Goal: Information Seeking & Learning: Learn about a topic

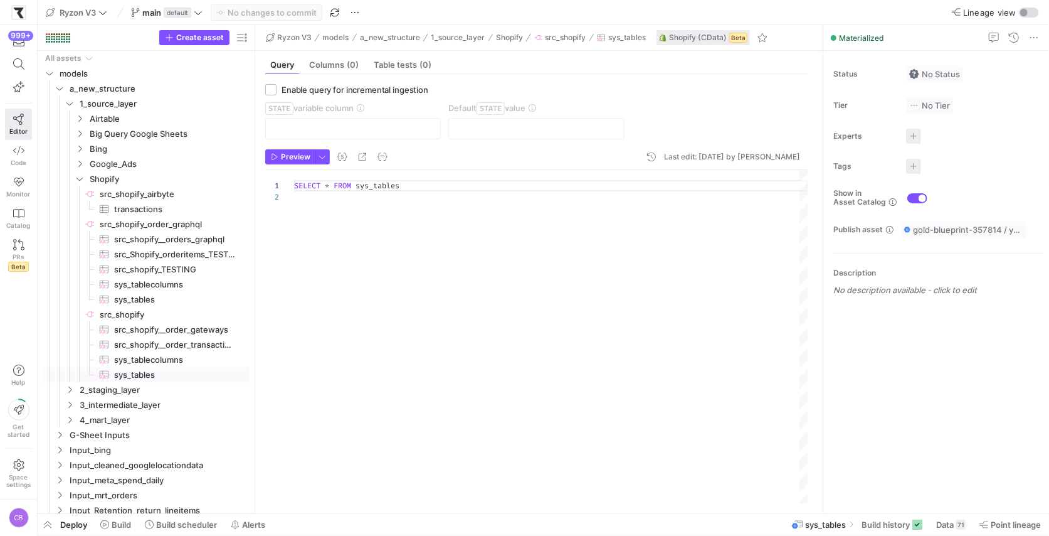
scroll to position [11, 0]
click at [174, 526] on span "Build scheduler" at bounding box center [186, 524] width 61 height 10
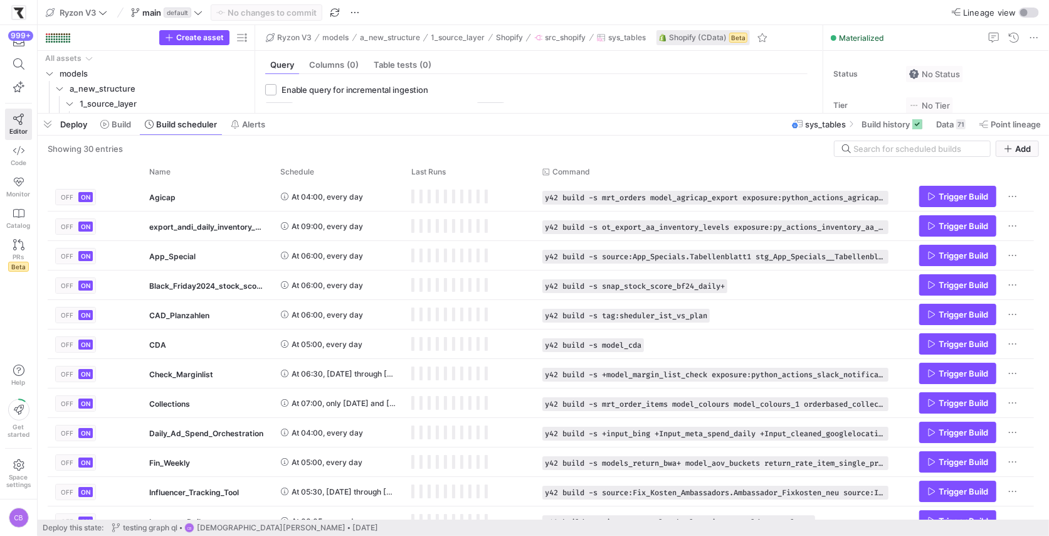
drag, startPoint x: 370, startPoint y: 307, endPoint x: 421, endPoint y: 114, distance: 199.9
click at [421, 114] on div at bounding box center [544, 113] width 1012 height 5
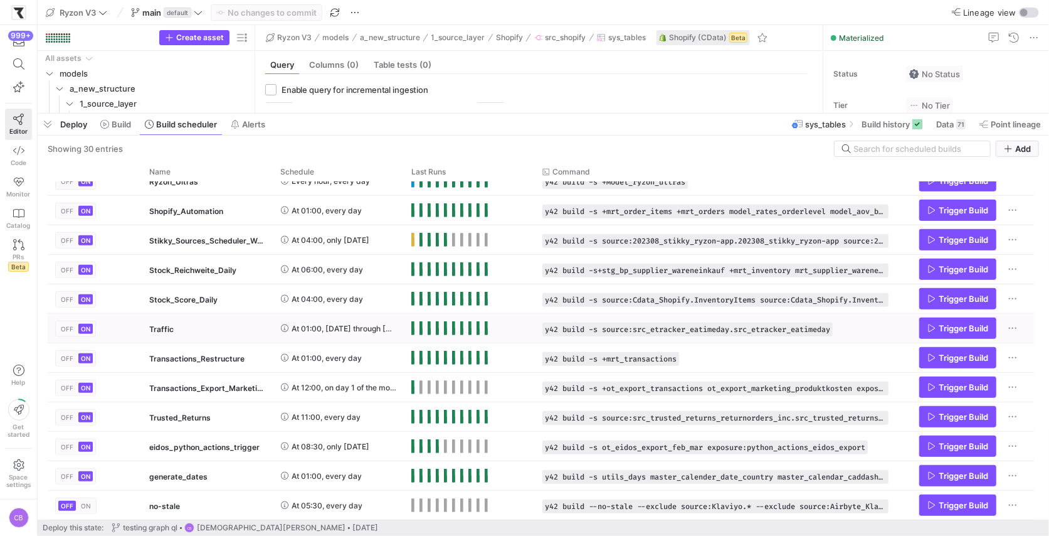
scroll to position [543, 0]
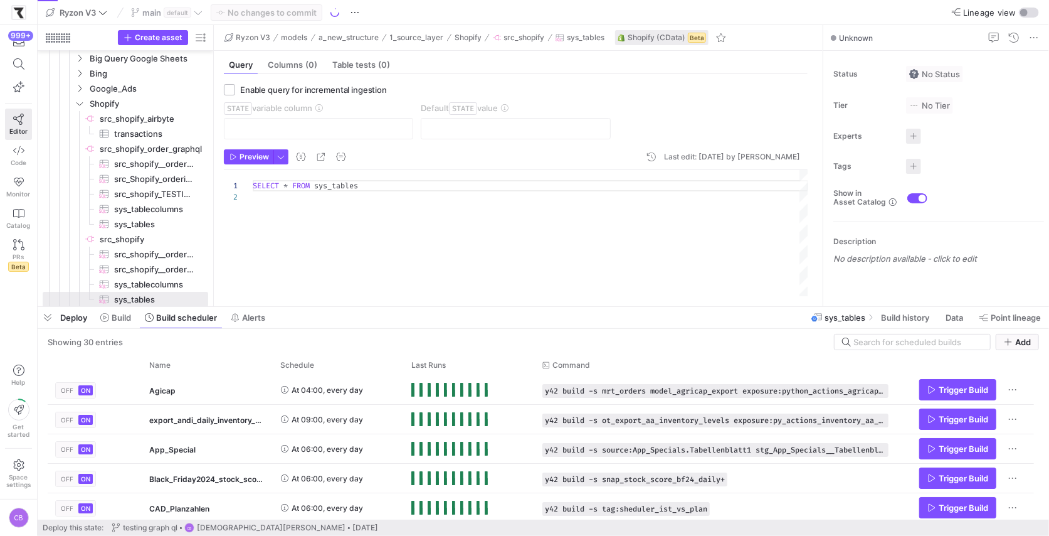
scroll to position [11, 0]
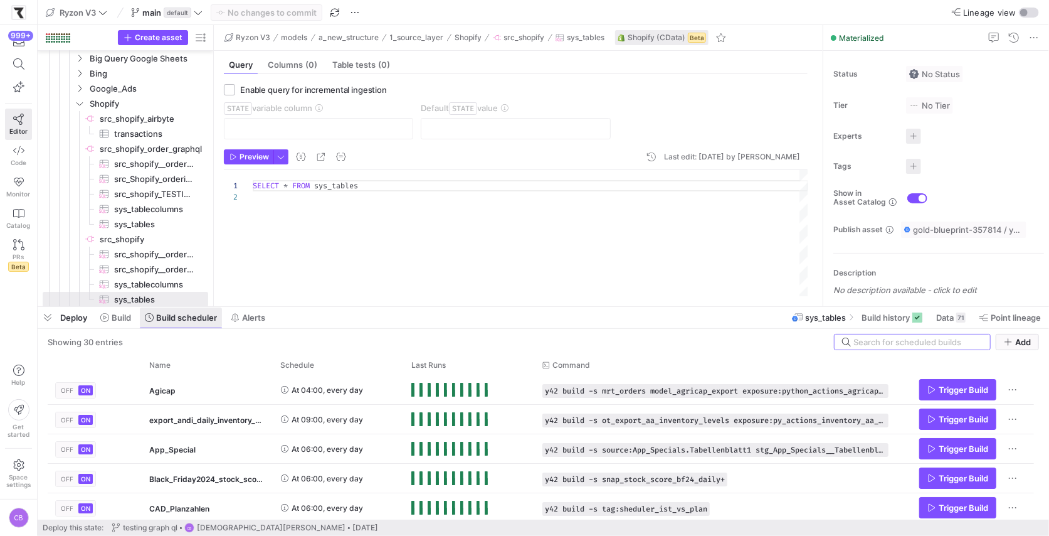
click at [216, 312] on span "Build scheduler" at bounding box center [186, 317] width 61 height 10
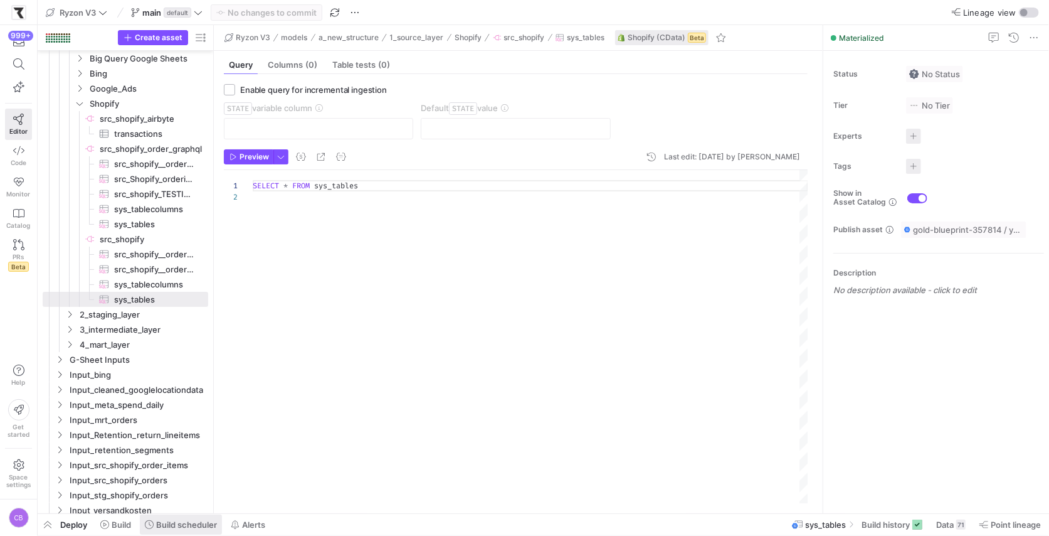
click at [206, 519] on span "Build scheduler" at bounding box center [186, 524] width 61 height 10
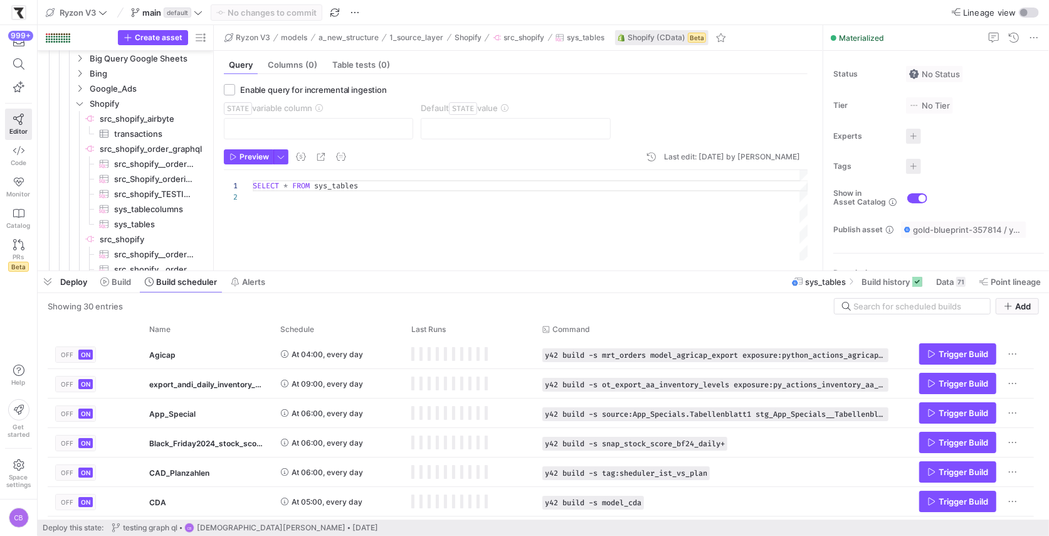
drag, startPoint x: 308, startPoint y: 307, endPoint x: 346, endPoint y: 172, distance: 139.4
click at [345, 268] on div at bounding box center [544, 270] width 1012 height 5
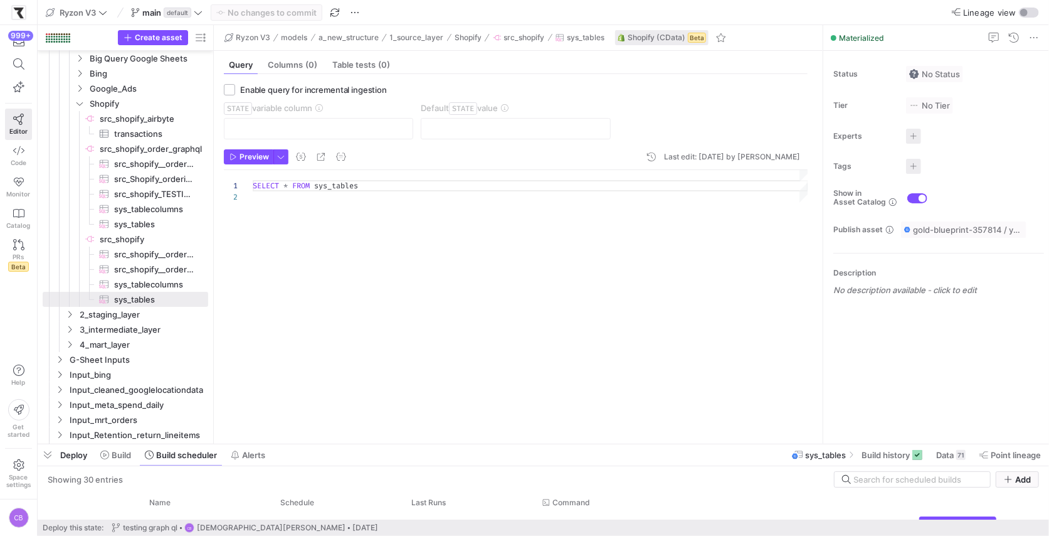
drag, startPoint x: 361, startPoint y: 167, endPoint x: 405, endPoint y: 439, distance: 275.1
click at [408, 442] on div at bounding box center [544, 444] width 1012 height 5
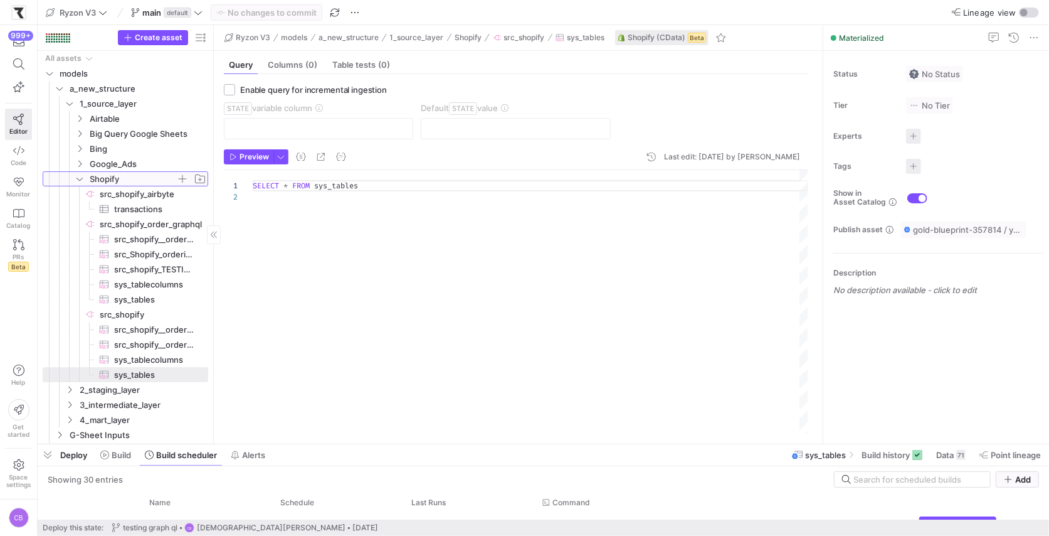
click at [77, 182] on y42-icon "Press SPACE to select this row." at bounding box center [80, 179] width 10 height 10
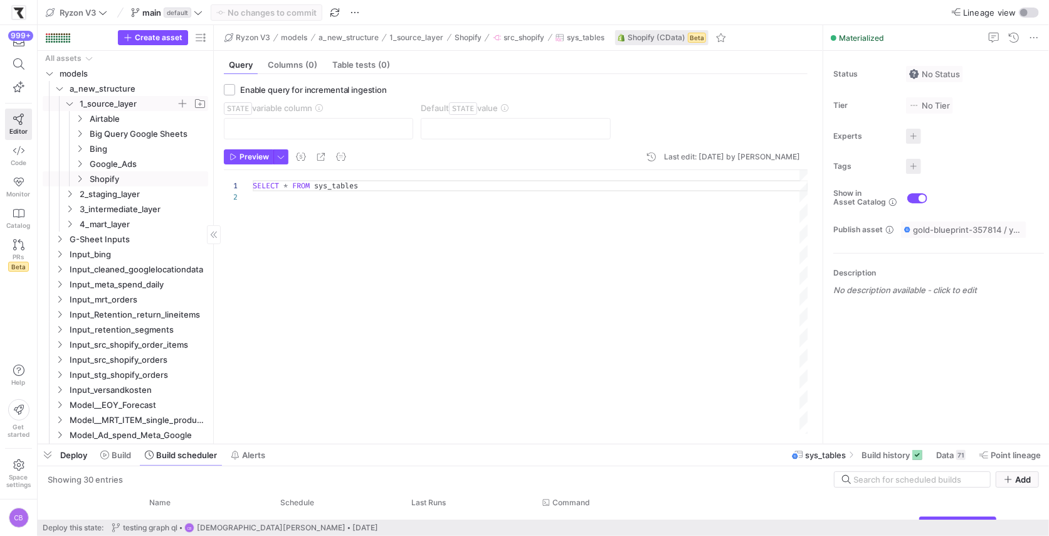
click at [72, 101] on icon "Press SPACE to select this row." at bounding box center [69, 104] width 9 height 8
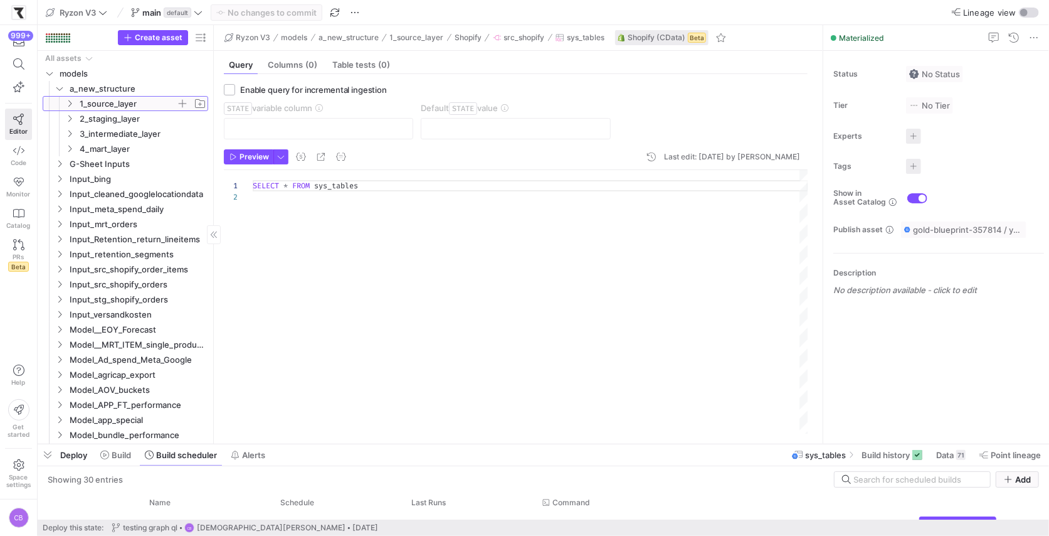
click at [68, 101] on icon at bounding box center [69, 104] width 9 height 8
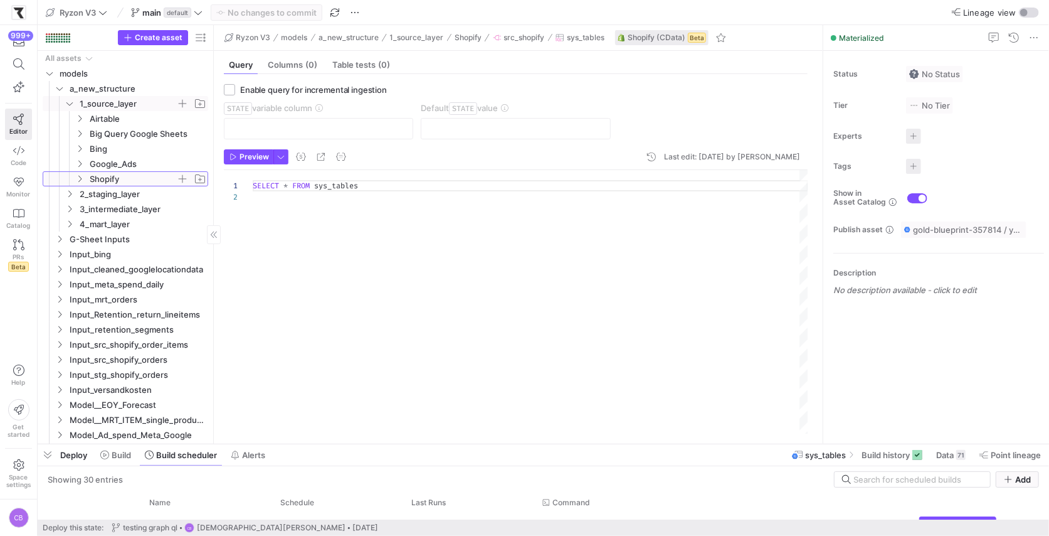
click at [81, 178] on icon "Press SPACE to select this row." at bounding box center [79, 179] width 3 height 7
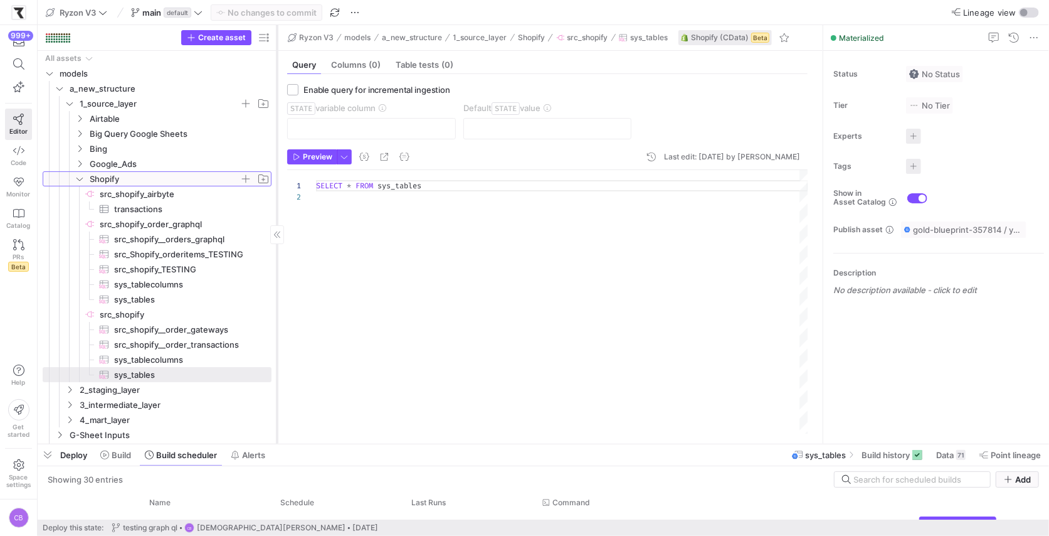
drag, startPoint x: 212, startPoint y: 284, endPoint x: 275, endPoint y: 286, distance: 63.4
click at [277, 286] on div at bounding box center [277, 234] width 1 height 418
click at [184, 244] on span "src_shopify__orders_graphql​​​​​​​​​" at bounding box center [185, 239] width 143 height 14
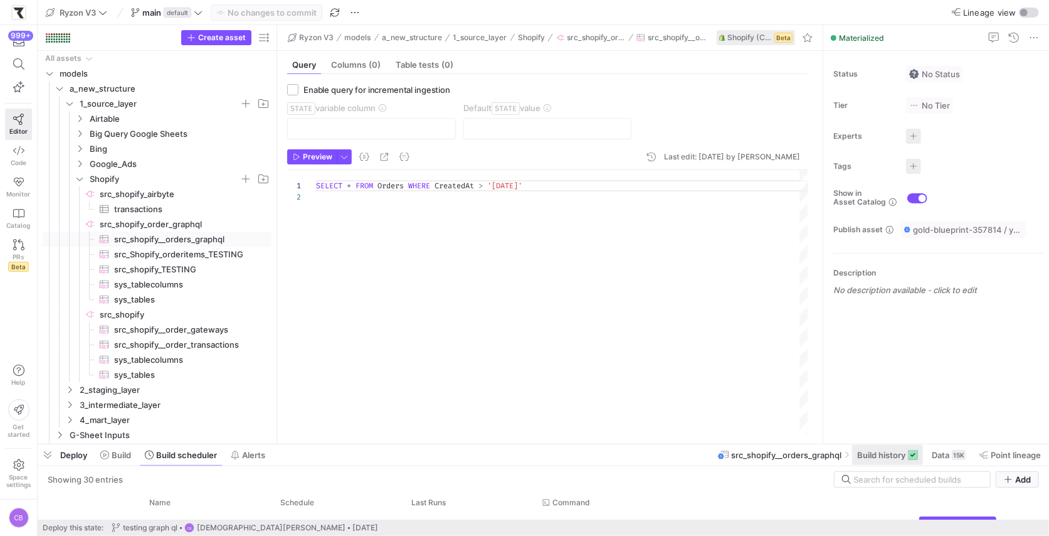
click at [889, 463] on span at bounding box center [887, 455] width 71 height 20
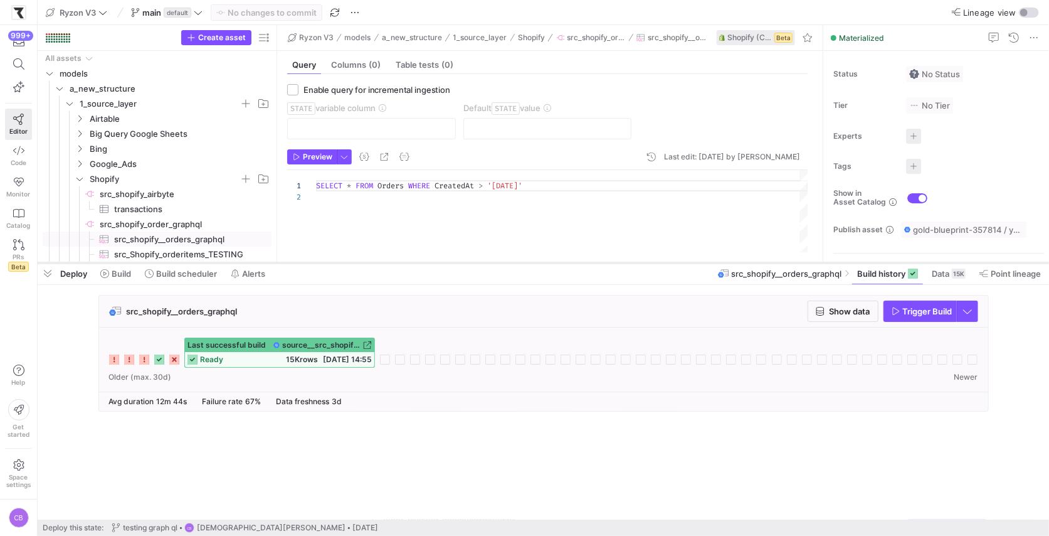
drag, startPoint x: 699, startPoint y: 443, endPoint x: 700, endPoint y: 262, distance: 181.3
click at [700, 262] on div at bounding box center [544, 262] width 1012 height 5
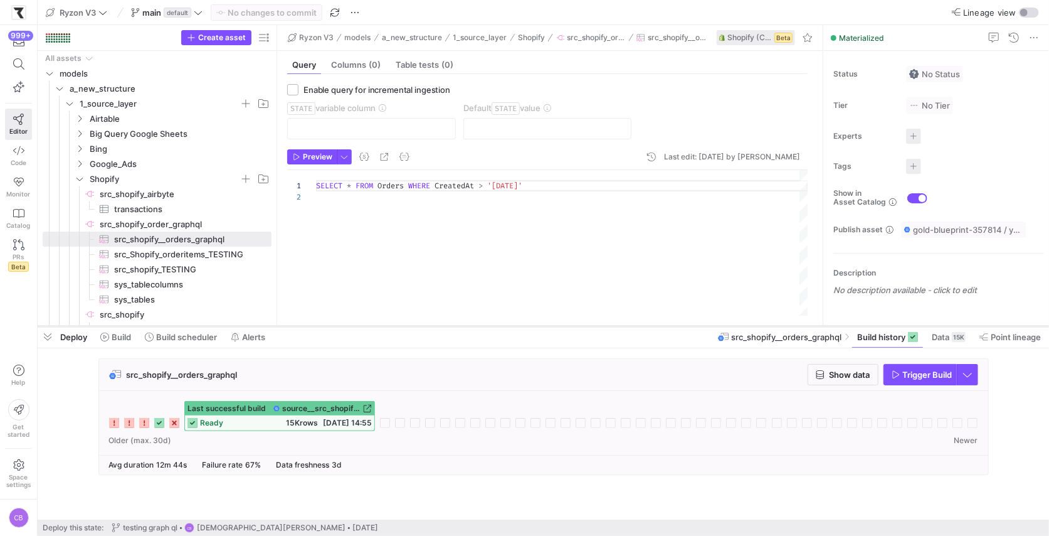
drag, startPoint x: 361, startPoint y: 263, endPoint x: 385, endPoint y: 326, distance: 67.7
click at [385, 326] on div at bounding box center [544, 326] width 1012 height 5
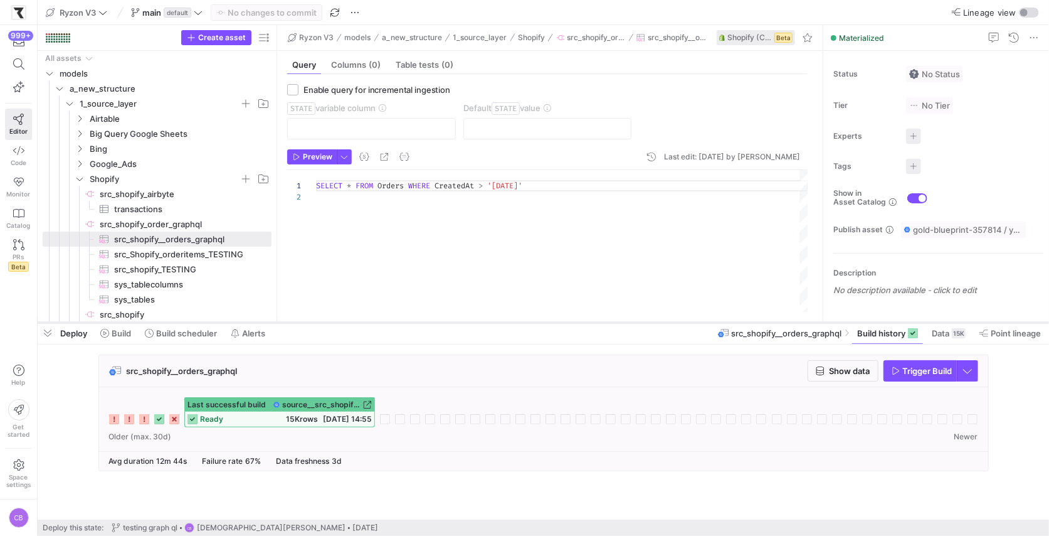
click at [385, 321] on div at bounding box center [544, 322] width 1012 height 5
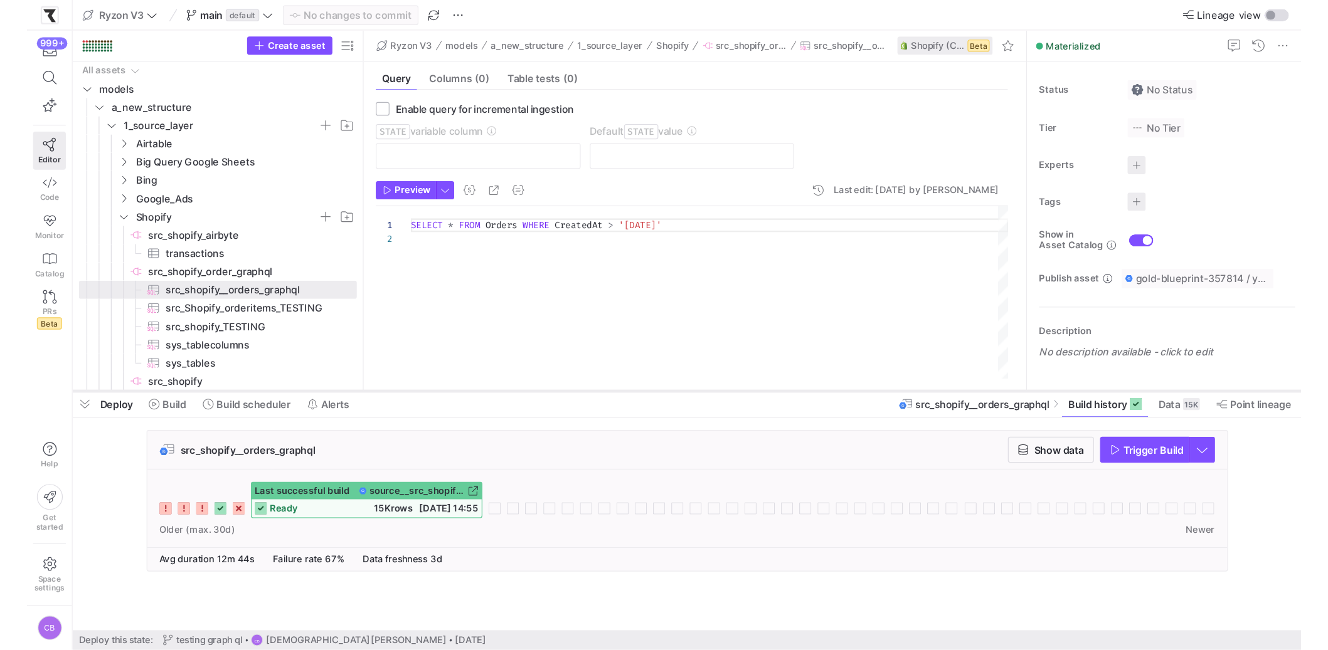
scroll to position [11, 0]
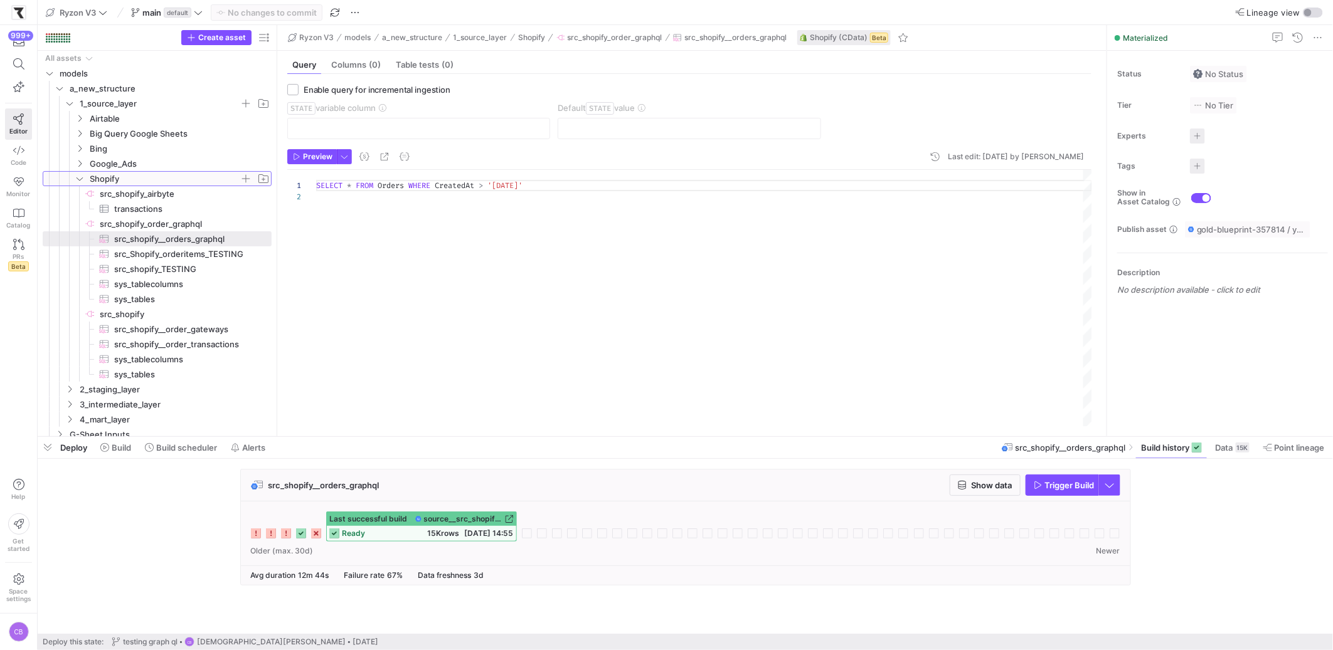
click at [78, 179] on icon "Press SPACE to select this row." at bounding box center [80, 179] width 6 height 3
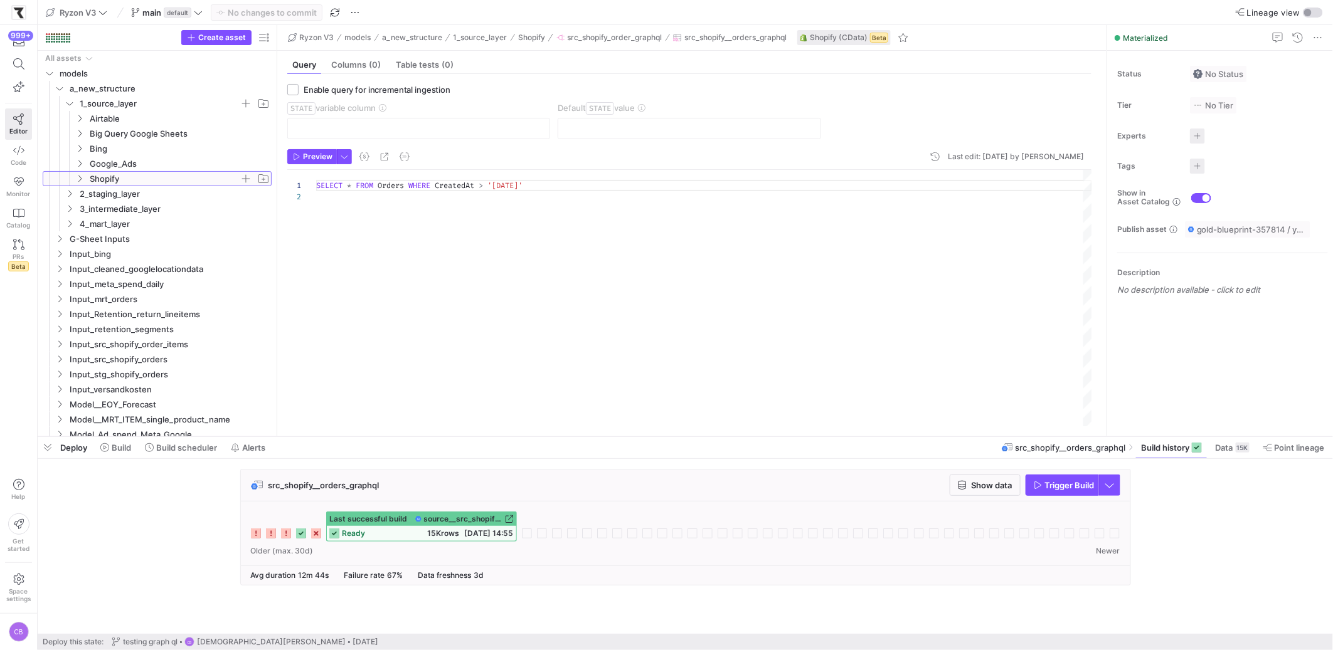
click at [78, 180] on icon at bounding box center [79, 179] width 9 height 8
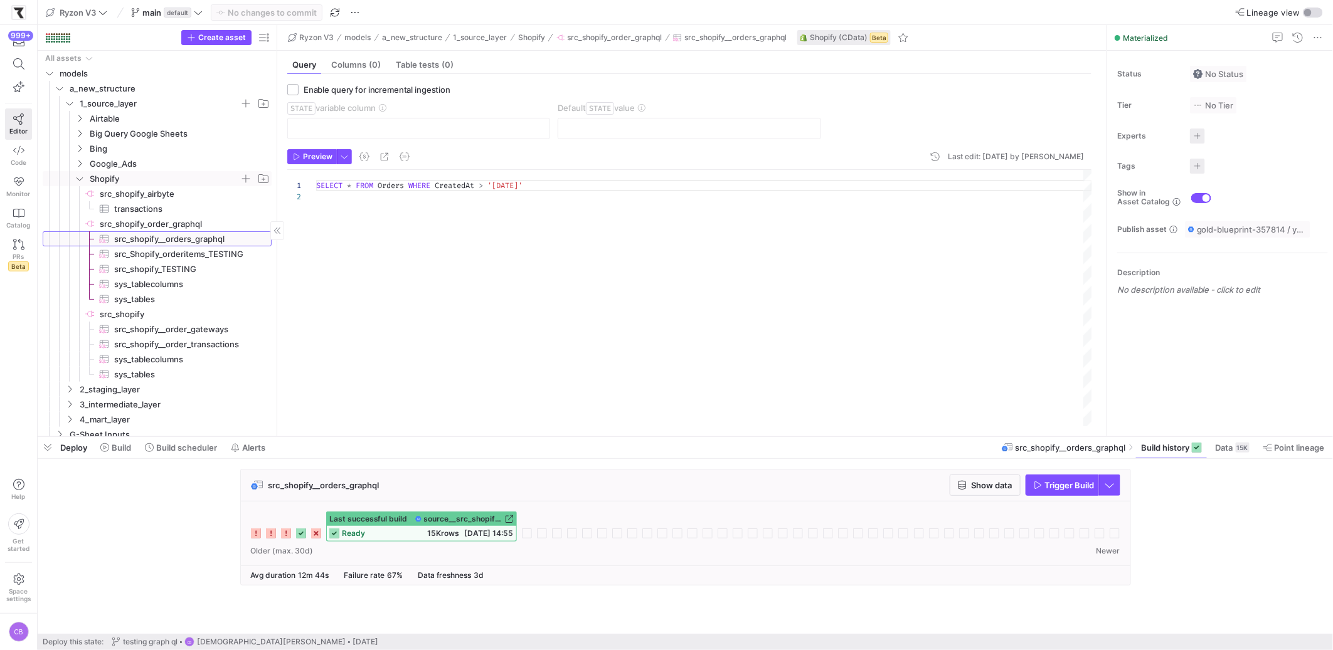
click at [188, 241] on span "src_shopify__orders_graphql​​​​​​​​​" at bounding box center [185, 239] width 143 height 14
click at [992, 495] on span "button" at bounding box center [985, 485] width 70 height 20
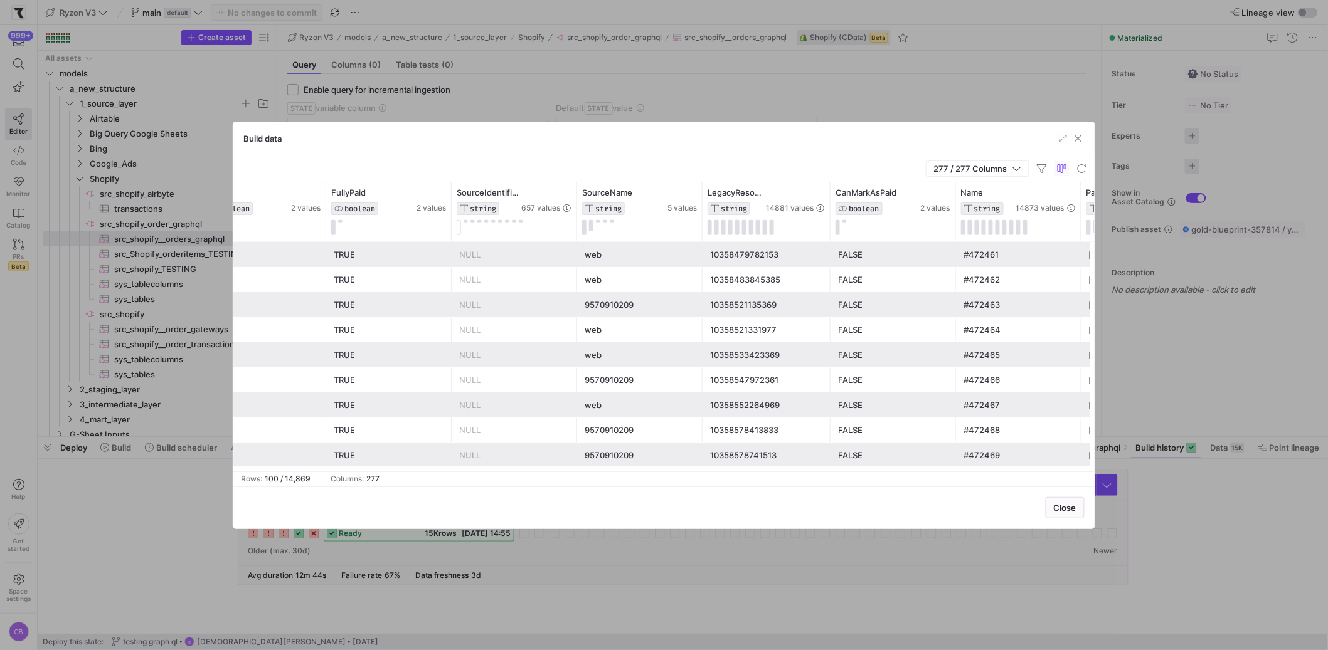
scroll to position [0, 0]
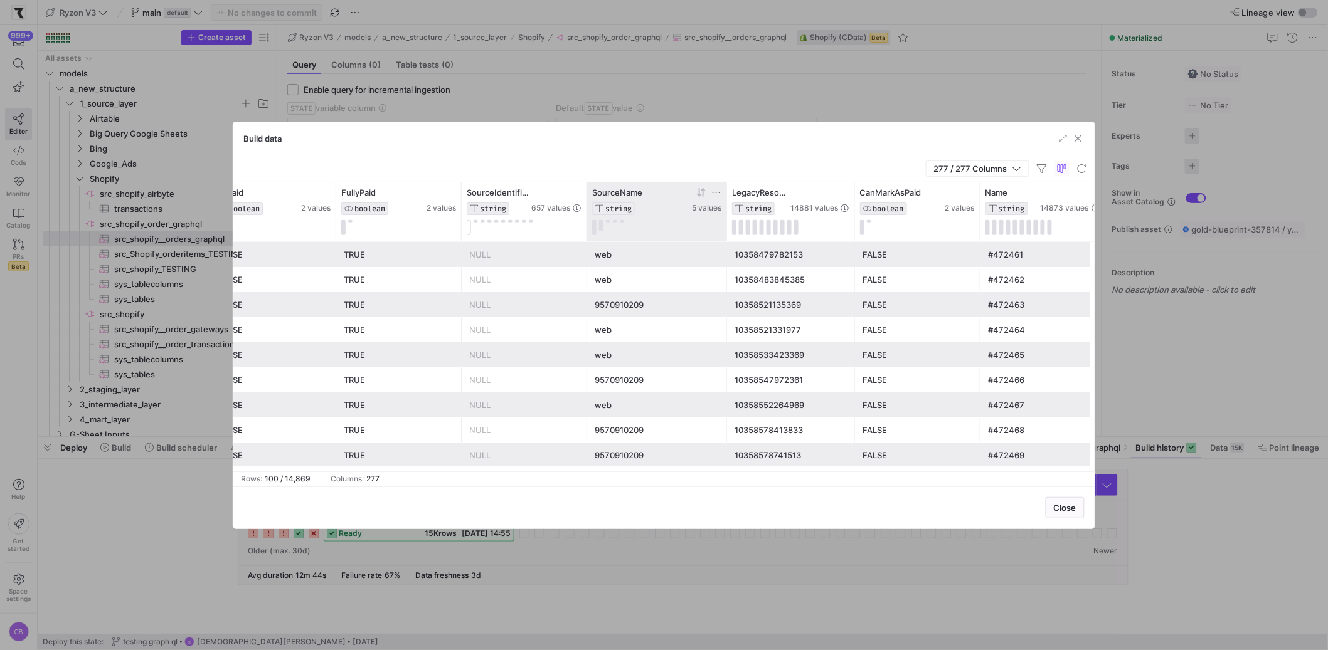
drag, startPoint x: 711, startPoint y: 203, endPoint x: 702, endPoint y: 212, distance: 12.0
click at [729, 203] on div at bounding box center [726, 212] width 5 height 59
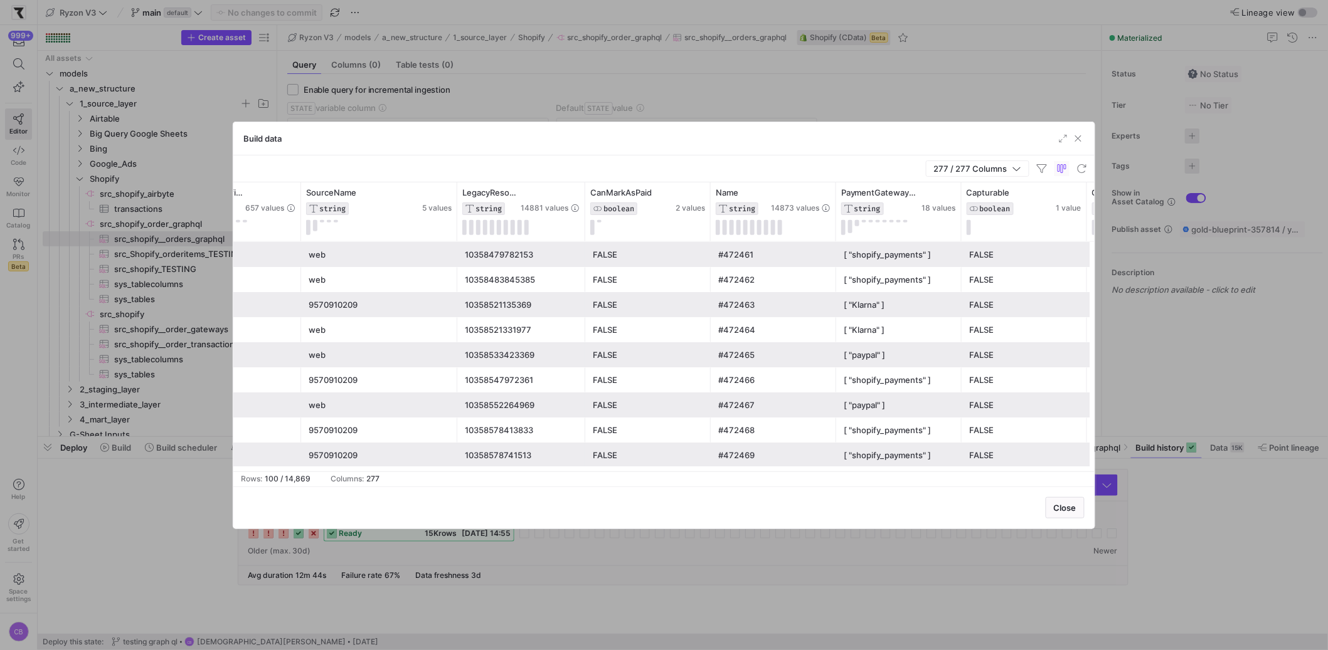
scroll to position [0, 761]
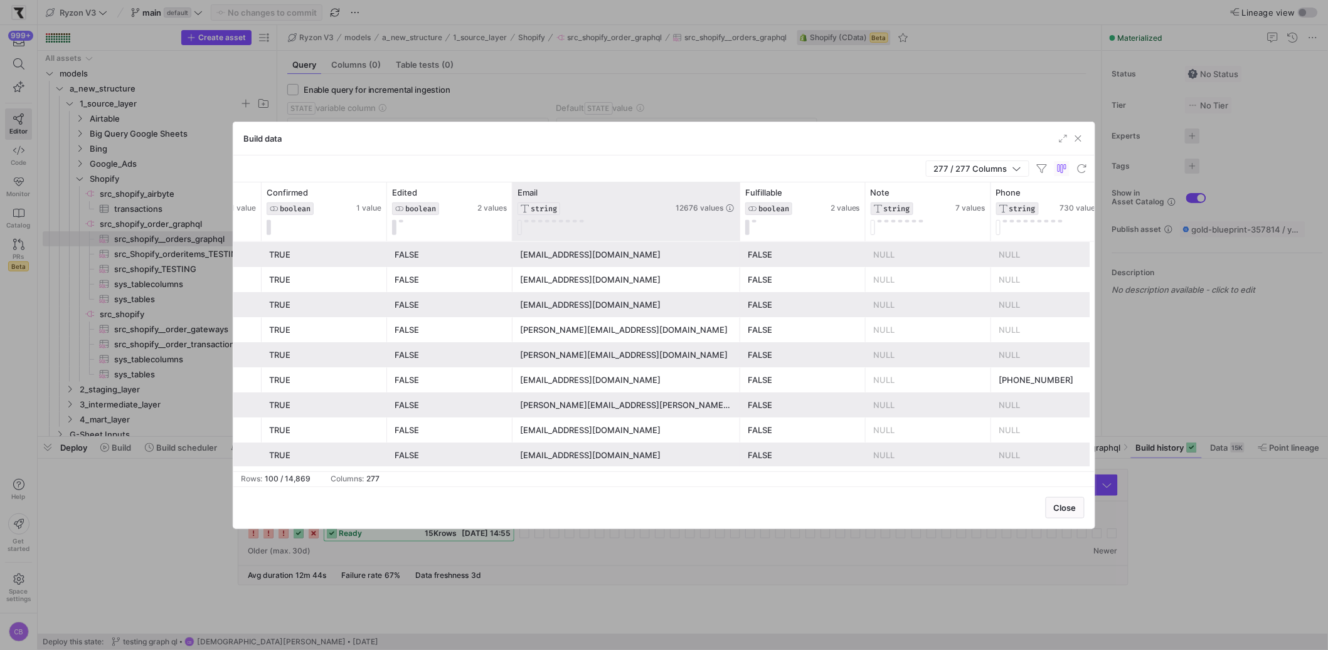
drag, startPoint x: 635, startPoint y: 220, endPoint x: 740, endPoint y: 236, distance: 105.9
click at [740, 236] on div at bounding box center [739, 212] width 5 height 59
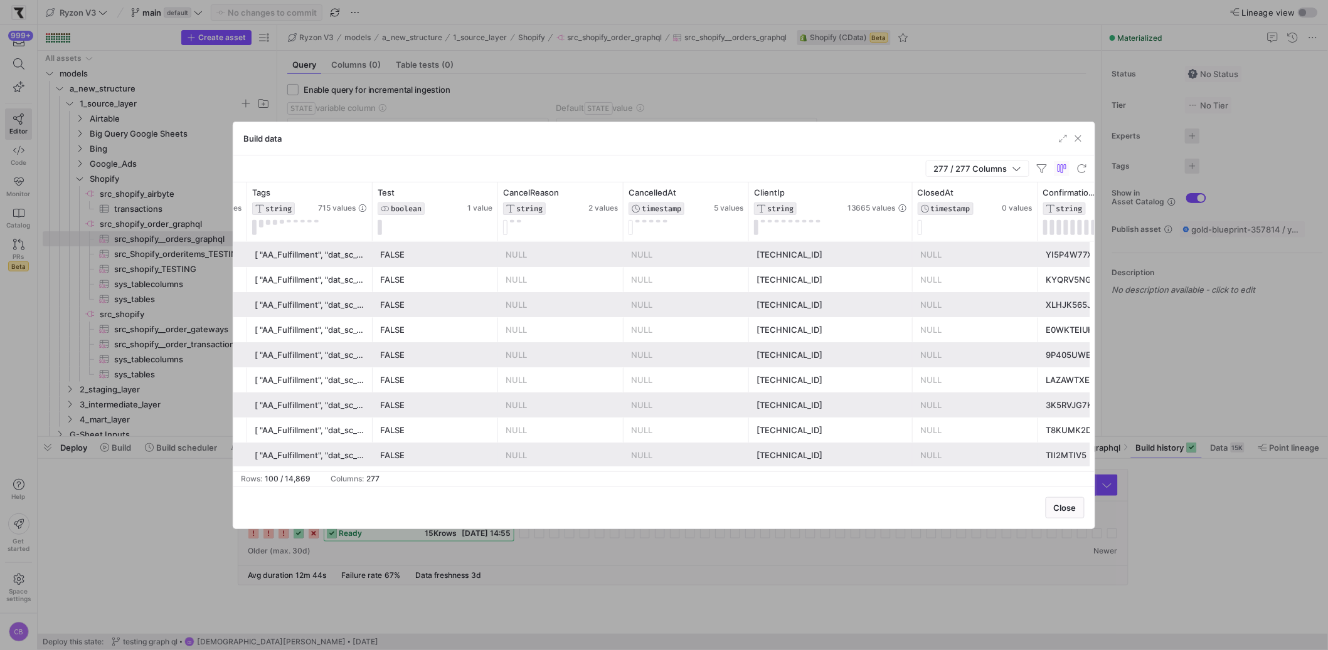
drag, startPoint x: 873, startPoint y: 225, endPoint x: 987, endPoint y: 245, distance: 115.9
click at [988, 245] on div "Email STRING 12676 values Refundable BOOLEAN 2 values Restockable BOOLEAN 2 val…" at bounding box center [663, 327] width 861 height 289
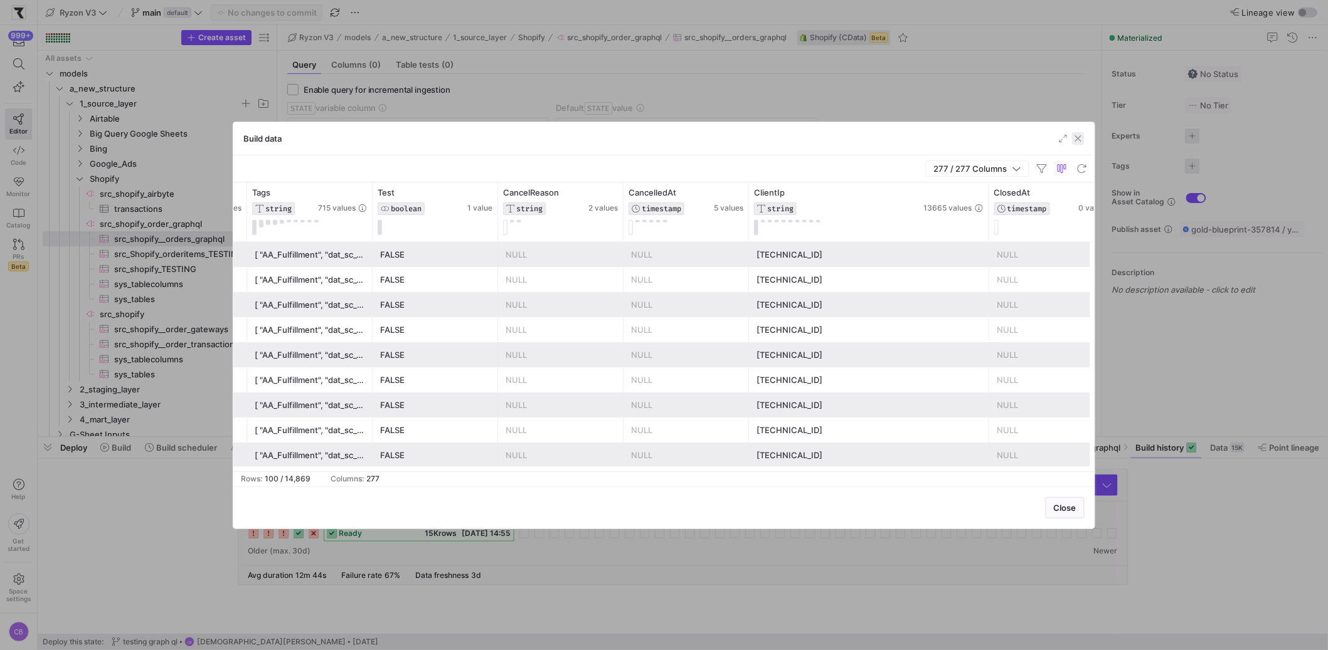
click at [1049, 138] on span "button" at bounding box center [1078, 138] width 13 height 13
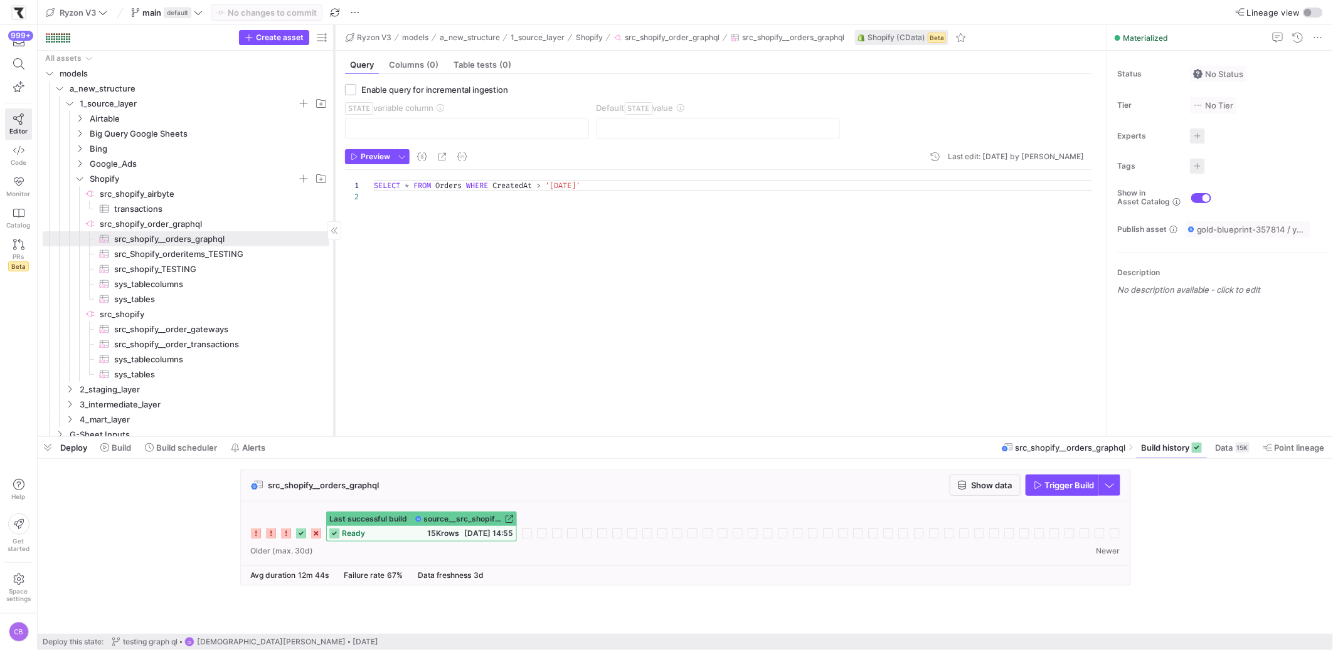
drag, startPoint x: 275, startPoint y: 213, endPoint x: 332, endPoint y: 216, distance: 57.8
click at [191, 251] on span "src_Shopify_orderitems_TESTING​​​​​​​​​" at bounding box center [214, 254] width 201 height 14
type textarea "SELECT * FROM OrderLineItems WHERE OrderUpdatedAt > '[DATE]'"
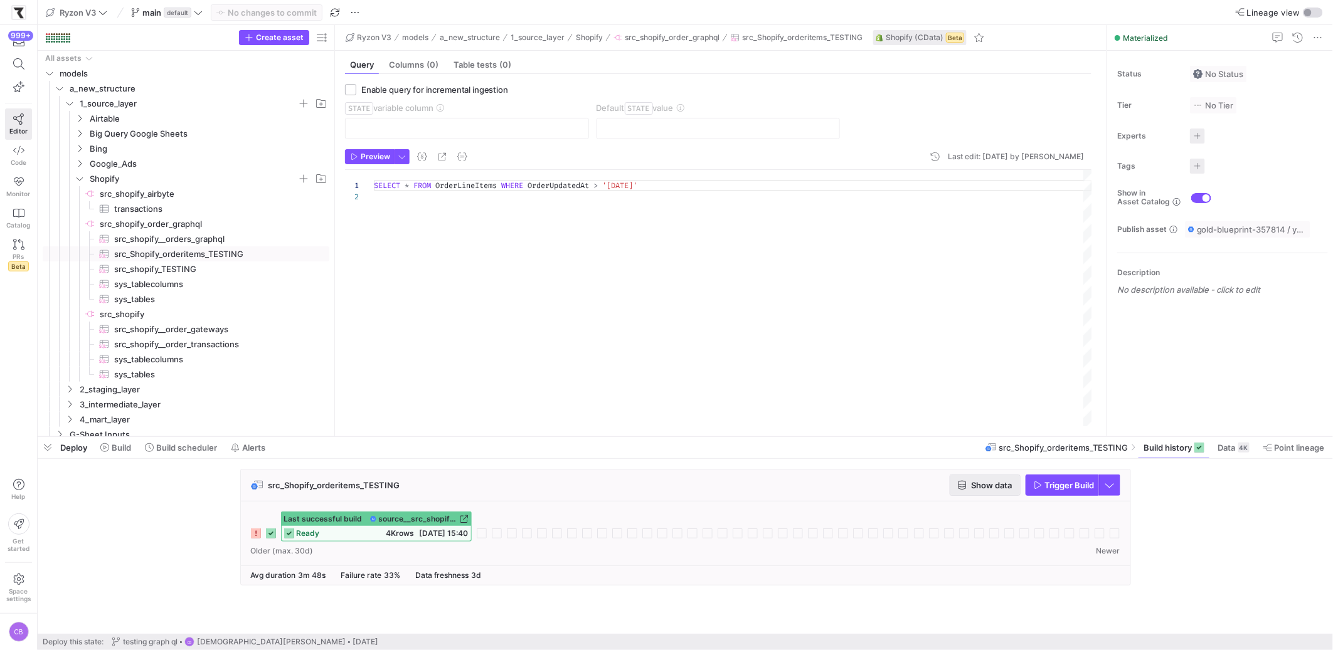
click at [993, 494] on span "button" at bounding box center [985, 485] width 70 height 20
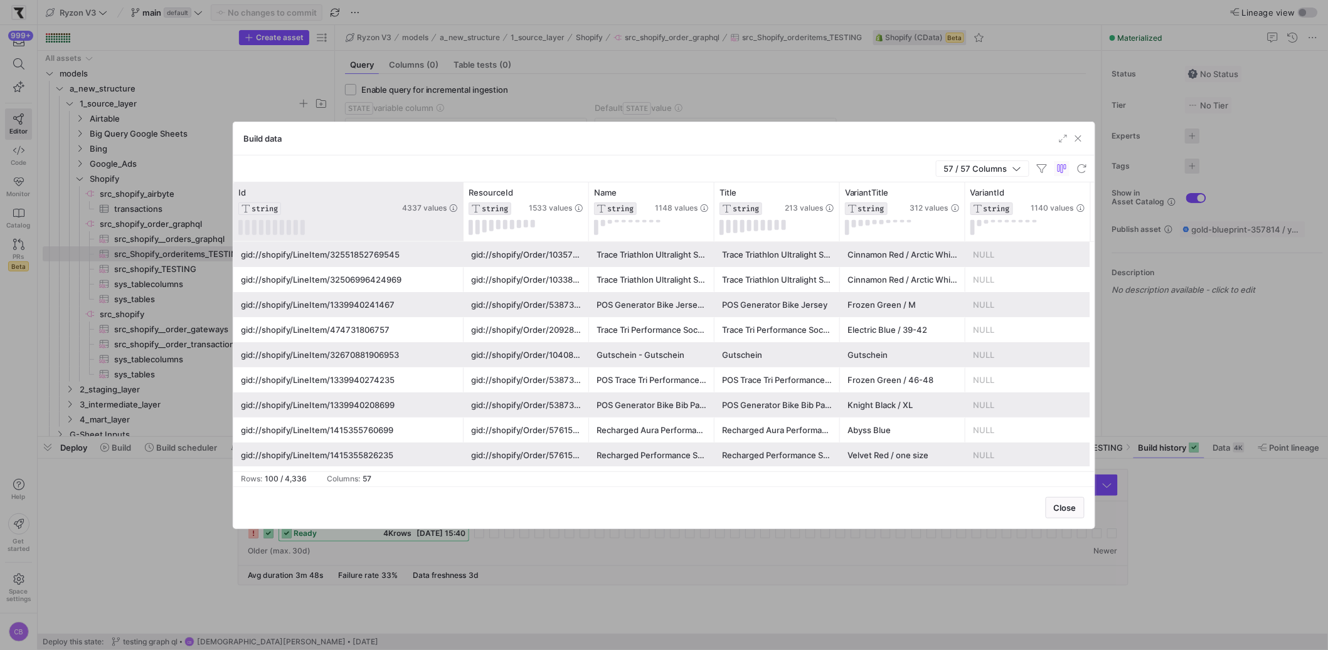
drag, startPoint x: 358, startPoint y: 198, endPoint x: 462, endPoint y: 210, distance: 105.5
click at [462, 210] on div at bounding box center [462, 212] width 5 height 59
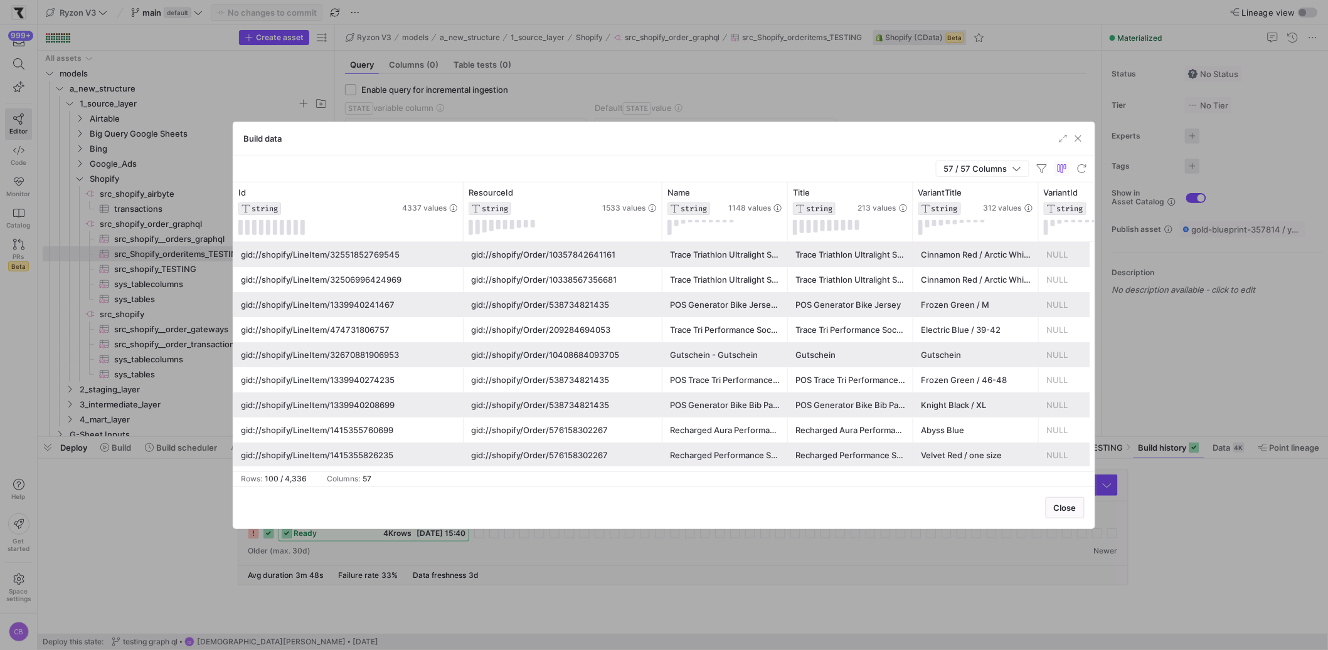
drag, startPoint x: 588, startPoint y: 204, endPoint x: 662, endPoint y: 218, distance: 74.7
click at [662, 218] on div at bounding box center [661, 212] width 5 height 59
drag, startPoint x: 547, startPoint y: 281, endPoint x: 603, endPoint y: 282, distance: 55.8
click at [603, 282] on div "gid://shopify/Order/10338567356681" at bounding box center [563, 280] width 184 height 24
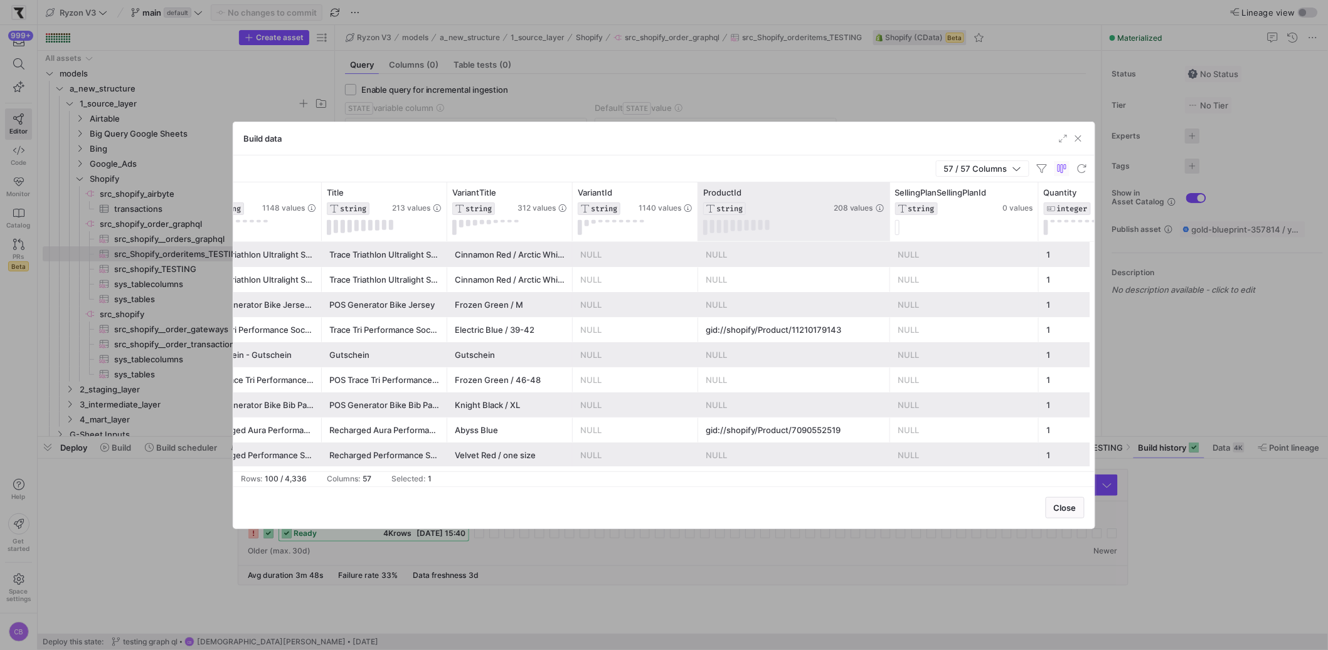
drag, startPoint x: 821, startPoint y: 213, endPoint x: 898, endPoint y: 221, distance: 77.6
click at [892, 221] on div at bounding box center [889, 212] width 5 height 59
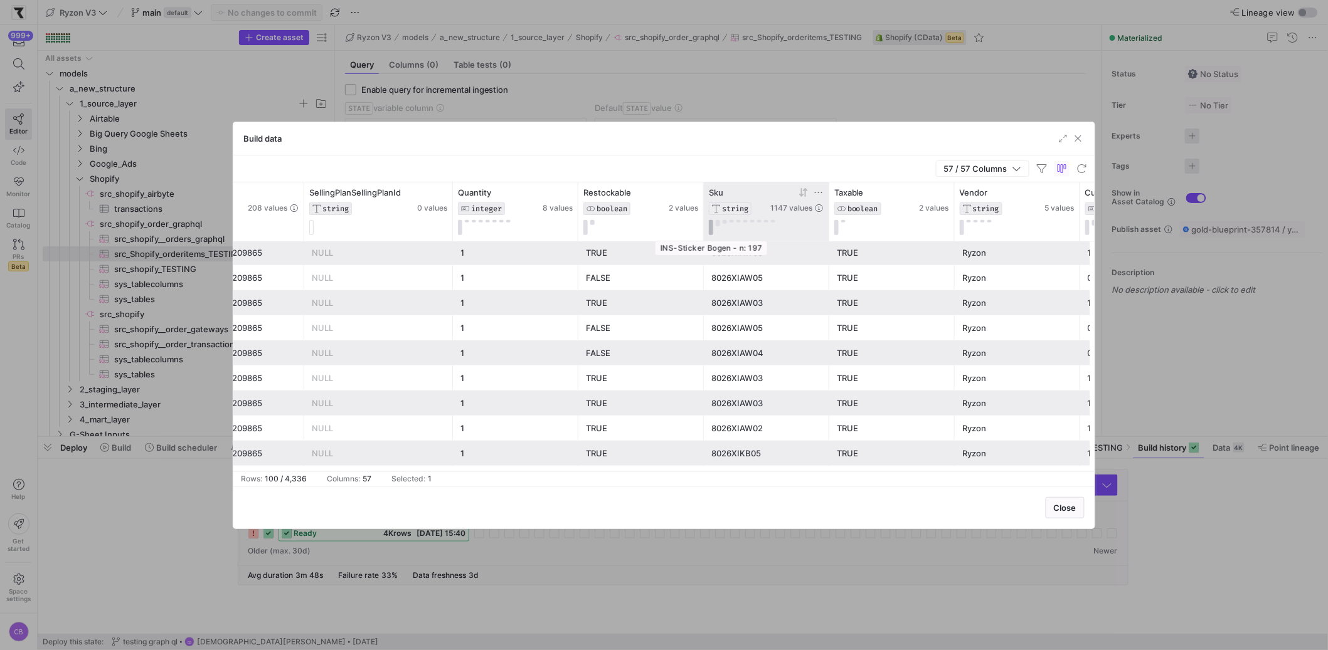
click at [711, 228] on button at bounding box center [711, 227] width 4 height 15
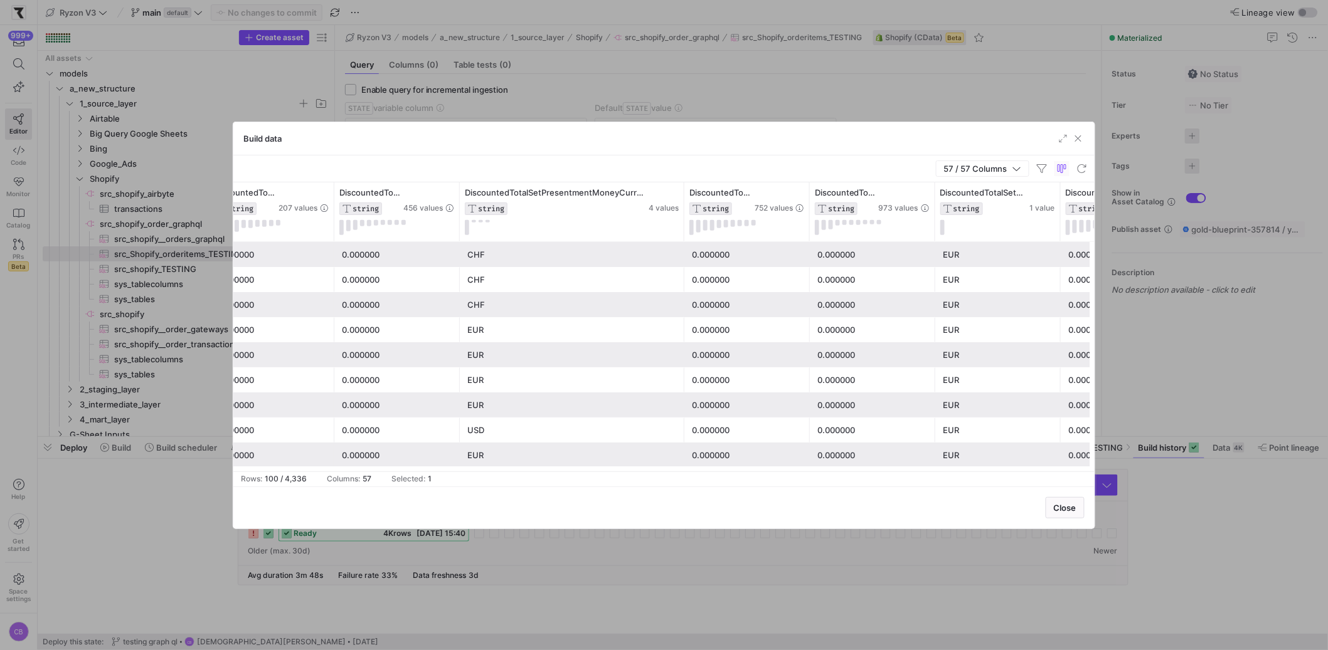
drag, startPoint x: 583, startPoint y: 229, endPoint x: 682, endPoint y: 264, distance: 105.1
click at [682, 264] on div "IsGiftCard BOOLEAN 2 values DiscountedTotalSetPresentmentMoneyAmount STRING 207…" at bounding box center [663, 327] width 861 height 289
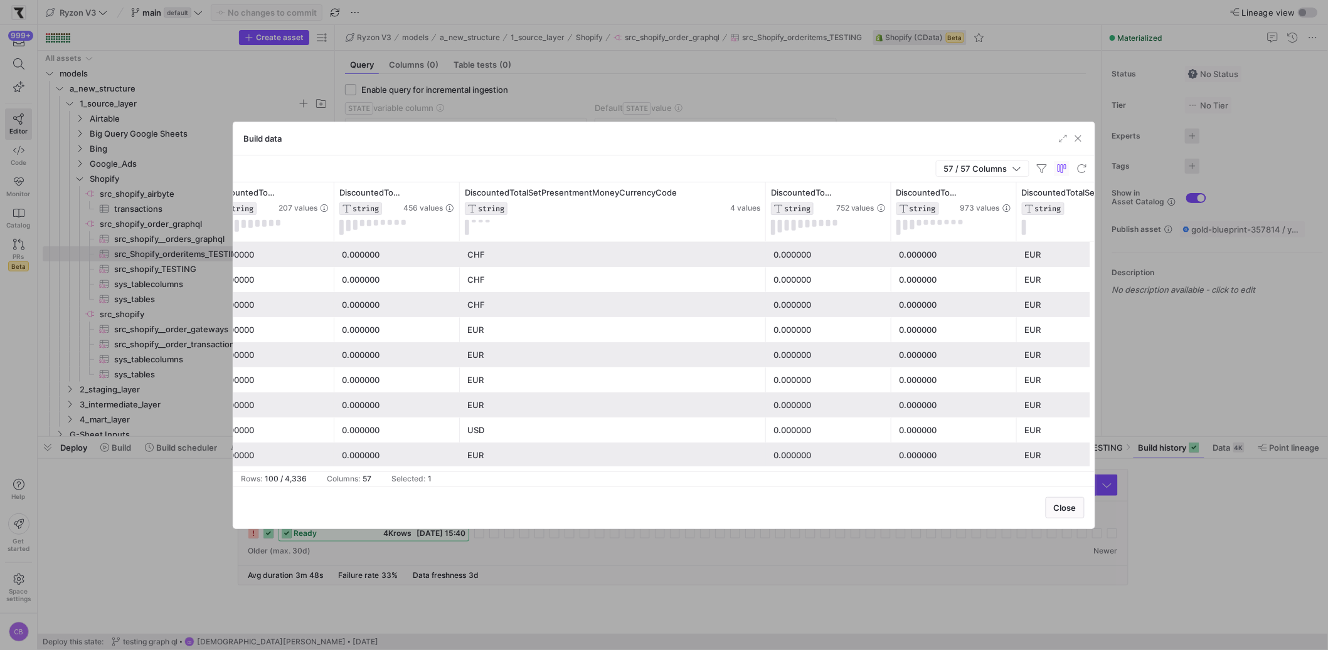
drag, startPoint x: 682, startPoint y: 220, endPoint x: 763, endPoint y: 256, distance: 89.0
click at [763, 256] on div "IsGiftCard BOOLEAN 2 values DiscountedTotalSetPresentmentMoneyAmount STRING 207…" at bounding box center [663, 327] width 861 height 289
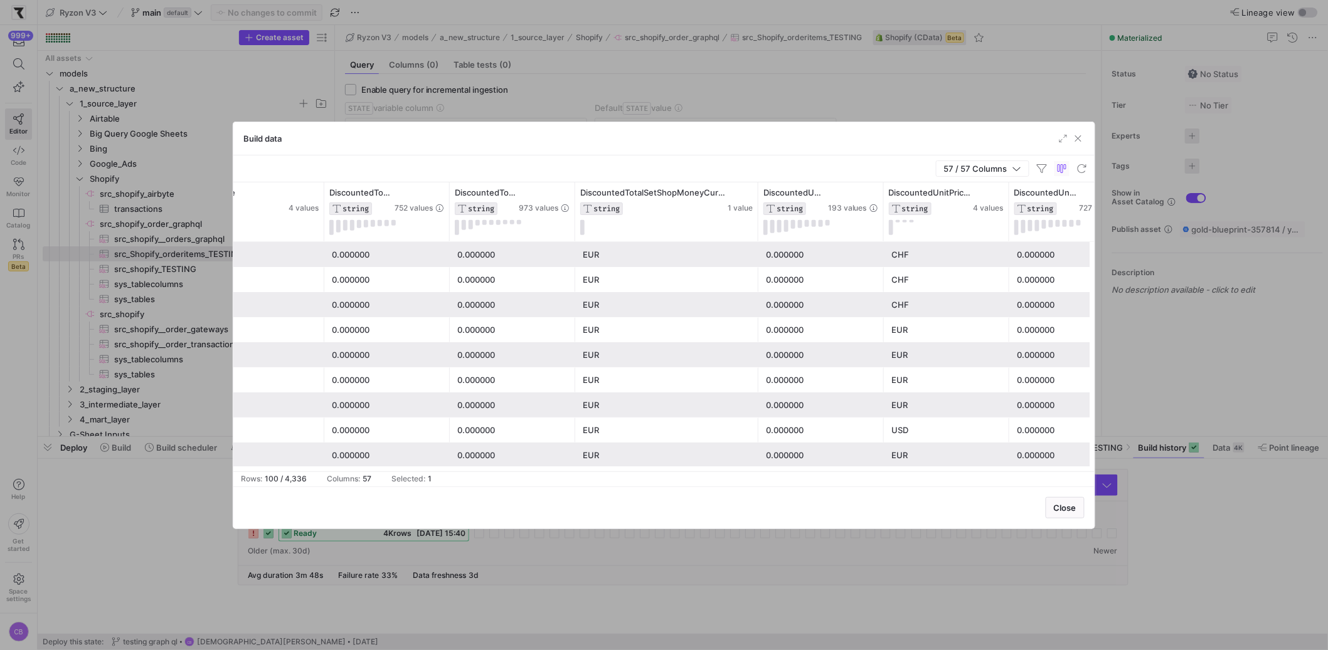
drag, startPoint x: 699, startPoint y: 218, endPoint x: 819, endPoint y: 247, distance: 124.0
click at [819, 247] on div "DiscountedTotalSetPresentmentMoneyCurrencyCode STRING 4 values DiscountedTotalS…" at bounding box center [663, 327] width 861 height 289
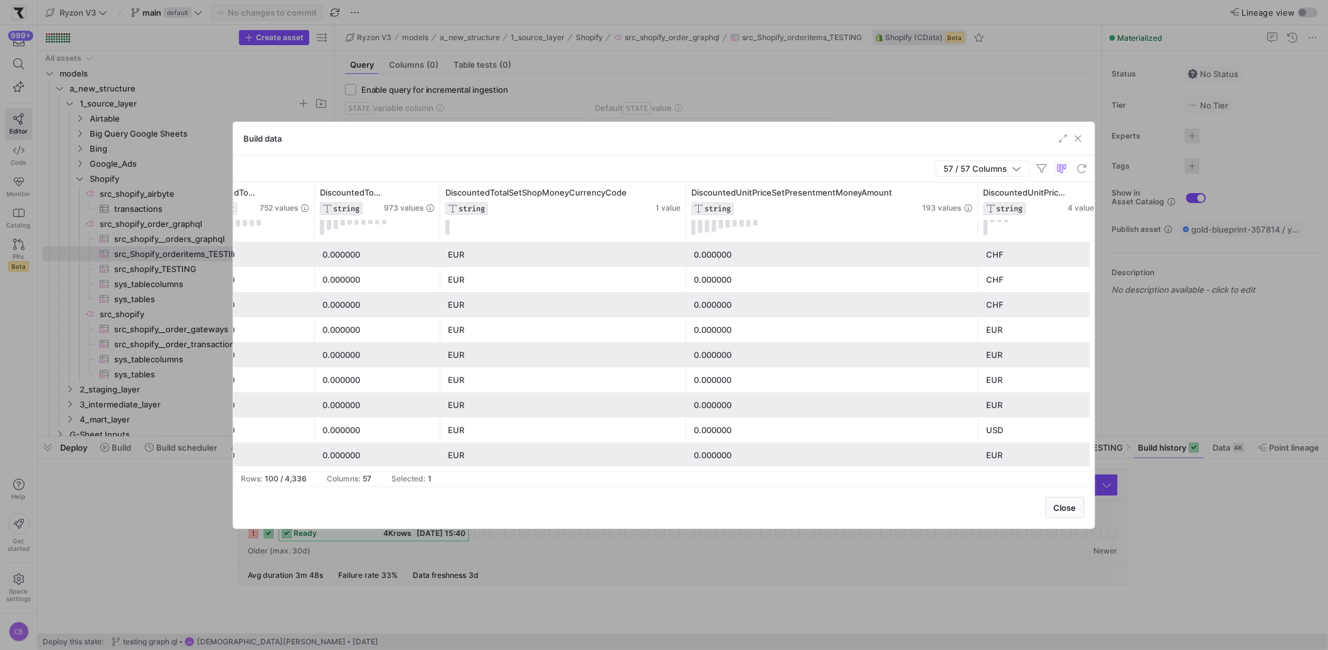
drag, startPoint x: 810, startPoint y: 215, endPoint x: 977, endPoint y: 277, distance: 178.8
click at [977, 277] on div "DiscountedTotalSetPresentmentMoneyCurrencyCode STRING 4 values DiscountedTotalS…" at bounding box center [663, 327] width 861 height 289
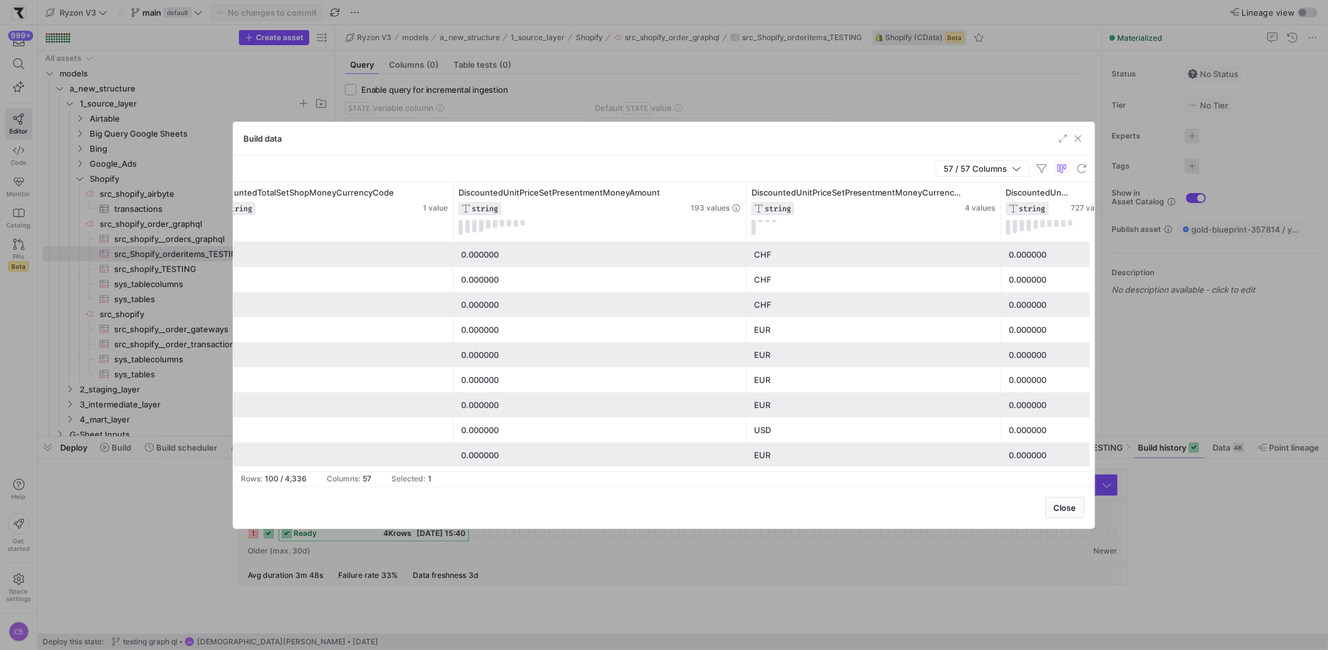
drag, startPoint x: 870, startPoint y: 220, endPoint x: 999, endPoint y: 248, distance: 132.4
click at [999, 248] on div "DiscountedTotalSetShopMoneyAmountWithCodeDiscounts STRING 973 values Discounted…" at bounding box center [663, 327] width 861 height 289
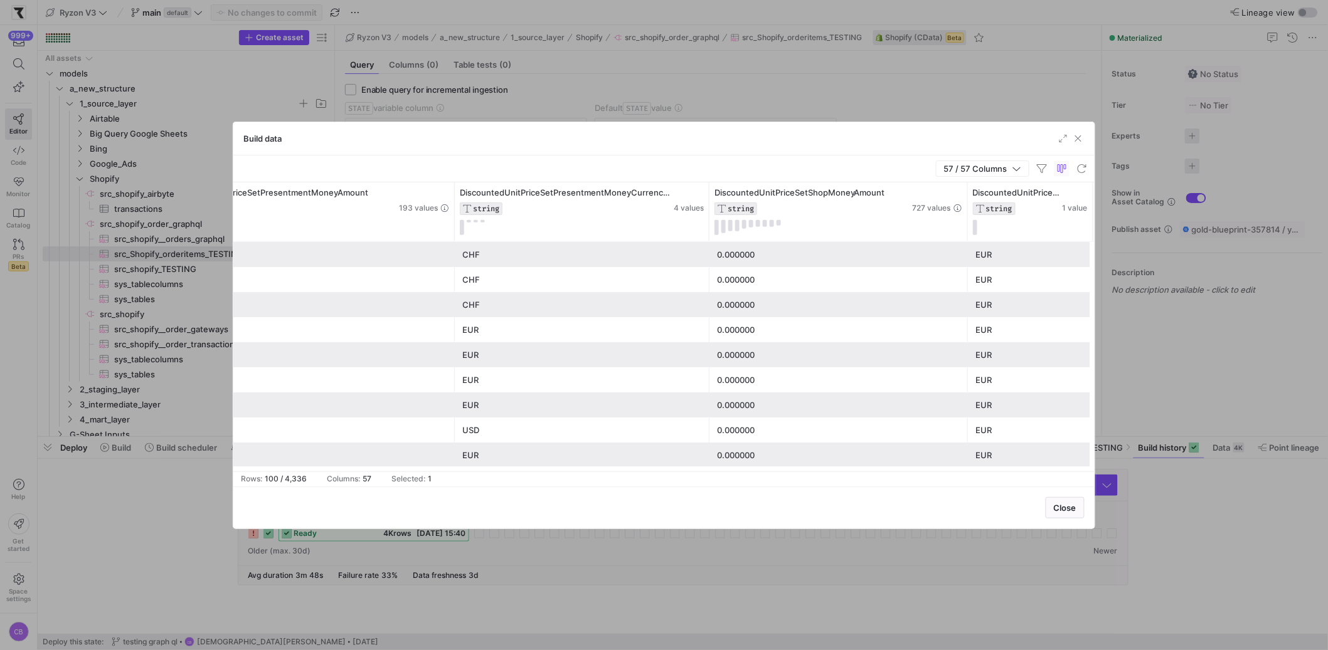
drag, startPoint x: 834, startPoint y: 227, endPoint x: 995, endPoint y: 320, distance: 186.6
click at [995, 320] on div "DiscountedTotalSetShopMoneyCurrencyCode STRING 1 value DiscountedUnitPriceSetPr…" at bounding box center [663, 327] width 861 height 289
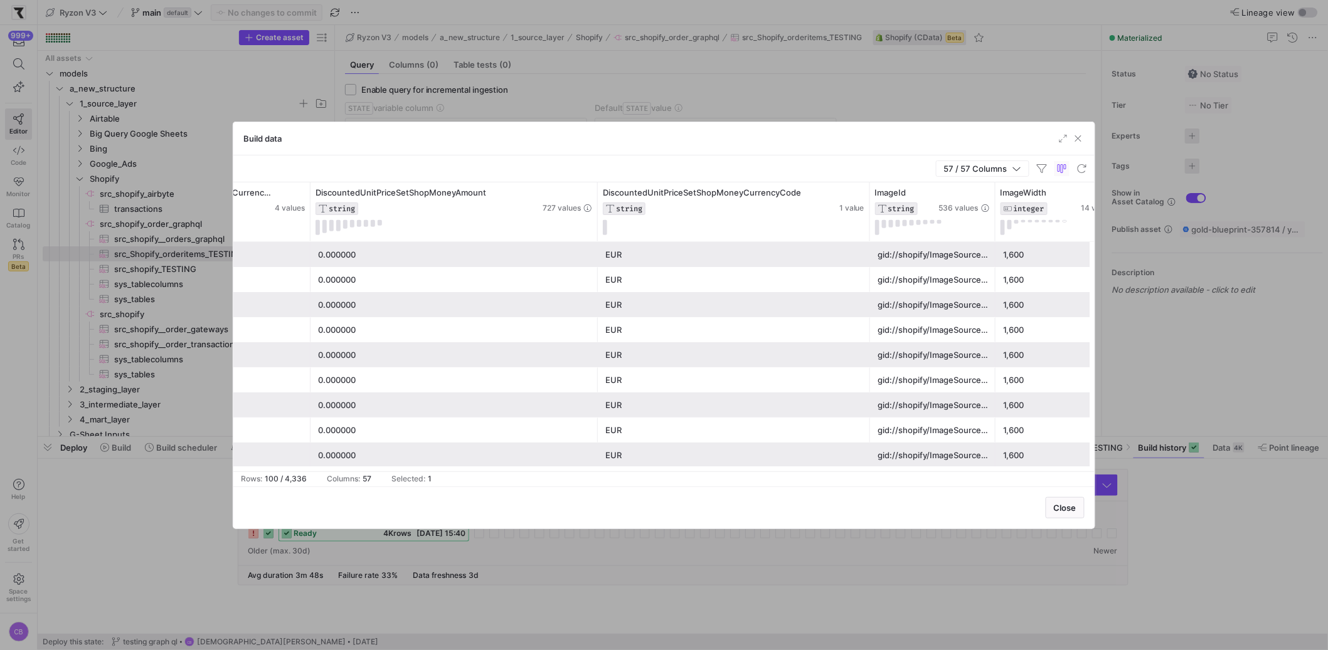
drag, startPoint x: 721, startPoint y: 209, endPoint x: 867, endPoint y: 244, distance: 150.9
click at [867, 244] on div "DiscountedUnitPriceSetPresentmentMoneyCurrencyCode STRING 4 values DiscountedUn…" at bounding box center [663, 327] width 861 height 289
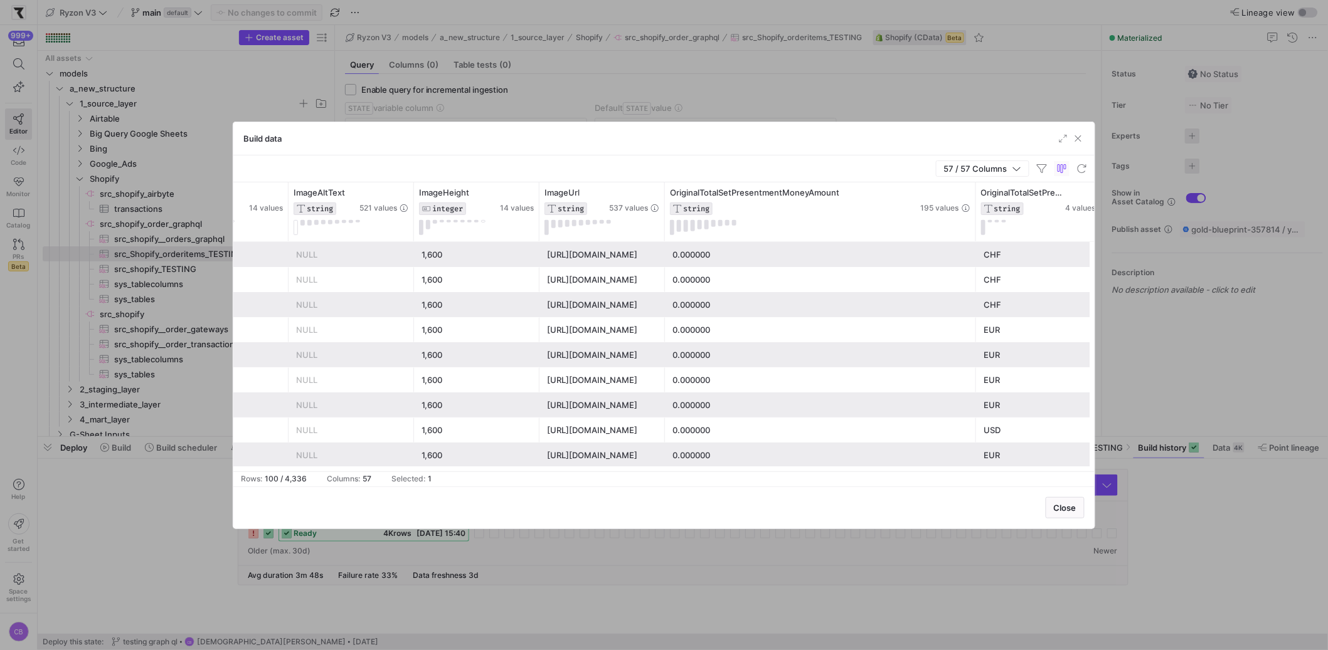
drag, startPoint x: 788, startPoint y: 220, endPoint x: 980, endPoint y: 252, distance: 195.2
click at [980, 252] on div "ImageId STRING 536 values ImageWidth INTEGER 14 values ImageAltText STRING 521 …" at bounding box center [663, 327] width 861 height 289
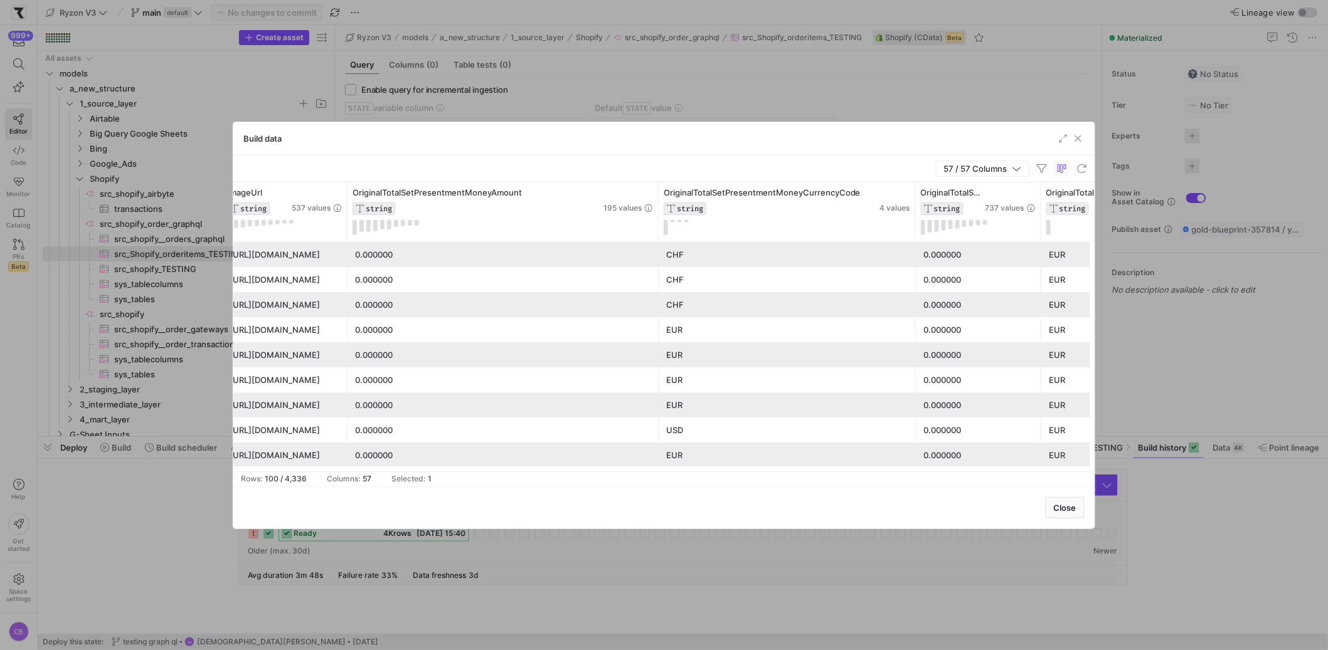
drag, startPoint x: 782, startPoint y: 215, endPoint x: 914, endPoint y: 257, distance: 138.4
click at [914, 257] on div "ImageHeight INTEGER 14 values ImageUrl STRING 537 values OriginalTotalSetPresen…" at bounding box center [663, 327] width 861 height 289
click at [828, 247] on div "CHF" at bounding box center [787, 255] width 242 height 24
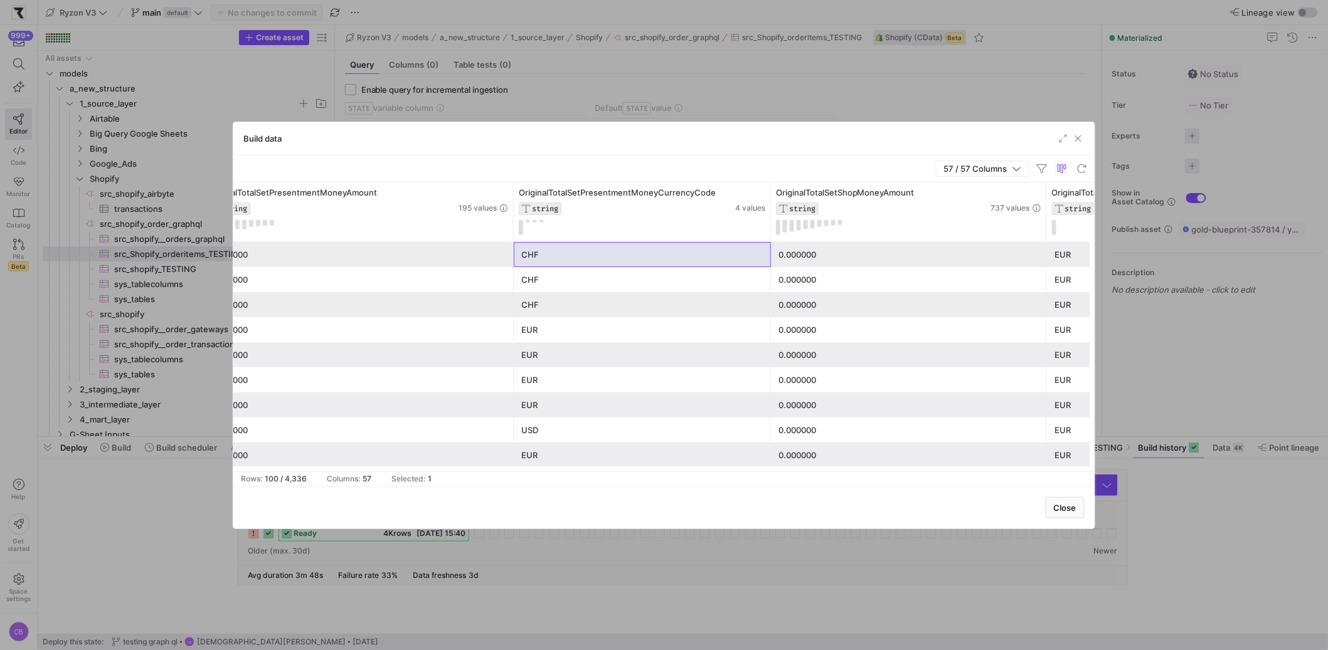
drag, startPoint x: 895, startPoint y: 215, endPoint x: 1046, endPoint y: 254, distance: 155.6
click at [1046, 254] on div "ImageUrl STRING 537 values OriginalTotalSetPresentmentMoneyAmount STRING 195 va…" at bounding box center [663, 327] width 861 height 289
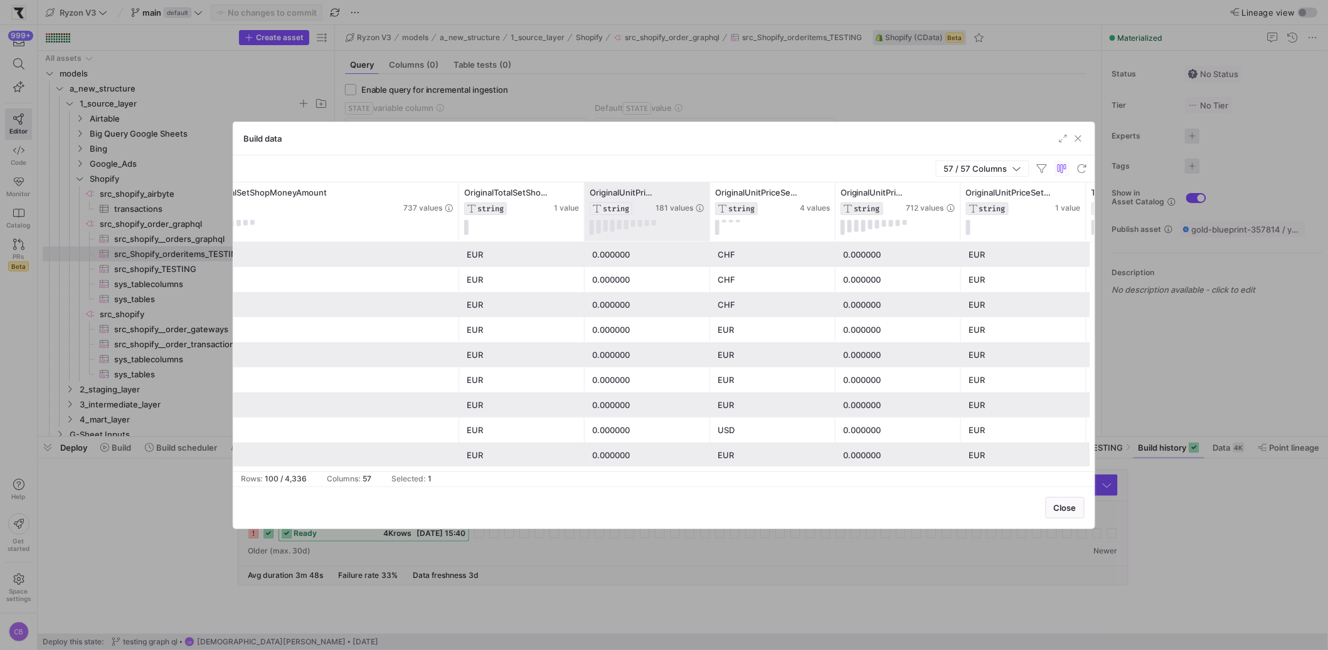
click at [585, 208] on div "OriginalUnitPriceSetPresentmentMoneyAmount STRING 181 values" at bounding box center [647, 212] width 125 height 59
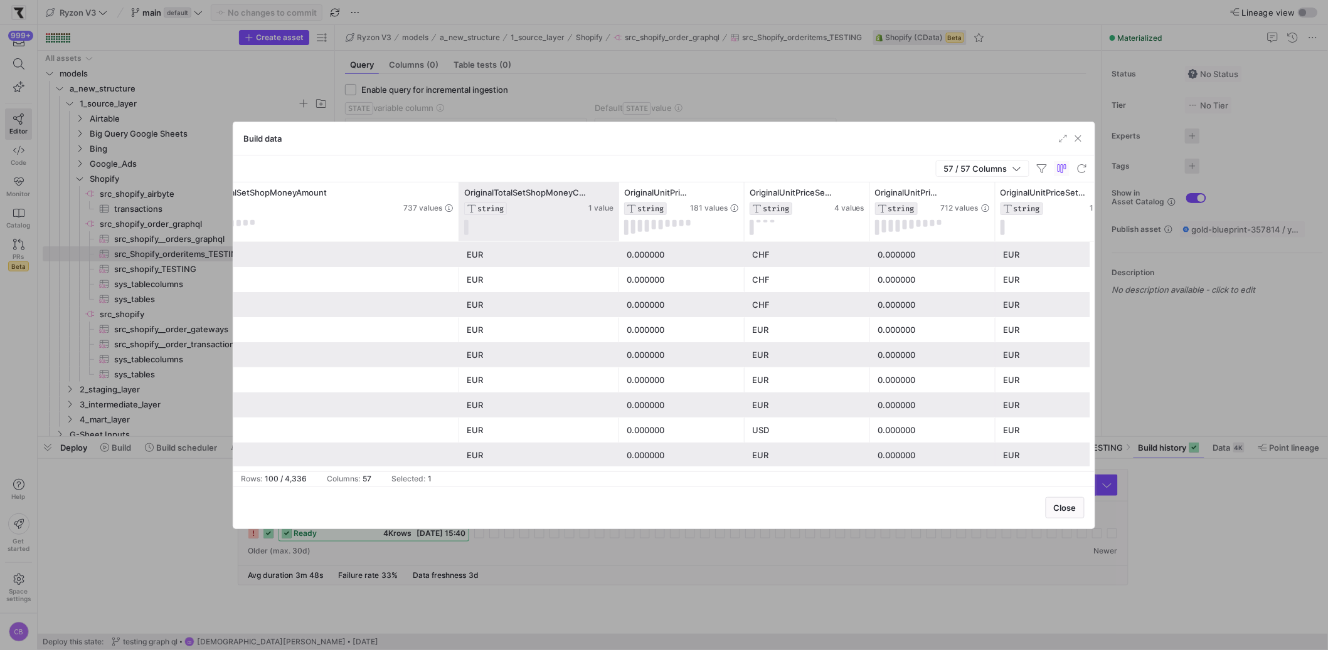
drag, startPoint x: 617, startPoint y: 217, endPoint x: 633, endPoint y: 221, distance: 16.7
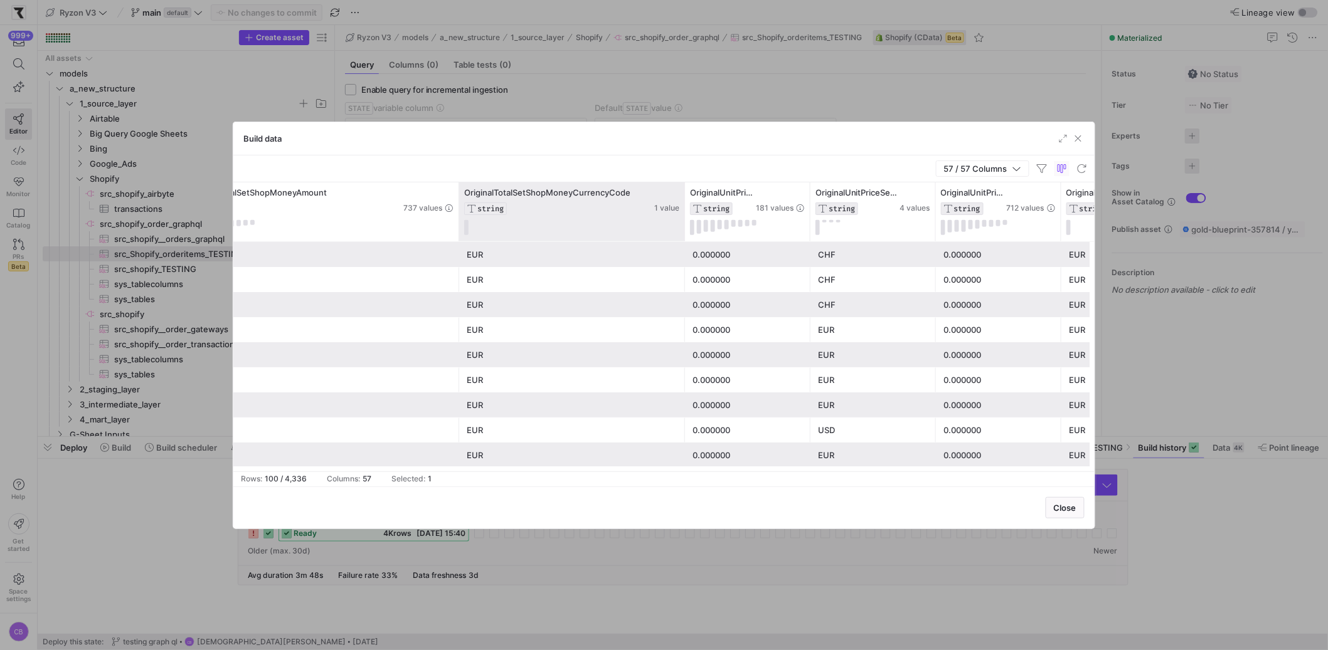
drag, startPoint x: 632, startPoint y: 209, endPoint x: 682, endPoint y: 222, distance: 51.3
click at [682, 222] on div at bounding box center [684, 212] width 5 height 59
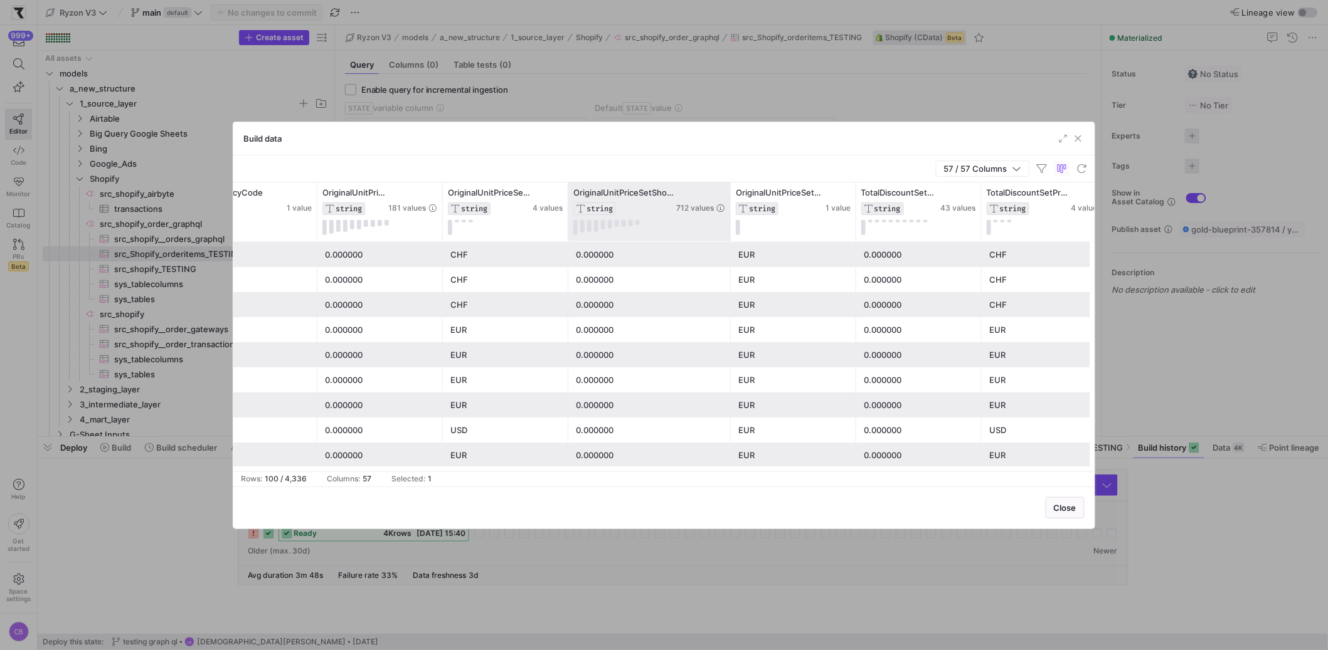
drag, startPoint x: 691, startPoint y: 202, endPoint x: 729, endPoint y: 215, distance: 39.9
click at [729, 215] on div at bounding box center [730, 212] width 5 height 59
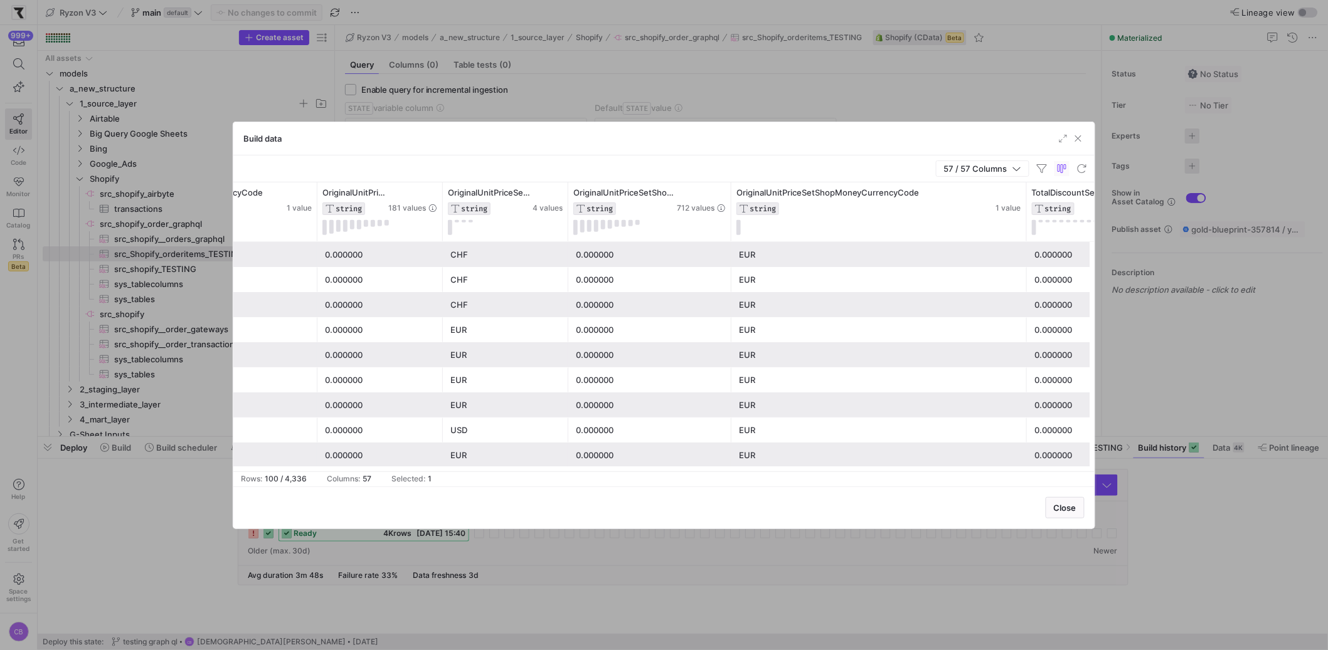
drag, startPoint x: 855, startPoint y: 210, endPoint x: 1025, endPoint y: 245, distance: 173.6
click at [1025, 245] on div "OriginalTotalSetShopMoneyCurrencyCode STRING 1 value OriginalUnitPriceSetPresen…" at bounding box center [663, 327] width 861 height 289
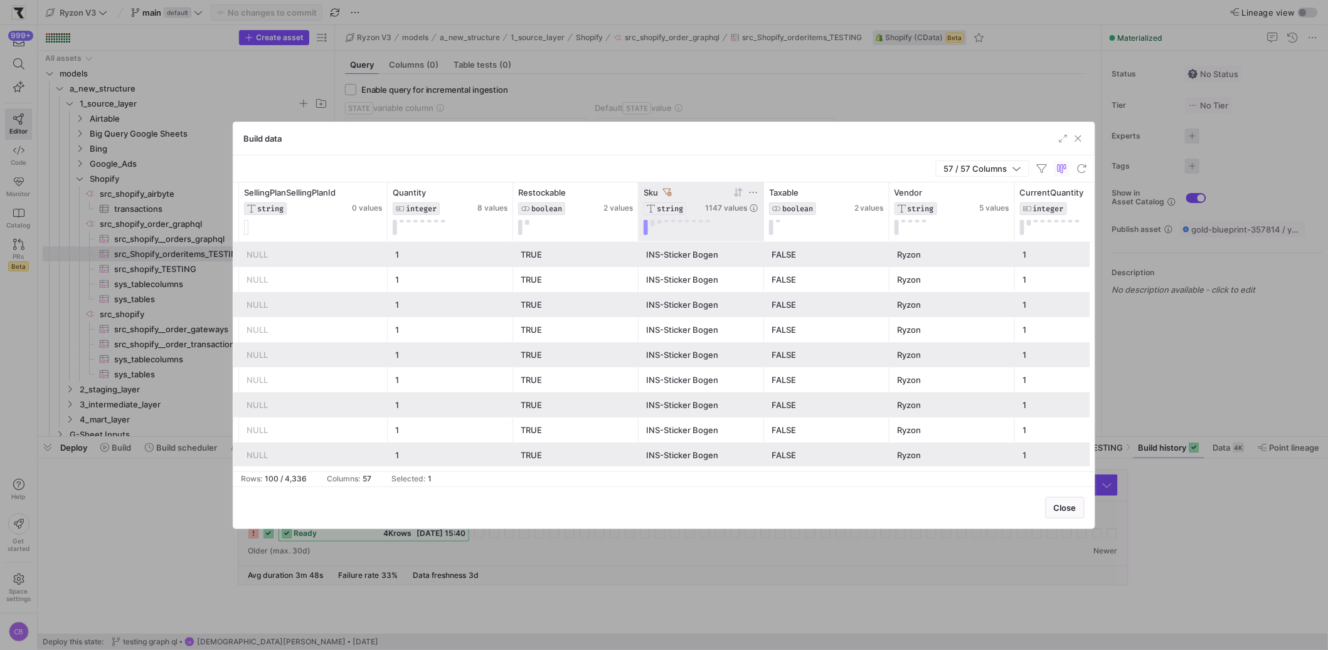
click at [663, 189] on icon at bounding box center [667, 192] width 9 height 9
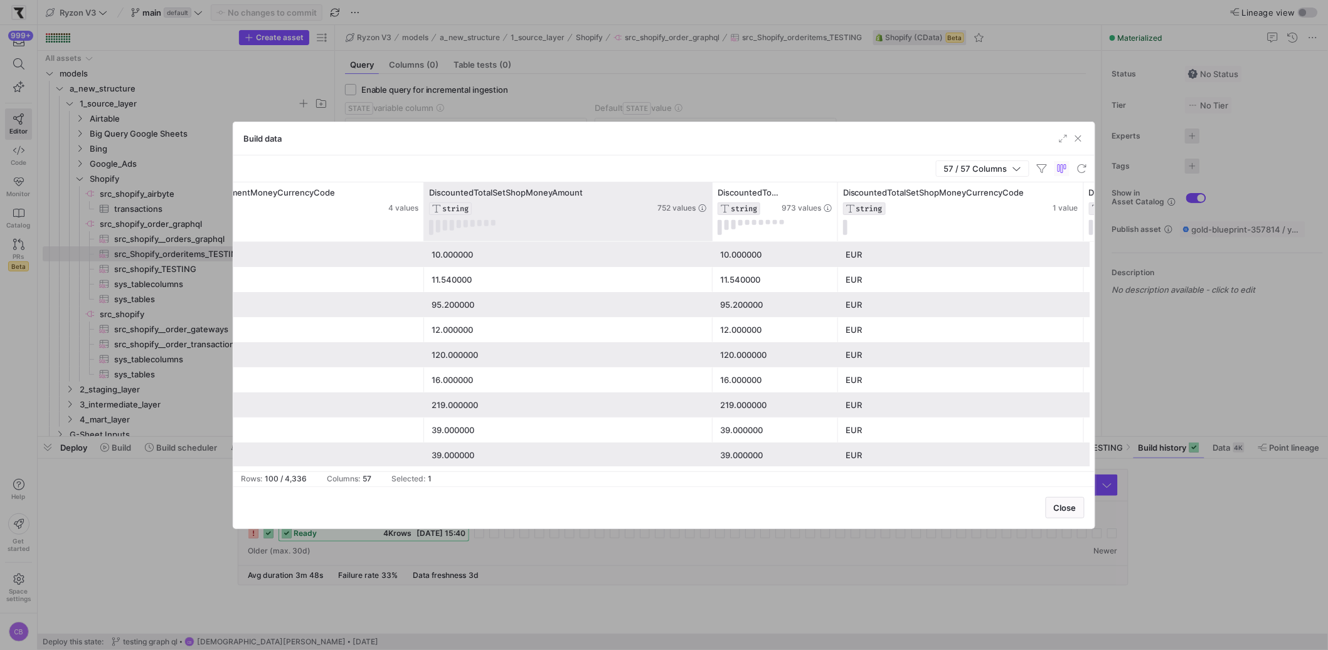
drag, startPoint x: 547, startPoint y: 199, endPoint x: 710, endPoint y: 228, distance: 165.6
click at [710, 228] on div at bounding box center [711, 212] width 5 height 59
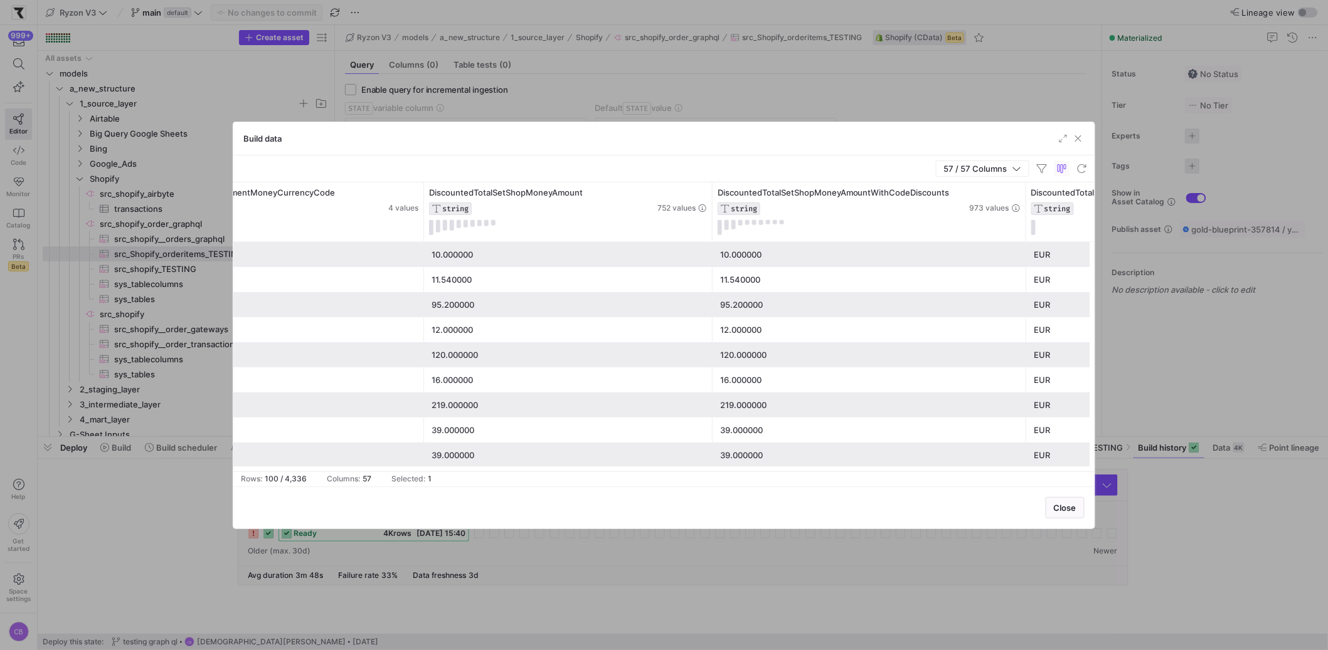
drag, startPoint x: 834, startPoint y: 228, endPoint x: 1033, endPoint y: 241, distance: 199.3
click at [1033, 241] on div "DiscountedTotalSetPresentmentMoneyAmountWithCodeDiscounts STRING 456 values Dis…" at bounding box center [663, 327] width 861 height 289
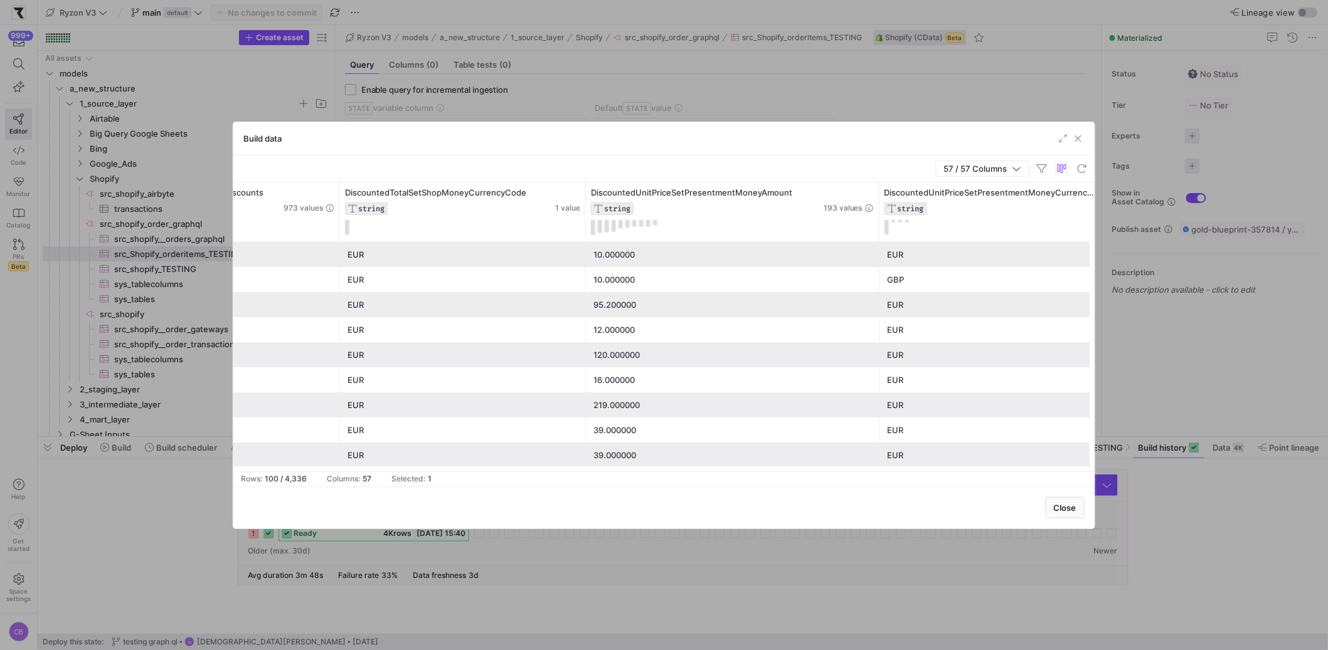
drag, startPoint x: 876, startPoint y: 223, endPoint x: 948, endPoint y: 240, distance: 74.1
click at [948, 240] on div "DiscountedTotalSetShopMoneyAmountWithCodeDiscounts STRING 973 values Discounted…" at bounding box center [1125, 212] width 9463 height 59
click at [715, 284] on div "10.000000" at bounding box center [740, 280] width 294 height 24
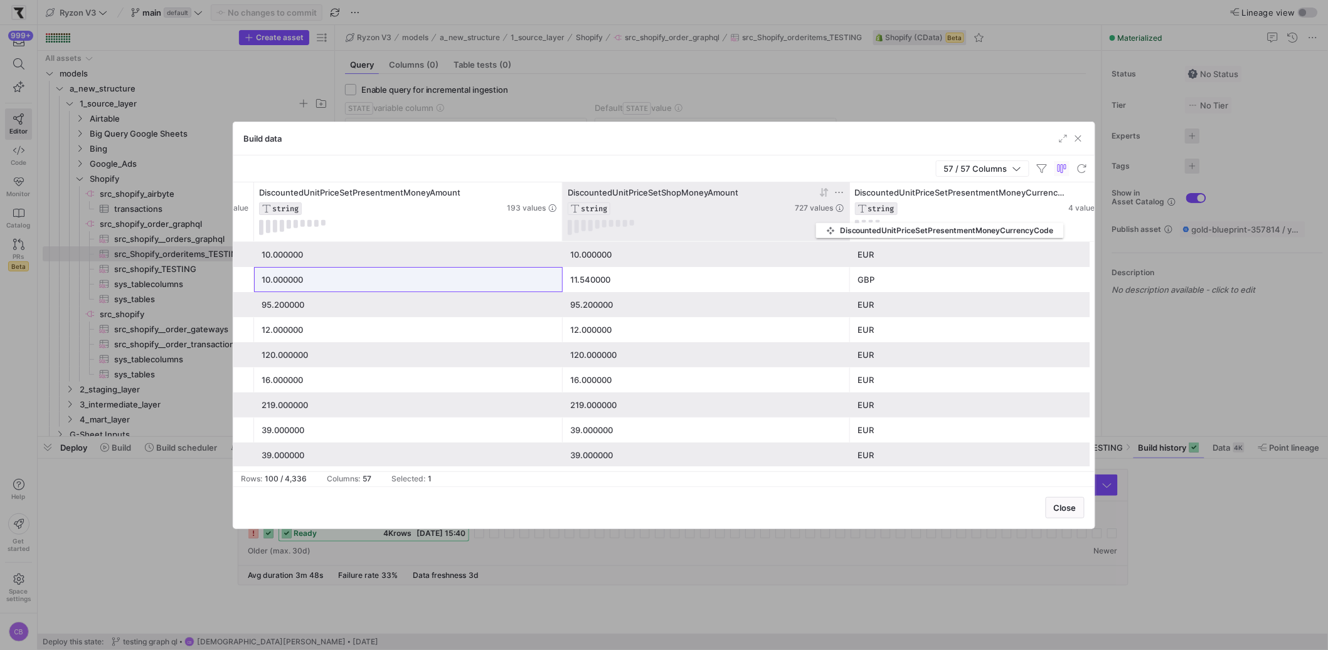
drag, startPoint x: 813, startPoint y: 220, endPoint x: 822, endPoint y: 221, distance: 9.5
click at [822, 221] on div "DiscountedTotalSetShopMoneyCurrencyCode STRING 1 value DiscountedUnitPriceSetPr…" at bounding box center [801, 212] width 9478 height 59
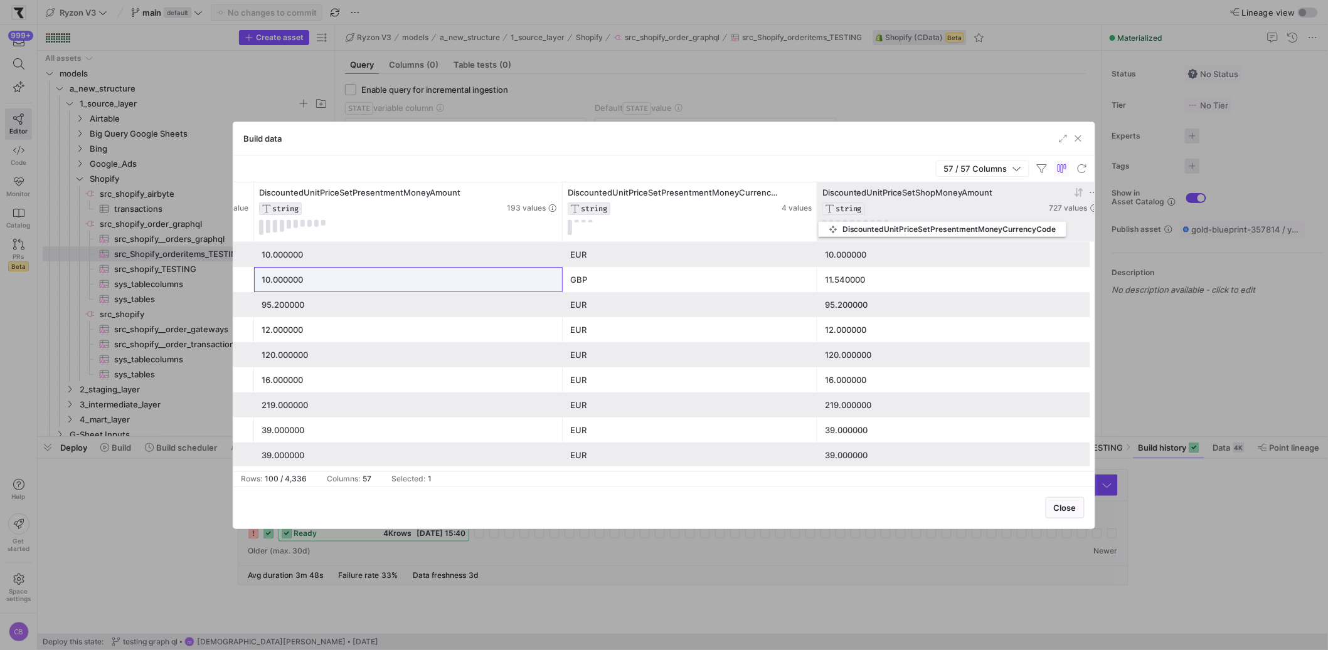
drag, startPoint x: 861, startPoint y: 222, endPoint x: 824, endPoint y: 220, distance: 37.1
click at [824, 220] on div "DiscountedTotalSetShopMoneyCurrencyCode STRING 1 value DiscountedUnitPriceSetPr…" at bounding box center [801, 212] width 9478 height 59
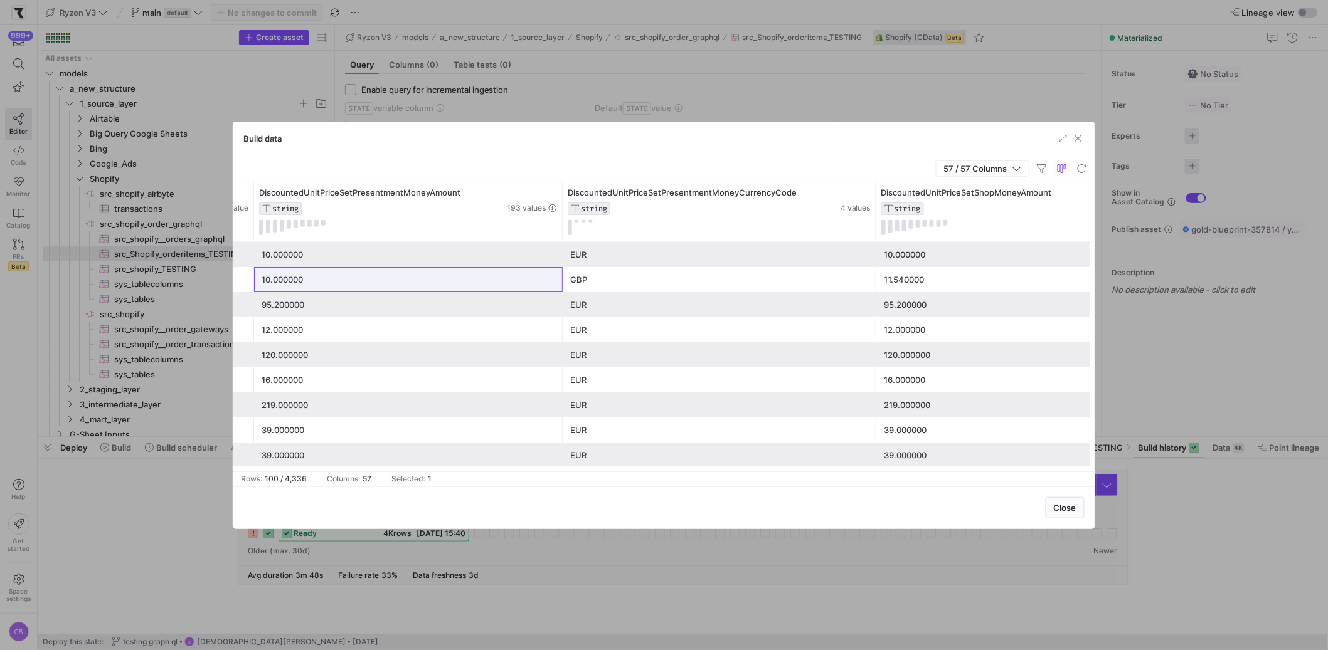
drag, startPoint x: 815, startPoint y: 213, endPoint x: 896, endPoint y: 235, distance: 84.4
click at [896, 235] on div "DiscountedTotalSetShopMoneyCurrencyCode STRING 1 value DiscountedUnitPriceSetPr…" at bounding box center [830, 212] width 9537 height 59
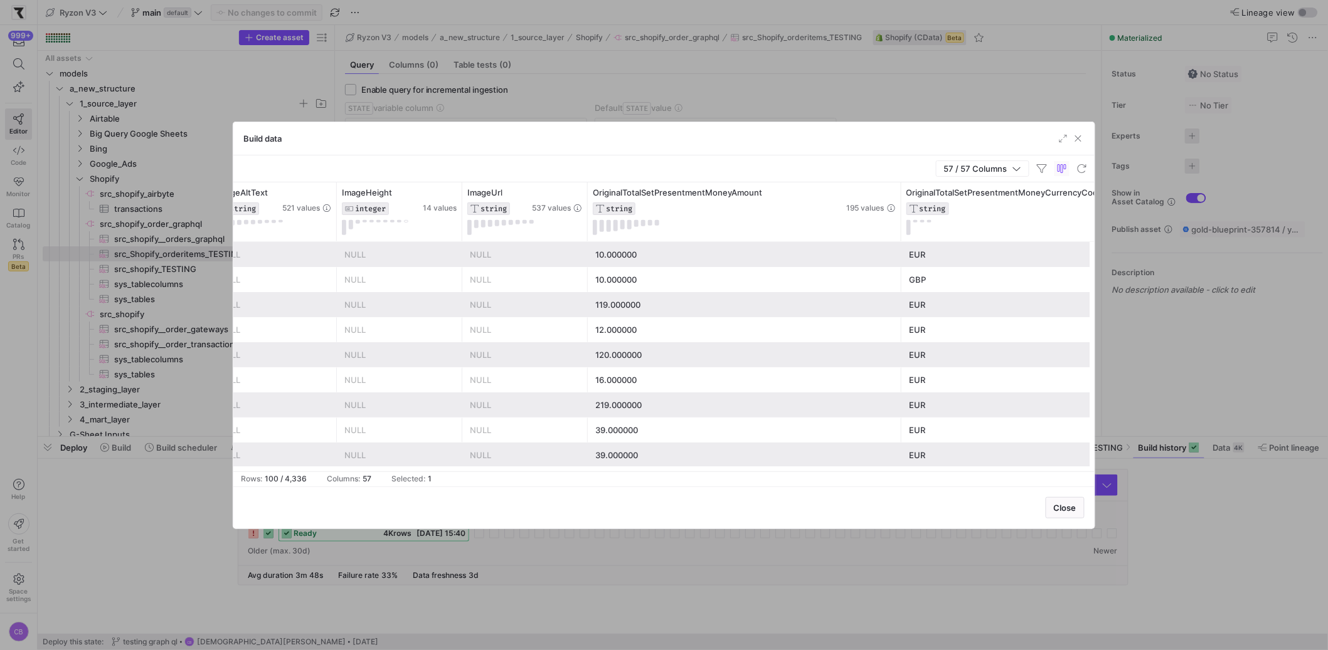
drag, startPoint x: 896, startPoint y: 206, endPoint x: 967, endPoint y: 223, distance: 73.0
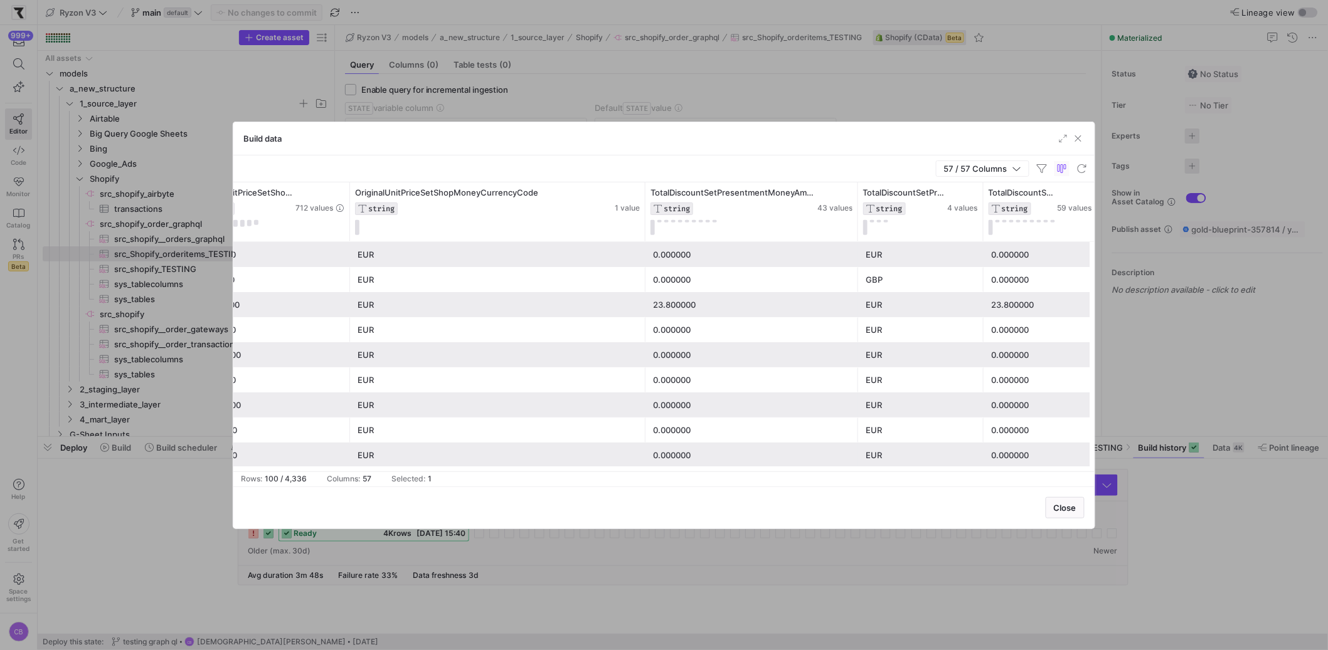
drag, startPoint x: 769, startPoint y: 227, endPoint x: 859, endPoint y: 261, distance: 96.5
click at [859, 260] on div "OriginalUnitPriceSetPresentmentMoneyCurrencyCode STRING 4 values OriginalUnitPr…" at bounding box center [663, 327] width 861 height 289
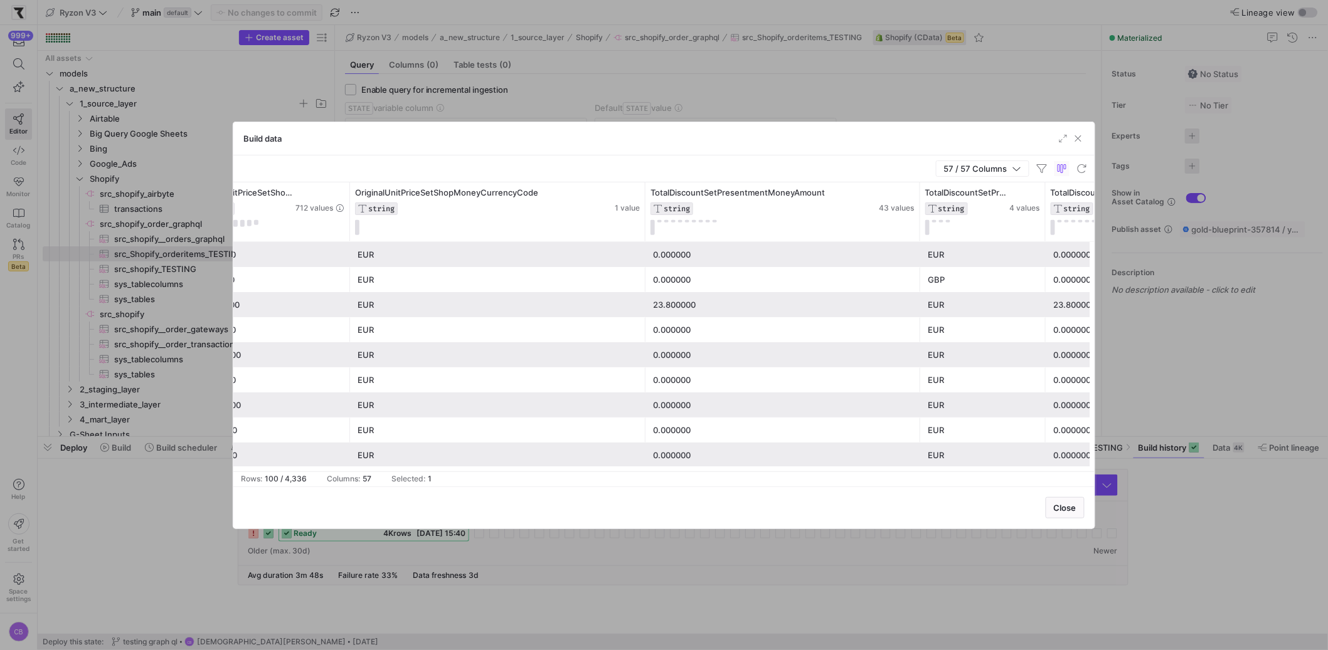
drag, startPoint x: 859, startPoint y: 231, endPoint x: 982, endPoint y: 272, distance: 128.7
click at [982, 272] on div "OriginalUnitPriceSetPresentmentMoneyCurrencyCode STRING 4 values OriginalUnitPr…" at bounding box center [663, 327] width 861 height 289
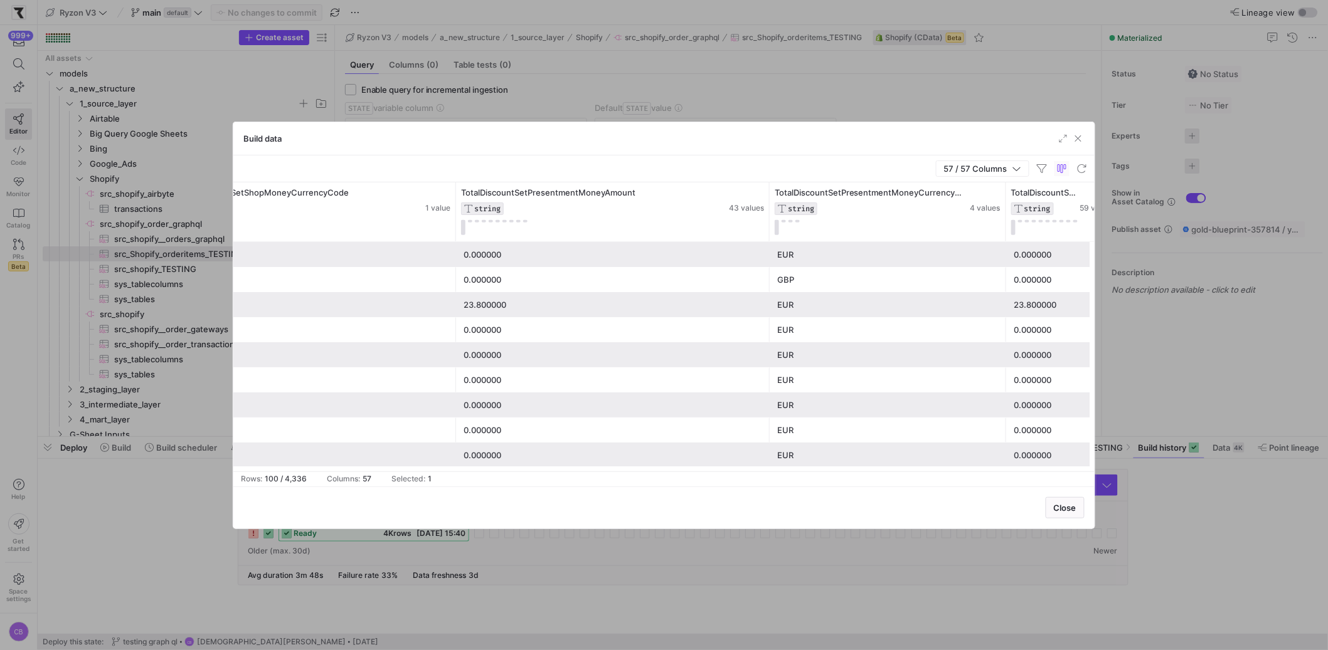
drag, startPoint x: 893, startPoint y: 216, endPoint x: 1004, endPoint y: 250, distance: 116.1
click at [1004, 250] on div "OriginalUnitPriceSetShopMoneyAmount STRING 712 values OriginalUnitPriceSetShopM…" at bounding box center [663, 327] width 861 height 289
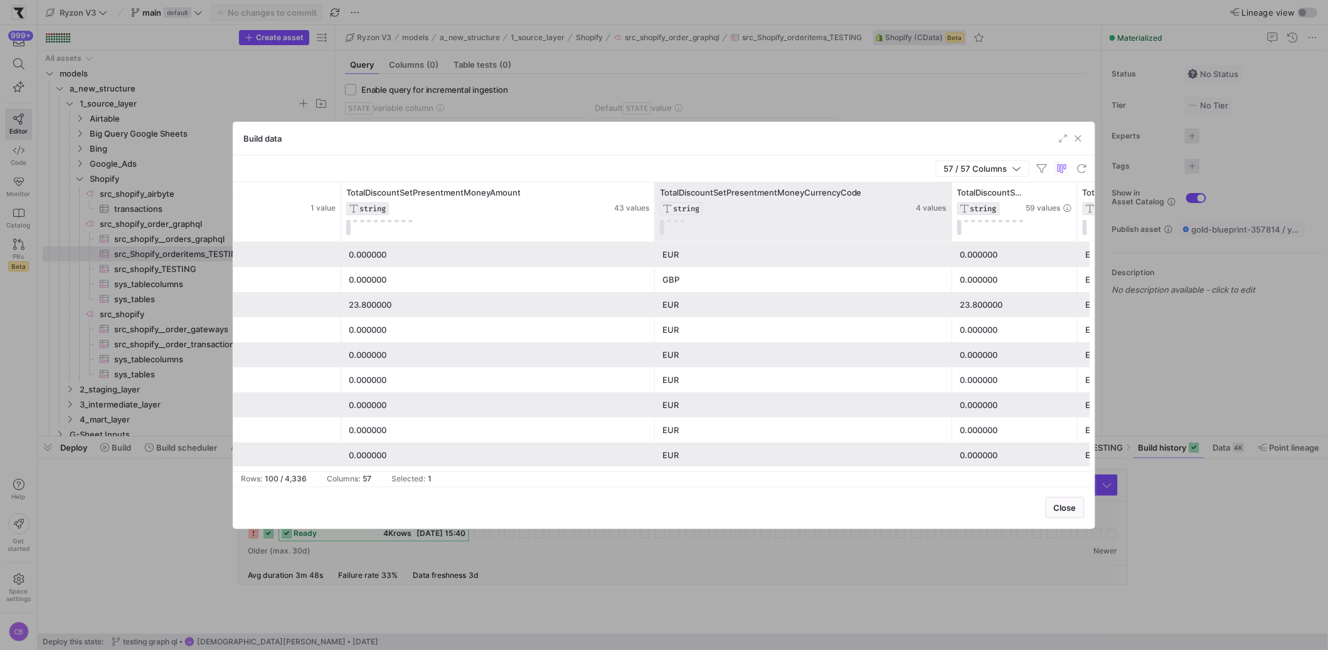
drag, startPoint x: 889, startPoint y: 210, endPoint x: 950, endPoint y: 226, distance: 63.0
click at [950, 226] on div at bounding box center [951, 212] width 5 height 59
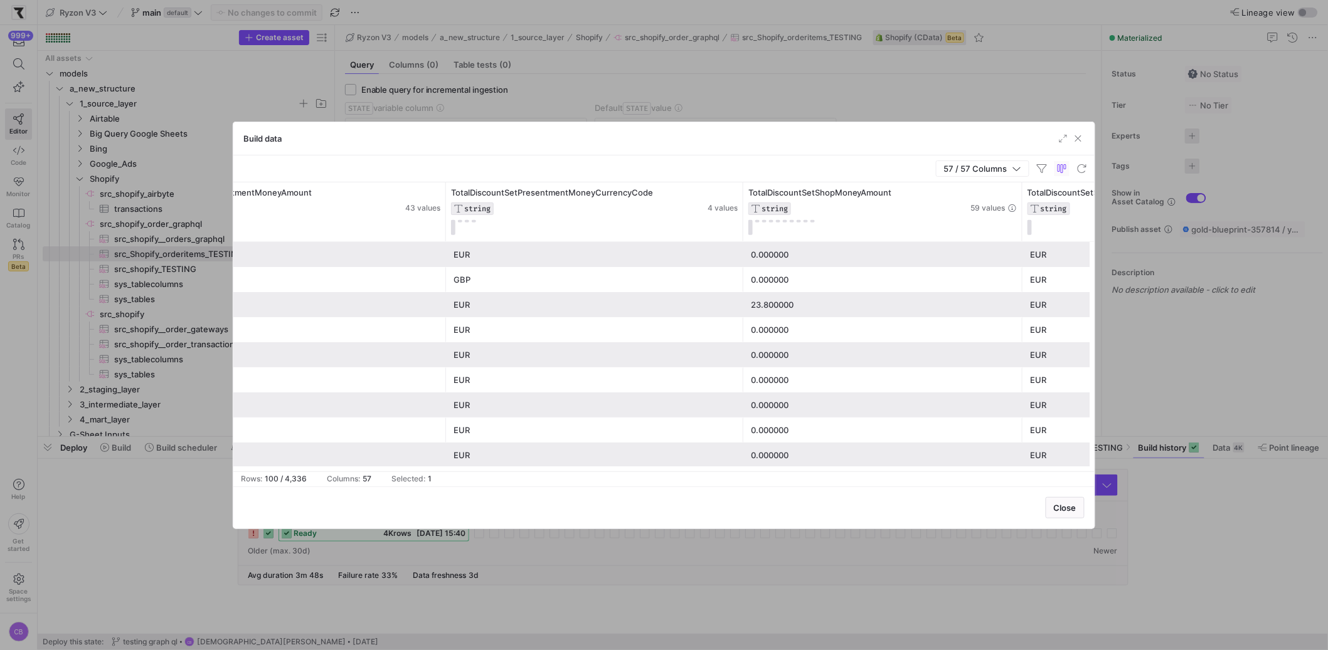
drag, startPoint x: 866, startPoint y: 228, endPoint x: 1020, endPoint y: 270, distance: 159.9
click at [1020, 270] on div "OriginalUnitPriceSetShopMoneyCurrencyCode STRING 1 value TotalDiscountSetPresen…" at bounding box center [663, 327] width 861 height 289
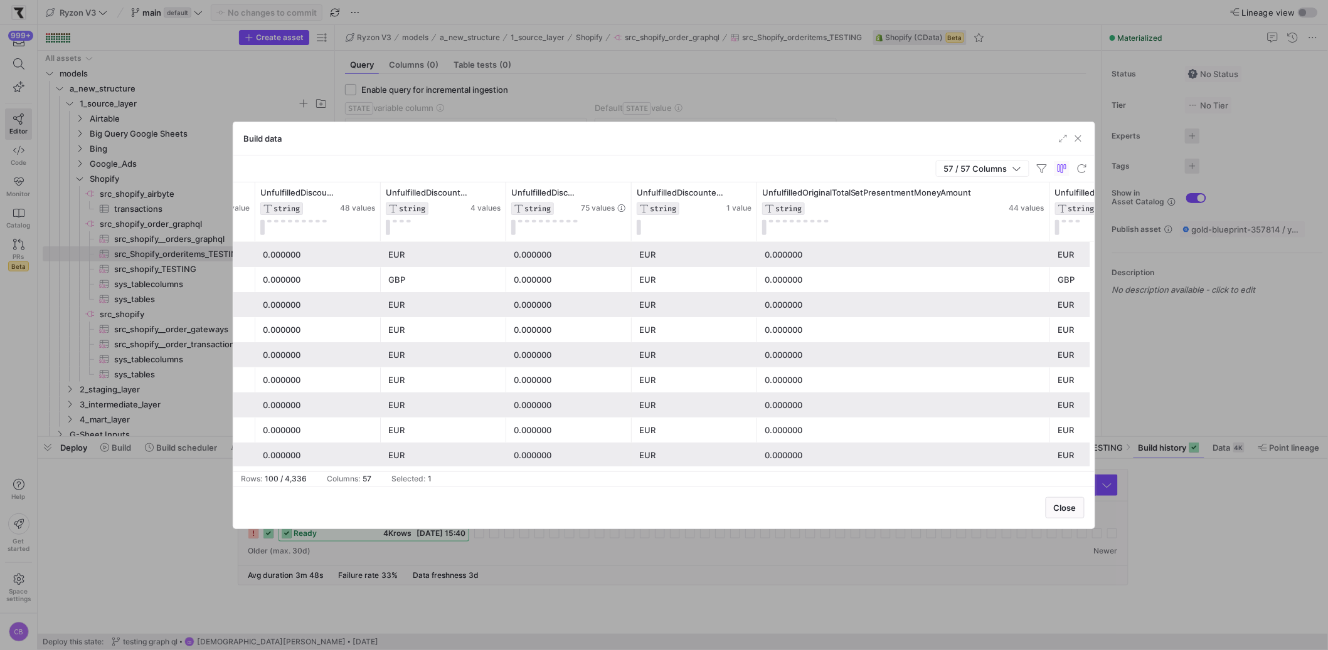
drag, startPoint x: 880, startPoint y: 224, endPoint x: 1049, endPoint y: 268, distance: 174.5
click at [1049, 268] on div "TotalDiscountSetShopMoneyAmount STRING 59 values TotalDiscountSetShopMoneyCurre…" at bounding box center [663, 327] width 861 height 289
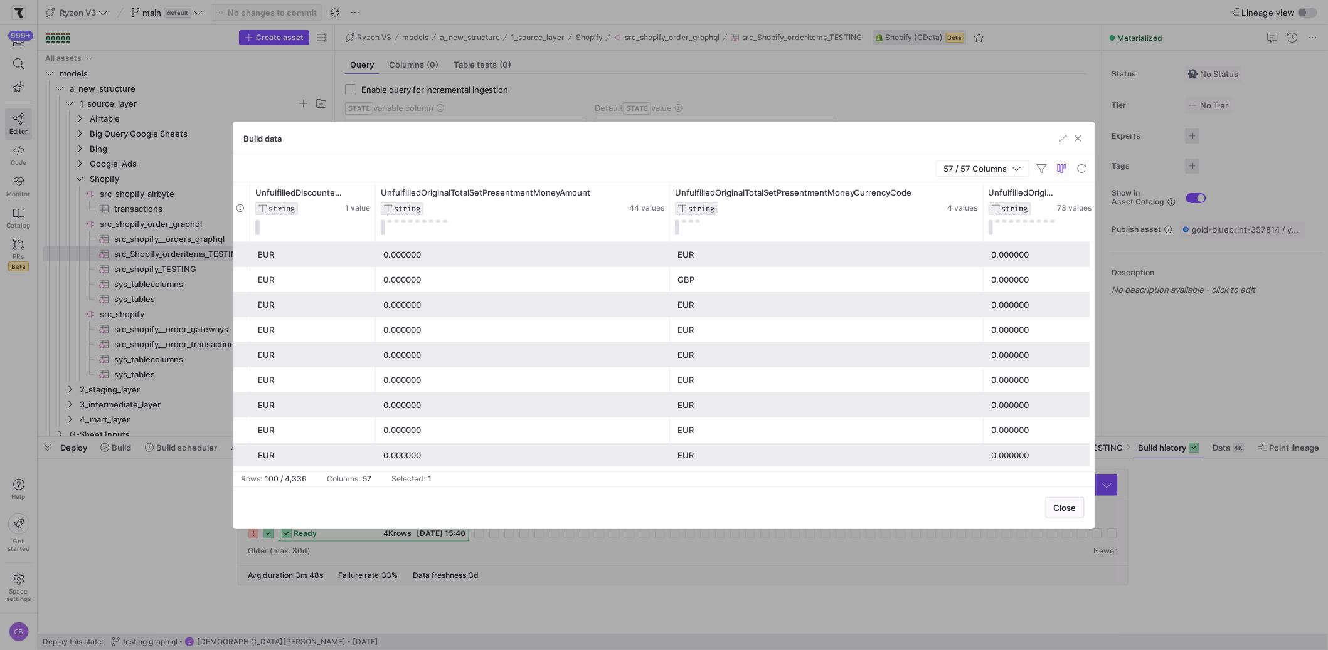
drag, startPoint x: 792, startPoint y: 223, endPoint x: 1007, endPoint y: 289, distance: 224.6
click at [1007, 289] on div "UnfulfilledDiscountedTotalSetPresentmentMoneyCurrencyCode STRING 4 values Unful…" at bounding box center [663, 327] width 861 height 289
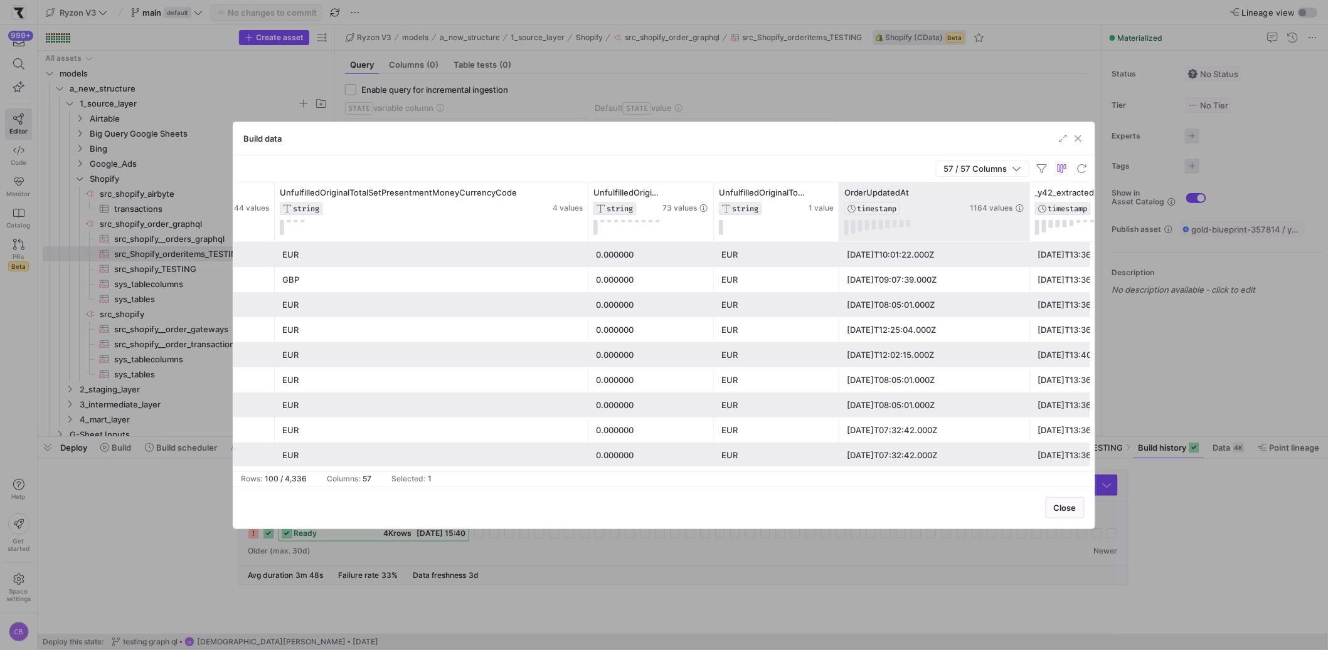
drag, startPoint x: 963, startPoint y: 216, endPoint x: 1029, endPoint y: 226, distance: 66.1
click at [1029, 226] on div at bounding box center [1029, 212] width 5 height 59
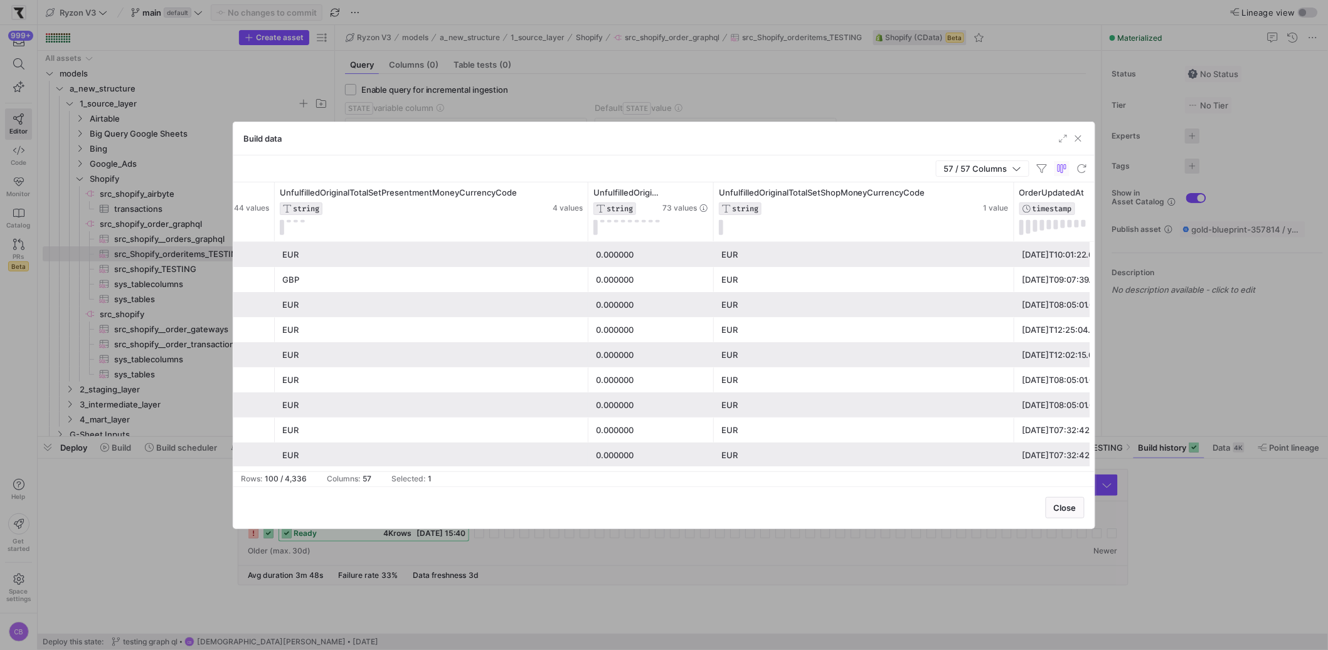
drag, startPoint x: 836, startPoint y: 218, endPoint x: 970, endPoint y: 278, distance: 146.5
click at [1011, 265] on div "UnfulfilledOriginalTotalSetPresentmentMoneyAmount STRING 44 values UnfulfilledO…" at bounding box center [663, 327] width 861 height 289
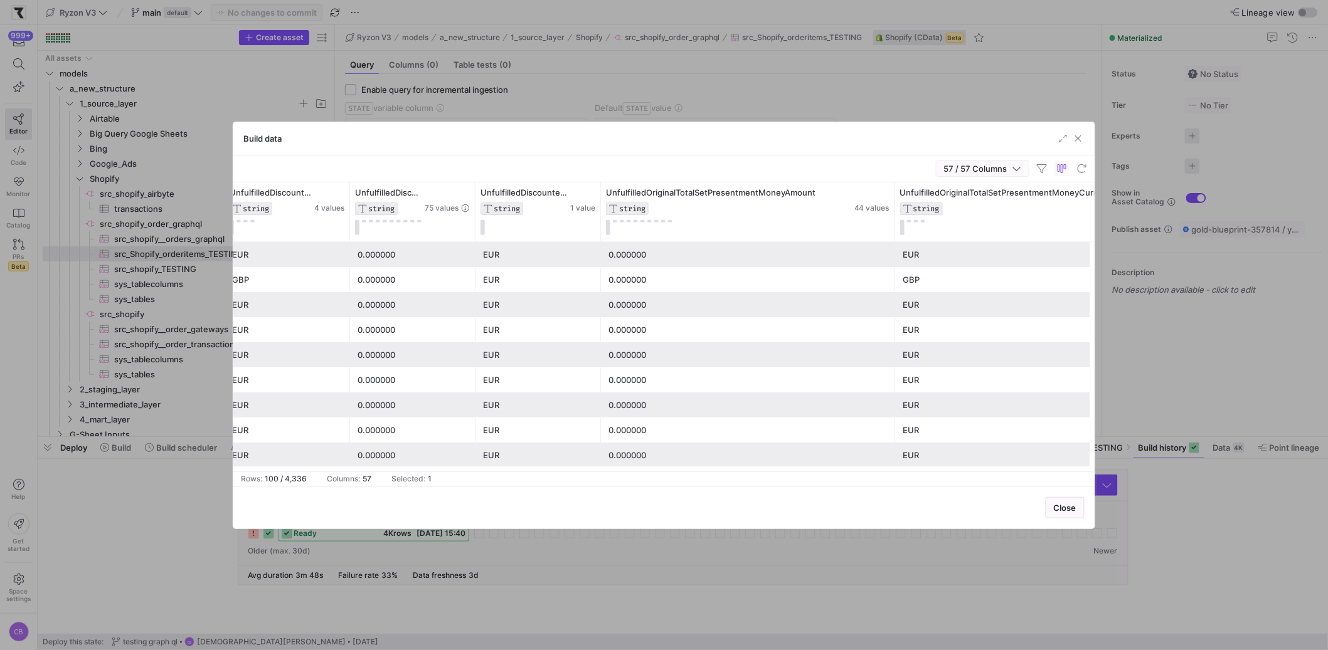
click at [1020, 169] on icon "button" at bounding box center [1016, 168] width 9 height 9
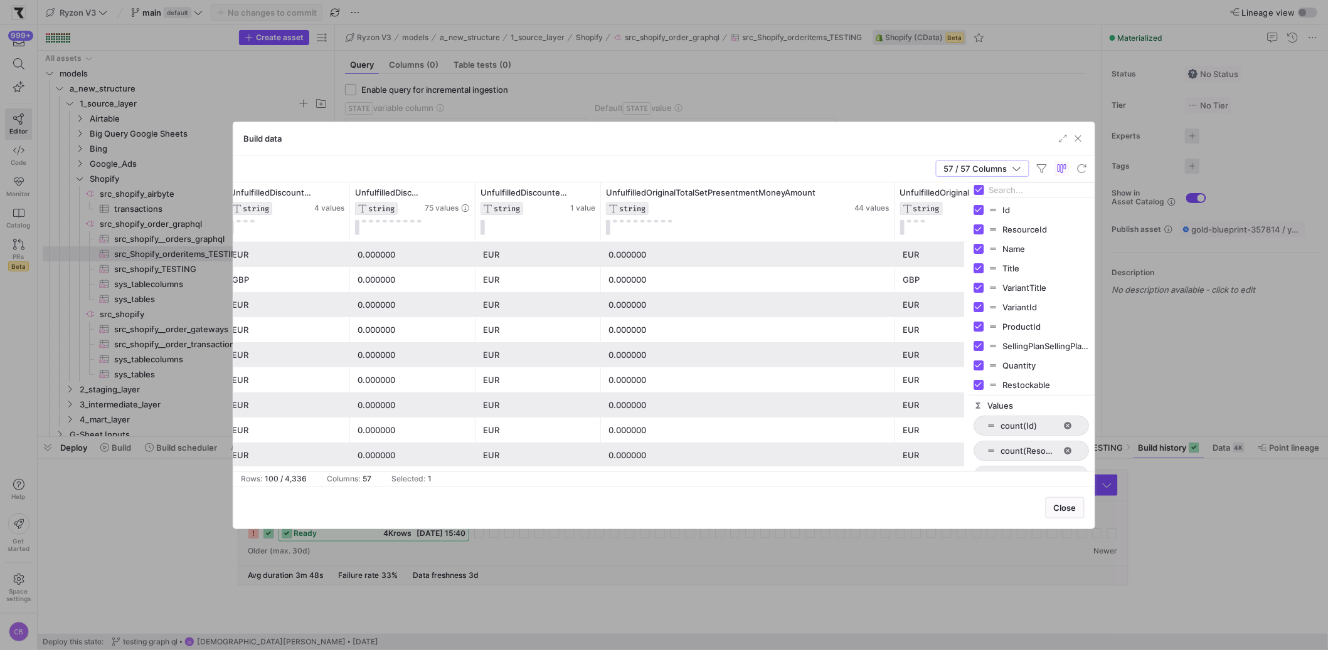
click at [1020, 196] on input "Filter Columns Input" at bounding box center [1039, 190] width 100 height 25
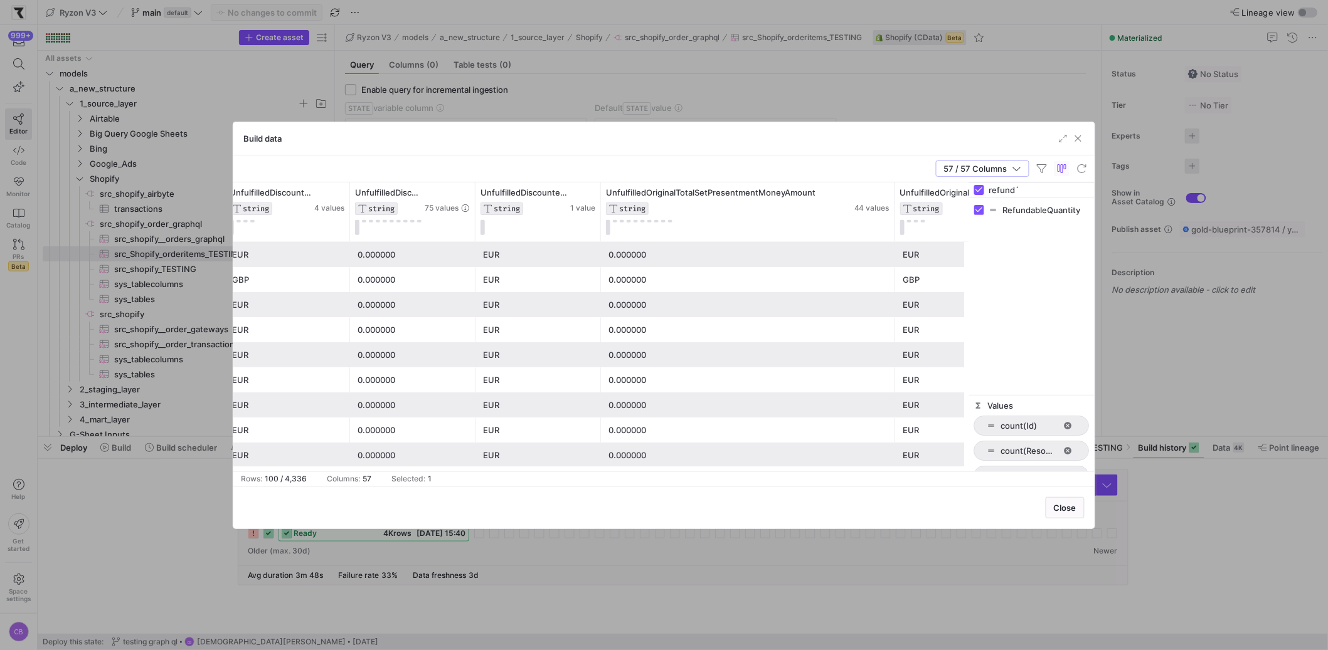
type input "refund´´"
checkbox input "false"
type input "ref"
checkbox input "true"
type input "refunds"
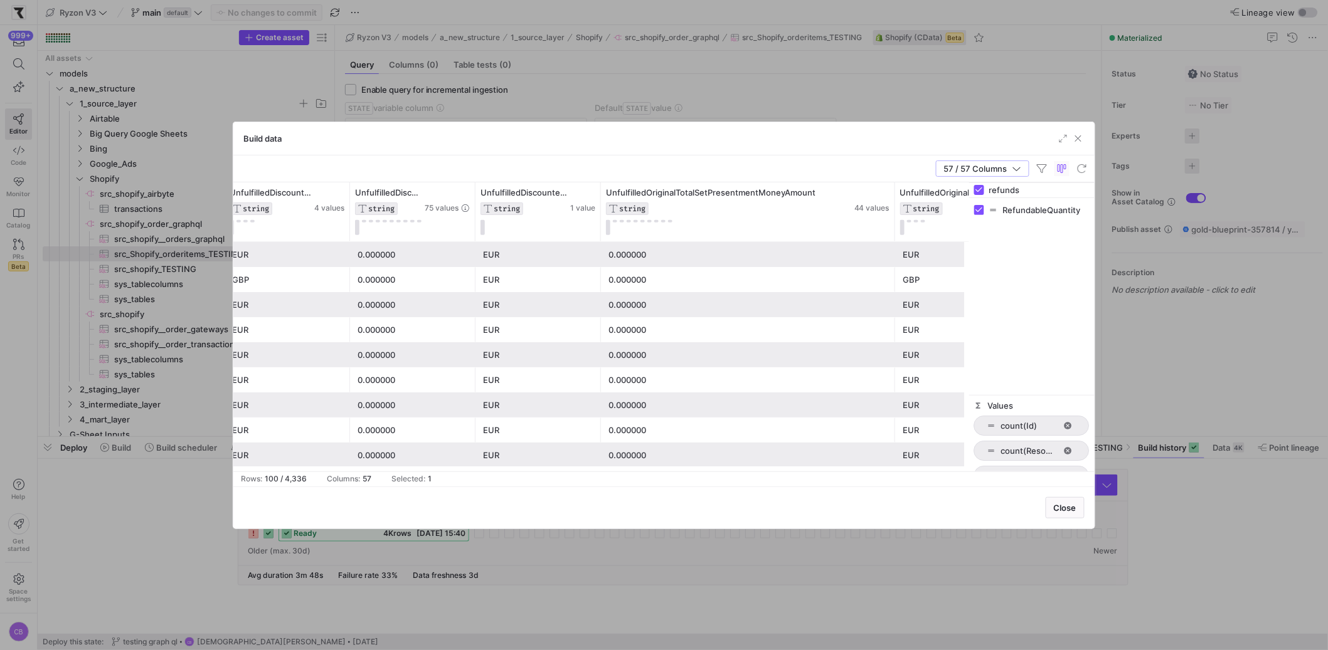
checkbox input "false"
type input "refund"
checkbox input "true"
drag, startPoint x: 1025, startPoint y: 193, endPoint x: 946, endPoint y: 178, distance: 80.4
click at [946, 178] on div "57 / 57 Columns Drag here to set row groups Drag here to set column labels Unfu…" at bounding box center [663, 321] width 861 height 331
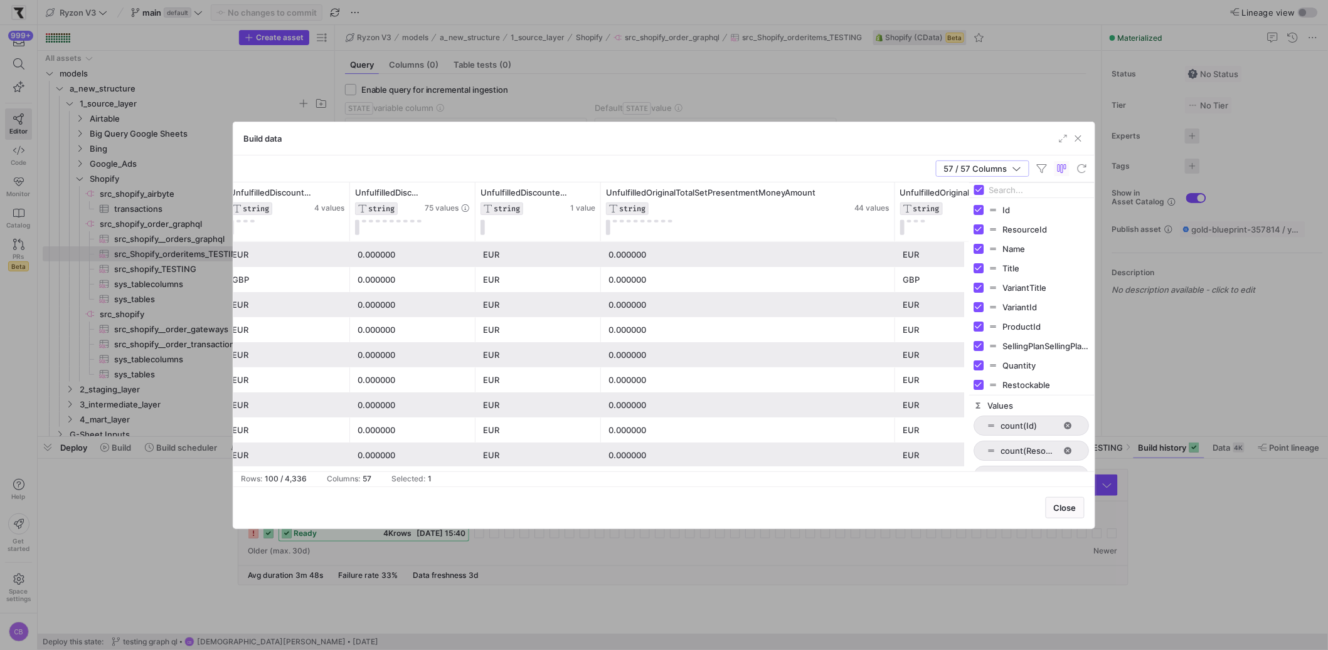
click at [678, 162] on div "57 / 57 Columns" at bounding box center [663, 169] width 861 height 27
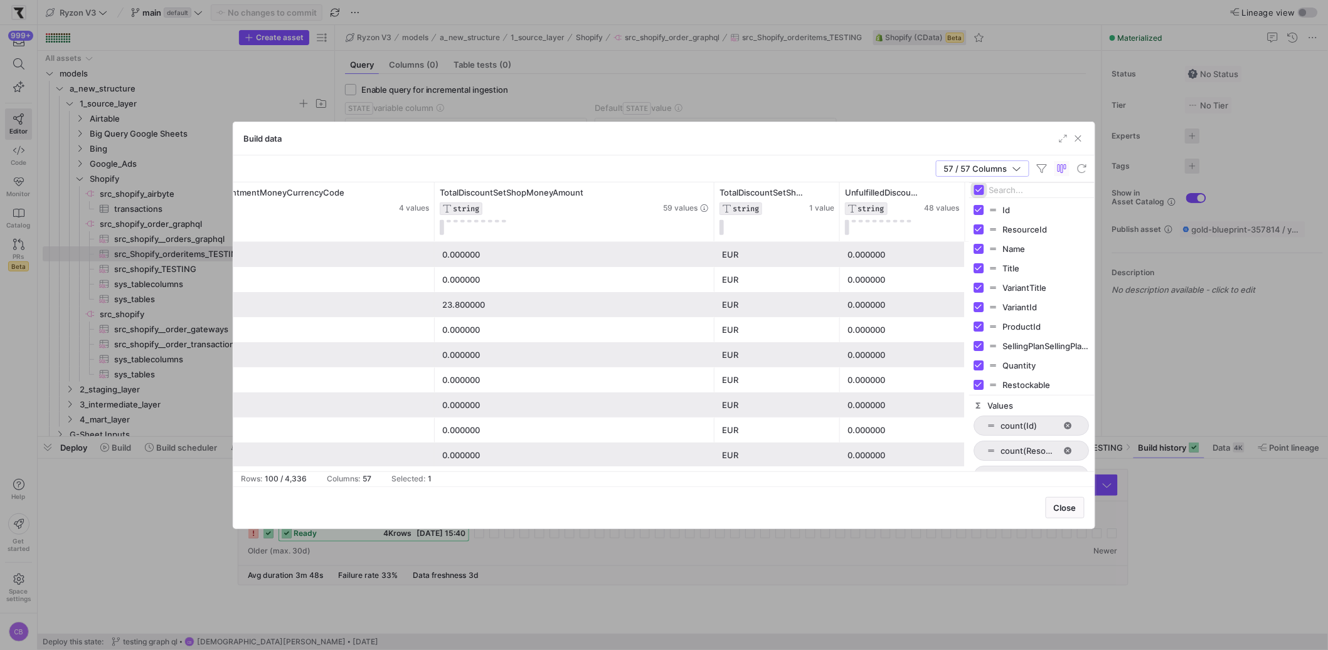
click at [981, 193] on input "Toggle Select All Columns" at bounding box center [979, 190] width 10 height 10
checkbox input "false"
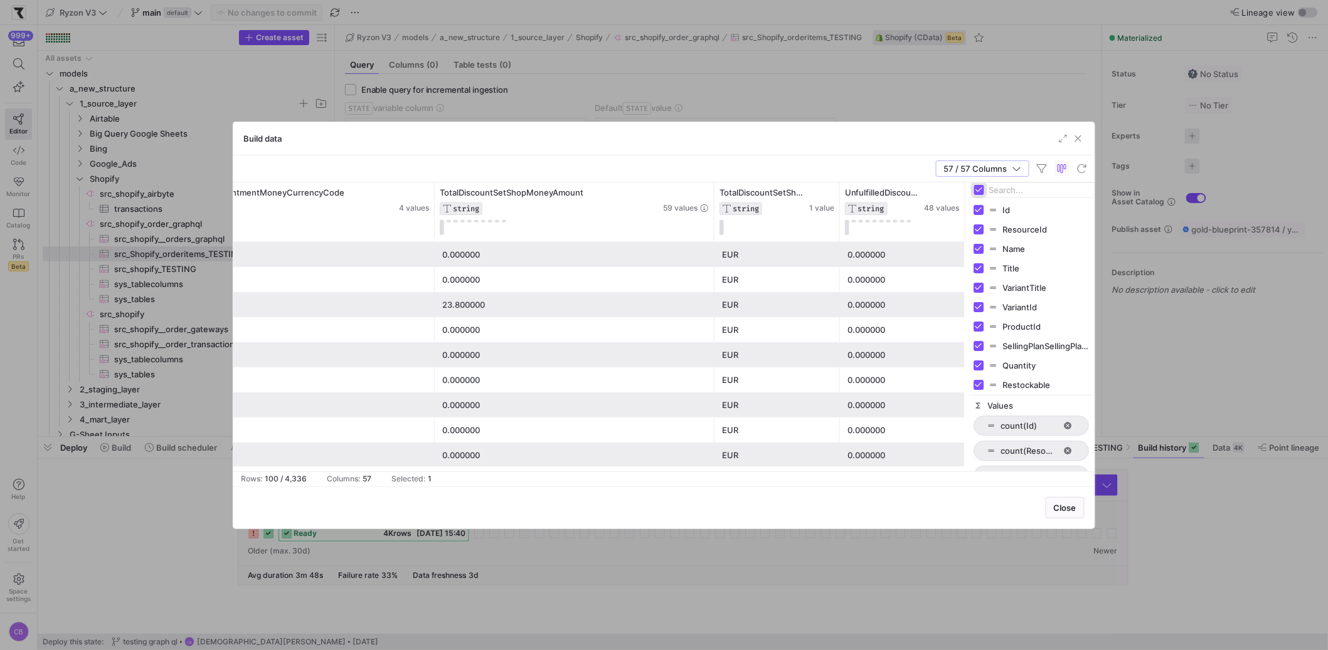
checkbox input "false"
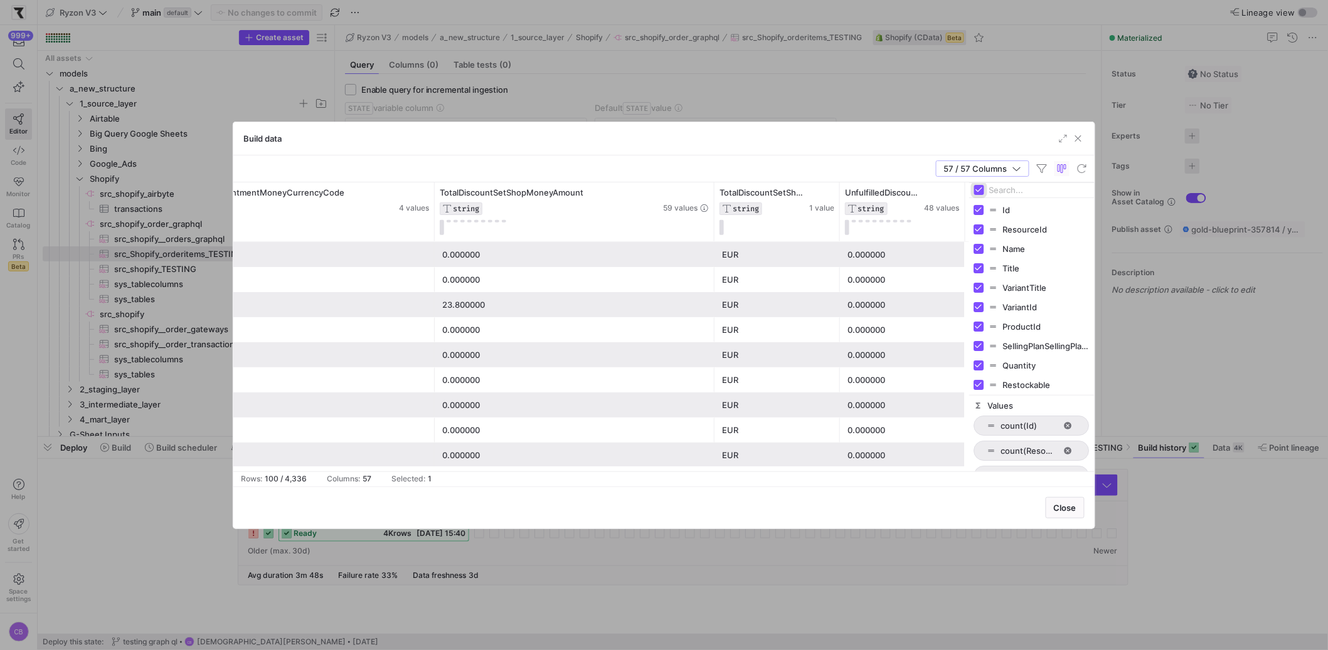
checkbox input "false"
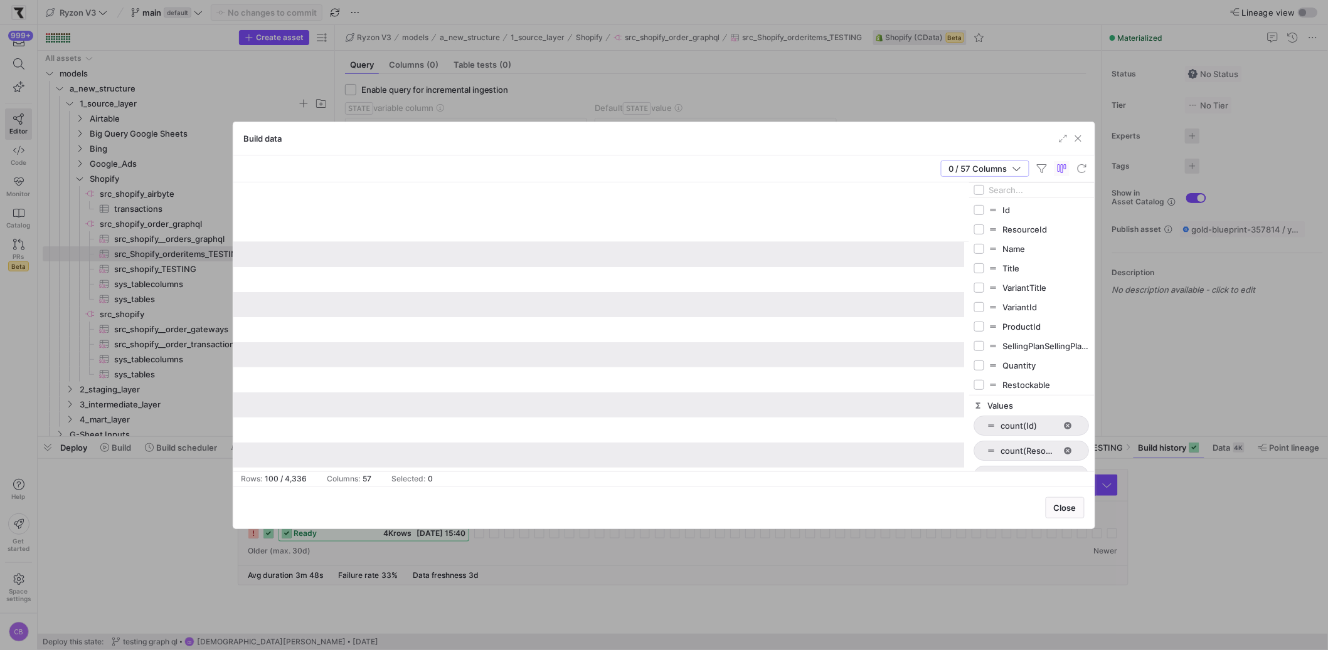
click at [999, 198] on div "Id ResourceId Name Title VariantTitle VariantId ProductId" at bounding box center [1031, 296] width 125 height 197
click at [999, 192] on input "Filter Columns Input" at bounding box center [1039, 190] width 100 height 25
type input "refund"
click at [981, 208] on input "Press SPACE to toggle visibility (hidden)" at bounding box center [979, 210] width 10 height 10
checkbox input "true"
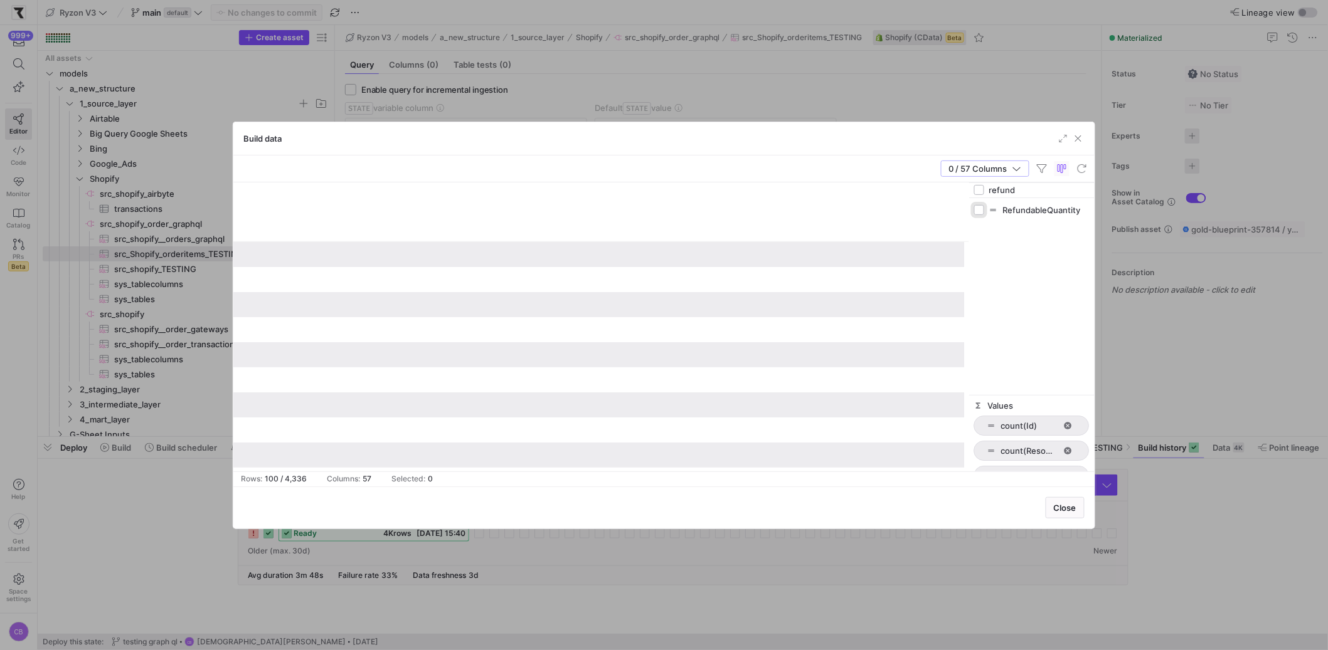
checkbox input "true"
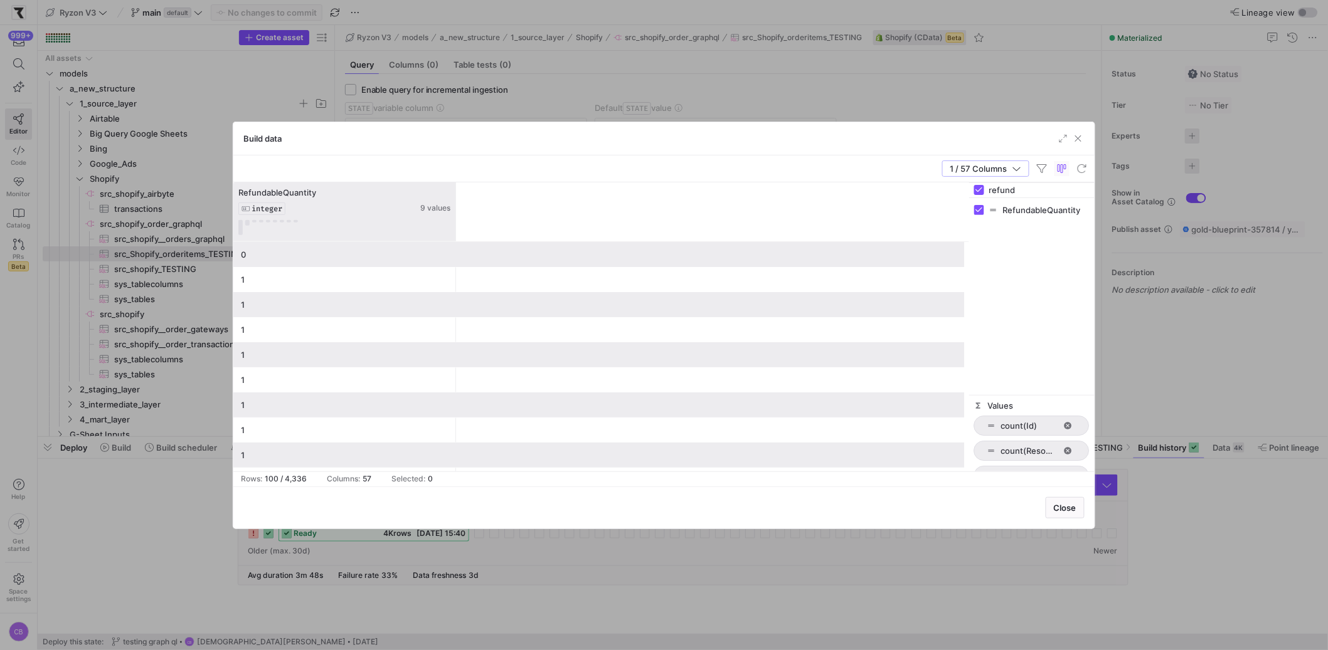
drag, startPoint x: 356, startPoint y: 222, endPoint x: 453, endPoint y: 224, distance: 97.2
click at [453, 224] on div at bounding box center [455, 212] width 5 height 59
drag, startPoint x: 1007, startPoint y: 191, endPoint x: 919, endPoint y: 194, distance: 88.5
click at [926, 189] on div "RefundableQuantity INTEGER 9 values 1 1 1 1 1 1 0 1 0 0 1 1 1 1 0 1 1 1 1 1" at bounding box center [663, 327] width 861 height 289
type input "updated"
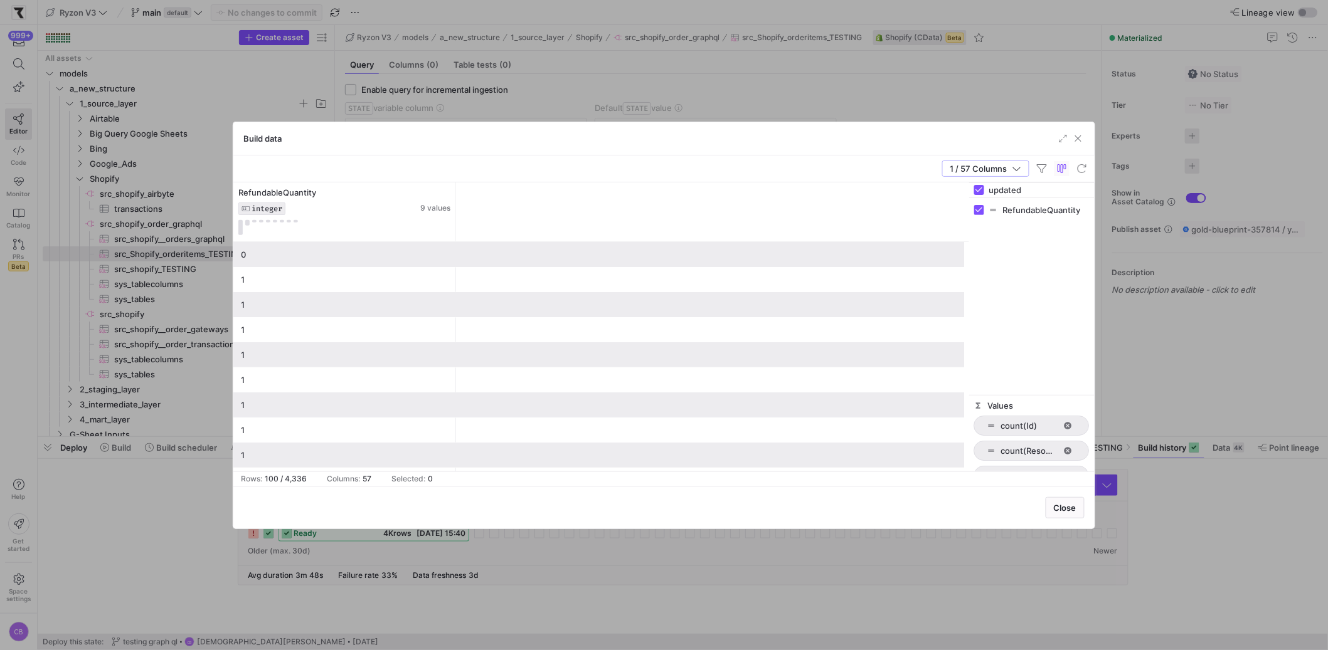
checkbox input "false"
type input "updated"
click at [977, 213] on input "Press SPACE to toggle visibility (hidden)" at bounding box center [979, 210] width 10 height 10
checkbox input "true"
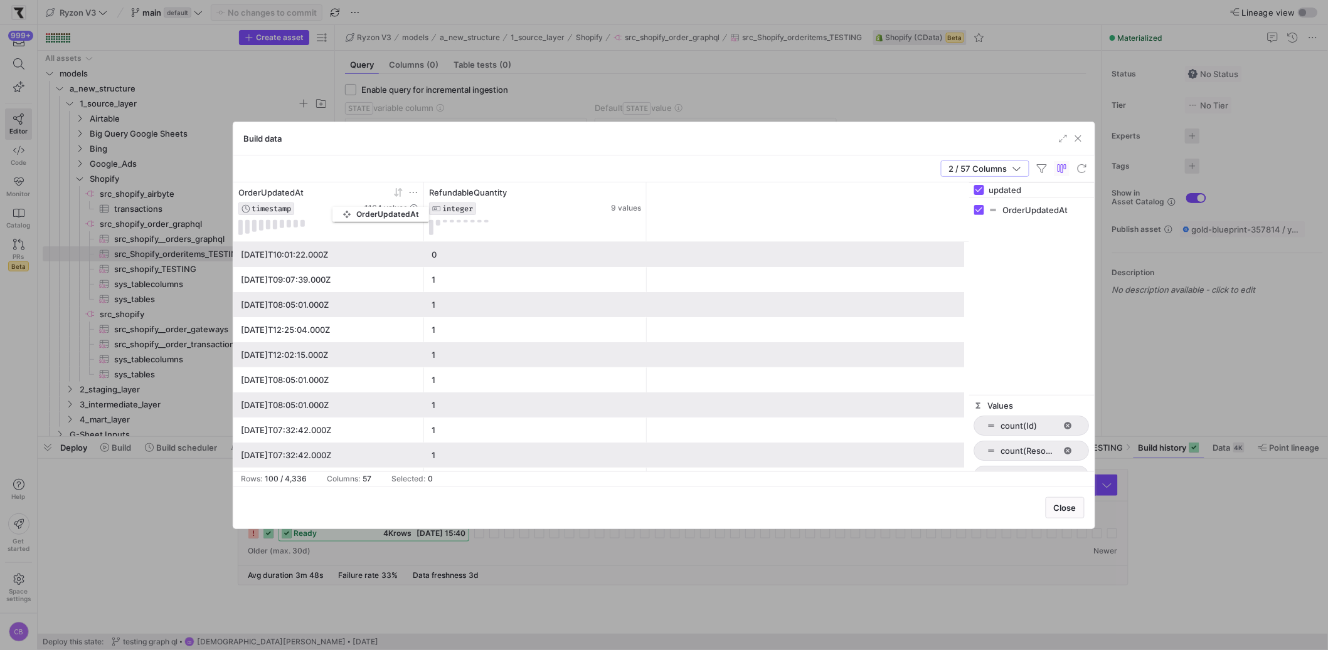
drag, startPoint x: 514, startPoint y: 197, endPoint x: 365, endPoint y: 232, distance: 153.4
click at [336, 204] on div "OrderUpdatedAt TIMESTAMP" at bounding box center [300, 202] width 124 height 28
click at [399, 195] on icon at bounding box center [398, 193] width 10 height 10
click at [397, 196] on icon at bounding box center [396, 192] width 4 height 9
click at [448, 401] on div "3" at bounding box center [536, 405] width 208 height 24
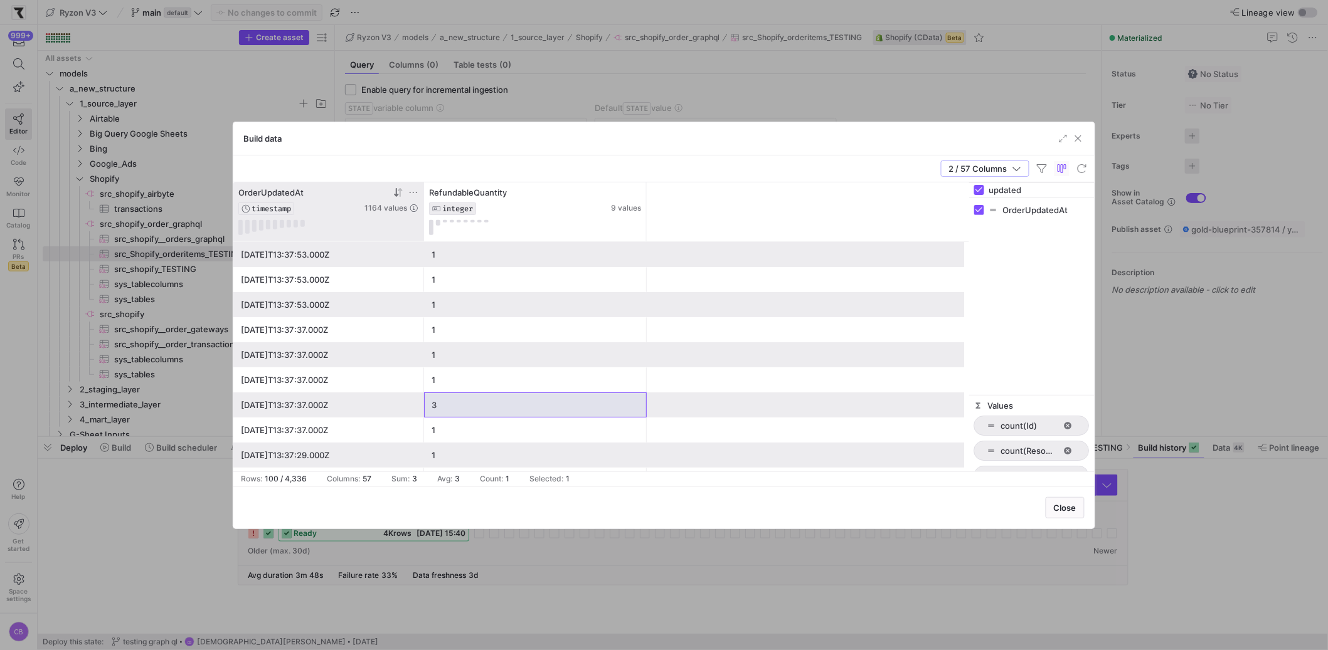
drag, startPoint x: 1028, startPoint y: 190, endPoint x: 957, endPoint y: 188, distance: 70.9
click at [957, 188] on div "RefundableQuantity INTEGER 9 values OrderUpdatedAt TIMESTAMP 1164 values 2025-0…" at bounding box center [663, 327] width 861 height 289
checkbox input "false"
click at [1024, 165] on span "button" at bounding box center [984, 168] width 87 height 15
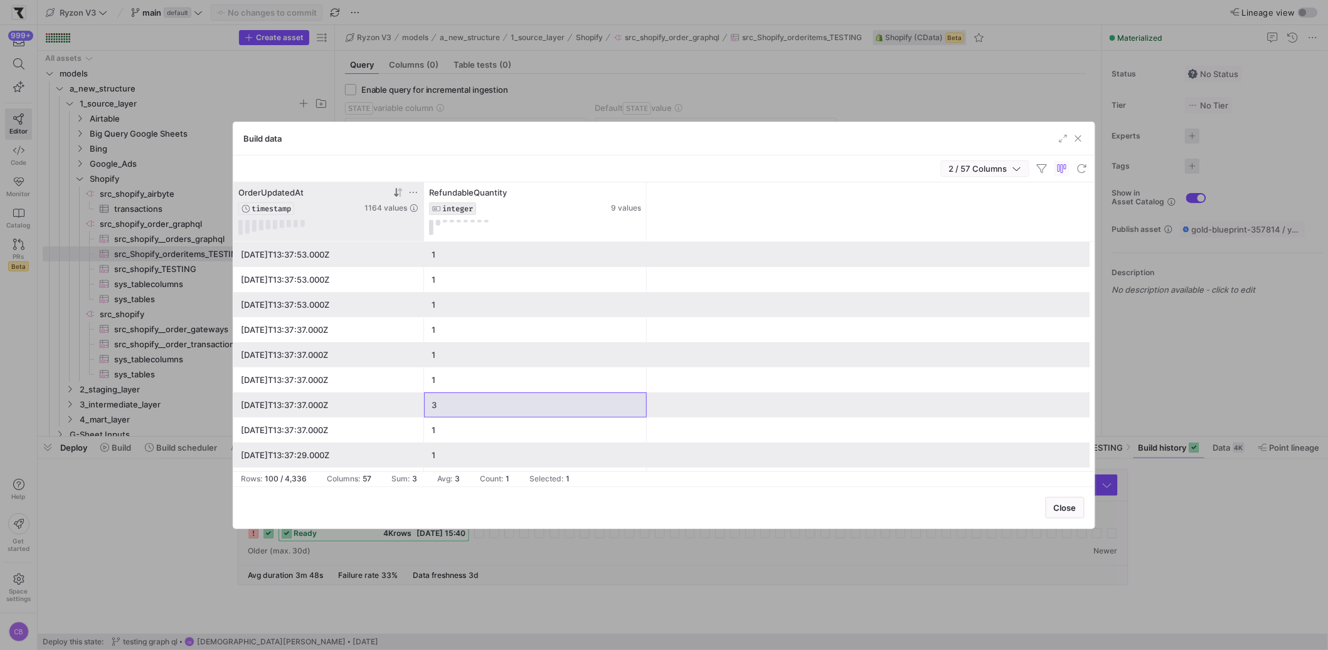
click at [1024, 165] on span "button" at bounding box center [984, 168] width 87 height 15
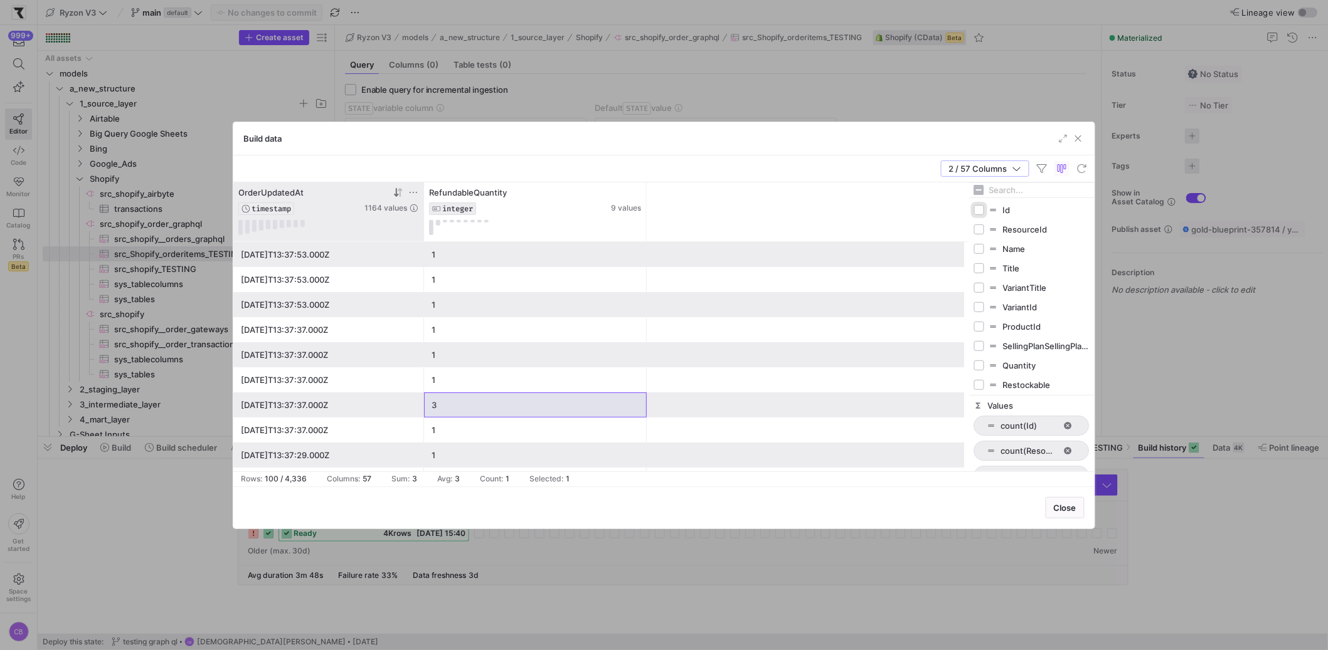
click at [977, 213] on input "Press SPACE to toggle visibility (hidden)" at bounding box center [979, 210] width 10 height 10
checkbox input "true"
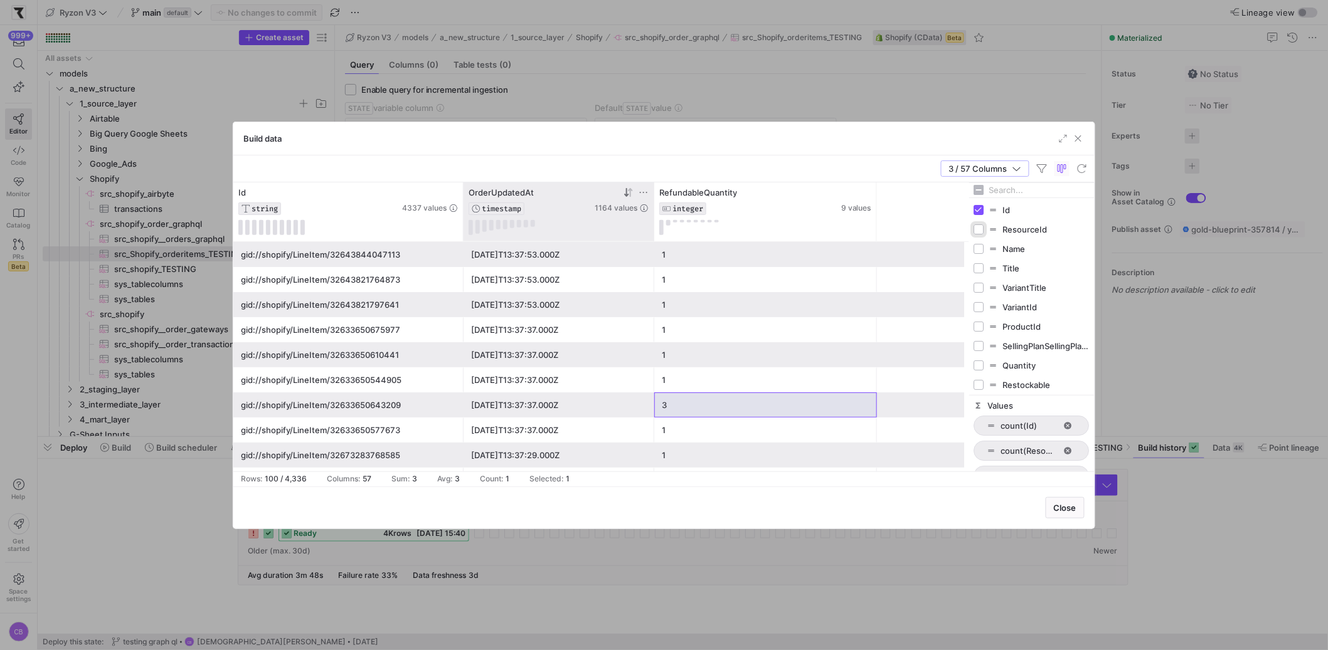
click at [977, 228] on input "Press SPACE to toggle visibility (hidden)" at bounding box center [979, 230] width 10 height 10
checkbox input "true"
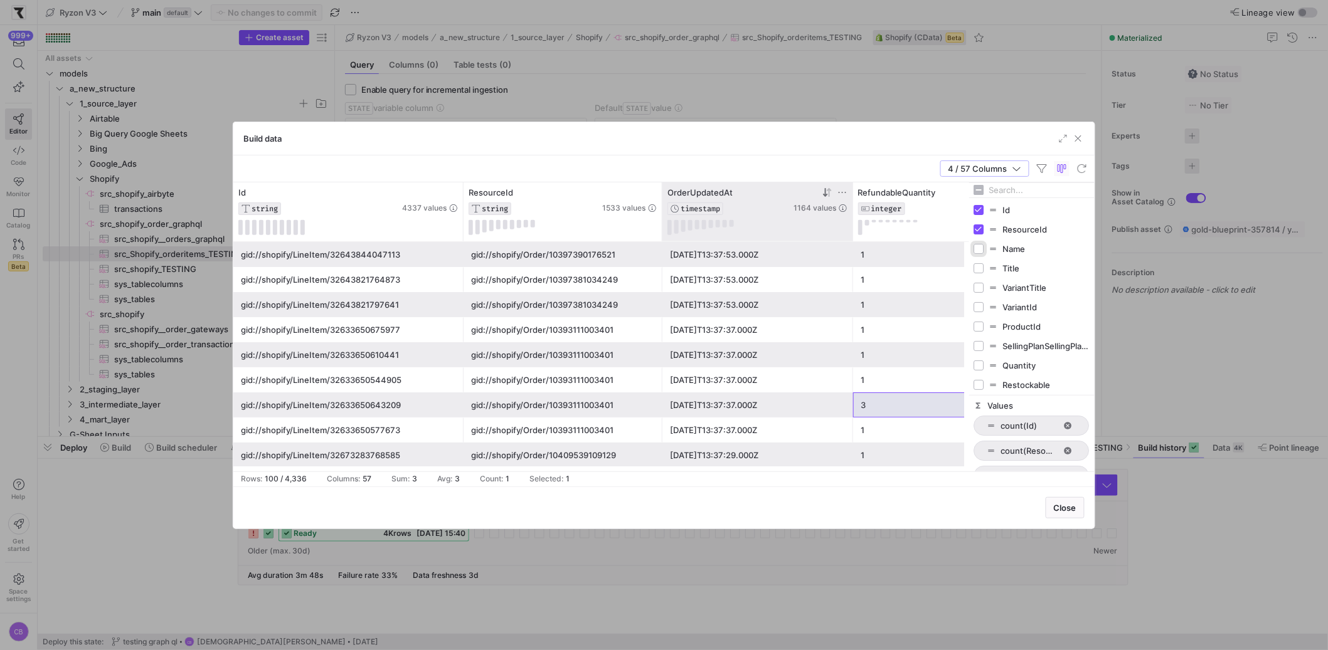
click at [982, 249] on input "Press SPACE to toggle visibility (hidden)" at bounding box center [979, 249] width 10 height 10
checkbox input "true"
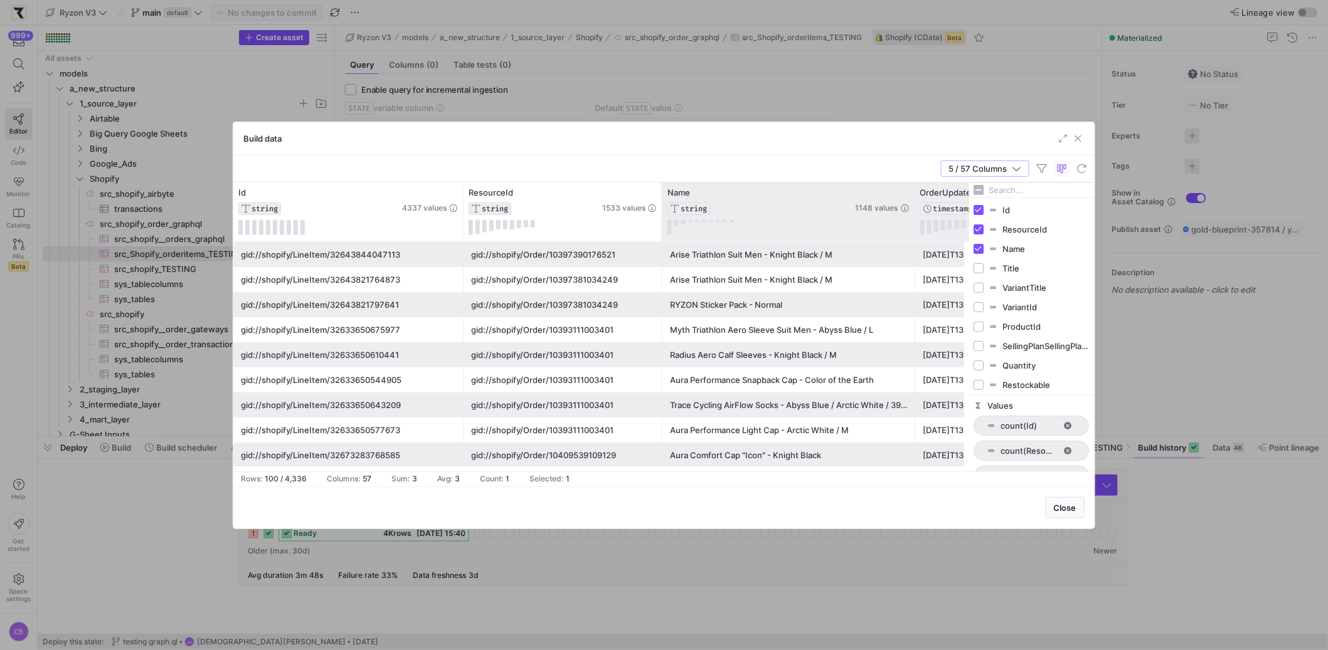
drag, startPoint x: 786, startPoint y: 218, endPoint x: 913, endPoint y: 227, distance: 127.7
click at [913, 227] on div at bounding box center [914, 212] width 5 height 59
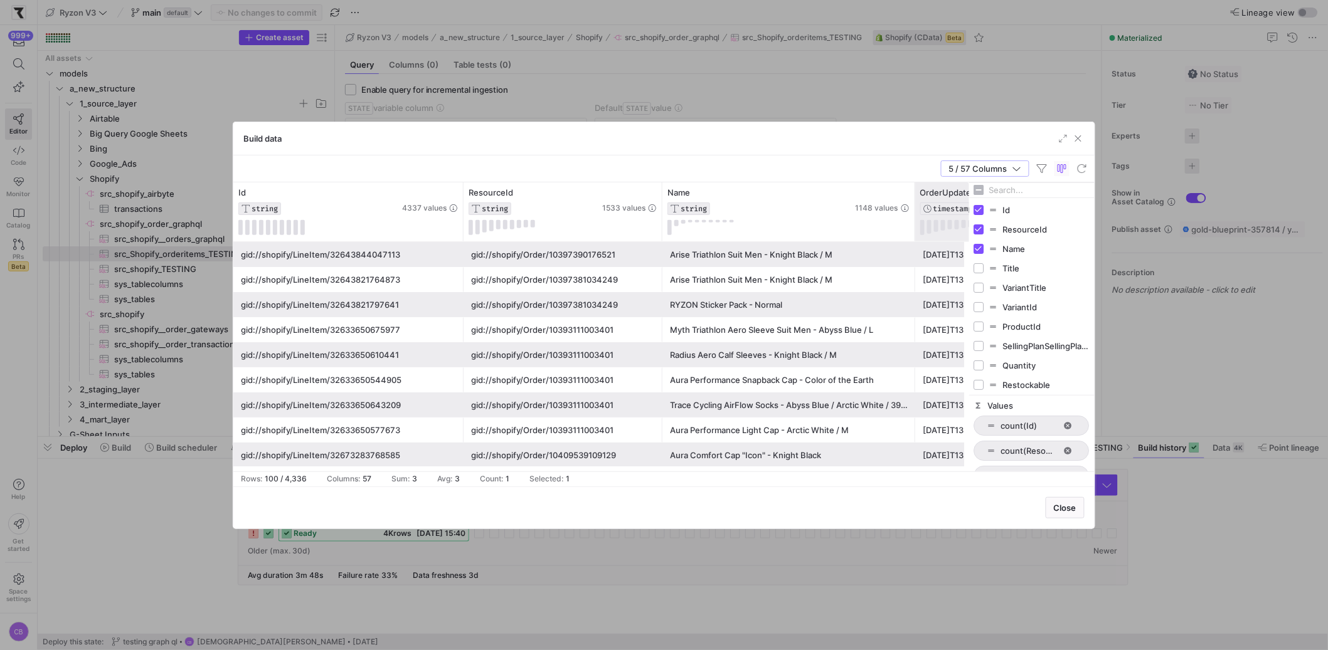
scroll to position [0, 91]
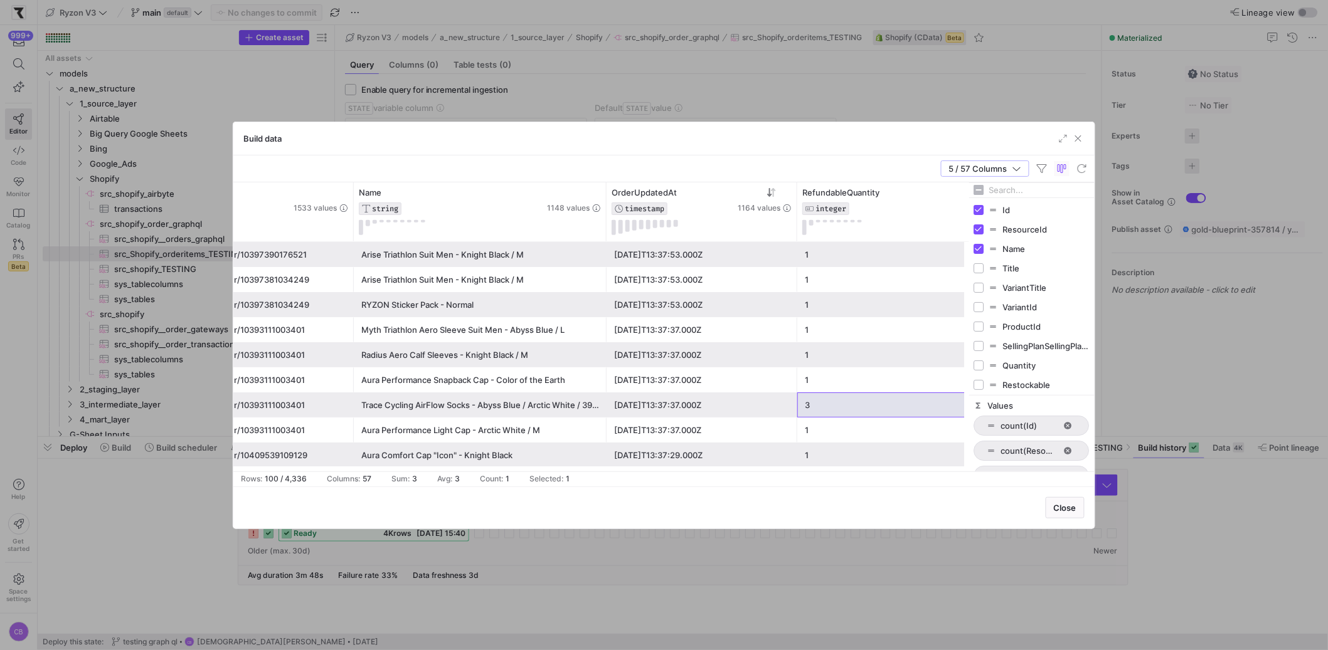
scroll to position [0, 364]
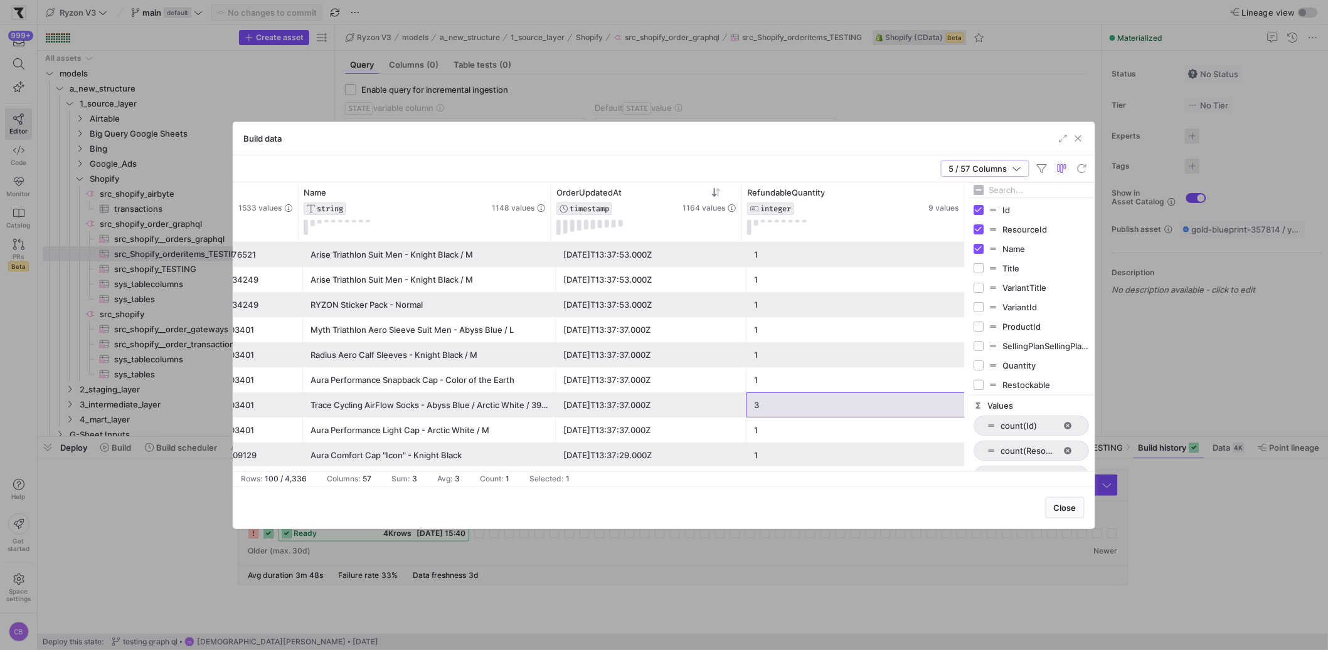
click at [1011, 189] on input "Filter Columns Input" at bounding box center [1039, 190] width 100 height 25
type input "quan"
click at [982, 211] on input "Press SPACE to toggle visibility (hidden)" at bounding box center [979, 210] width 10 height 10
checkbox input "true"
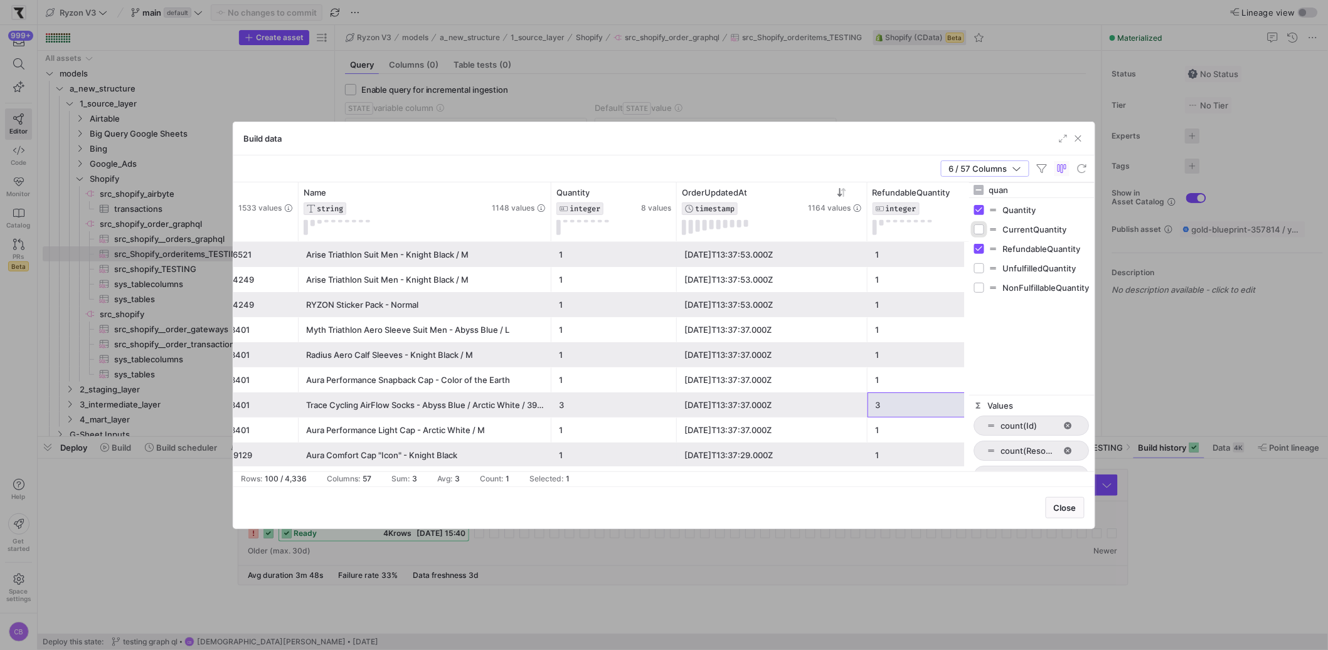
click at [981, 227] on input "Press SPACE to toggle visibility (hidden)" at bounding box center [979, 230] width 10 height 10
checkbox input "true"
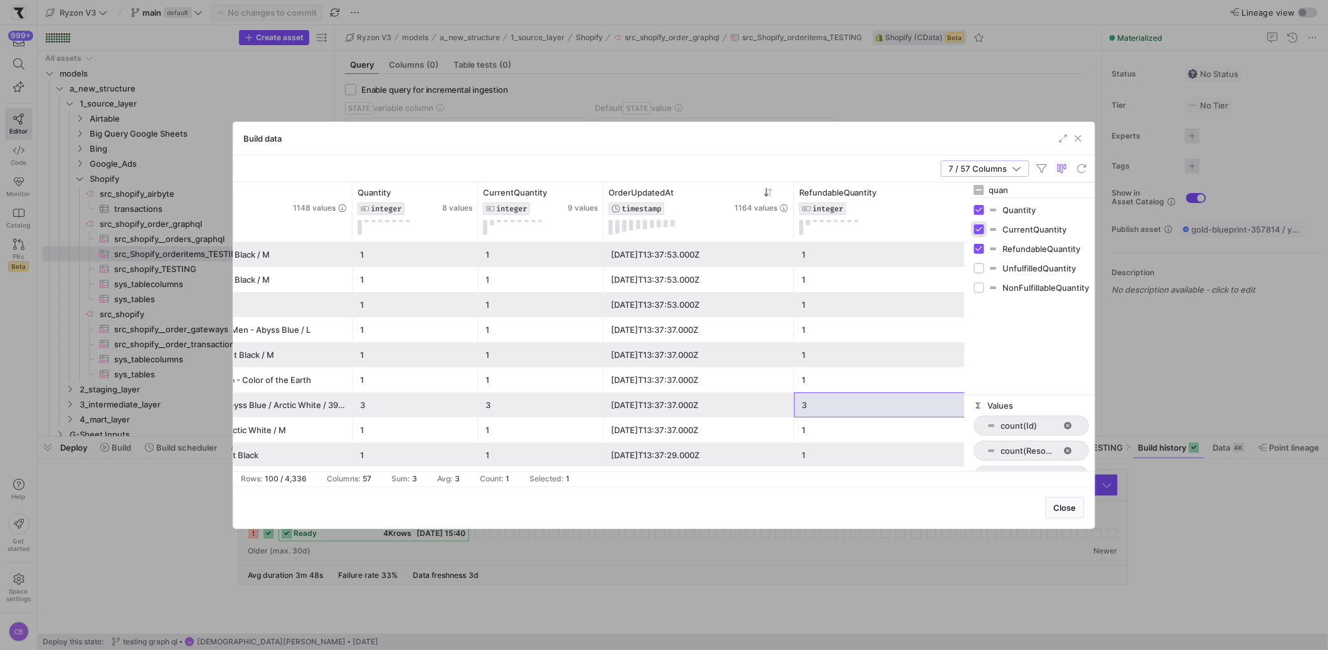
scroll to position [0, 563]
click at [981, 268] on input "Press SPACE to toggle visibility (hidden)" at bounding box center [979, 268] width 10 height 10
checkbox input "true"
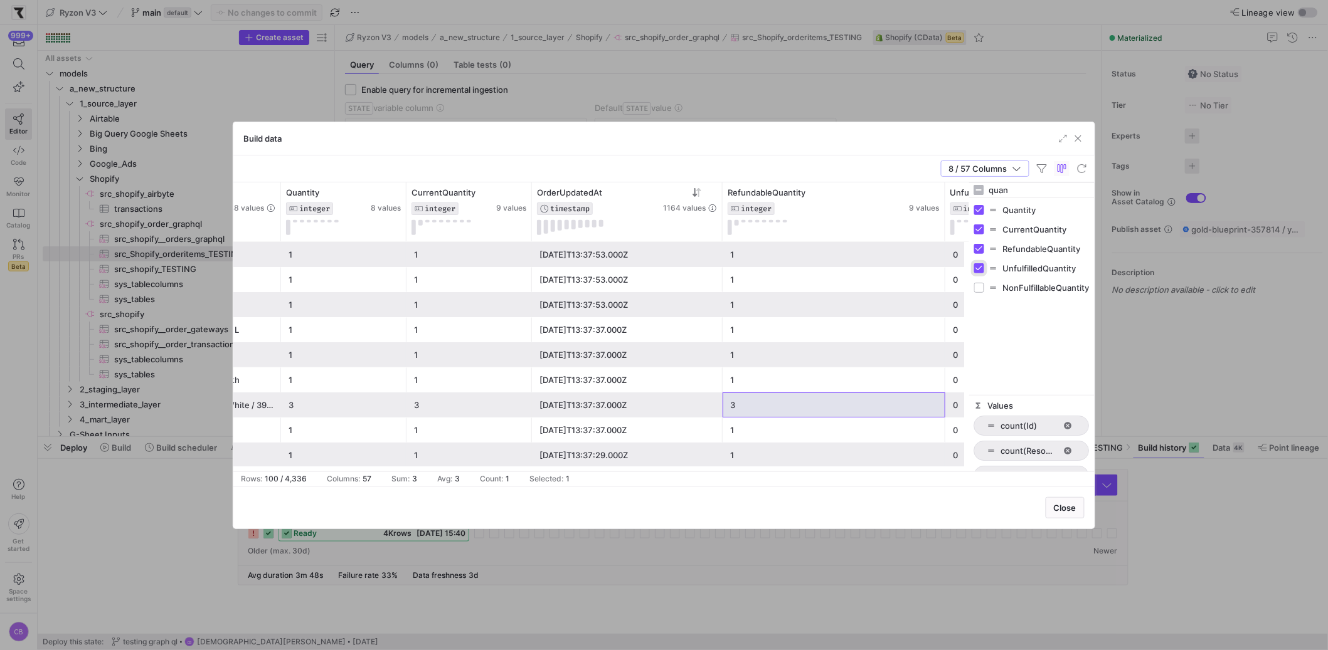
scroll to position [0, 0]
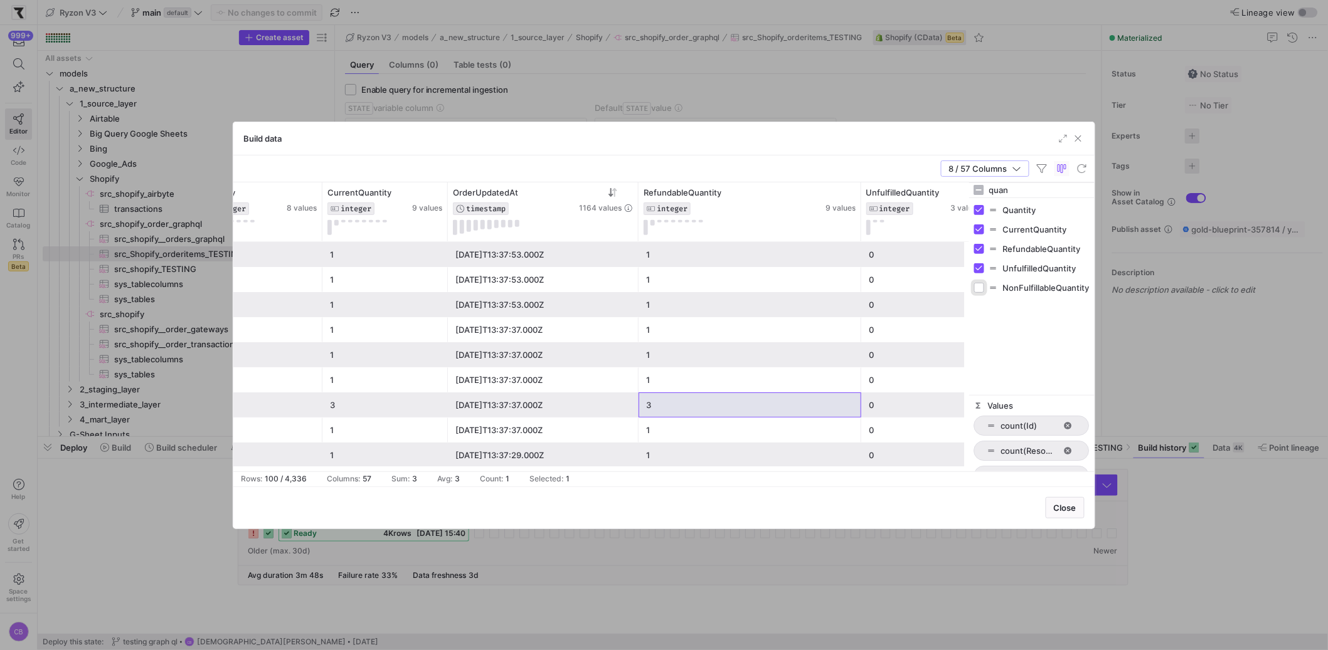
click at [979, 287] on input "Press SPACE to toggle visibility (hidden)" at bounding box center [979, 288] width 10 height 10
checkbox input "true"
click at [979, 287] on input "Press SPACE to toggle visibility (visible)" at bounding box center [979, 288] width 10 height 10
checkbox input "false"
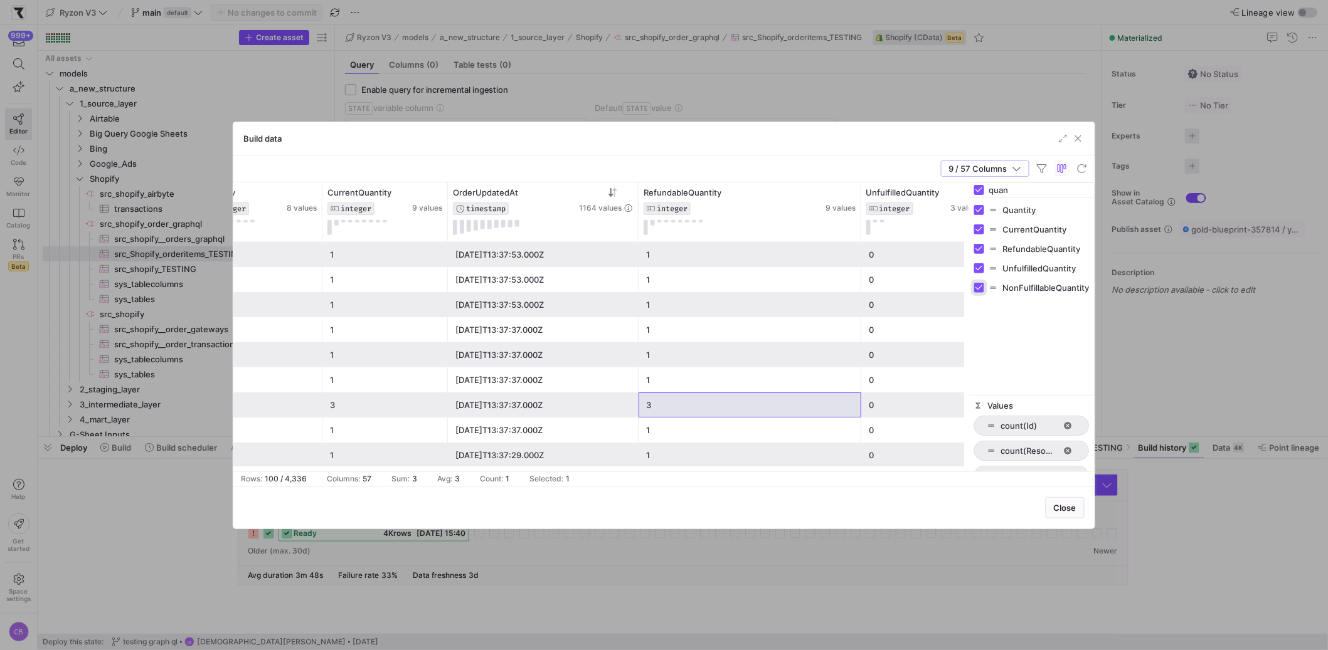
checkbox input "false"
click at [979, 267] on input "Press SPACE to toggle visibility (visible)" at bounding box center [979, 268] width 10 height 10
checkbox input "false"
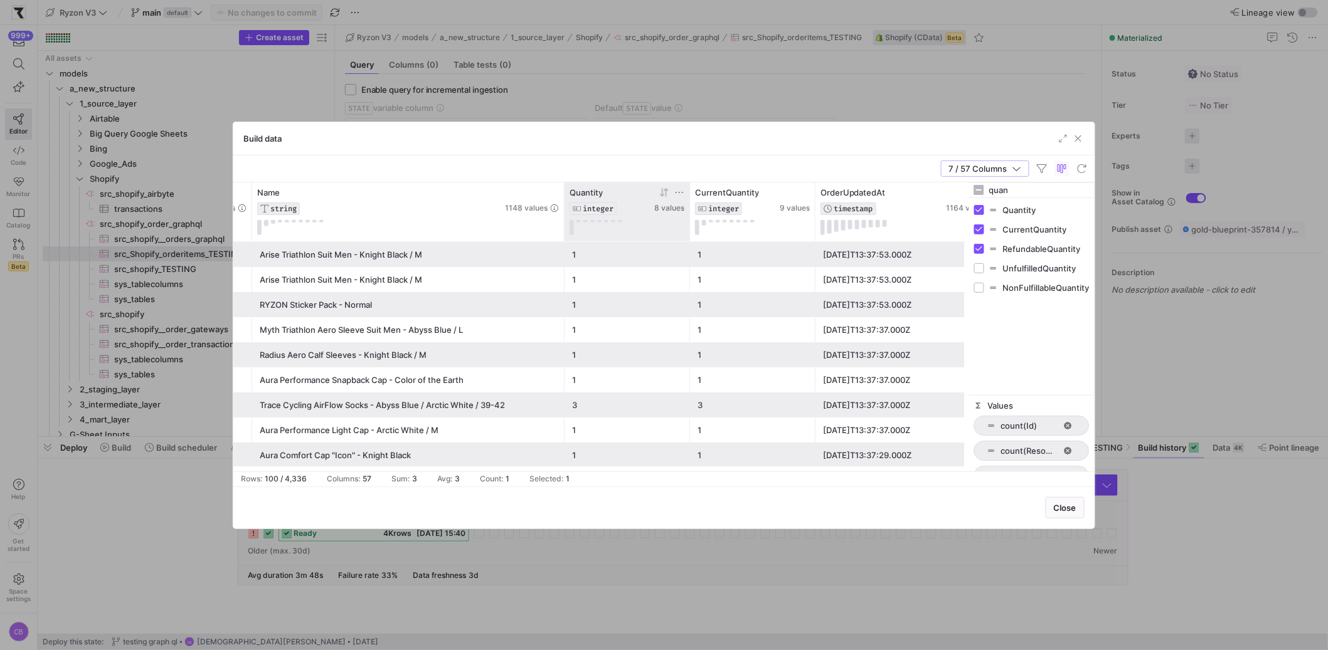
drag, startPoint x: 503, startPoint y: 211, endPoint x: 596, endPoint y: 211, distance: 93.5
click at [596, 211] on div "OrderUpdatedAt TIMESTAMP 1164 values Name STRING 1148 values RefundableQuantity…" at bounding box center [526, 212] width 1406 height 59
click at [548, 403] on div "Trace Cycling AirFlow Socks - Abyss Blue / Arctic White / 39-42" at bounding box center [408, 405] width 297 height 24
click at [614, 413] on div "3" at bounding box center [627, 405] width 110 height 24
click at [768, 402] on div "3" at bounding box center [752, 405] width 110 height 24
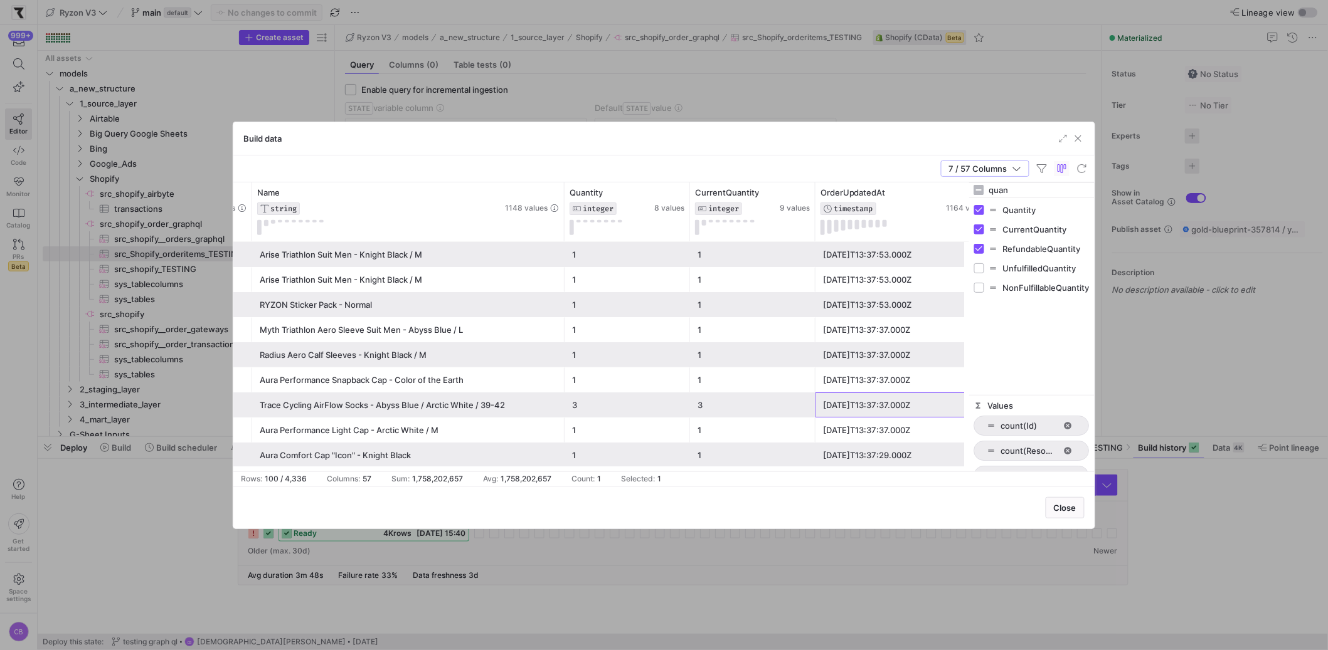
click at [919, 413] on div "[DATE]T13:37:37.000Z" at bounding box center [911, 405] width 176 height 24
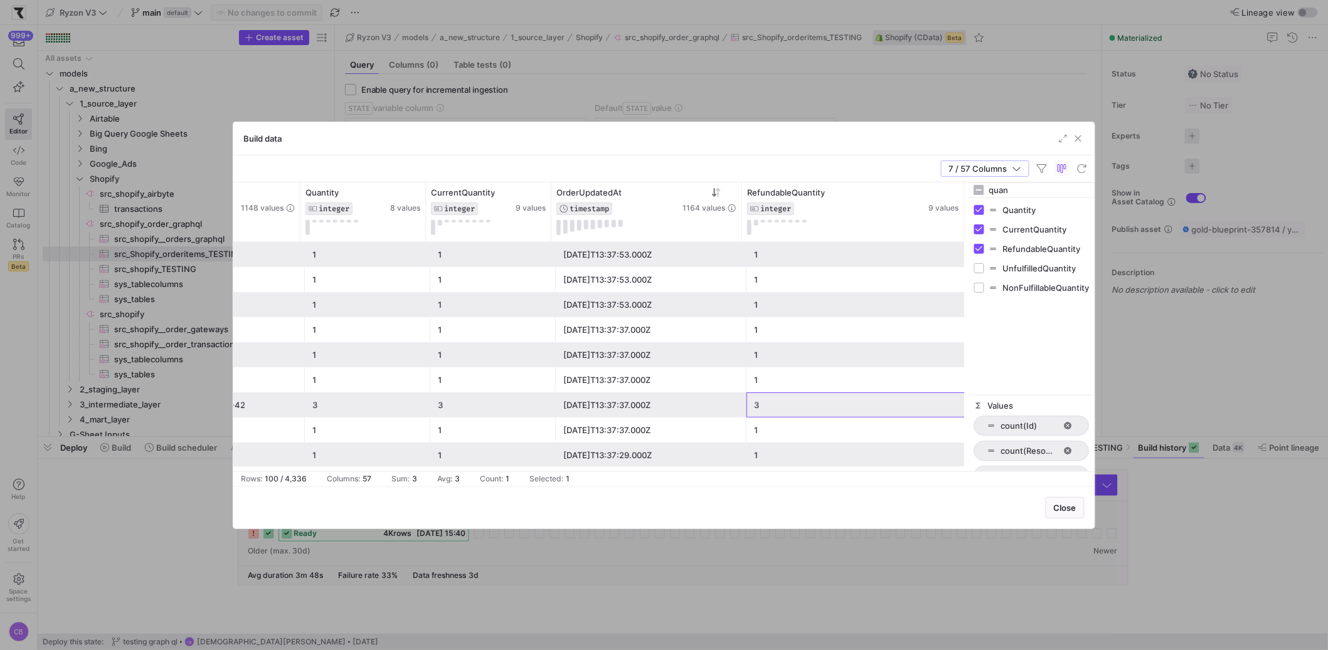
click at [780, 410] on div "3" at bounding box center [858, 405] width 208 height 24
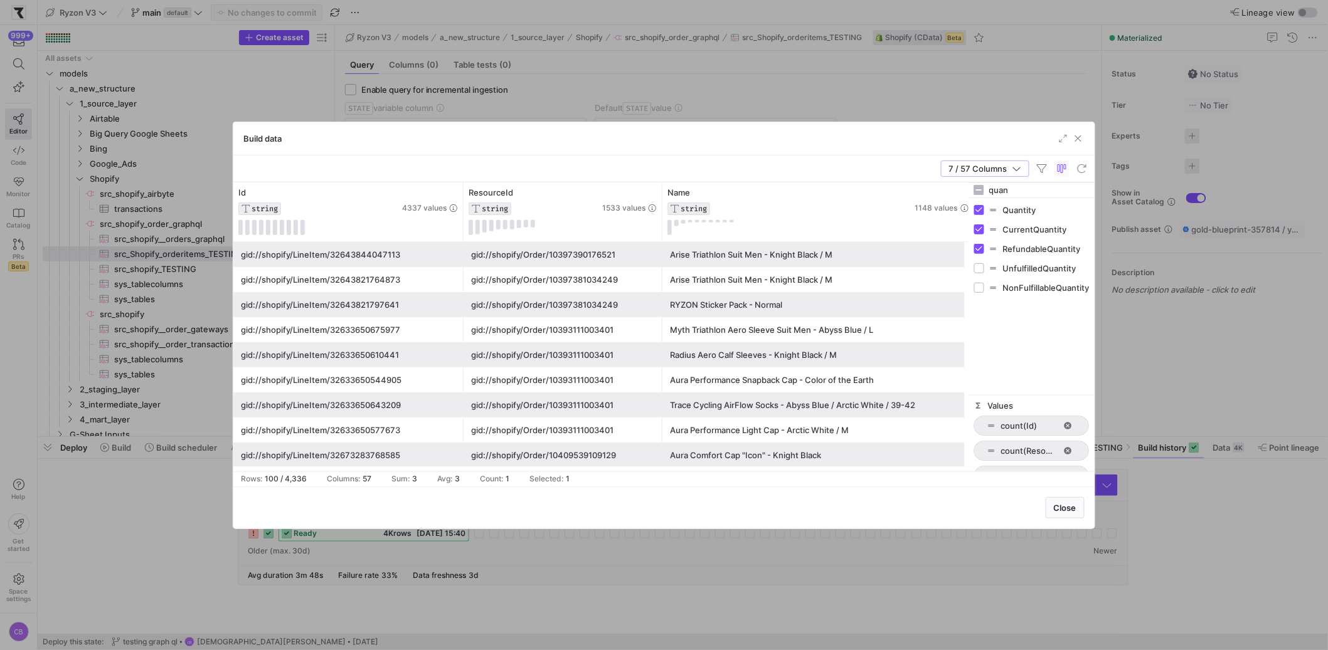
click at [388, 372] on div "gid://shopify/LineItem/32633650544905" at bounding box center [348, 380] width 215 height 24
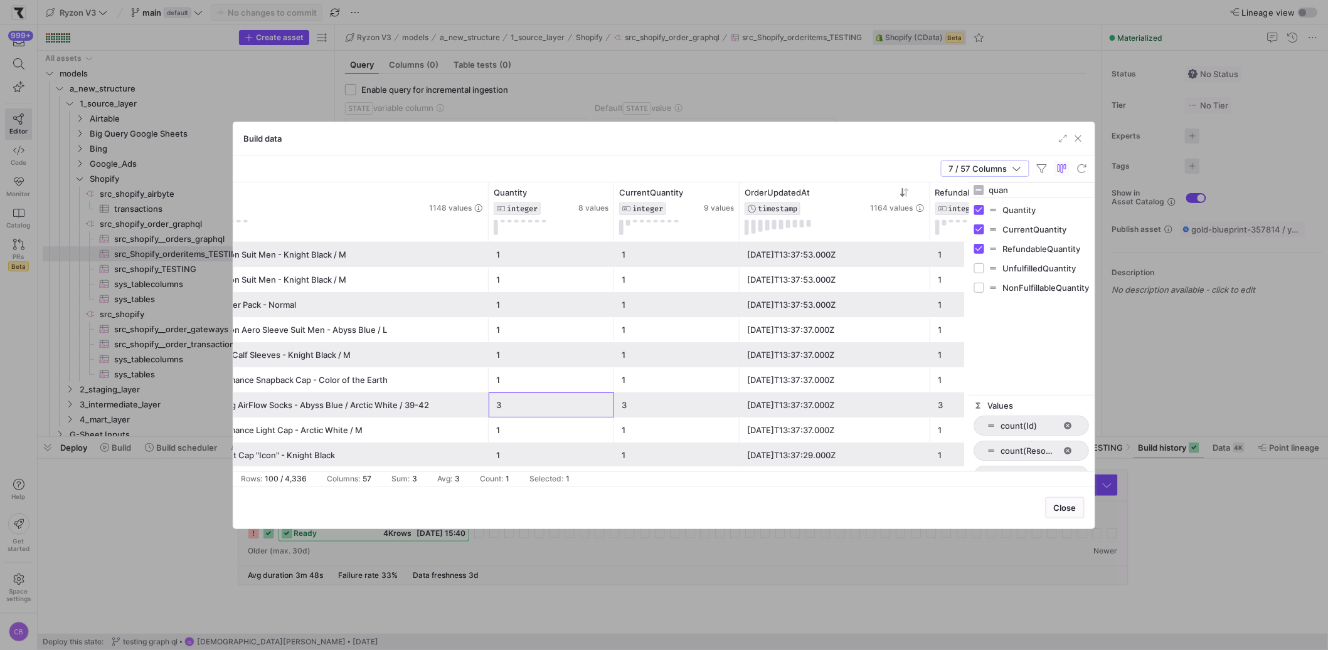
click at [552, 411] on div "3" at bounding box center [551, 405] width 110 height 24
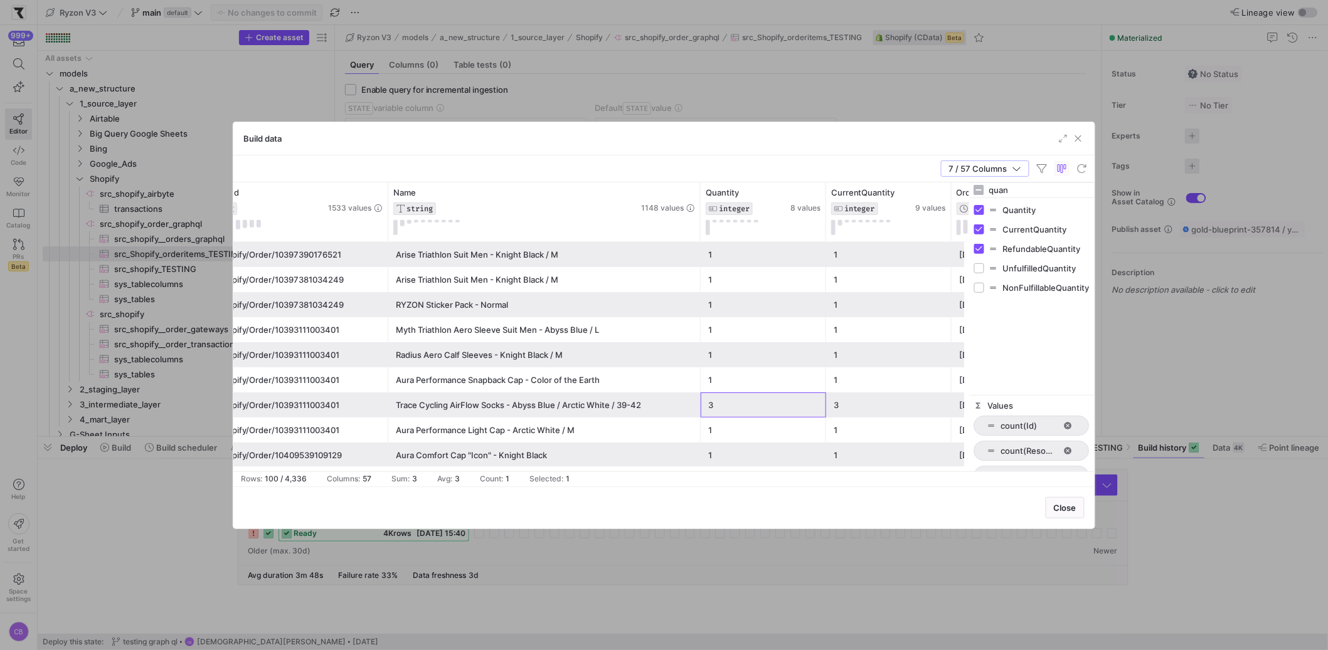
click at [551, 411] on div "Trace Cycling AirFlow Socks - Abyss Blue / Arctic White / 39-42" at bounding box center [544, 405] width 297 height 24
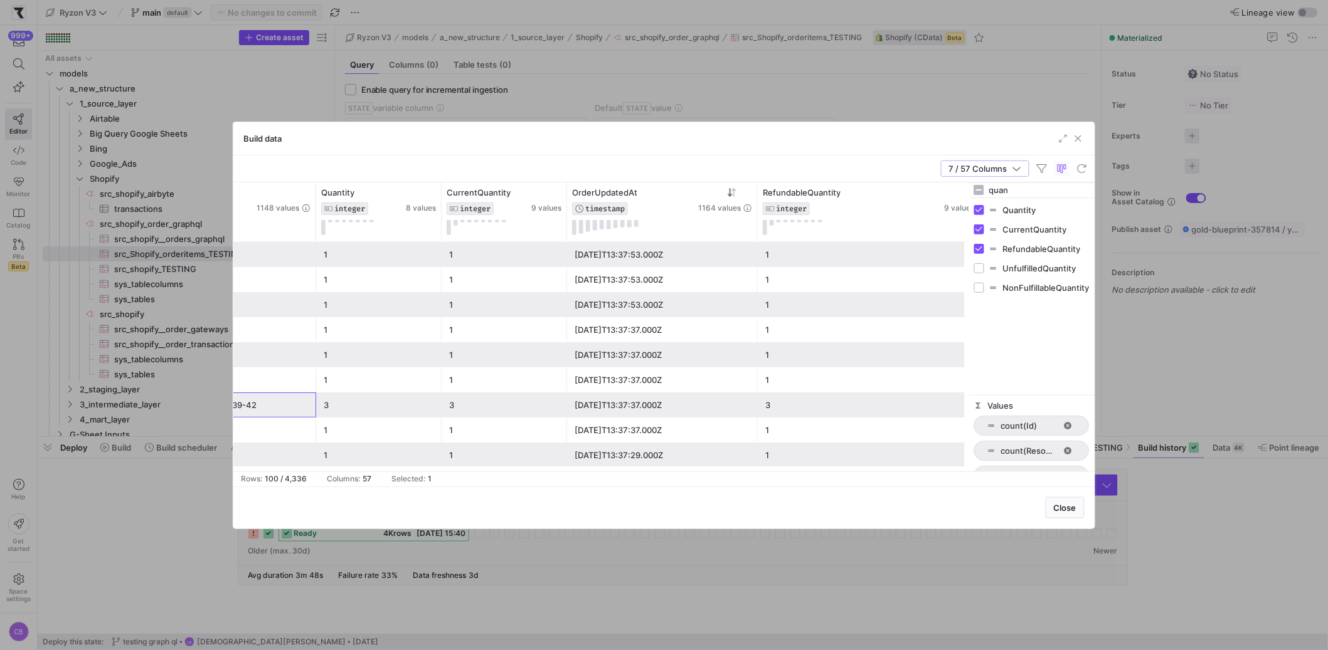
click at [546, 410] on div "3" at bounding box center [504, 405] width 110 height 24
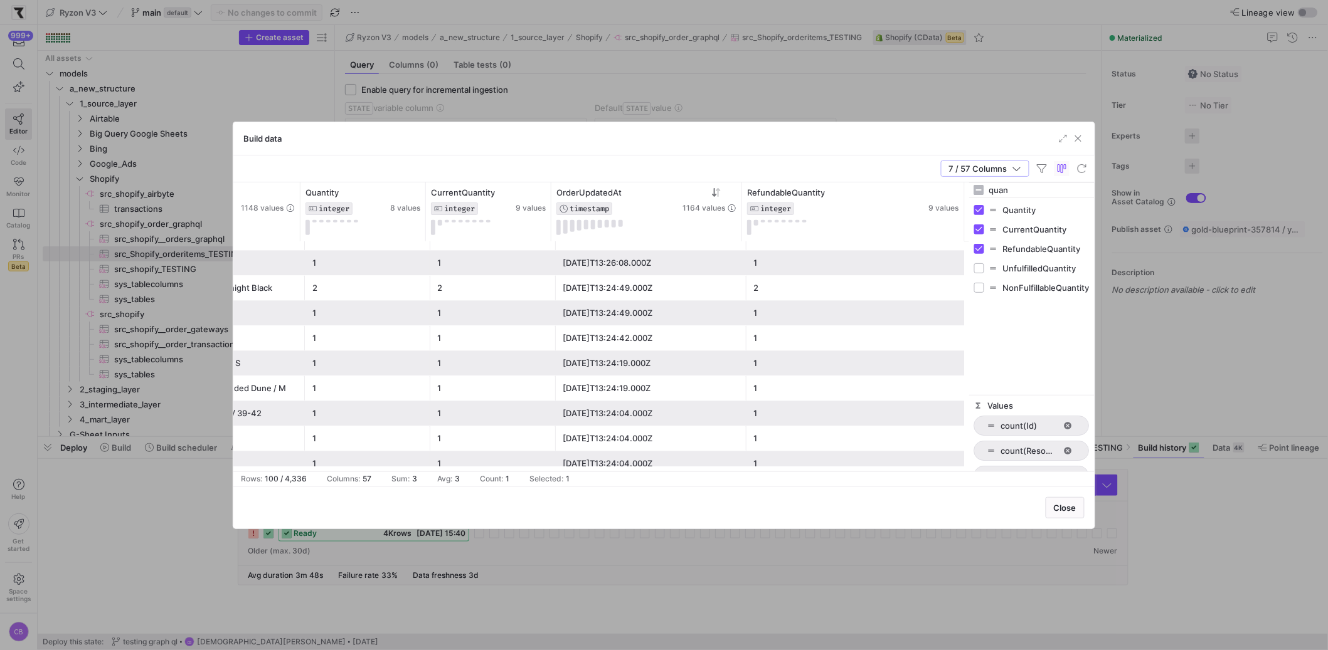
click at [759, 284] on div "2" at bounding box center [858, 289] width 208 height 24
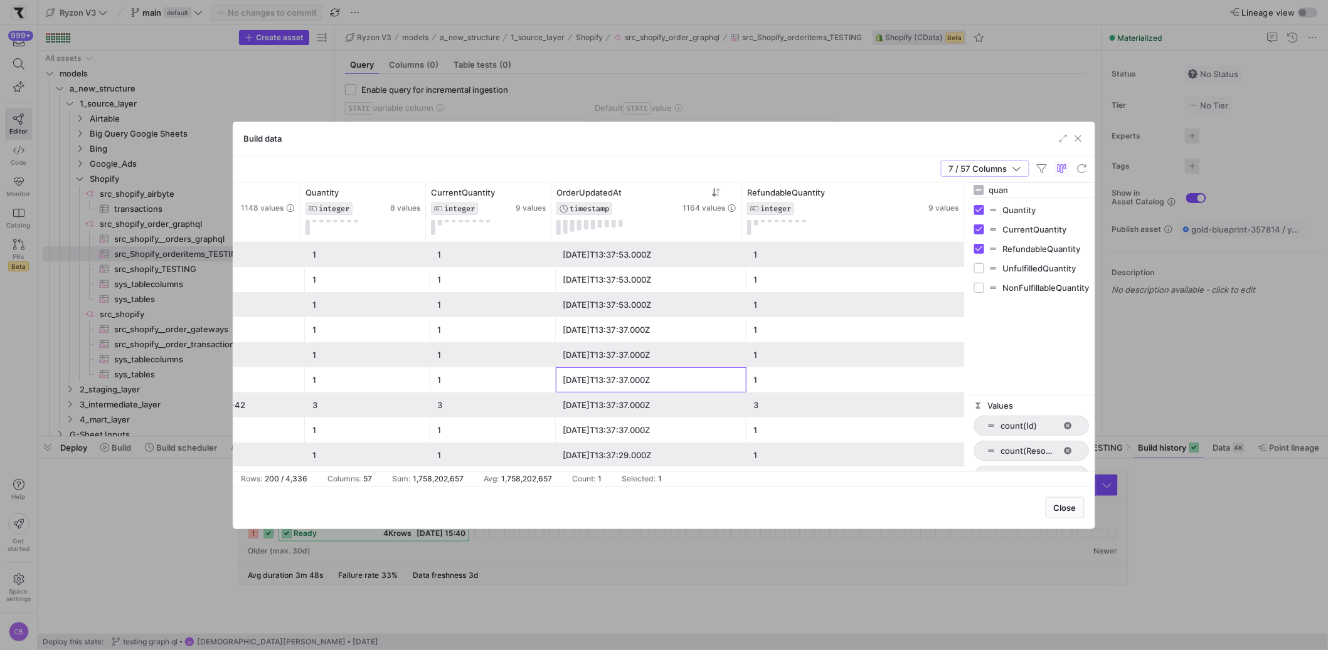
click at [567, 384] on div "[DATE]T13:37:37.000Z" at bounding box center [651, 380] width 176 height 24
click at [543, 419] on div "1" at bounding box center [493, 430] width 110 height 24
click at [714, 378] on div "[DATE]T13:37:37.000Z" at bounding box center [651, 380] width 176 height 24
click at [669, 406] on div "[DATE]T13:37:37.000Z" at bounding box center [651, 405] width 176 height 24
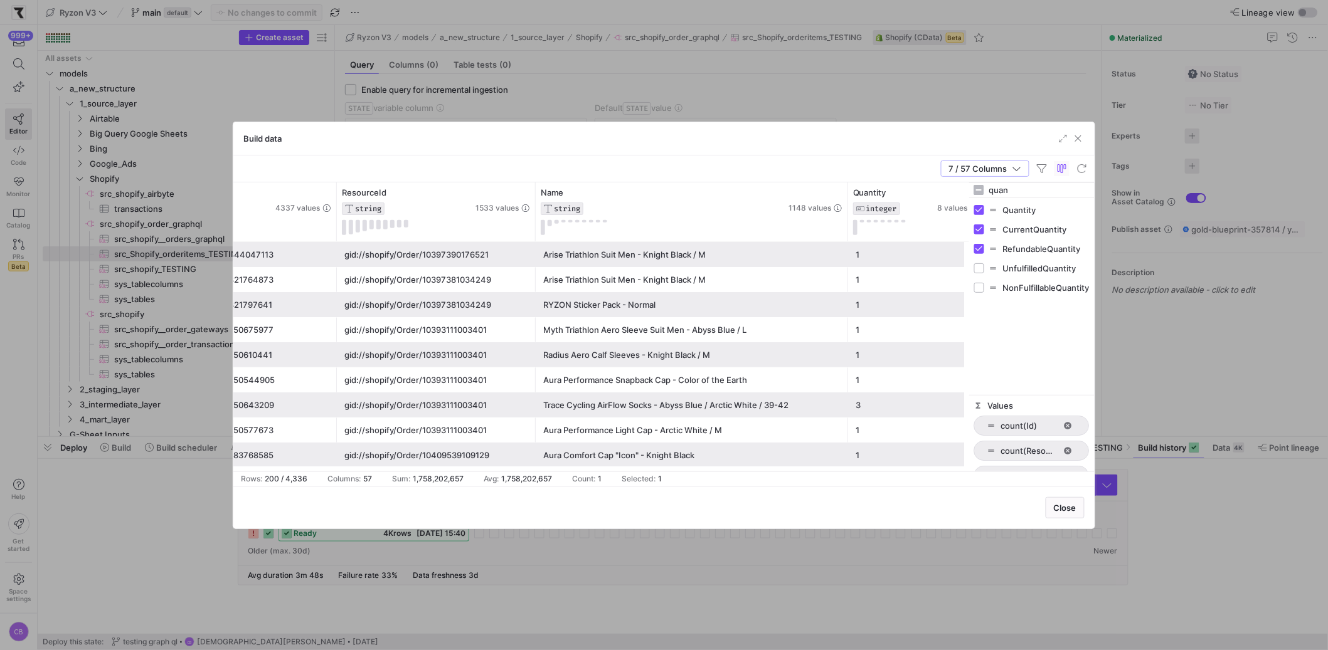
drag, startPoint x: 1010, startPoint y: 192, endPoint x: 985, endPoint y: 191, distance: 24.5
click at [985, 191] on div "quan" at bounding box center [1031, 190] width 125 height 15
type input "ref"
checkbox input "true"
drag, startPoint x: 1012, startPoint y: 191, endPoint x: 983, endPoint y: 189, distance: 28.9
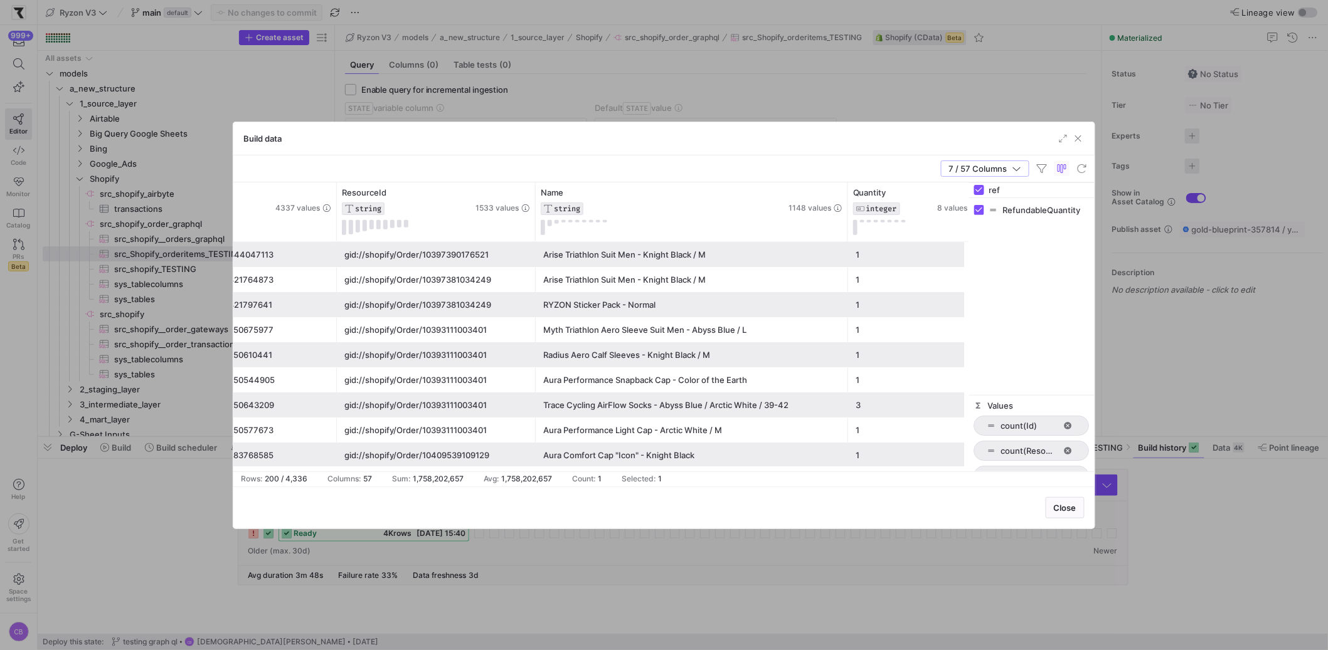
click at [983, 189] on div "ref" at bounding box center [1031, 190] width 125 height 15
type input "retu"
checkbox input "false"
type input "return"
click at [1079, 135] on span "button" at bounding box center [1078, 138] width 13 height 13
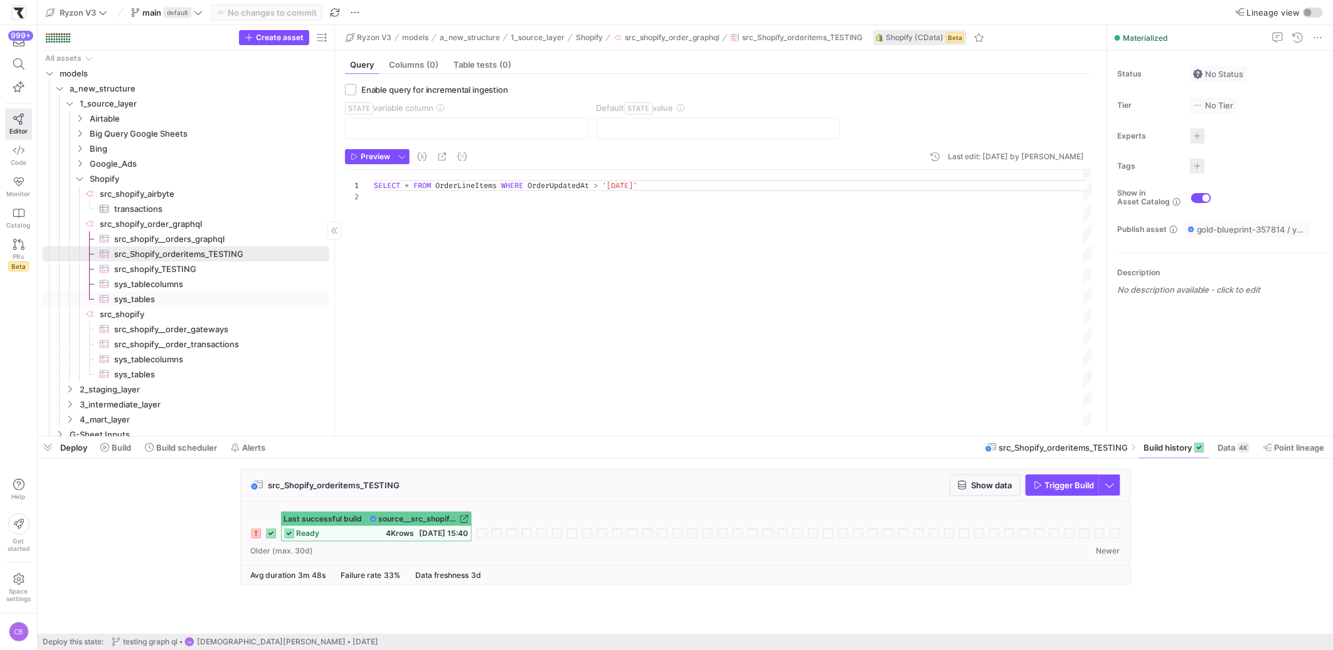
click at [153, 300] on span "sys_tables​​​​​​​​​" at bounding box center [214, 299] width 201 height 14
type textarea "SELECT * FROM sys_tables"
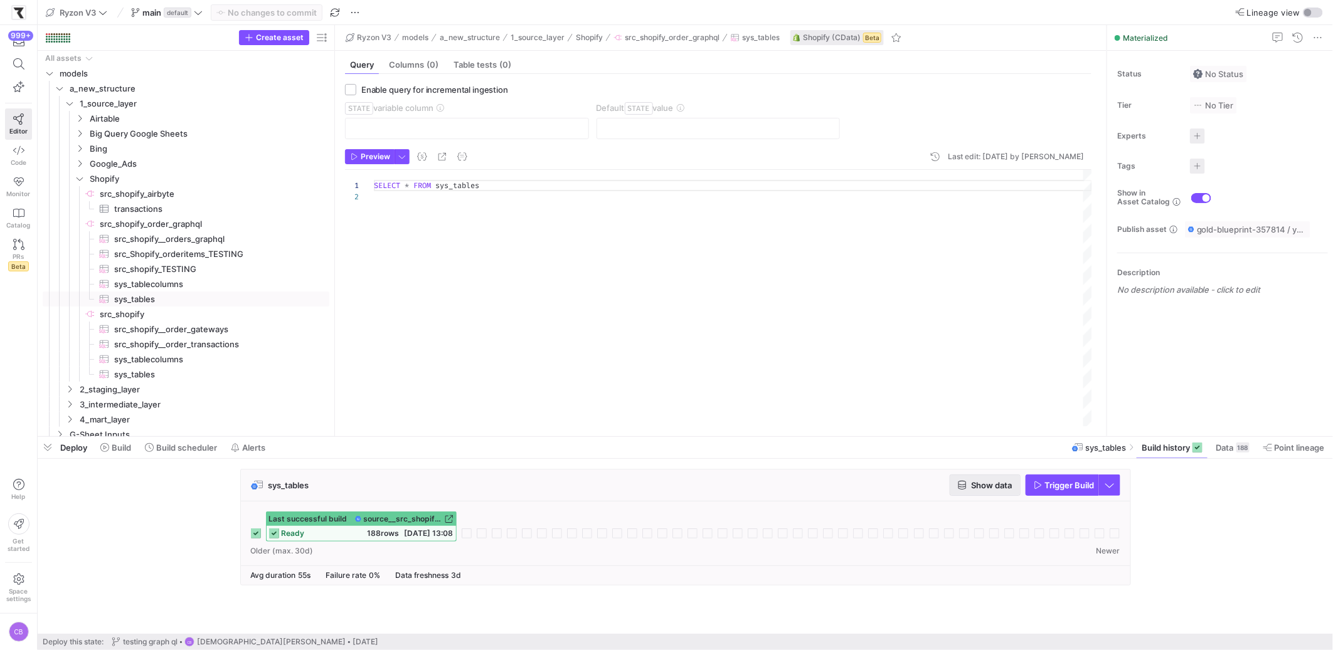
click at [1005, 485] on span "Show data" at bounding box center [992, 485] width 41 height 10
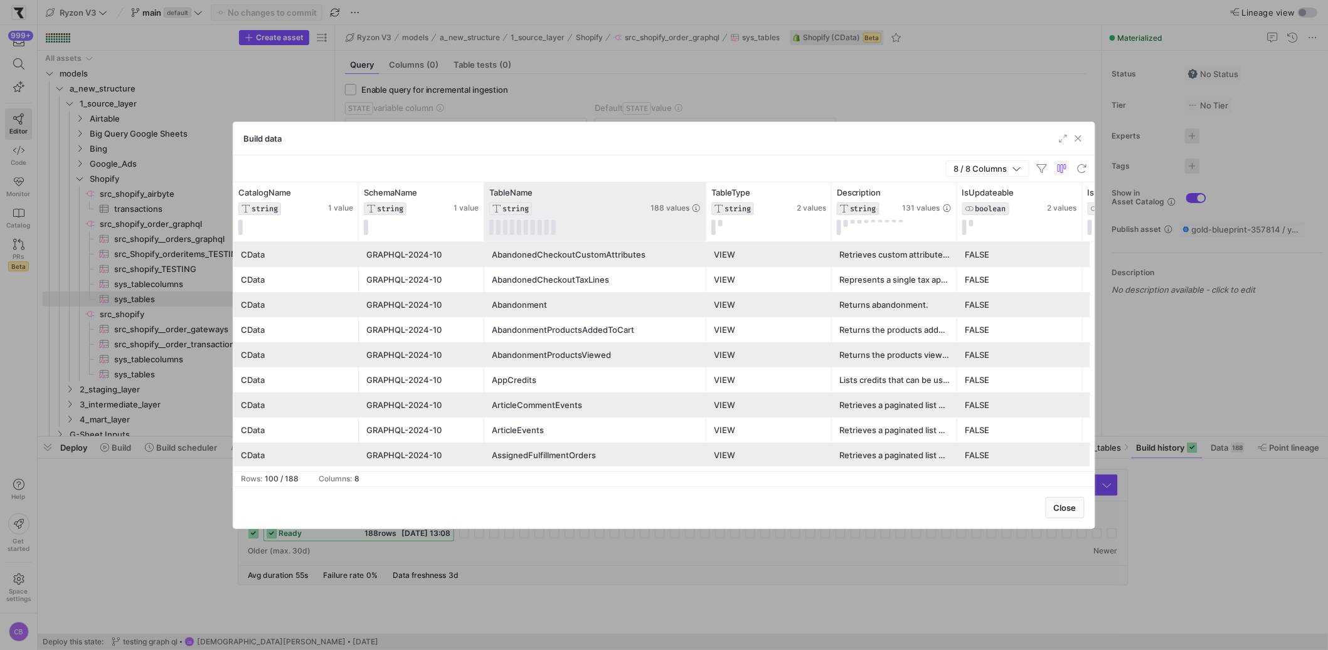
drag, startPoint x: 608, startPoint y: 209, endPoint x: 706, endPoint y: 214, distance: 97.9
click at [706, 214] on div at bounding box center [705, 212] width 5 height 59
click at [694, 192] on icon at bounding box center [697, 192] width 8 height 1
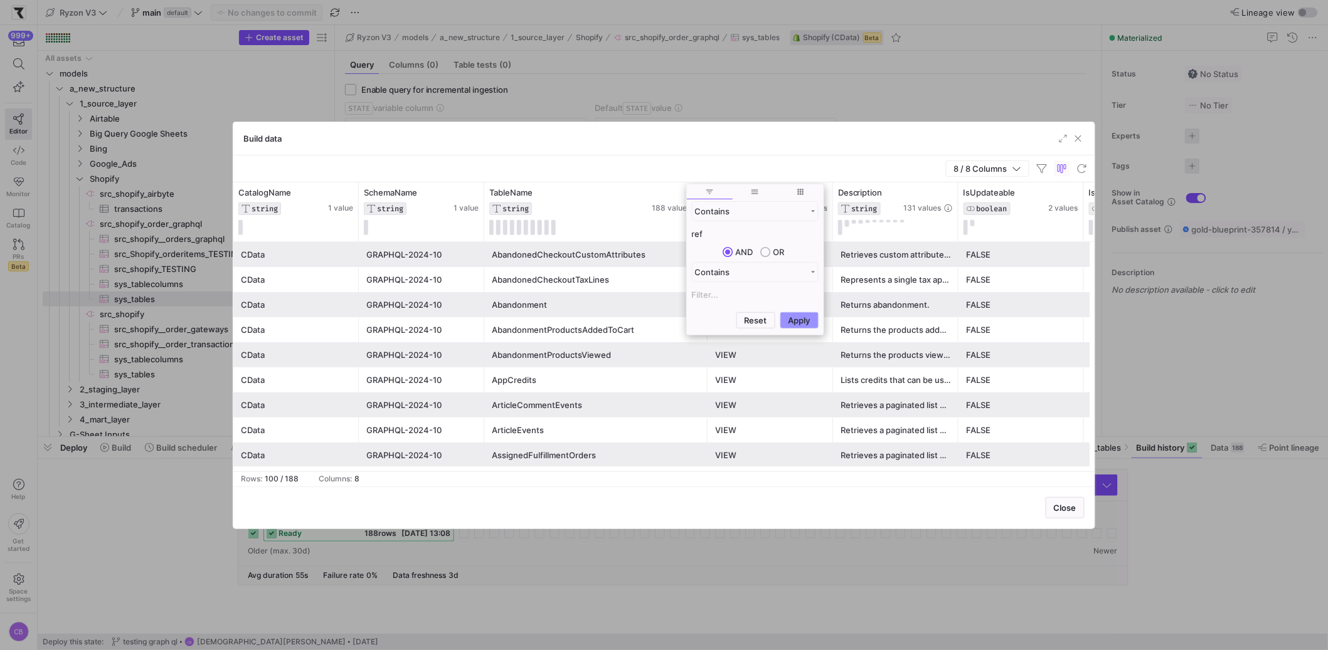
type input "ref"
click at [789, 316] on button "Apply" at bounding box center [799, 320] width 38 height 16
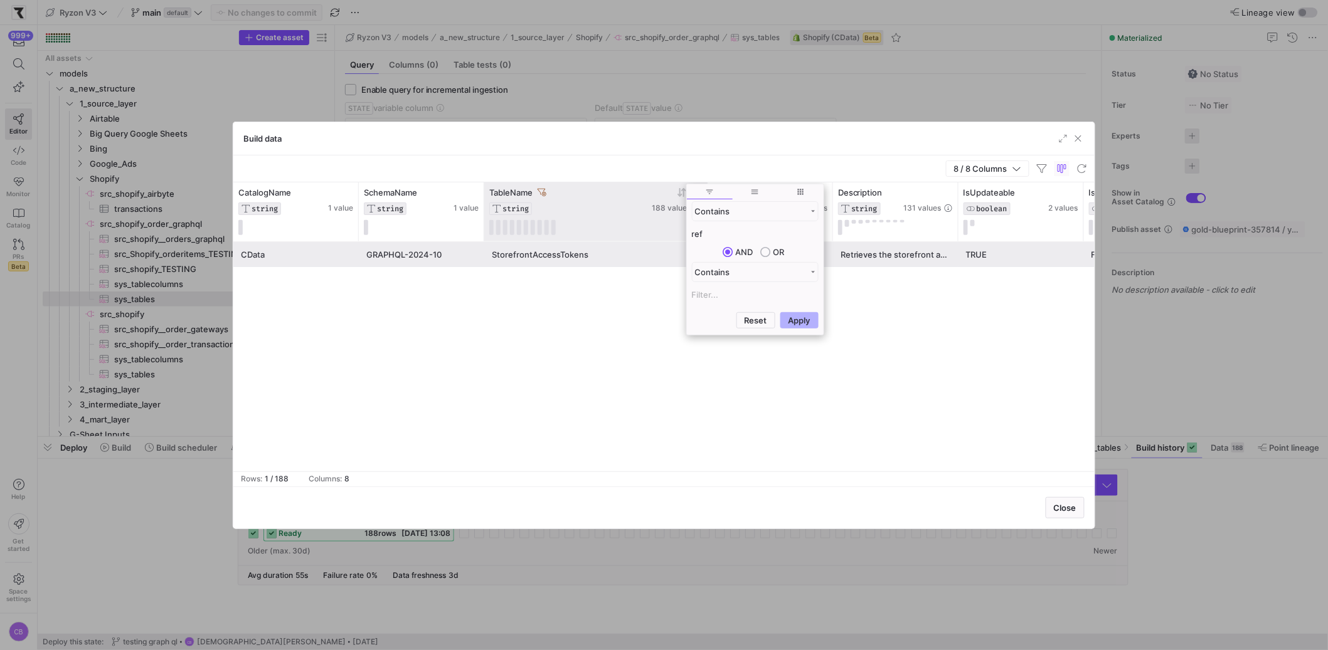
click at [543, 192] on icon at bounding box center [542, 192] width 9 height 9
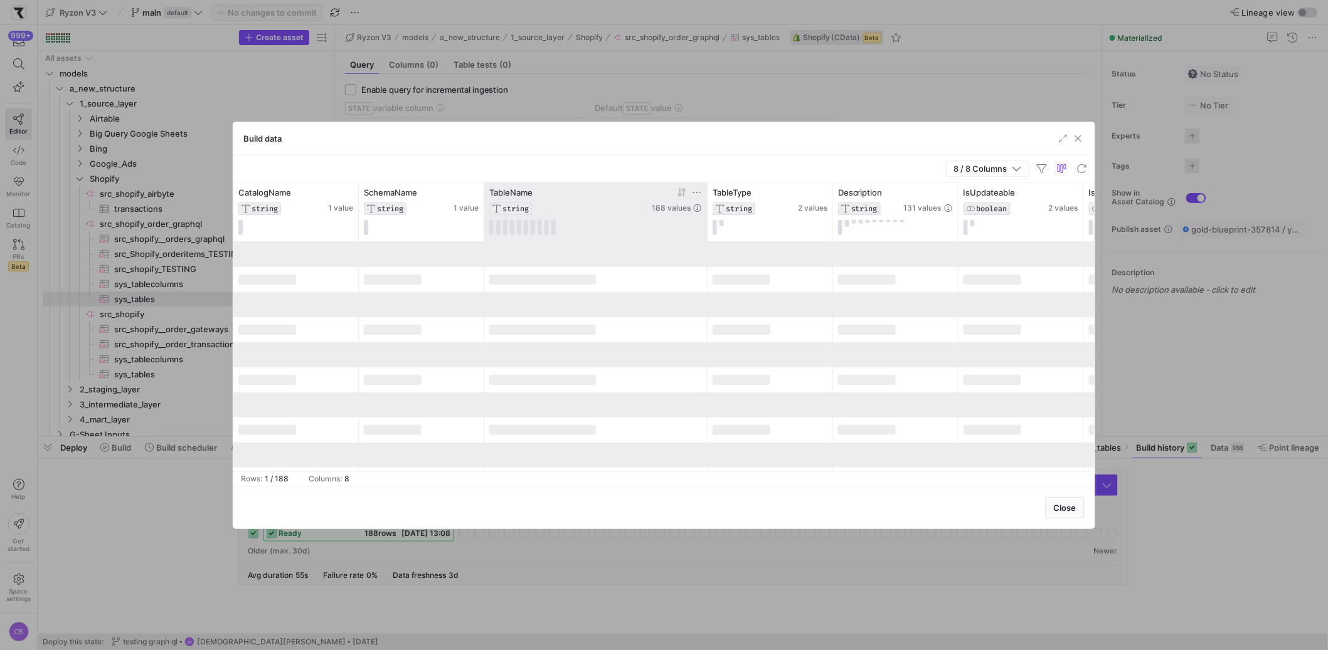
click at [697, 188] on icon at bounding box center [697, 193] width 10 height 10
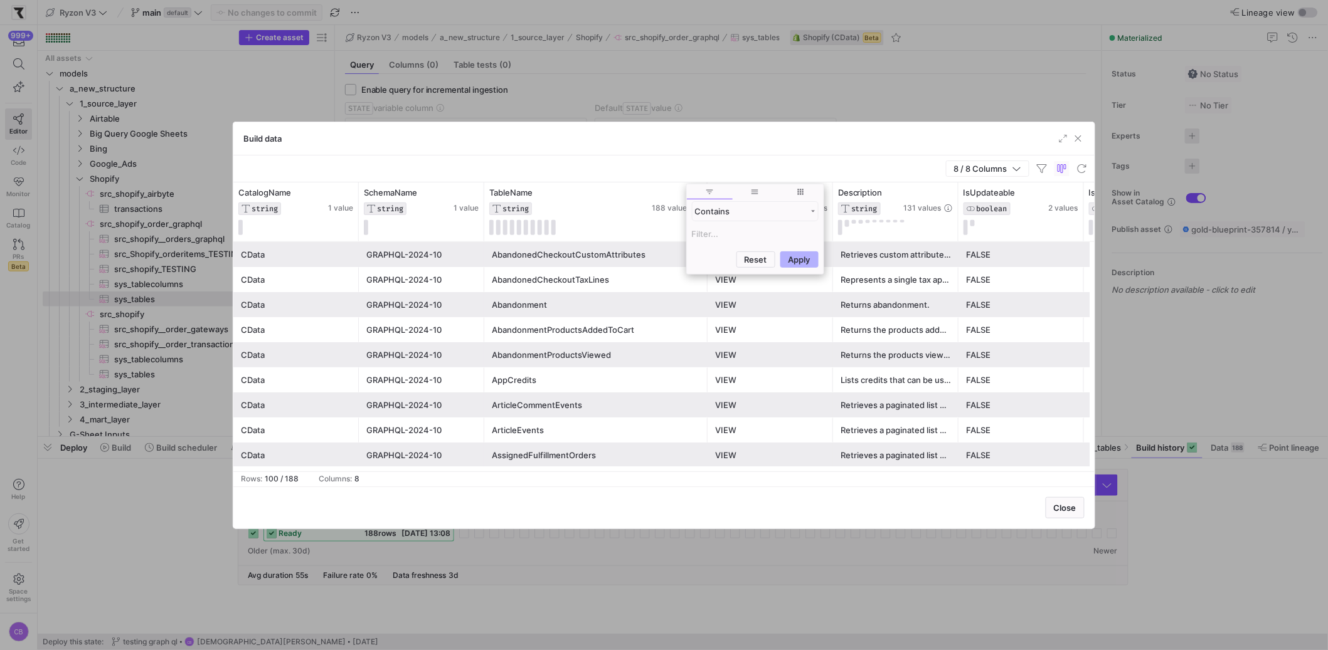
click at [731, 236] on input "Filter Value" at bounding box center [755, 233] width 127 height 15
type input "fund"
click at [797, 319] on button "Apply" at bounding box center [799, 320] width 38 height 16
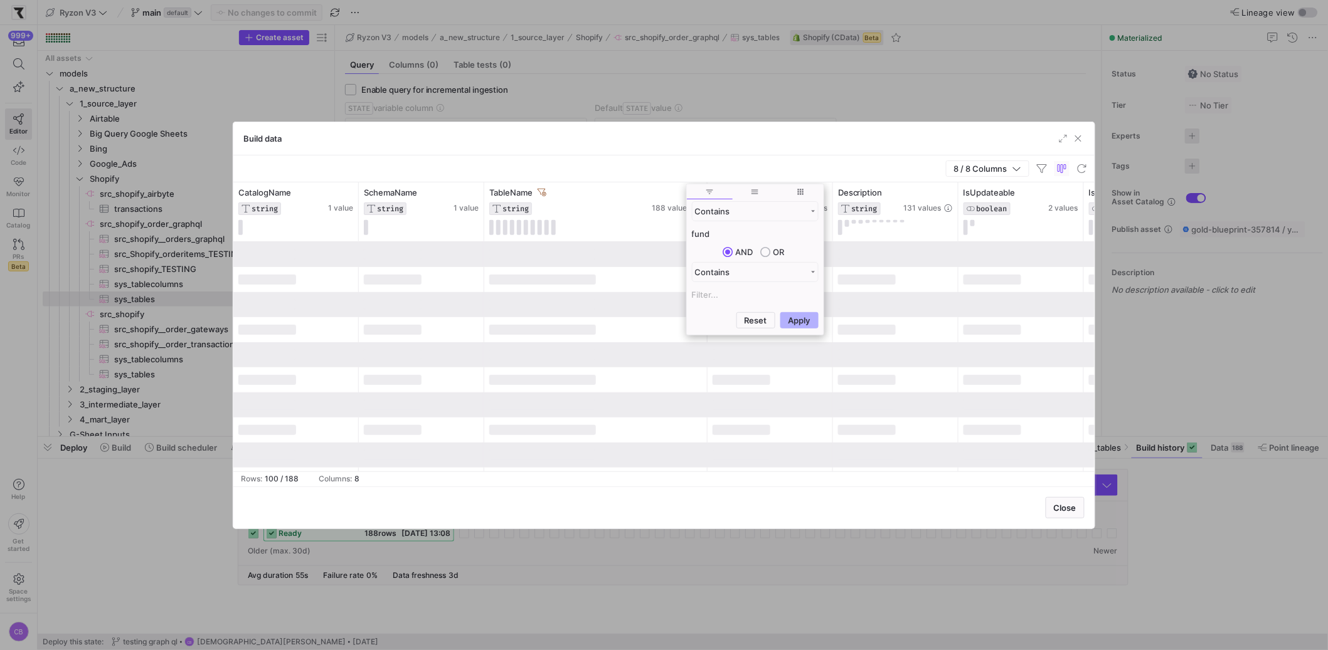
click at [708, 171] on div "8 / 8 Columns" at bounding box center [663, 169] width 861 height 27
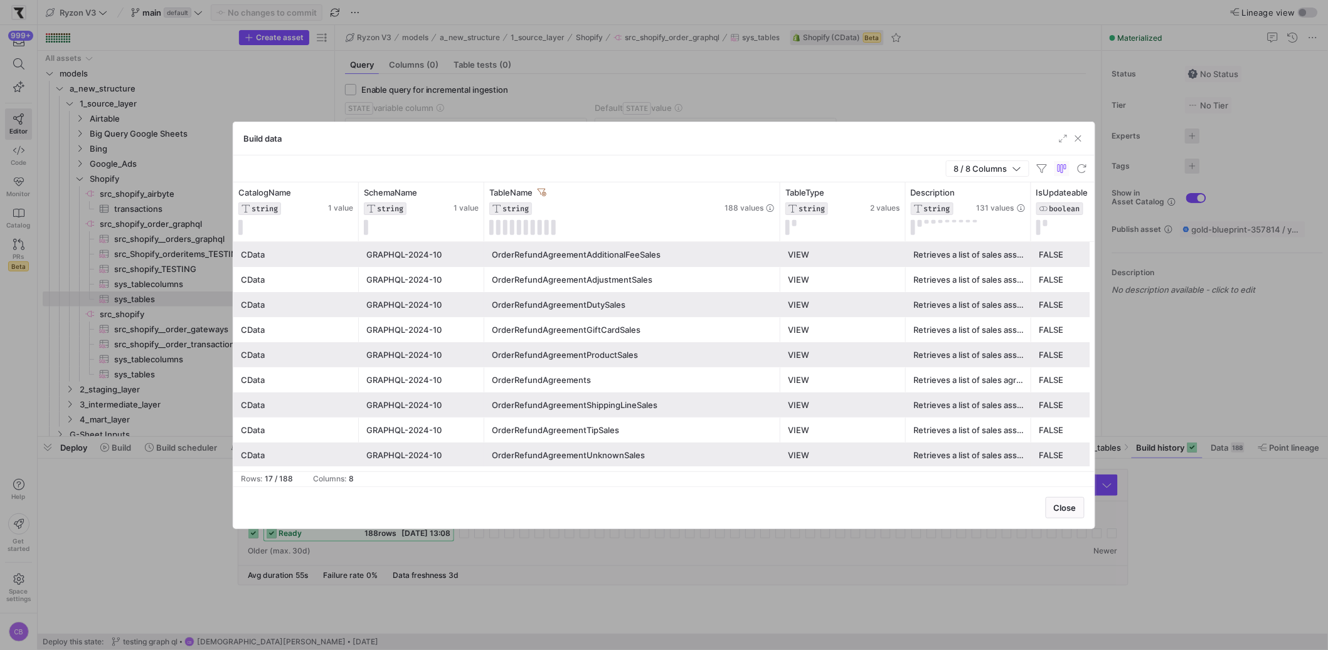
drag, startPoint x: 705, startPoint y: 191, endPoint x: 774, endPoint y: 250, distance: 90.8
click at [780, 218] on div at bounding box center [779, 212] width 5 height 59
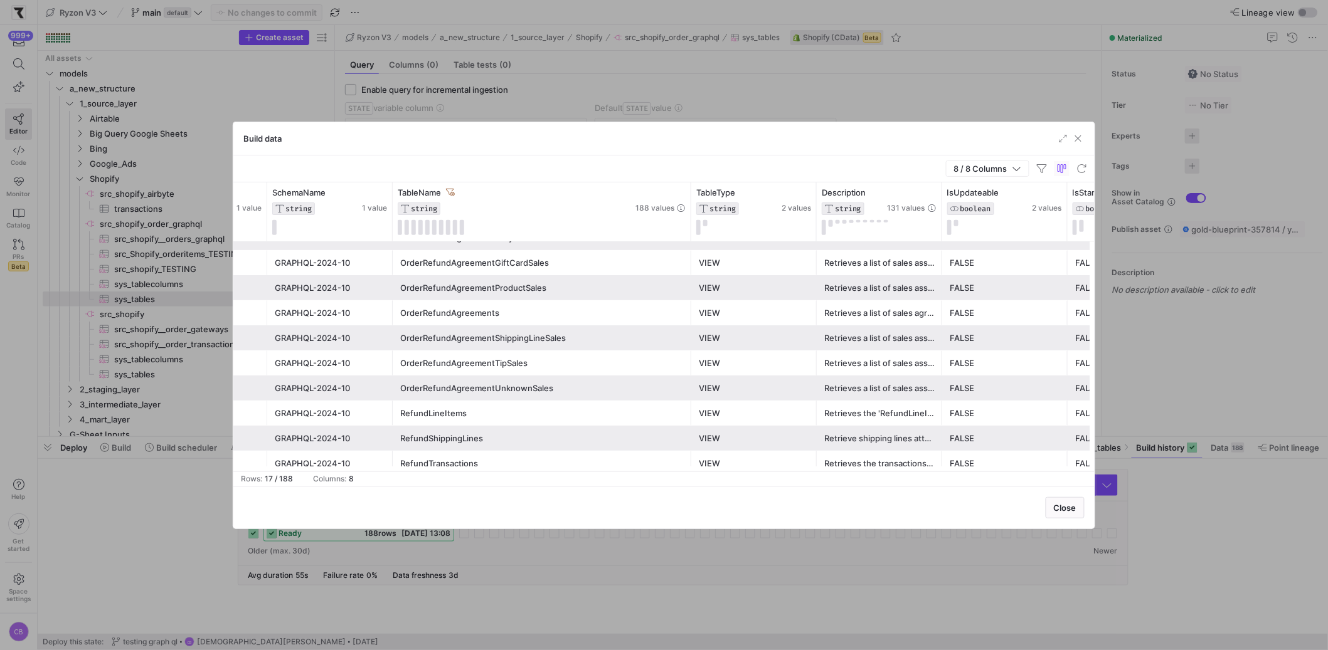
scroll to position [0, 129]
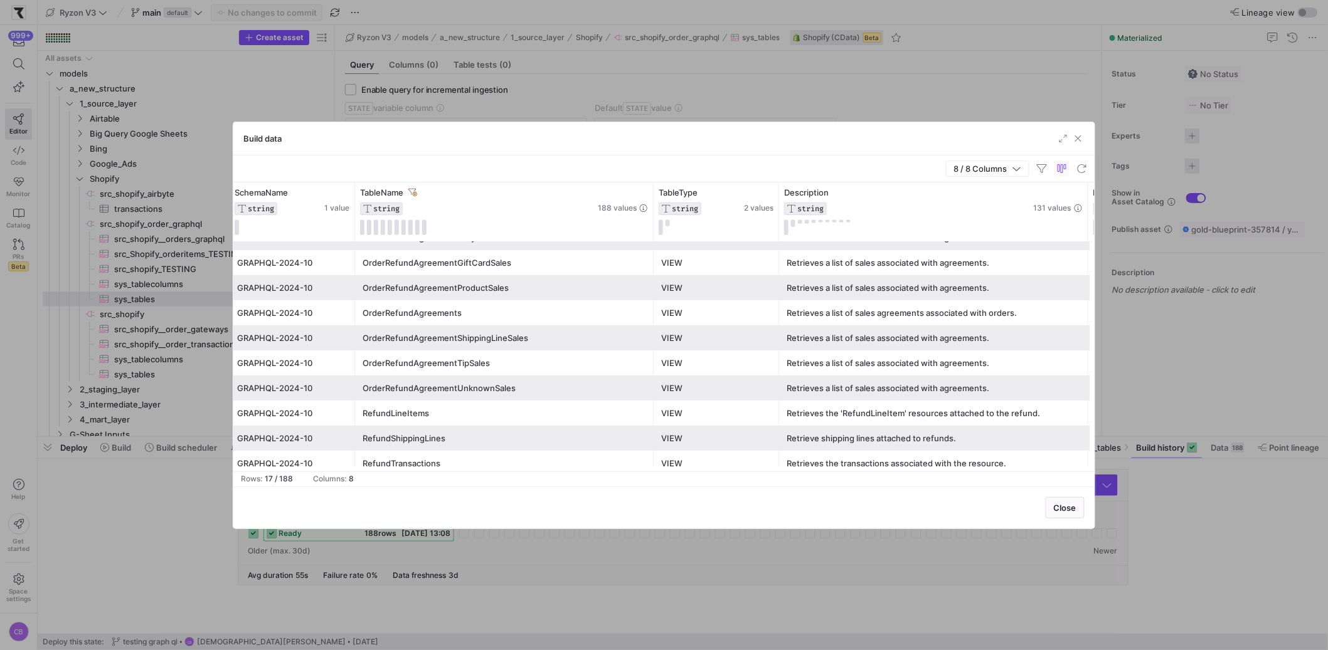
drag, startPoint x: 901, startPoint y: 216, endPoint x: 1121, endPoint y: 240, distance: 221.4
click at [1121, 240] on div "Build data 8 / 8 Columns Drag here to set row groups Drag here to set column la…" at bounding box center [664, 325] width 1328 height 650
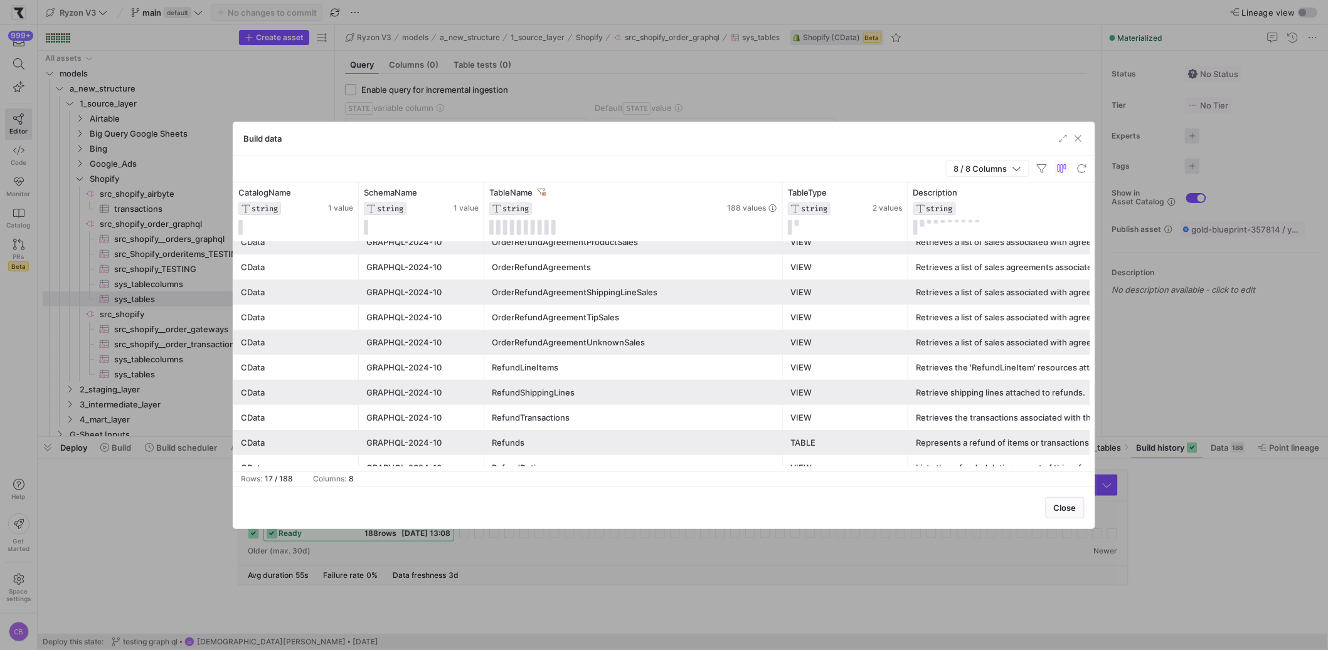
scroll to position [122, 0]
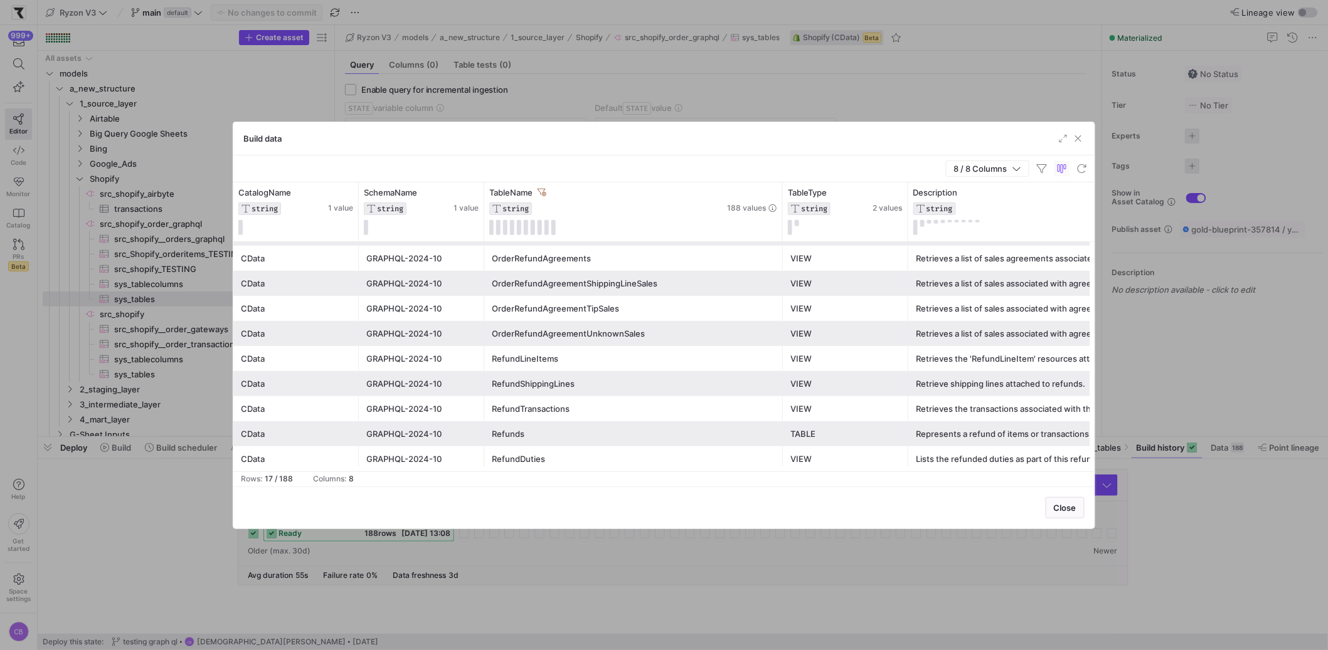
click at [622, 358] on div "RefundLineItems" at bounding box center [634, 359] width 284 height 24
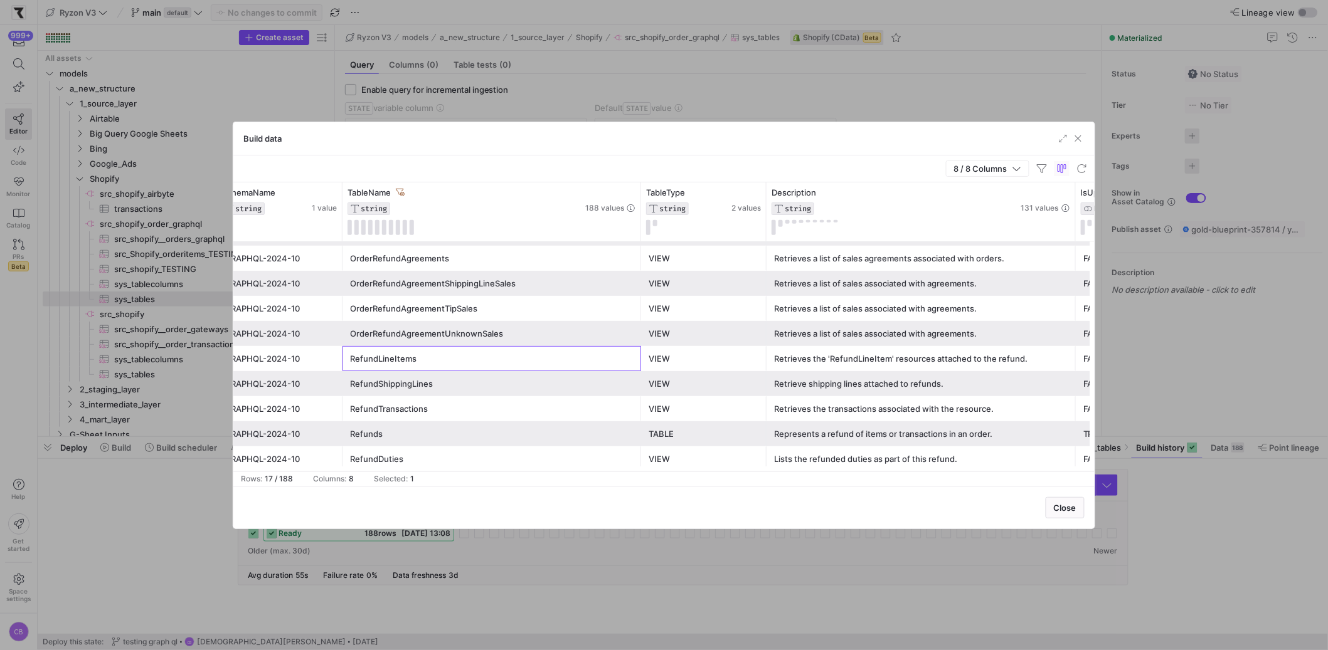
scroll to position [0, 282]
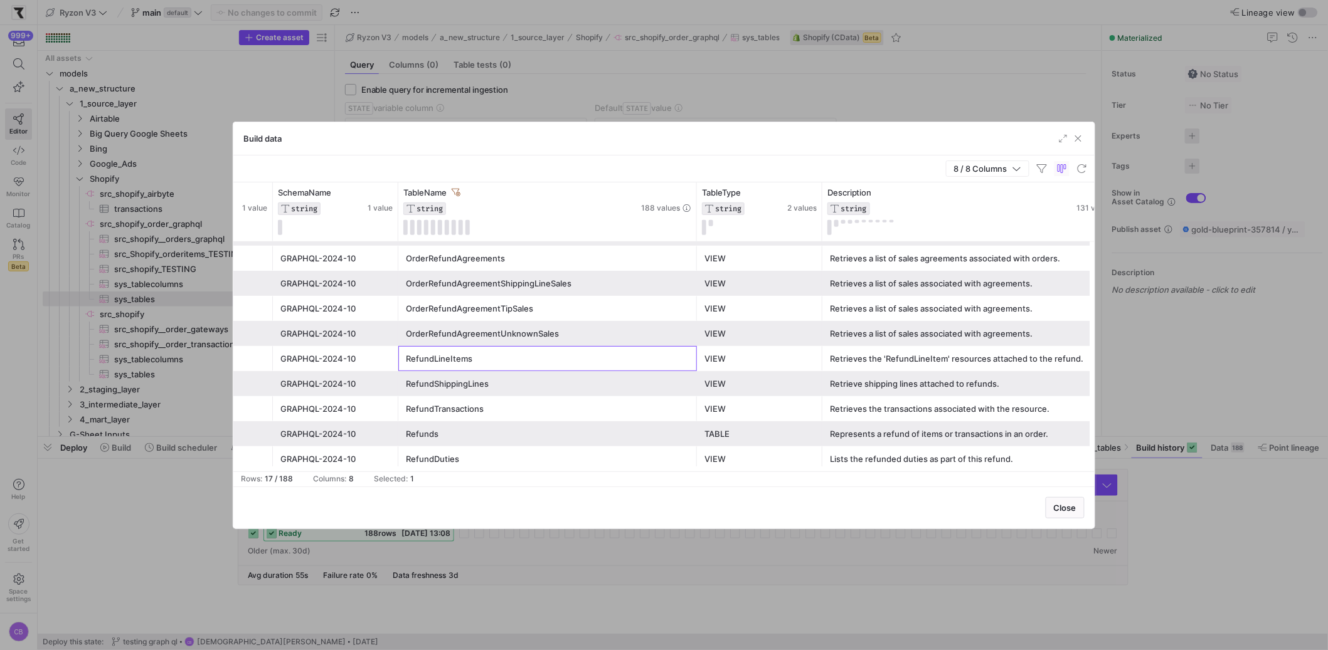
click at [928, 437] on div "Represents a refund of items or transactions in an order." at bounding box center [977, 434] width 294 height 24
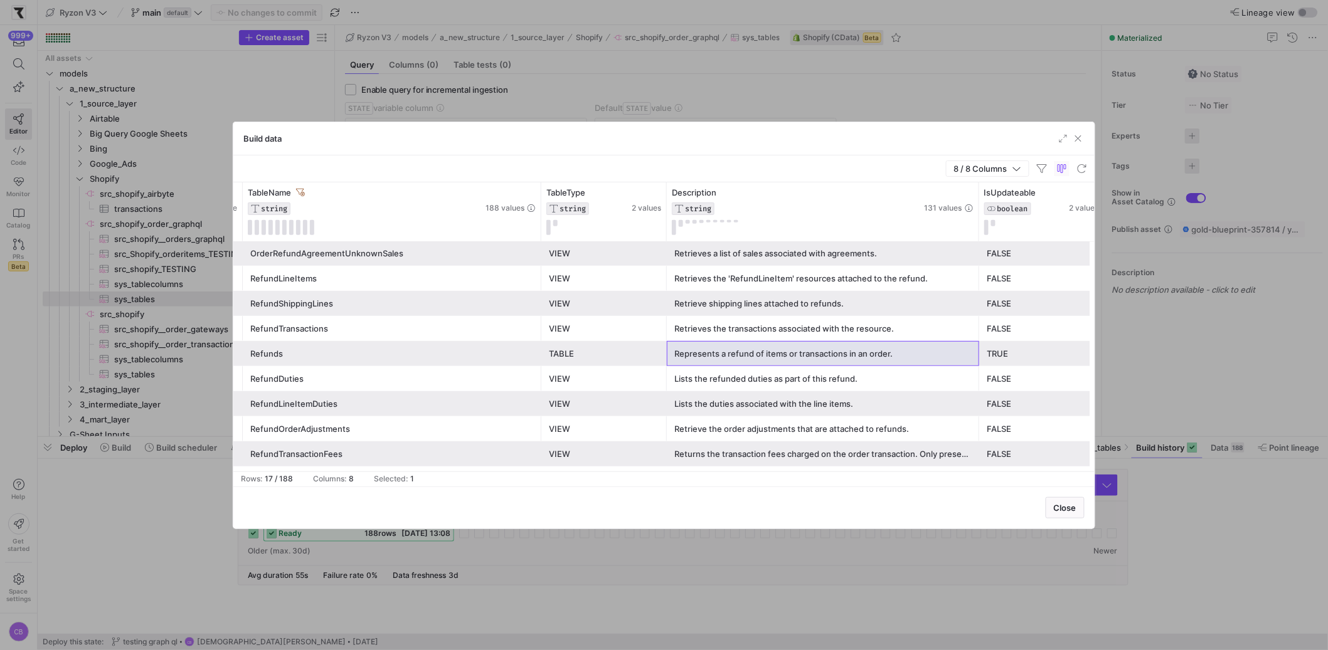
drag, startPoint x: 974, startPoint y: 230, endPoint x: 1032, endPoint y: 405, distance: 184.3
click at [1103, 245] on div "Build data 8 / 8 Columns Drag here to set row groups Drag here to set column la…" at bounding box center [664, 325] width 1328 height 650
click at [943, 450] on div "Returns the transaction fees charged on the order transaction. Only present for…" at bounding box center [822, 454] width 297 height 24
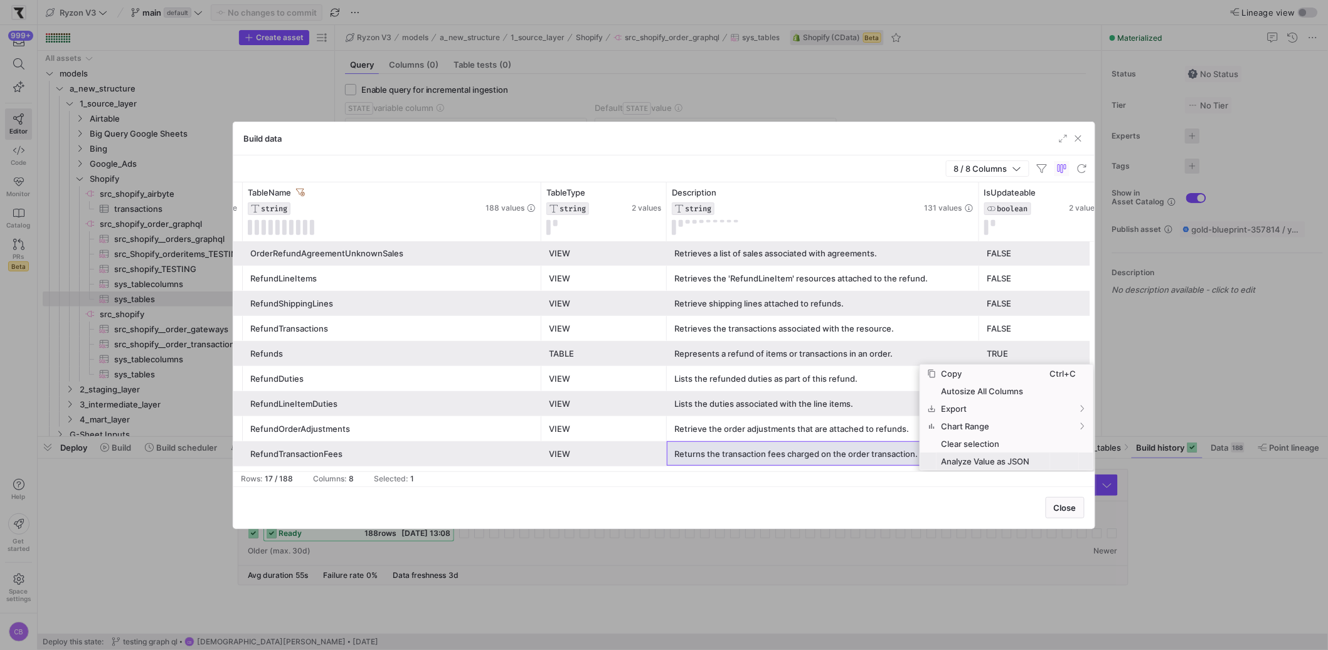
click at [968, 456] on span "Analyze Value as JSON" at bounding box center [993, 462] width 114 height 18
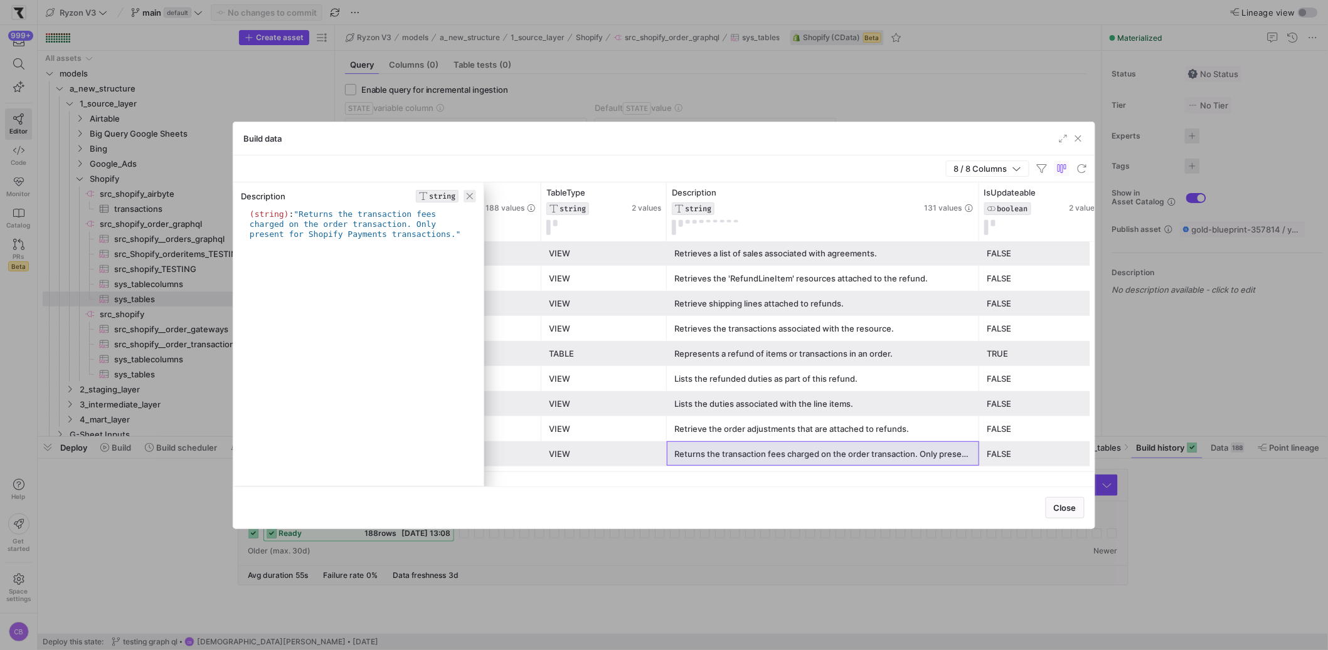
click at [472, 197] on span "button" at bounding box center [470, 196] width 13 height 13
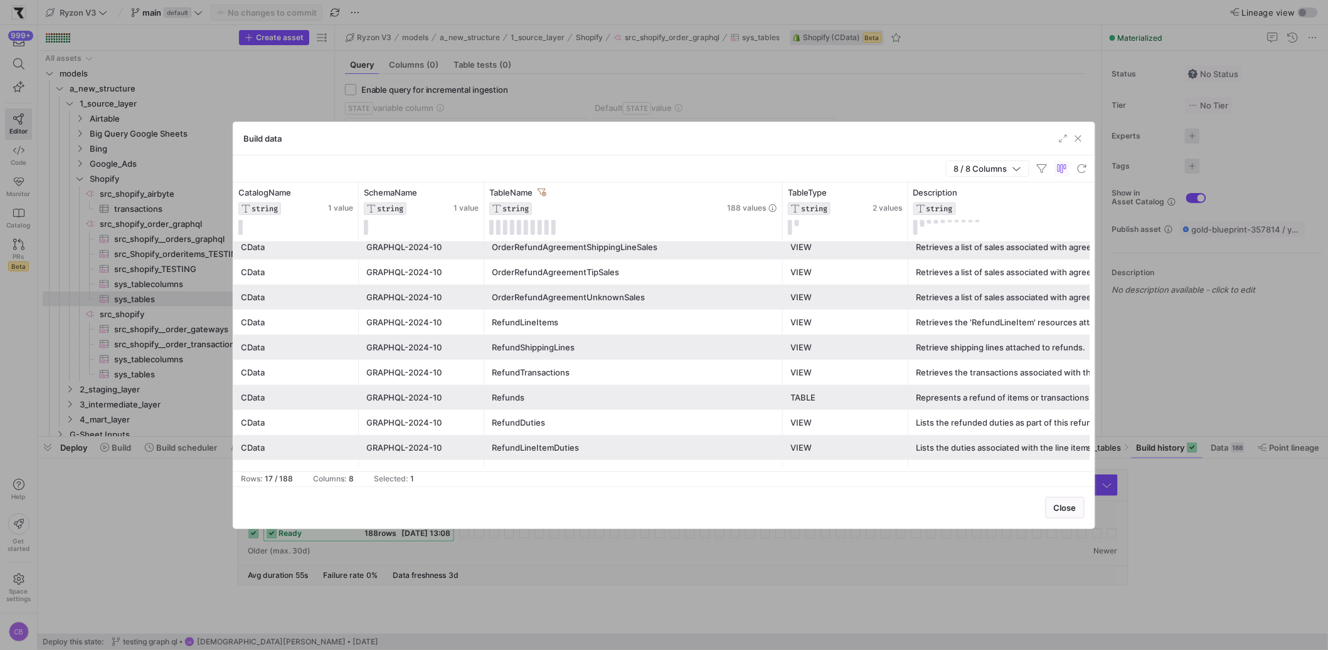
click at [548, 418] on div "RefundDuties" at bounding box center [634, 423] width 284 height 24
click at [536, 404] on div "Refunds" at bounding box center [634, 398] width 284 height 24
click at [544, 358] on div "RefundShippingLines" at bounding box center [634, 348] width 284 height 24
click at [549, 327] on div "RefundLineItems" at bounding box center [634, 322] width 284 height 24
click at [1079, 139] on span "button" at bounding box center [1078, 138] width 13 height 13
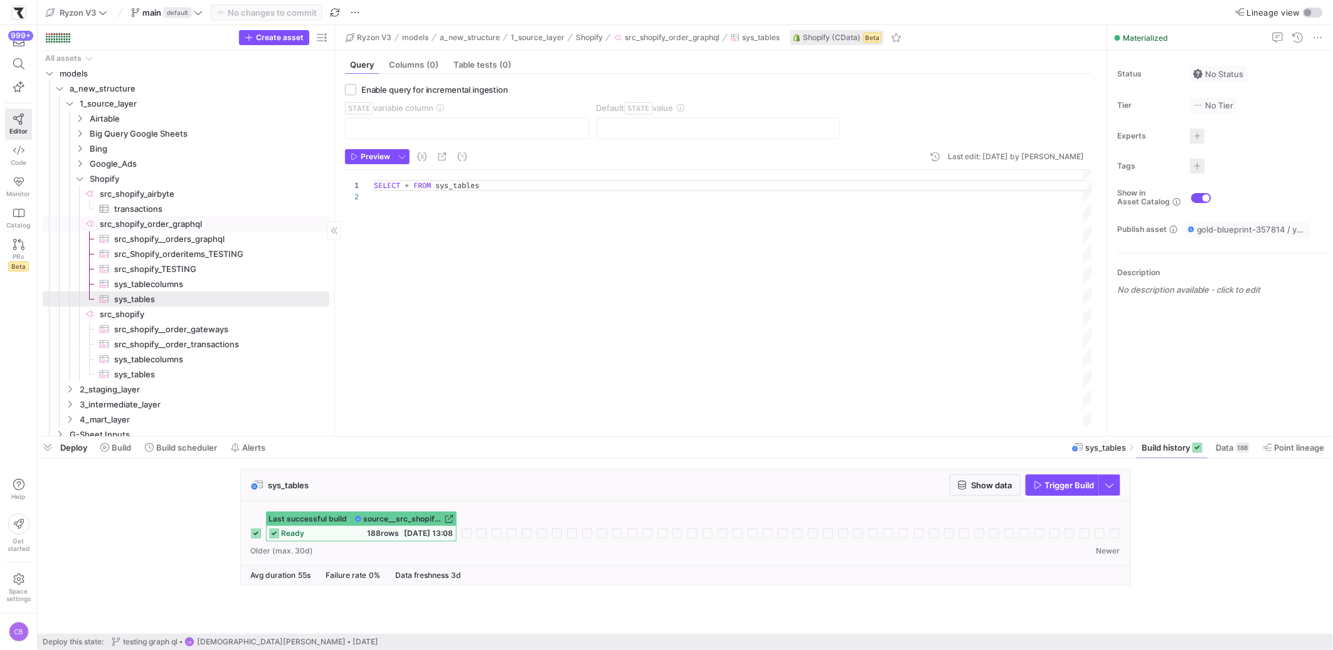
click at [166, 224] on span "src_shopify_order_graphql​​​​​​​​" at bounding box center [214, 224] width 228 height 14
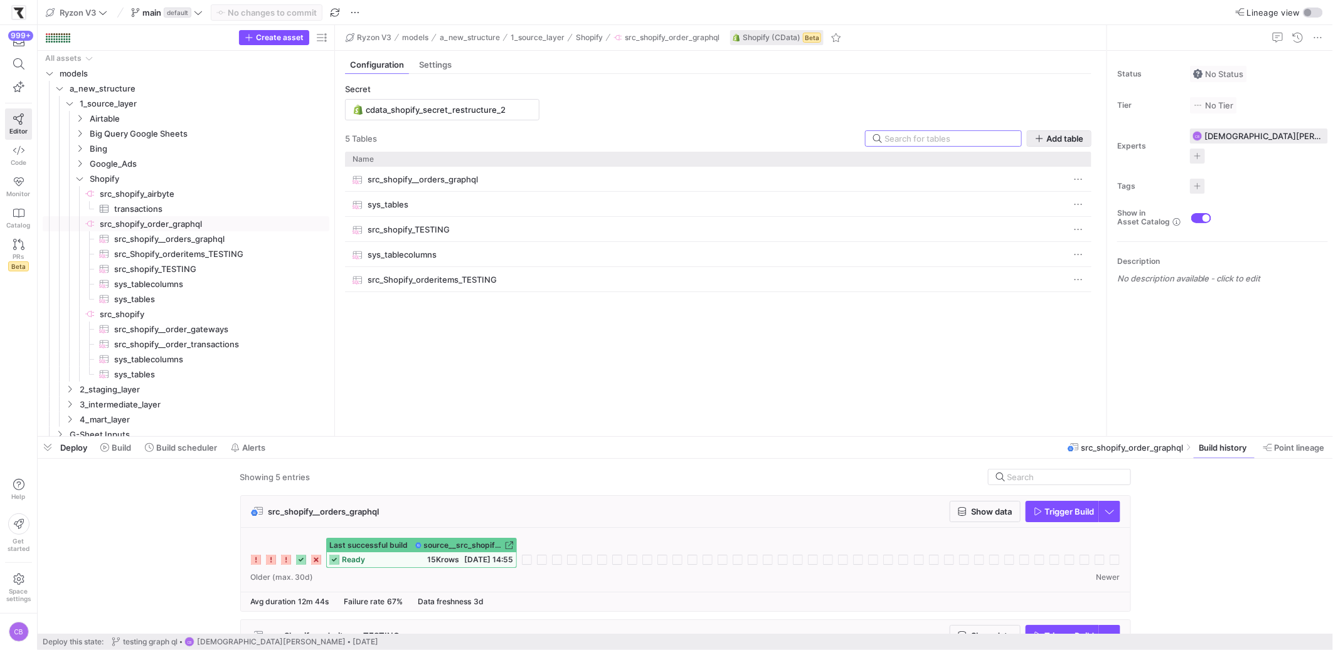
click at [1040, 140] on icon "button" at bounding box center [1039, 138] width 9 height 9
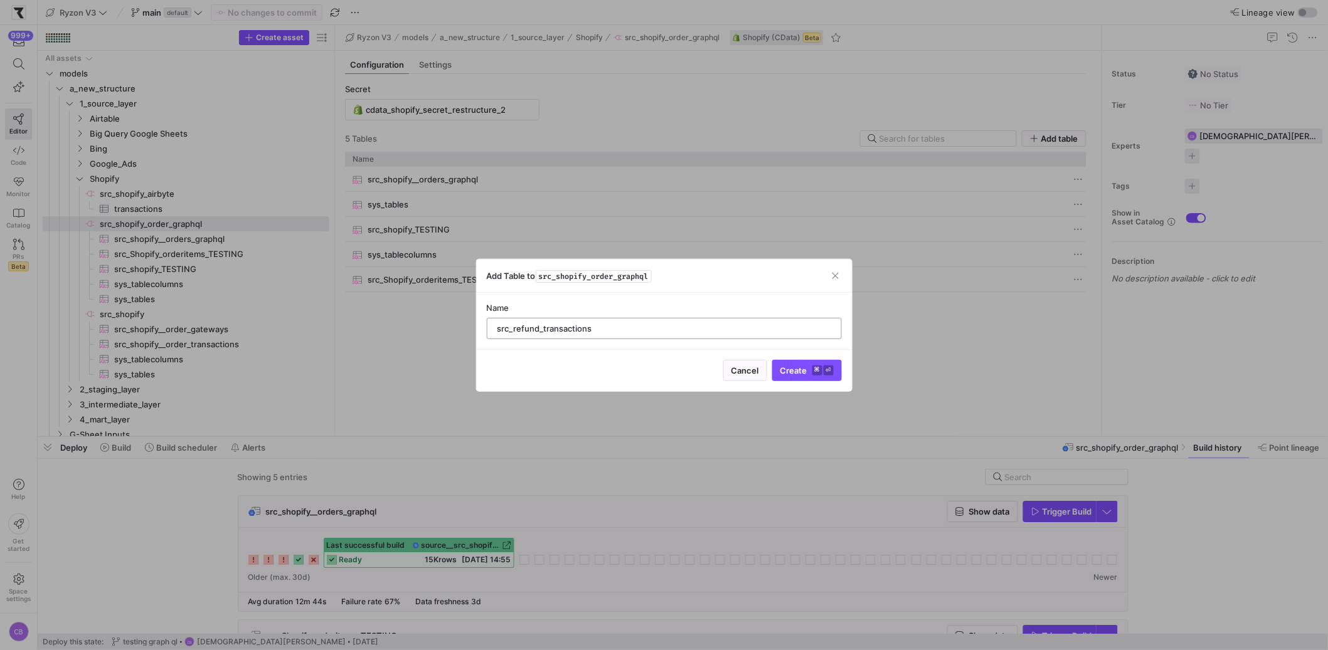
drag, startPoint x: 599, startPoint y: 335, endPoint x: 542, endPoint y: 331, distance: 57.2
click at [539, 334] on div "src_refund_transactions" at bounding box center [664, 329] width 334 height 20
drag, startPoint x: 544, startPoint y: 330, endPoint x: 600, endPoint y: 327, distance: 55.3
click at [600, 327] on input "src_refund_transactions" at bounding box center [664, 329] width 334 height 10
type input "src_shopify_refunds"
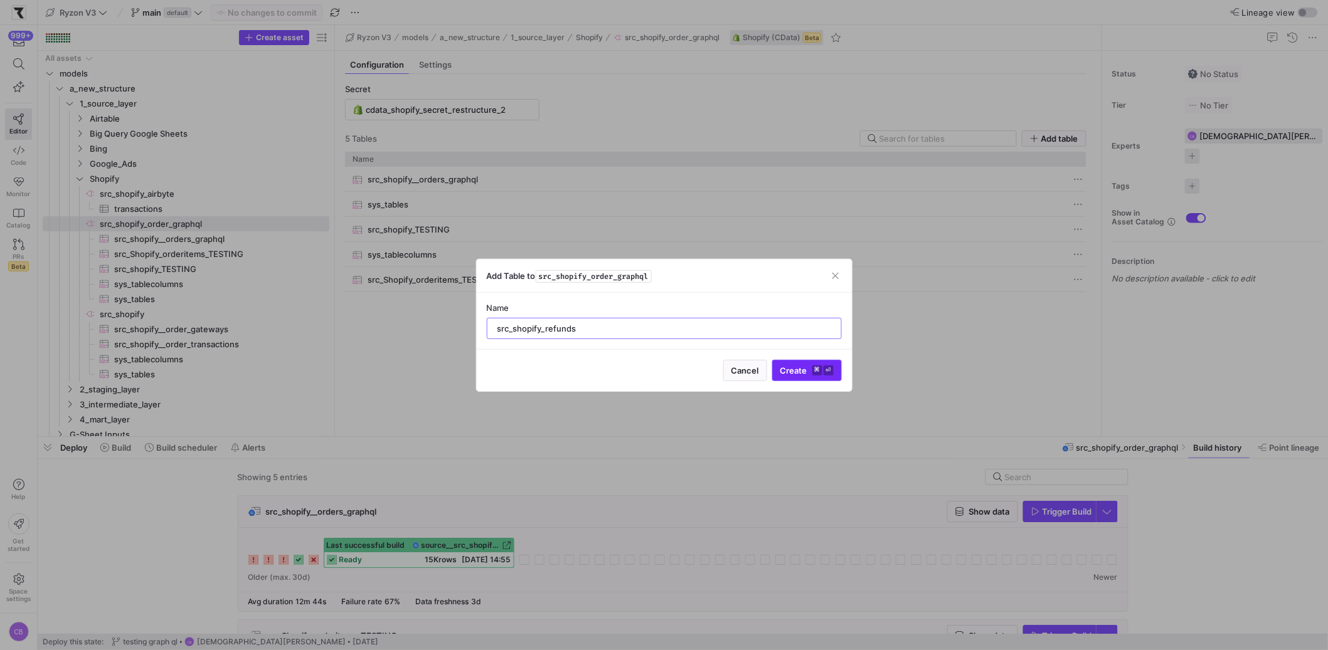
click at [793, 374] on span "Create ⌘ ⏎" at bounding box center [806, 371] width 53 height 10
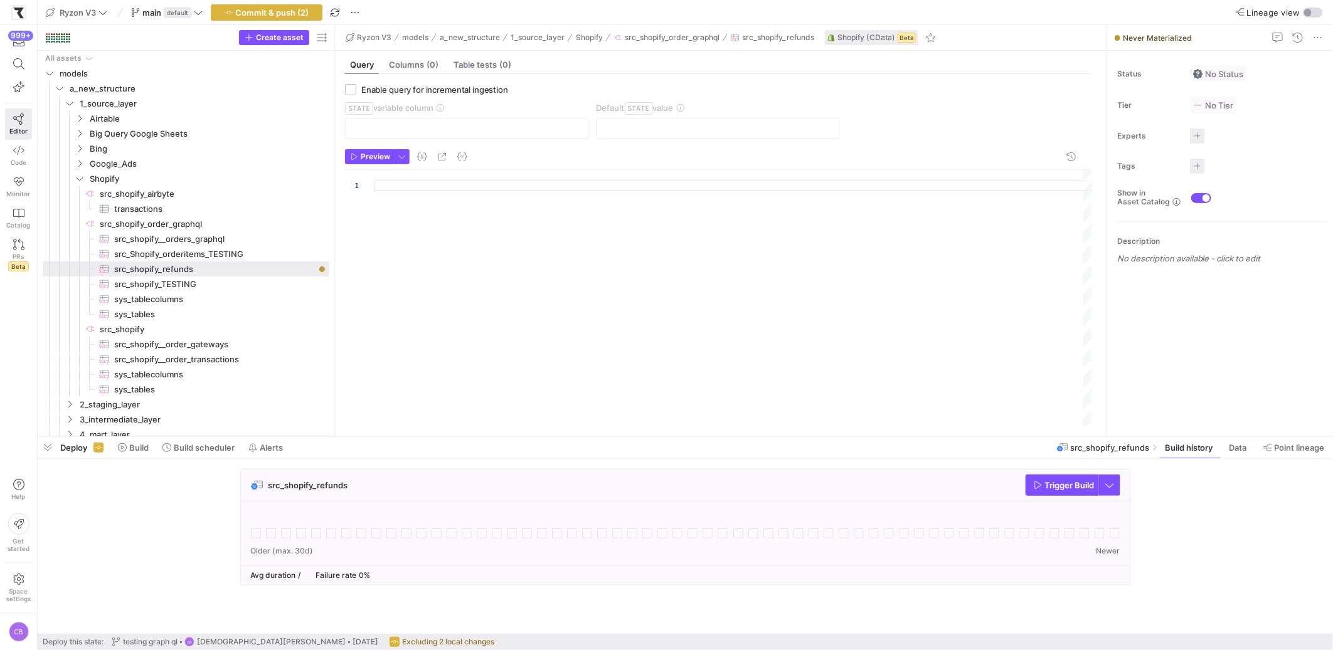
click at [388, 188] on div at bounding box center [733, 298] width 718 height 257
type textarea "S"
click at [476, 189] on div "SELECT * FROM Refunds" at bounding box center [733, 298] width 718 height 257
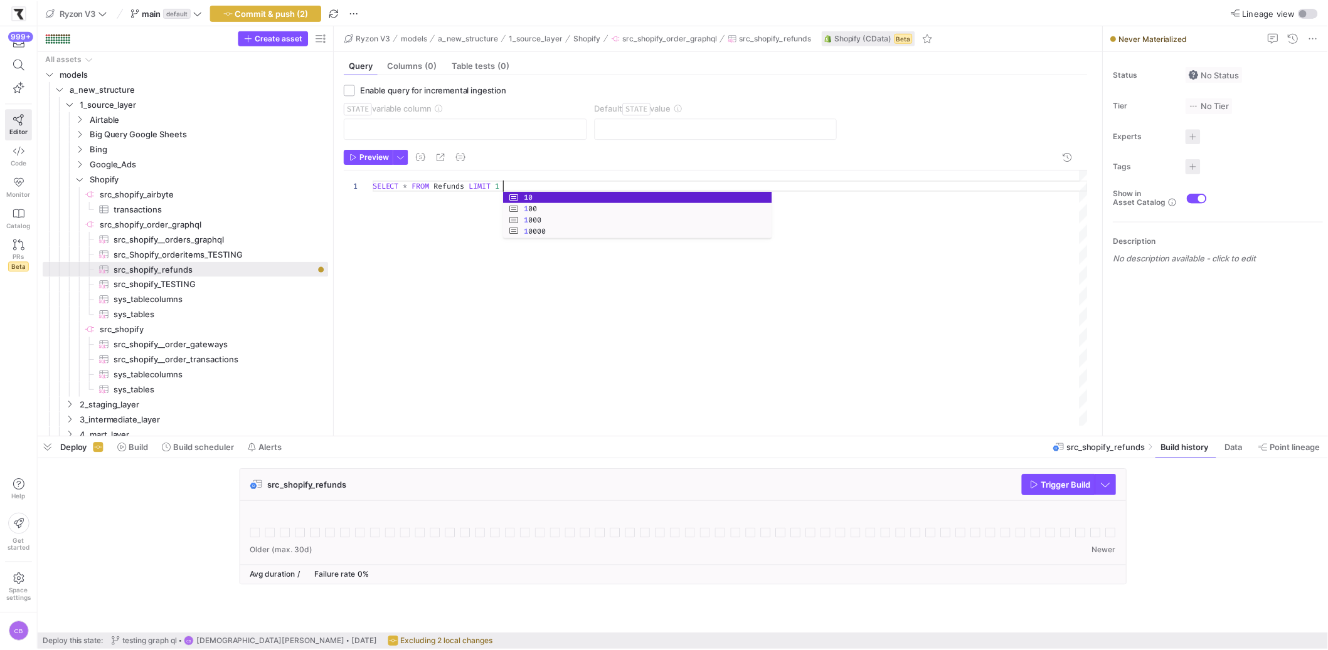
scroll to position [0, 134]
type textarea "SELECT * FROM Refunds LIMIT 10"
click at [377, 163] on span "button" at bounding box center [370, 157] width 48 height 14
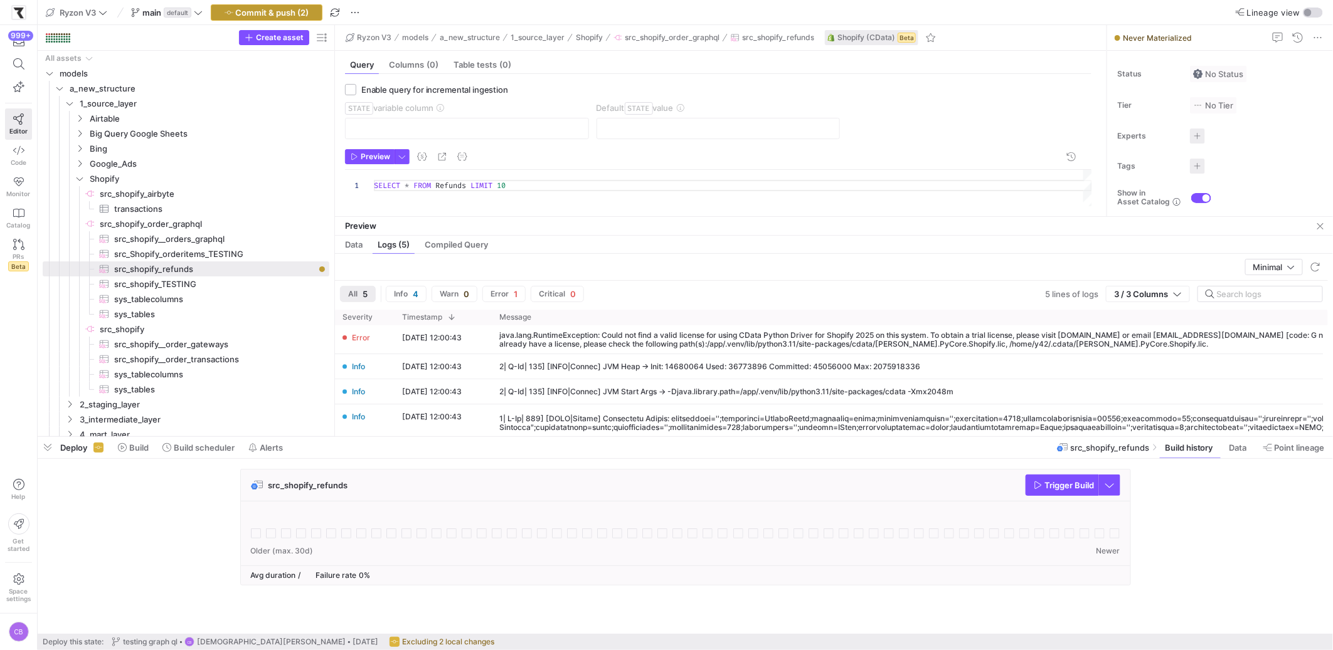
click at [302, 12] on span "Commit & push (2)" at bounding box center [272, 13] width 73 height 10
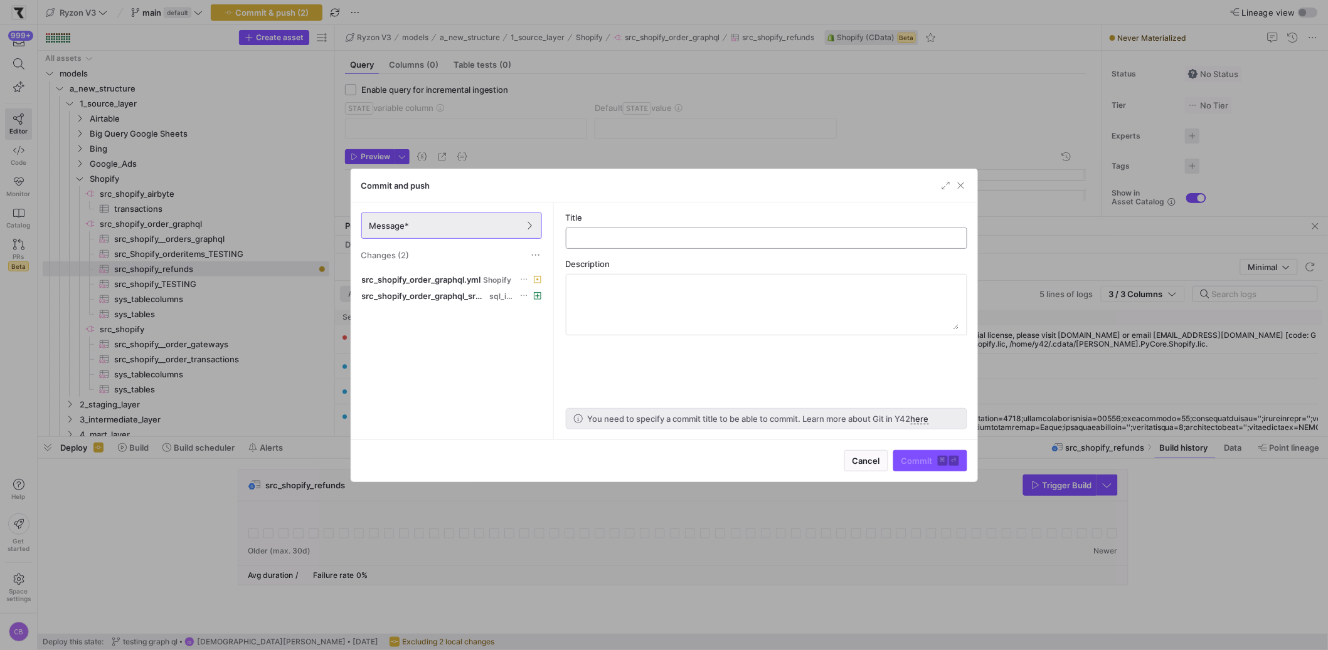
click at [626, 241] on input "text" at bounding box center [766, 238] width 380 height 10
type input "testing shopify Graph Ql refunds"
click at [906, 463] on span "Commit ⌘ ⏎" at bounding box center [930, 461] width 58 height 10
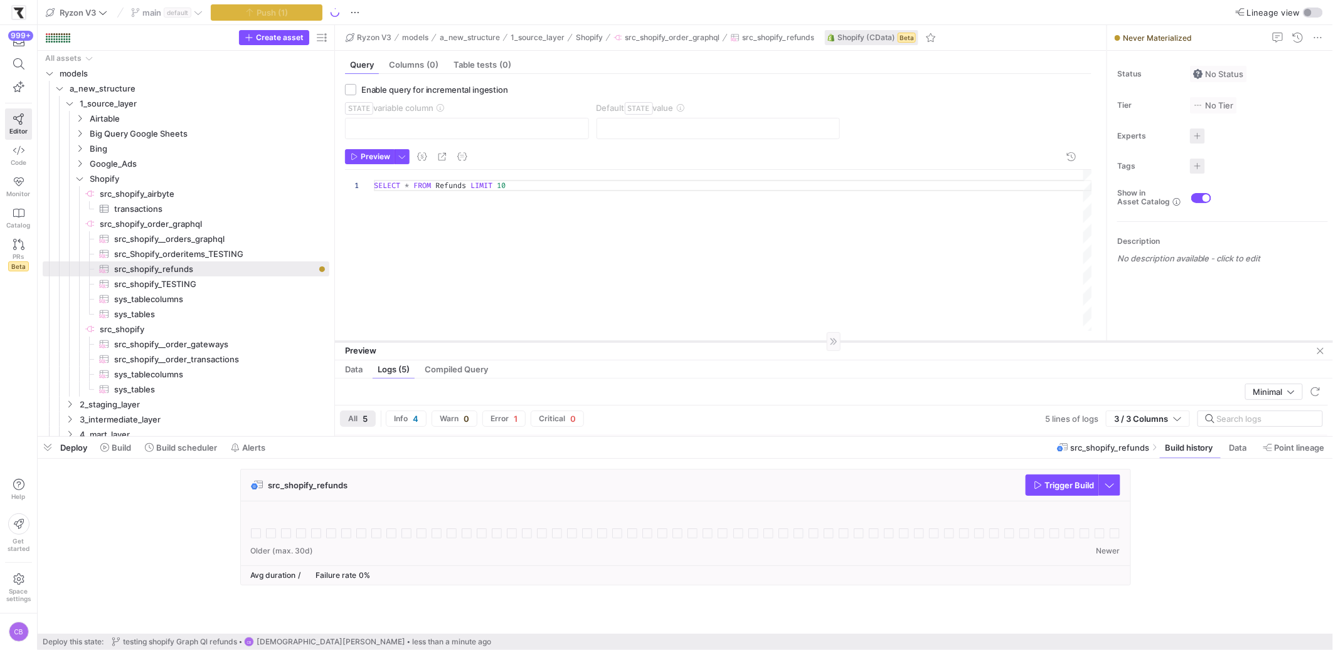
drag, startPoint x: 436, startPoint y: 216, endPoint x: 528, endPoint y: 341, distance: 155.2
click at [528, 341] on div at bounding box center [834, 341] width 998 height 1
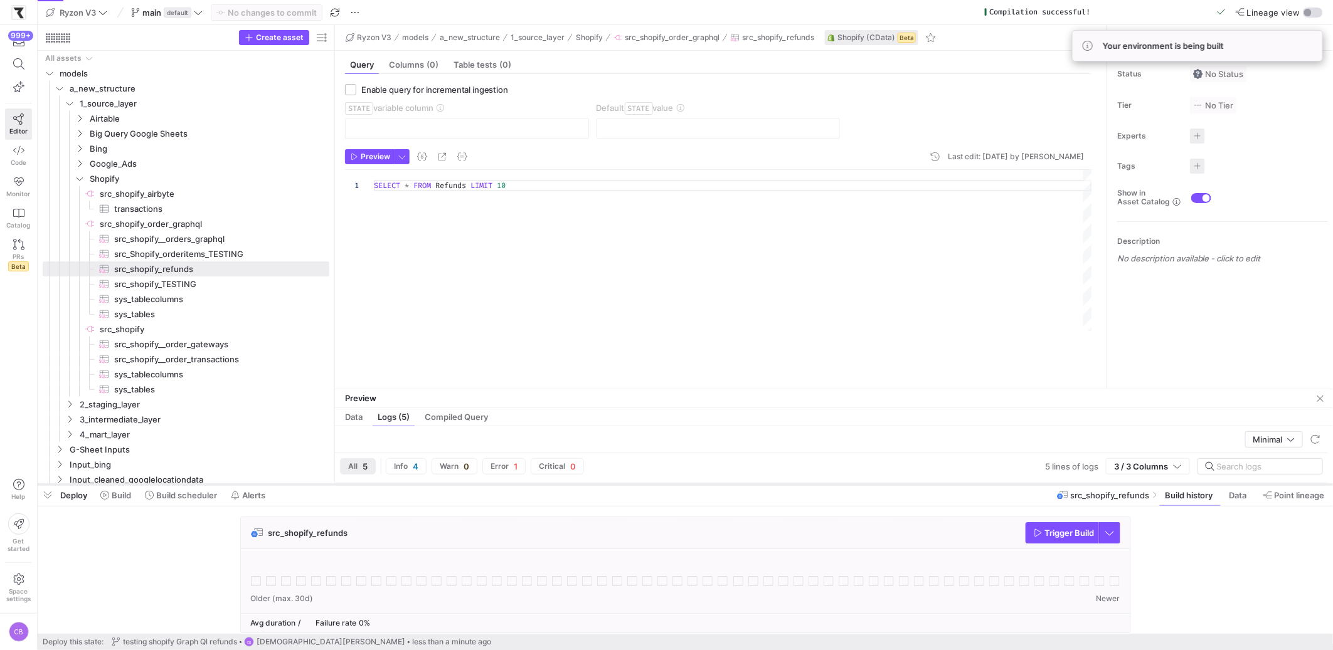
drag, startPoint x: 642, startPoint y: 436, endPoint x: 655, endPoint y: 484, distance: 49.3
click at [655, 484] on div at bounding box center [685, 484] width 1295 height 5
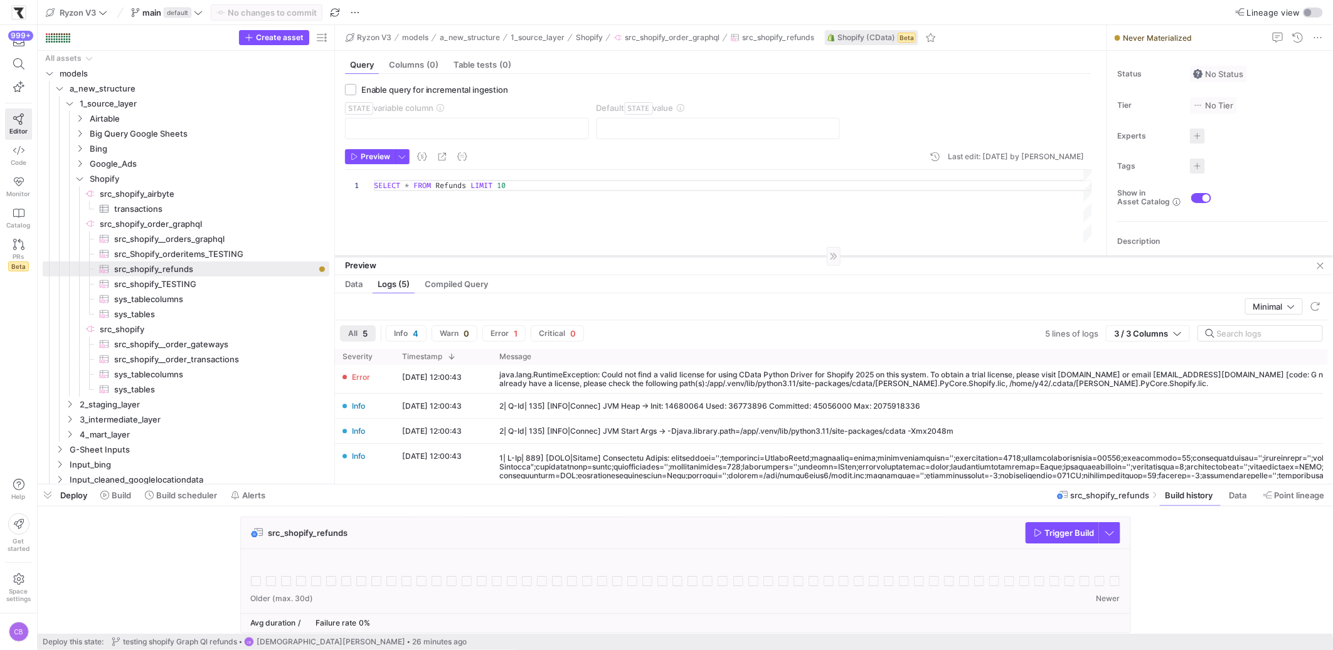
drag, startPoint x: 558, startPoint y: 390, endPoint x: 585, endPoint y: 257, distance: 135.7
click at [585, 257] on div at bounding box center [834, 256] width 998 height 1
click at [1064, 532] on span "Trigger Build" at bounding box center [1070, 533] width 50 height 10
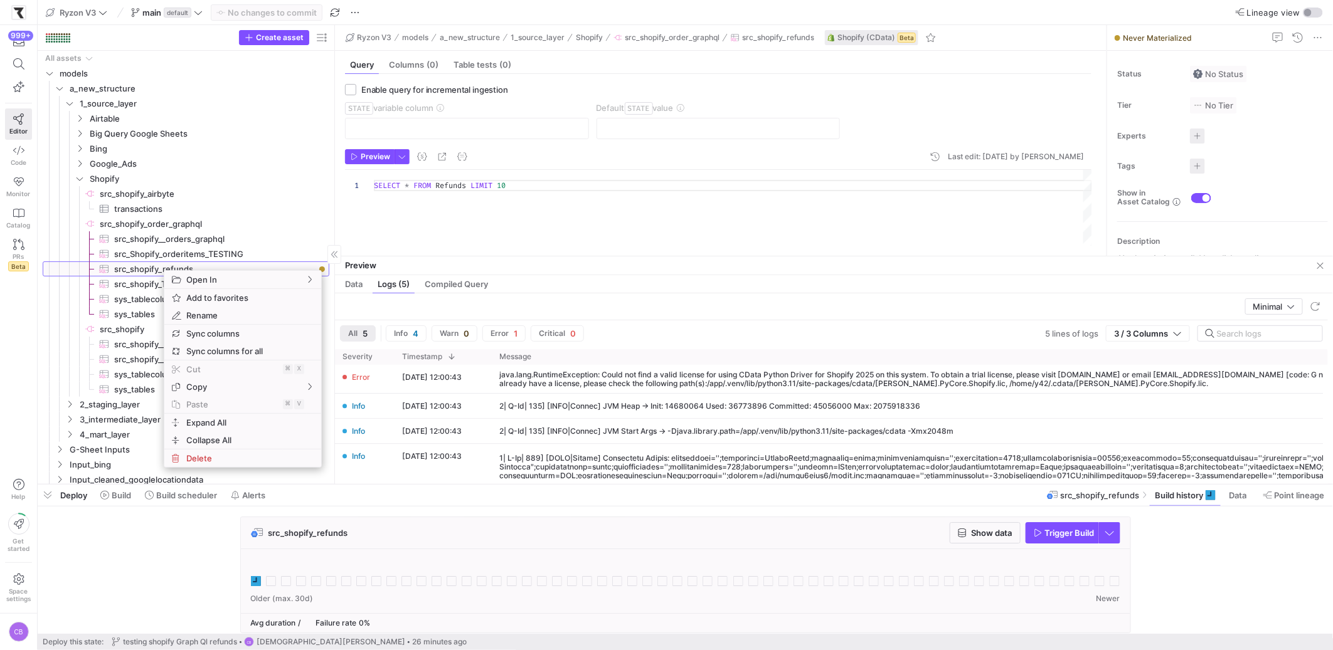
click at [155, 268] on span "src_shopify_refunds​​​​​​​​​" at bounding box center [214, 269] width 201 height 14
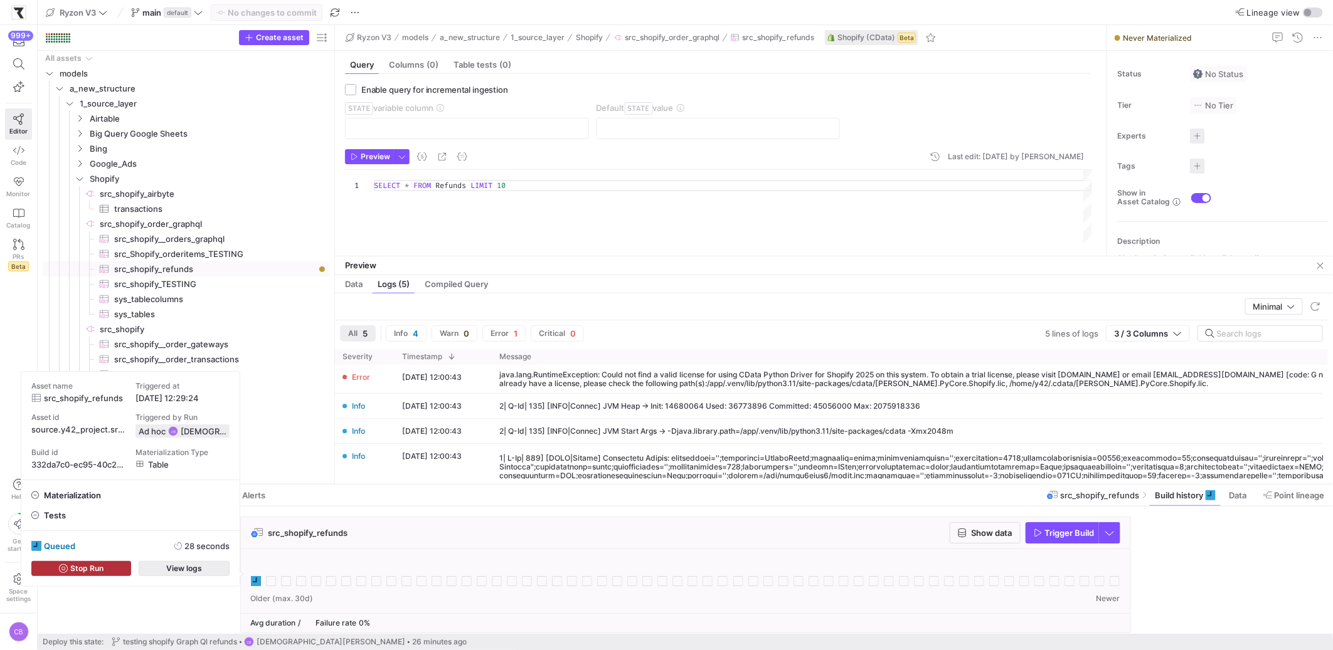
click at [224, 570] on span "button" at bounding box center [184, 569] width 90 height 14
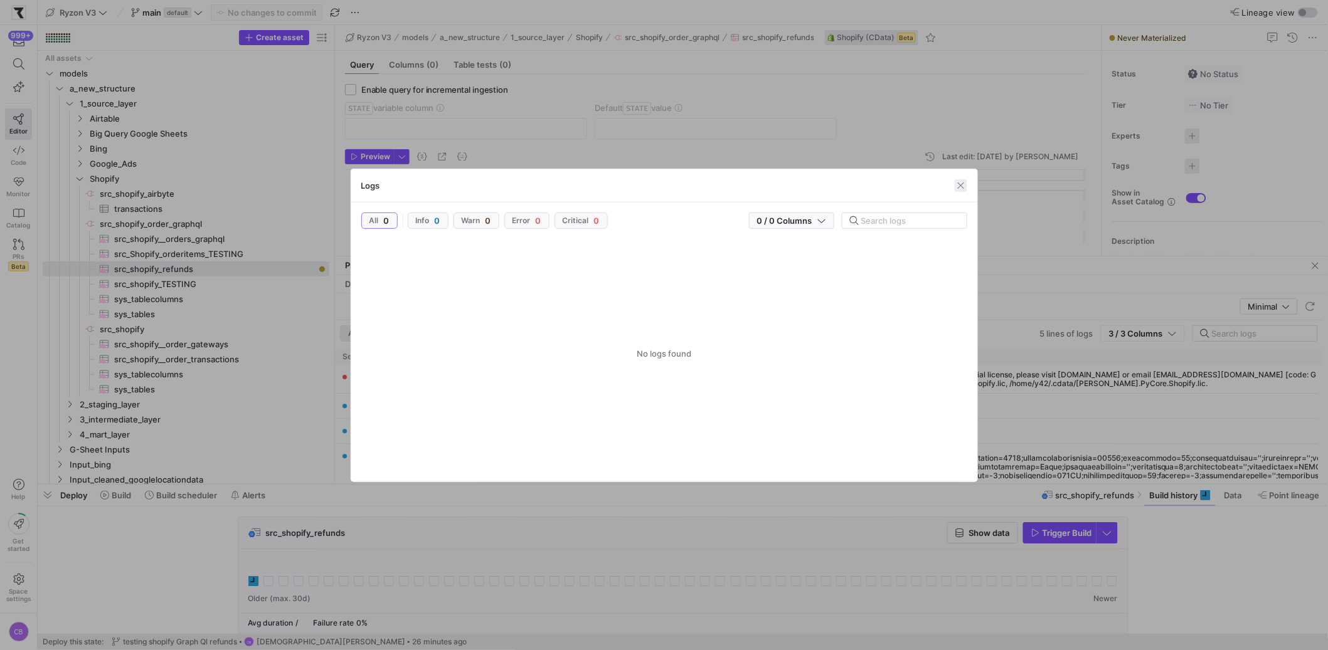
click at [958, 186] on span "button" at bounding box center [961, 185] width 13 height 13
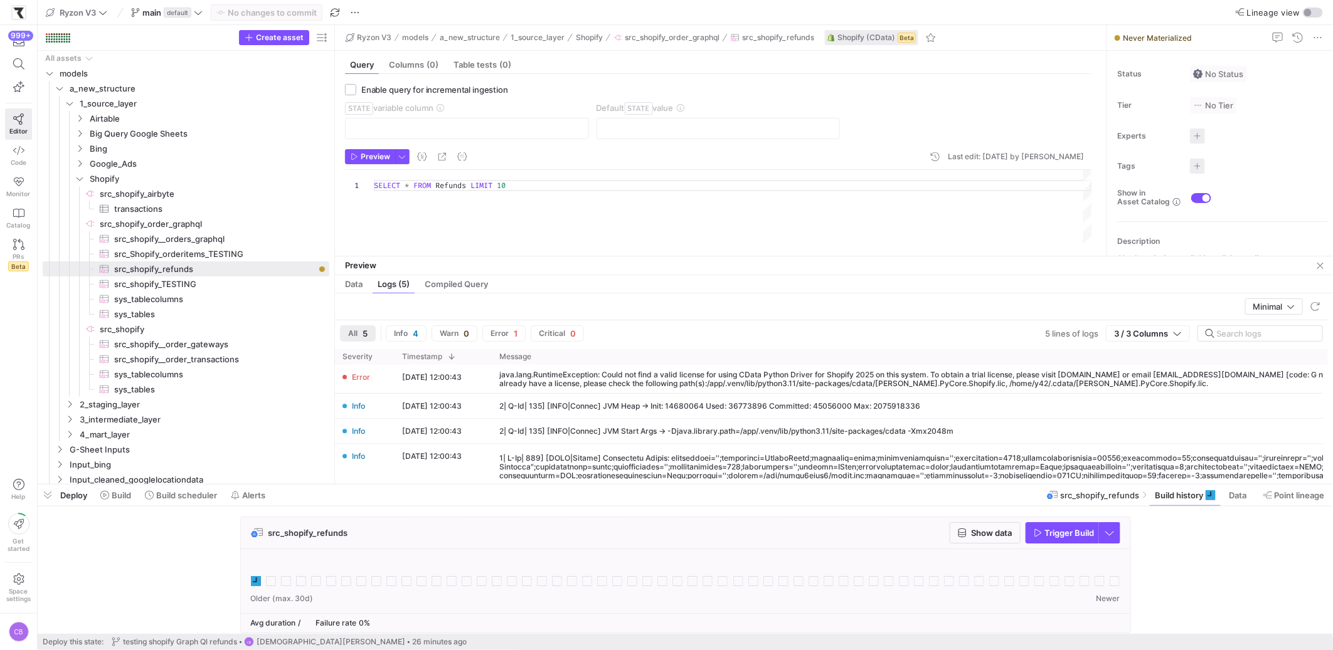
click at [224, 571] on div "src_shopify_refunds Show data Trigger Build" at bounding box center [683, 579] width 1290 height 124
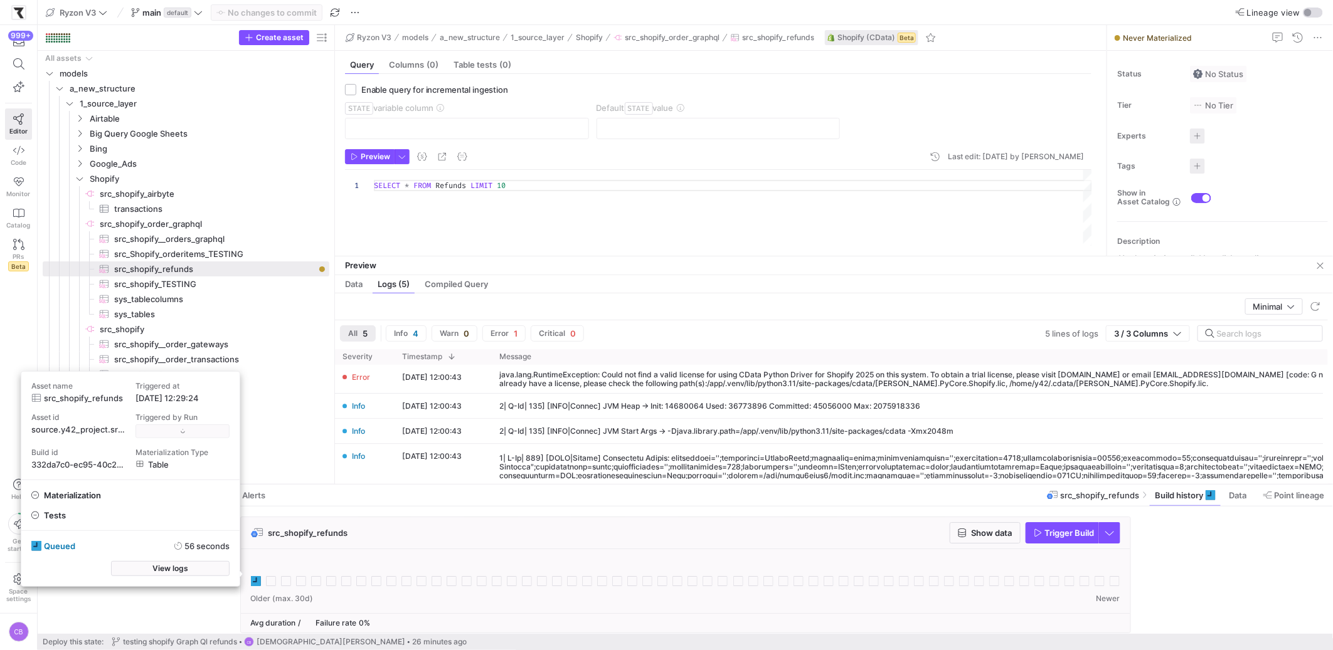
click at [215, 558] on div "queued 56 seconds View logs" at bounding box center [130, 558] width 218 height 55
click at [214, 571] on span "button" at bounding box center [171, 569] width 118 height 14
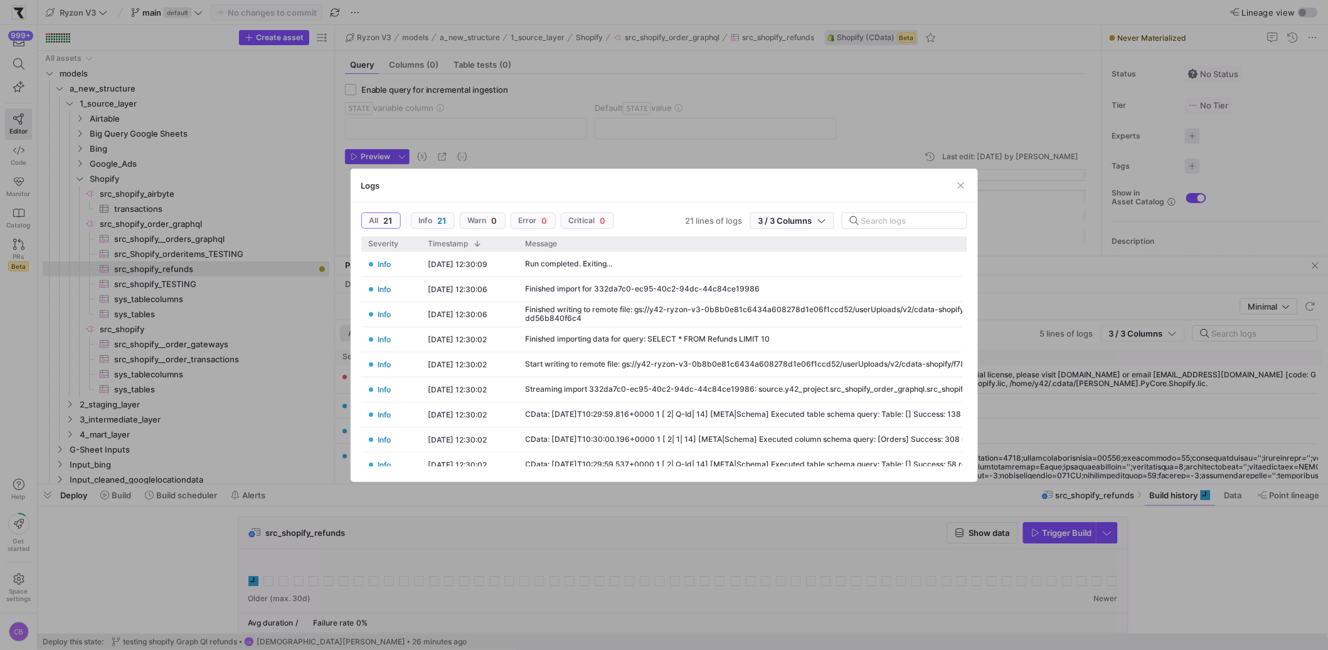
click at [731, 587] on div at bounding box center [664, 325] width 1328 height 650
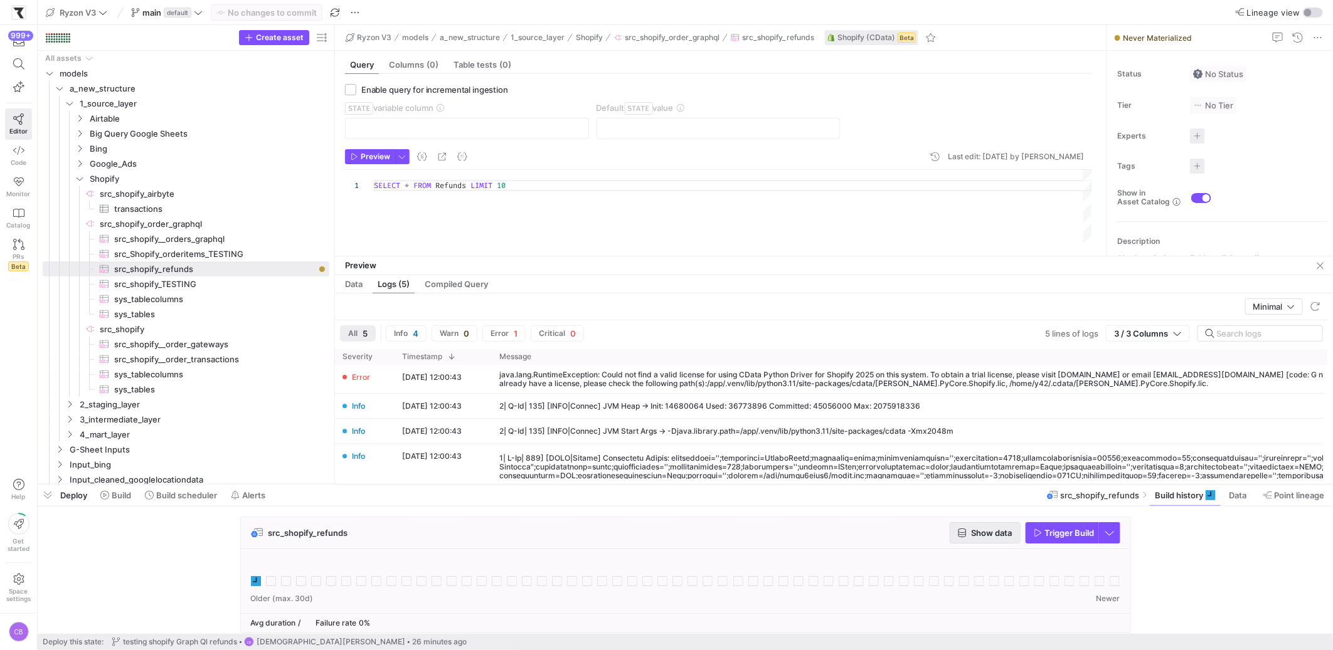
click at [968, 533] on span "Show data" at bounding box center [985, 533] width 55 height 10
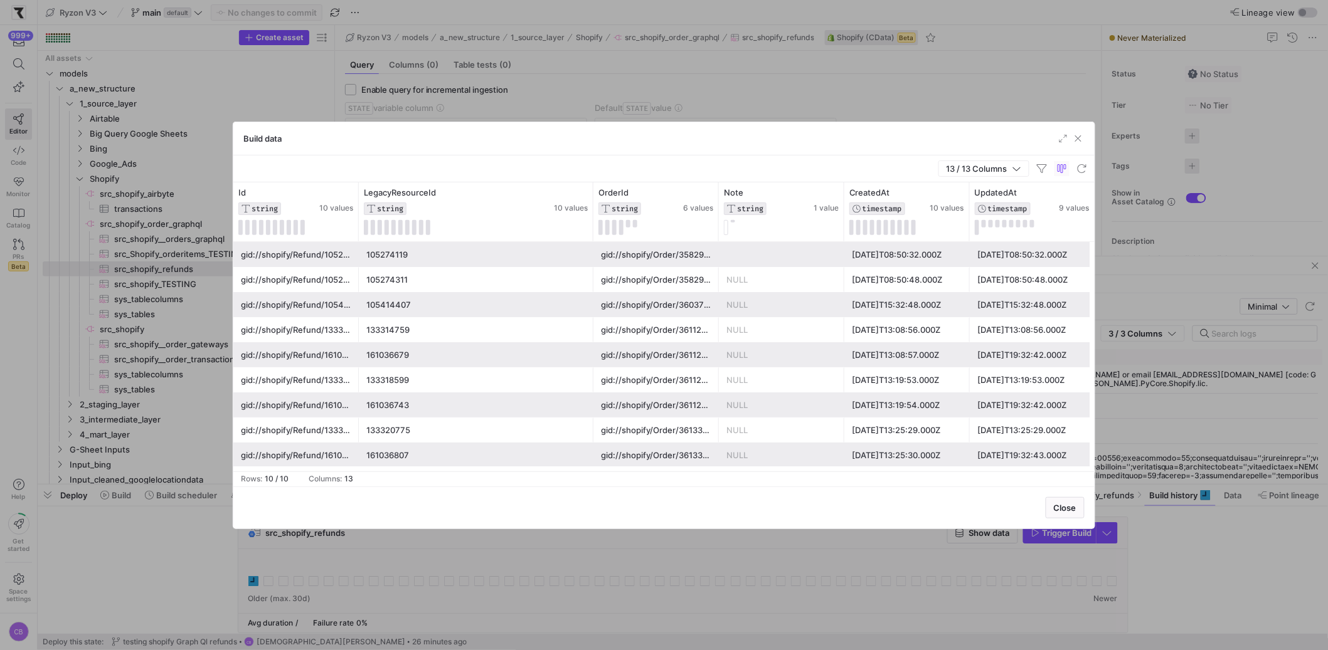
drag, startPoint x: 485, startPoint y: 225, endPoint x: 593, endPoint y: 248, distance: 111.0
click at [593, 248] on div "Id STRING 10 values LegacyResourceId STRING 10 values OrderId STRING 6 values N…" at bounding box center [663, 327] width 861 height 289
click at [526, 263] on div "105274119" at bounding box center [476, 255] width 221 height 24
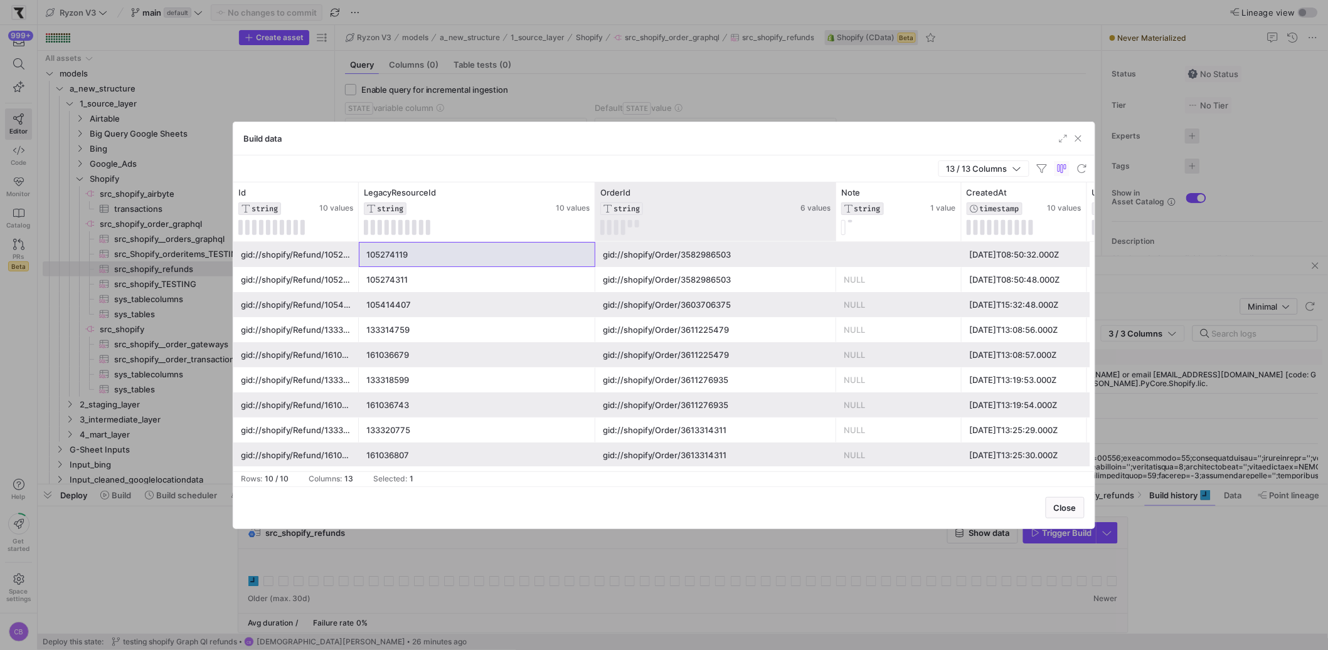
drag, startPoint x: 717, startPoint y: 199, endPoint x: 837, endPoint y: 228, distance: 123.2
click at [837, 228] on div at bounding box center [835, 212] width 5 height 59
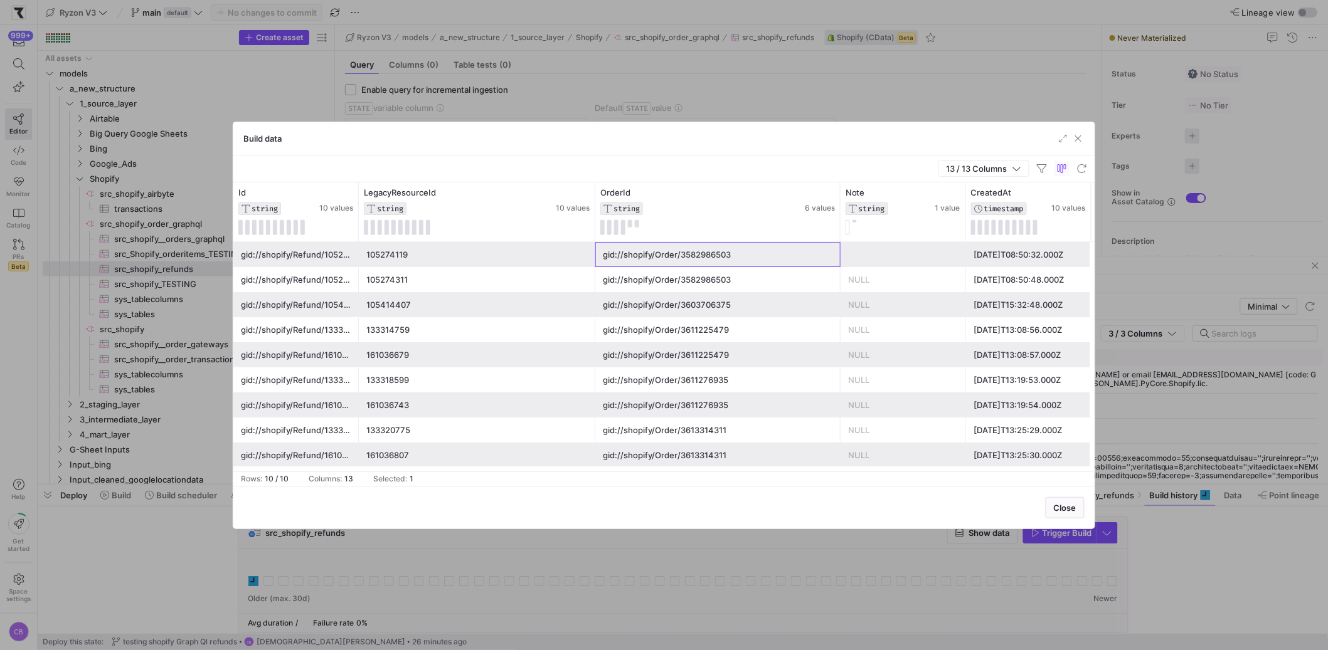
click at [730, 257] on div "gid://shopify/Order/3582986503" at bounding box center [718, 255] width 230 height 24
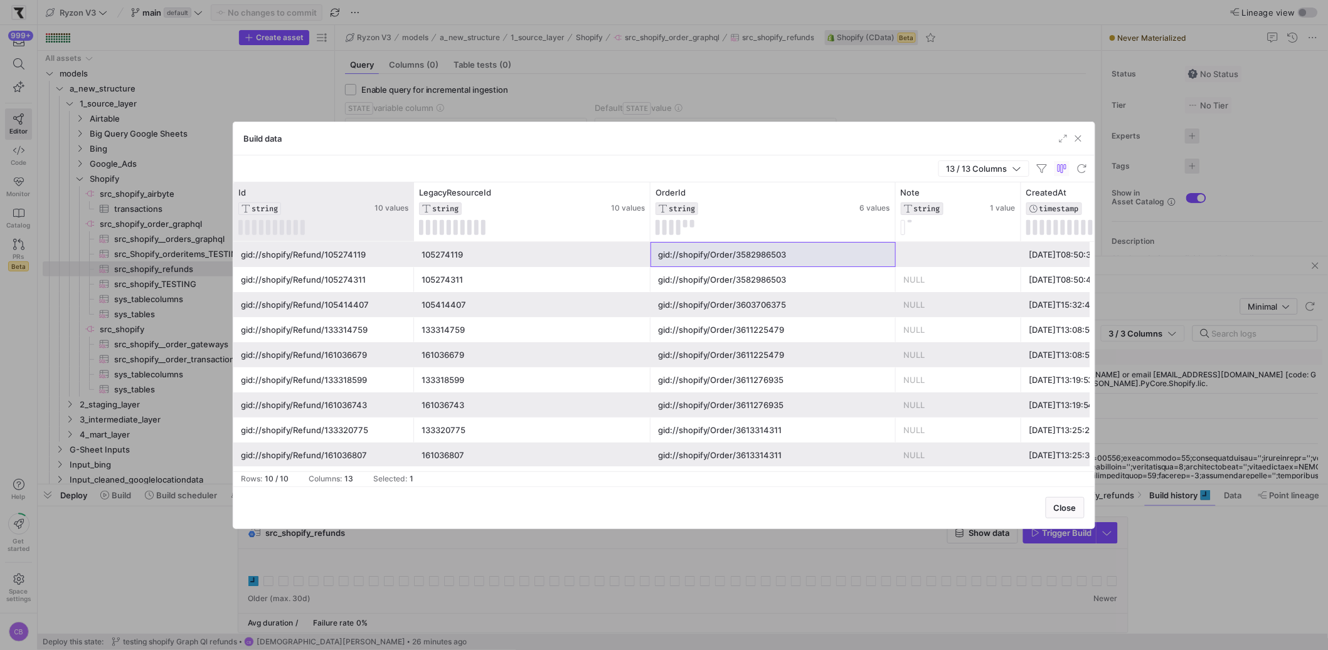
drag, startPoint x: 356, startPoint y: 201, endPoint x: 411, endPoint y: 229, distance: 62.0
click at [411, 229] on div at bounding box center [413, 212] width 5 height 59
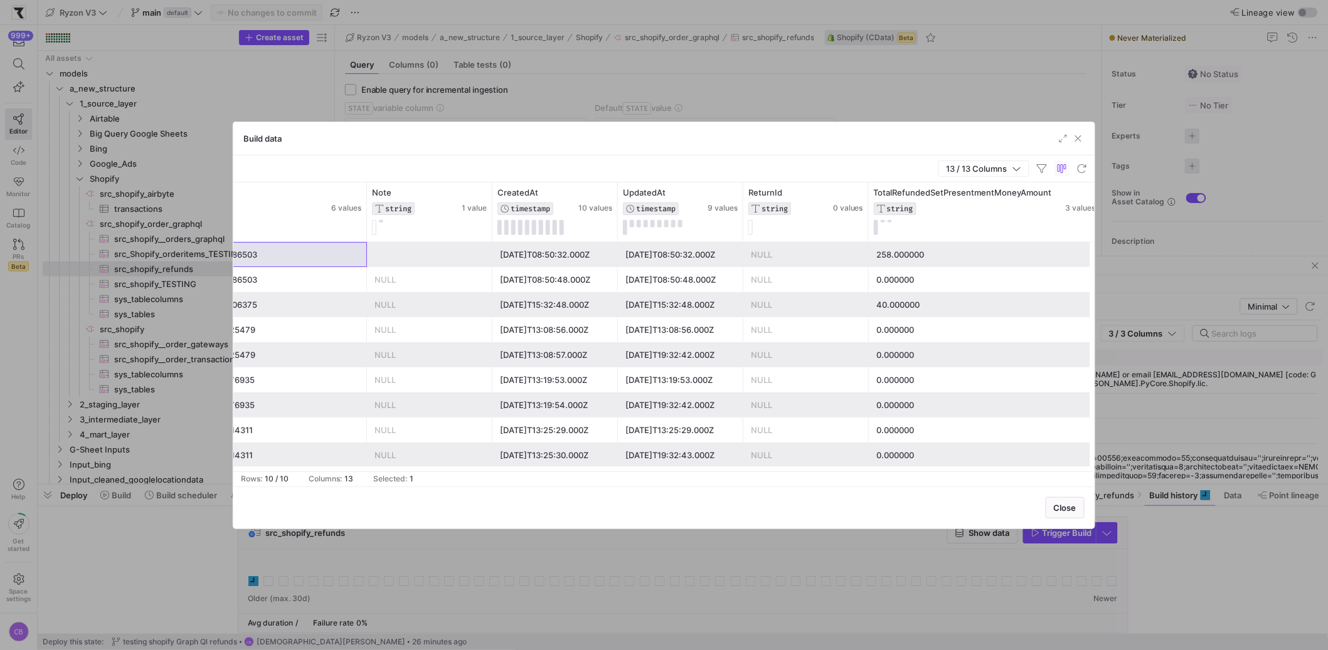
scroll to position [0, 531]
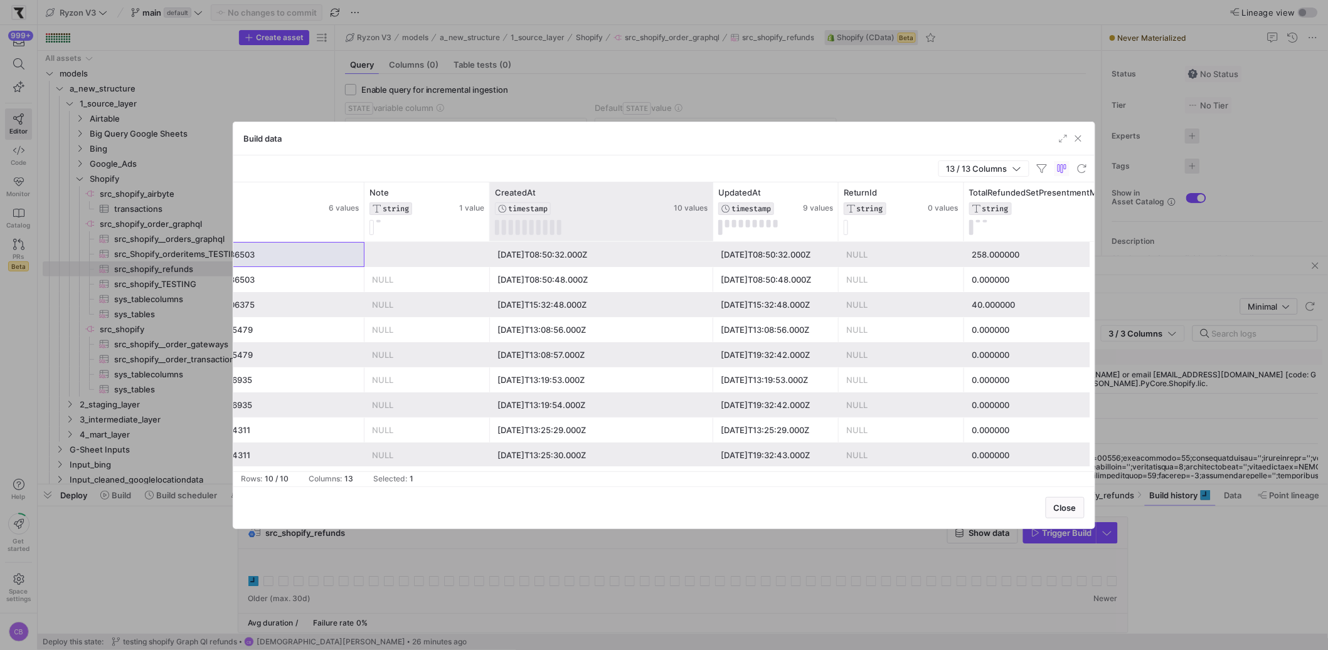
drag, startPoint x: 612, startPoint y: 206, endPoint x: 710, endPoint y: 221, distance: 98.9
click at [710, 221] on div at bounding box center [712, 212] width 5 height 59
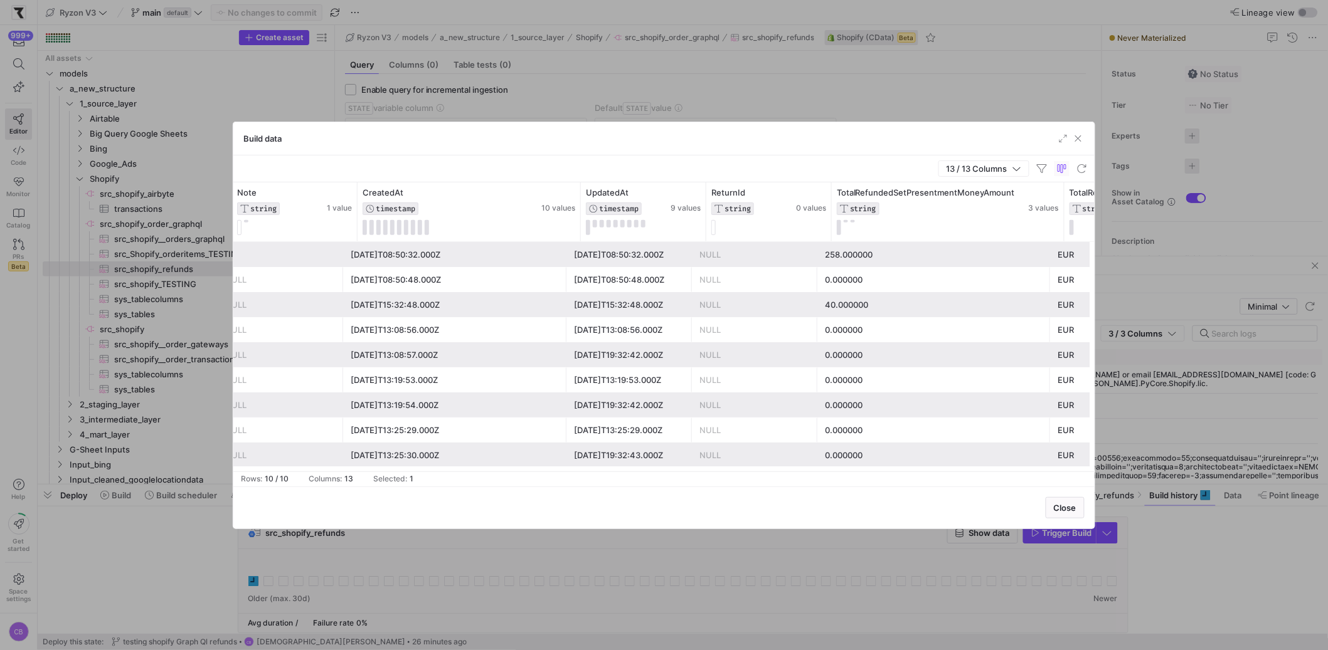
scroll to position [0, 679]
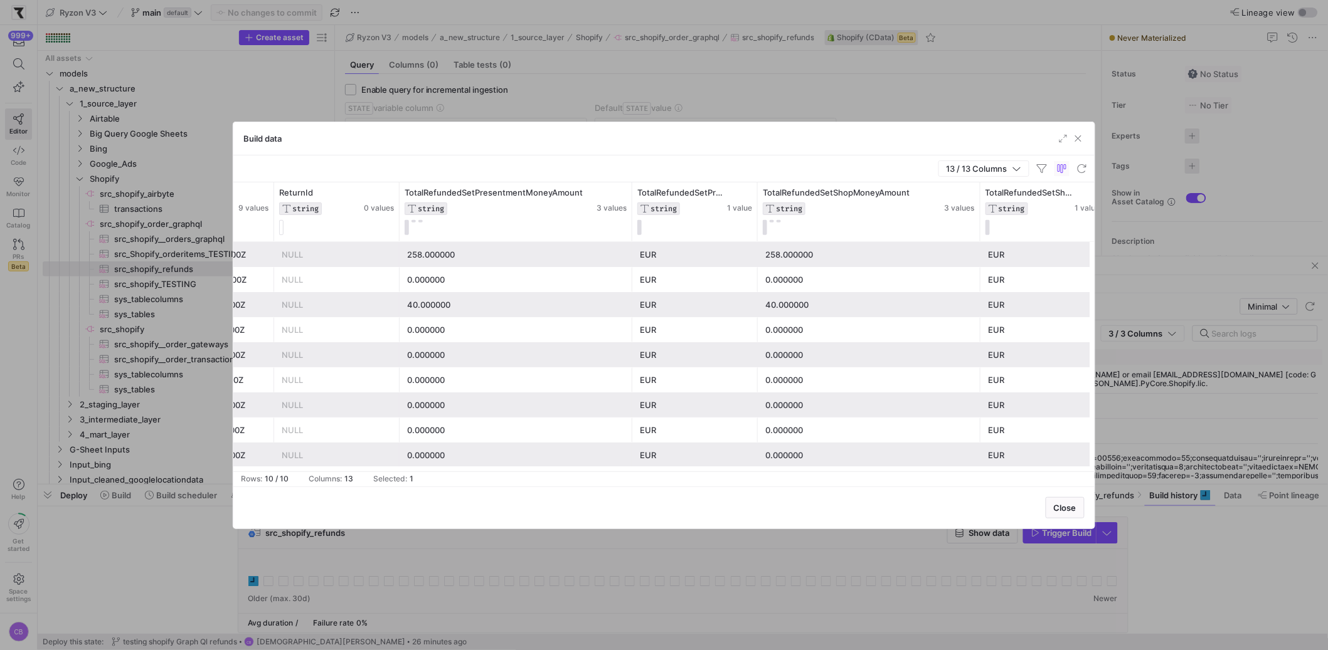
drag, startPoint x: 881, startPoint y: 230, endPoint x: 978, endPoint y: 260, distance: 101.8
click at [978, 260] on div "CreatedAt TIMESTAMP 10 values UpdatedAt TIMESTAMP 9 values ReturnId STRING 0 va…" at bounding box center [663, 327] width 861 height 289
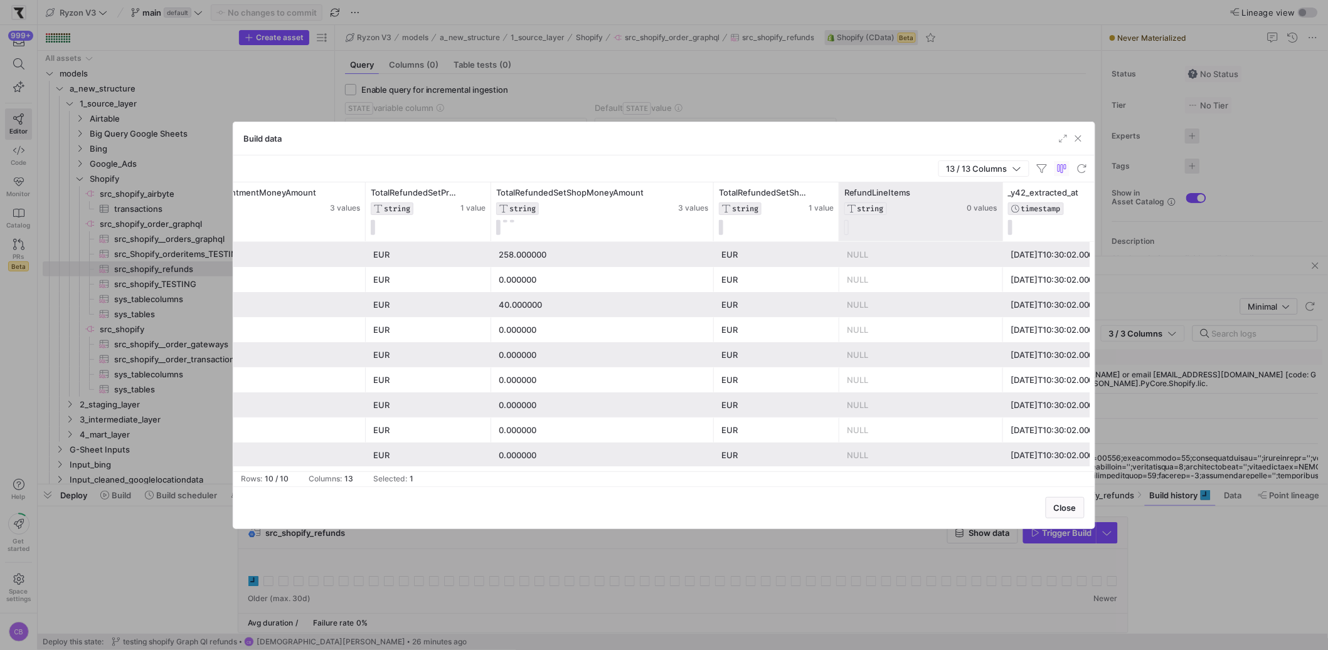
drag, startPoint x: 962, startPoint y: 221, endPoint x: 1000, endPoint y: 233, distance: 40.3
click at [1000, 233] on div at bounding box center [1002, 212] width 5 height 59
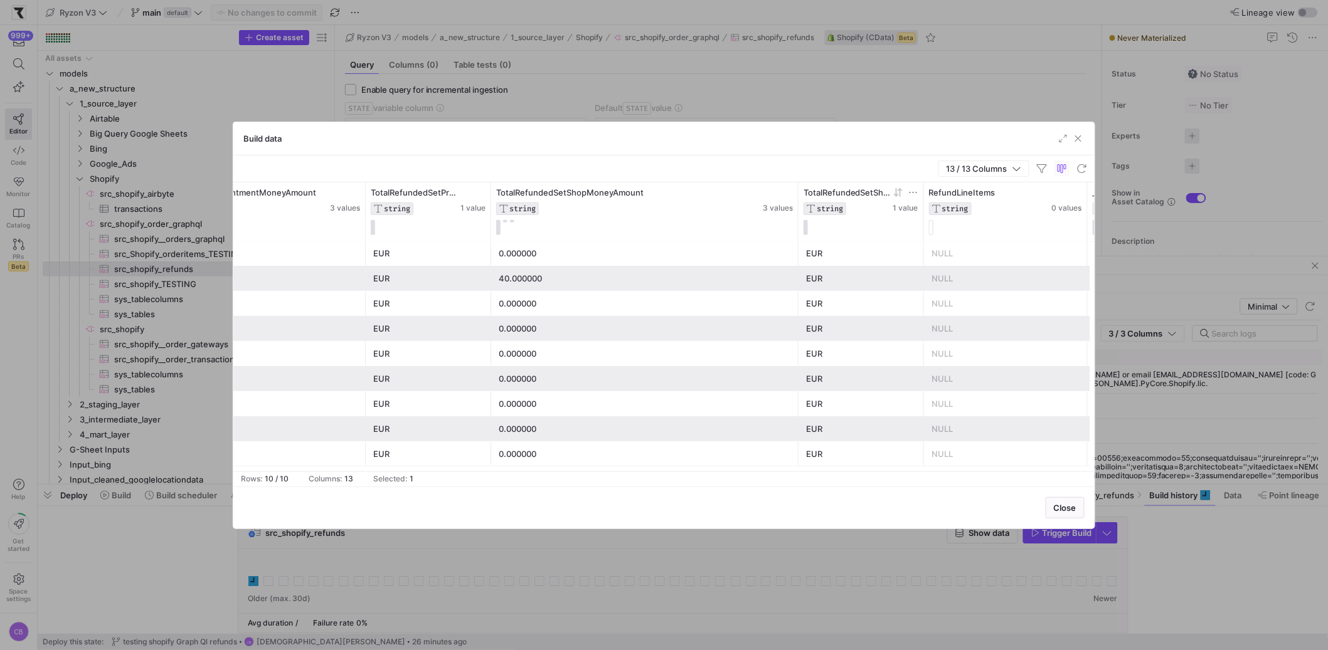
drag, startPoint x: 710, startPoint y: 211, endPoint x: 833, endPoint y: 221, distance: 123.3
click at [833, 221] on div "ReturnId STRING 0 values TotalRefundedSetPresentmentMoneyAmount STRING 3 values…" at bounding box center [42, 212] width 2342 height 59
click at [1076, 139] on span "button" at bounding box center [1078, 138] width 13 height 13
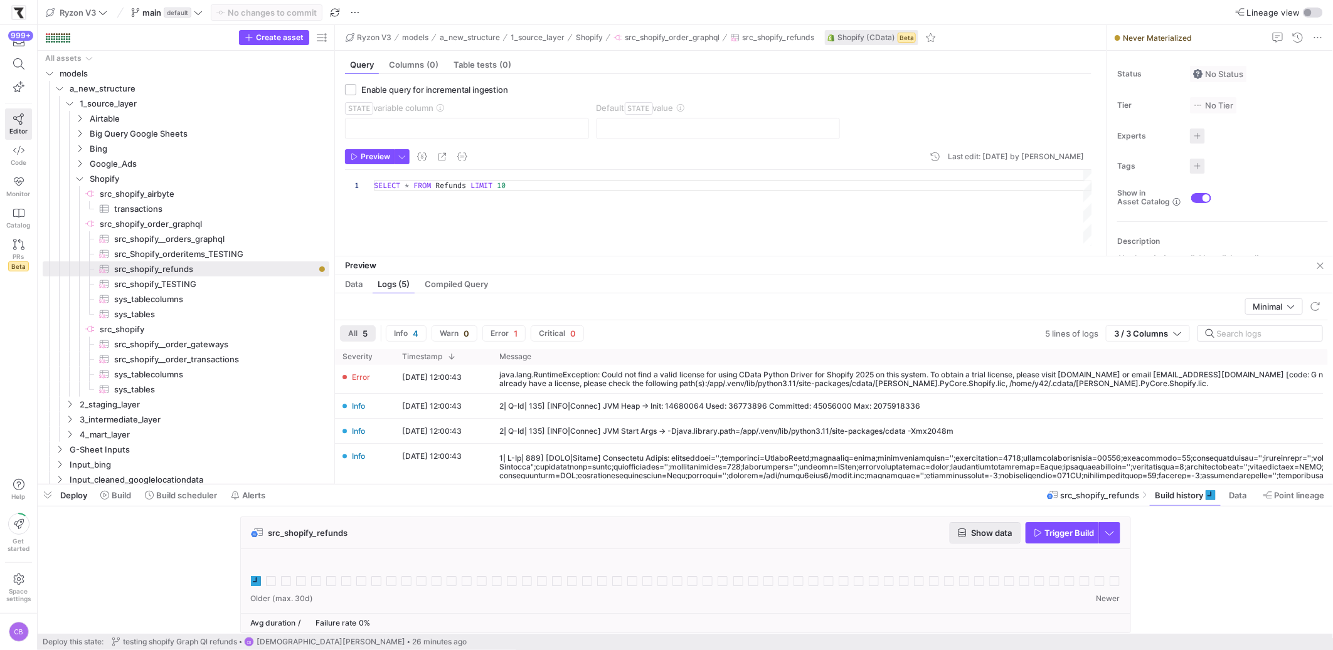
click at [980, 539] on span "button" at bounding box center [985, 533] width 70 height 20
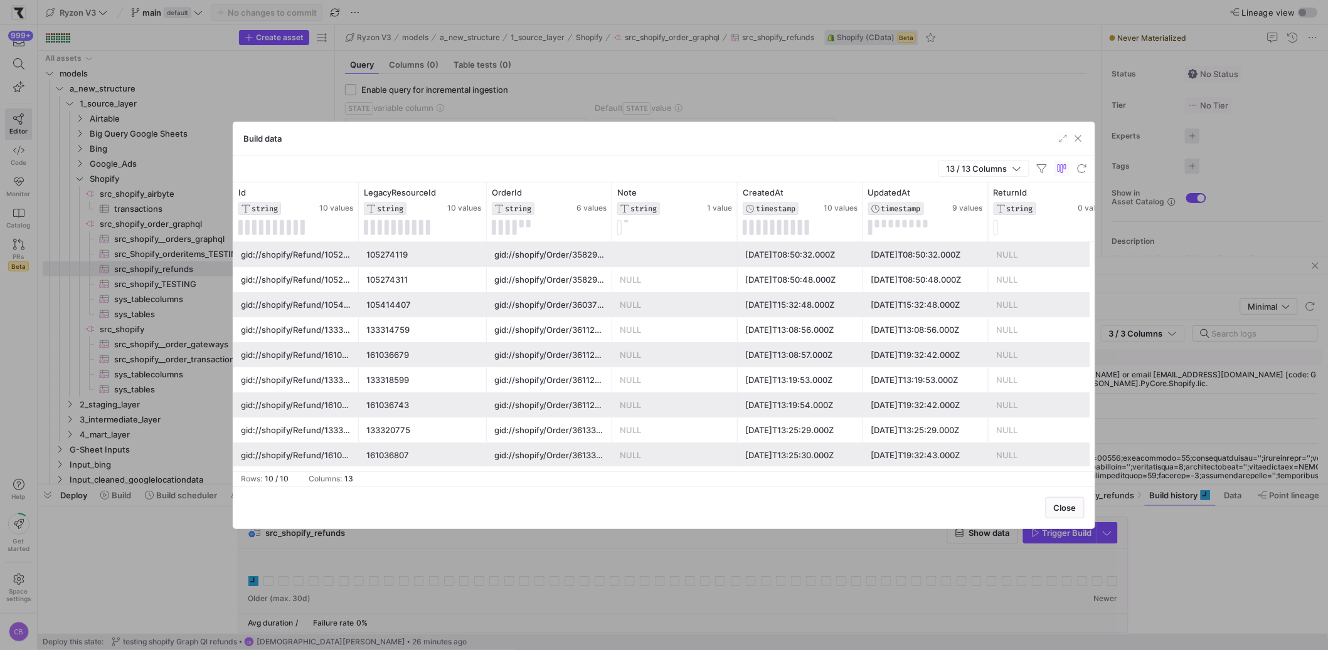
click at [874, 252] on div "[DATE]T08:50:32.000Z" at bounding box center [926, 255] width 110 height 24
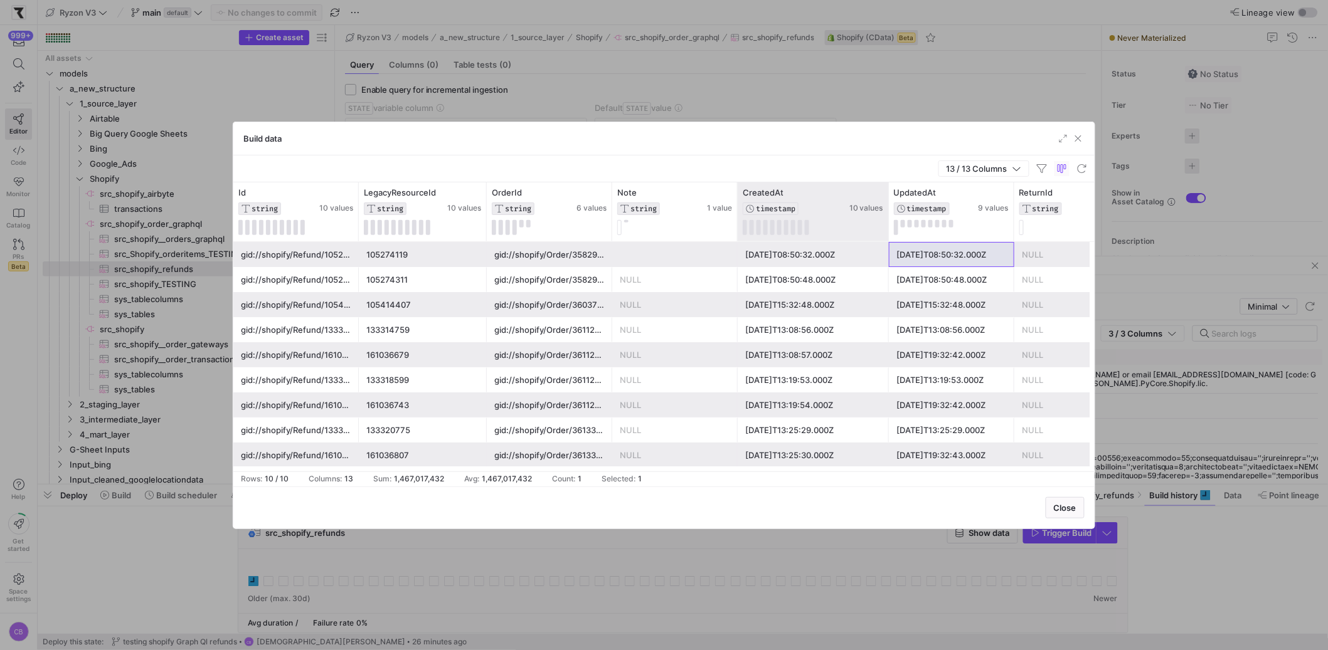
drag, startPoint x: 862, startPoint y: 217, endPoint x: 888, endPoint y: 225, distance: 27.4
click at [888, 225] on div at bounding box center [888, 212] width 5 height 59
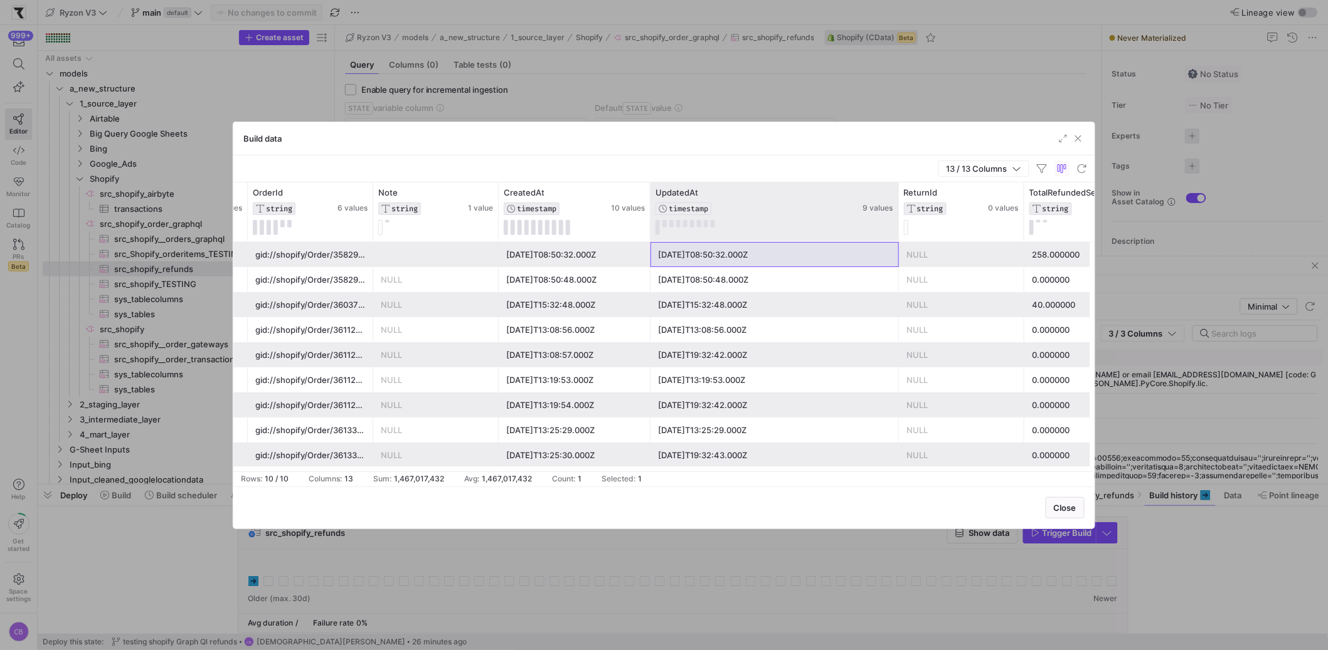
drag, startPoint x: 773, startPoint y: 203, endPoint x: 896, endPoint y: 236, distance: 127.5
click at [896, 236] on div at bounding box center [898, 212] width 5 height 59
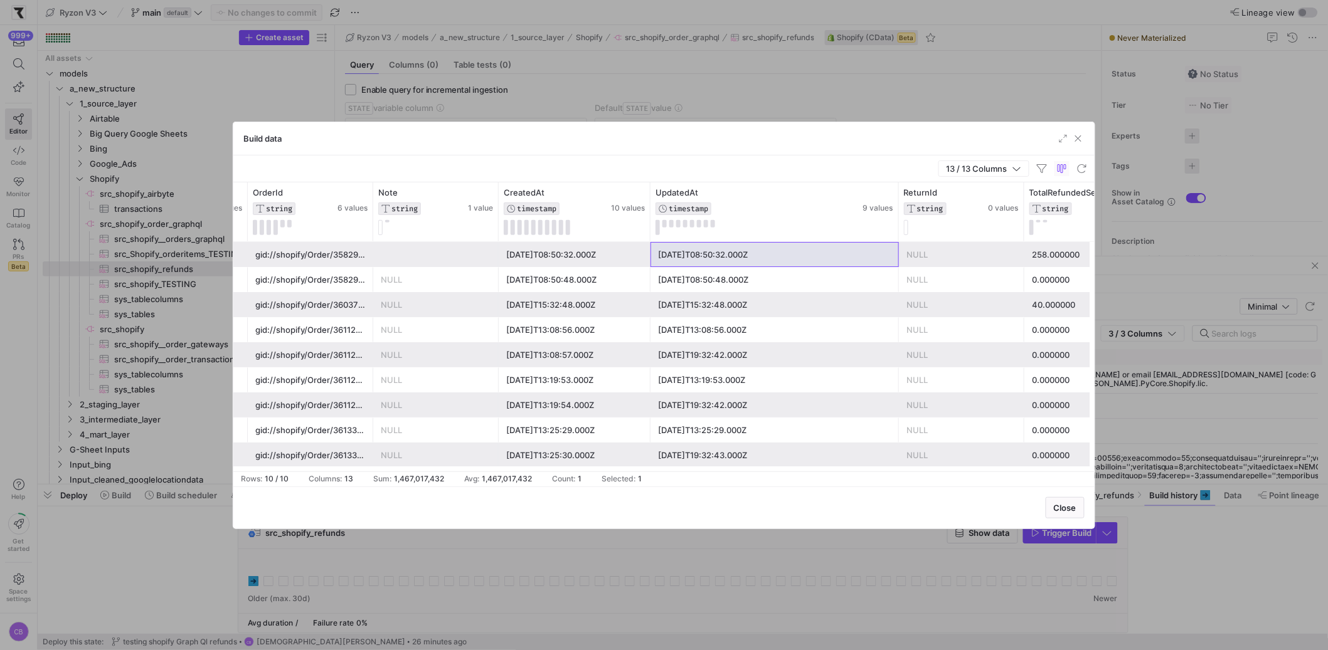
click at [758, 286] on div "[DATE]T08:50:48.000Z" at bounding box center [774, 280] width 233 height 24
click at [582, 265] on div "[DATE]T08:50:32.000Z" at bounding box center [574, 255] width 137 height 24
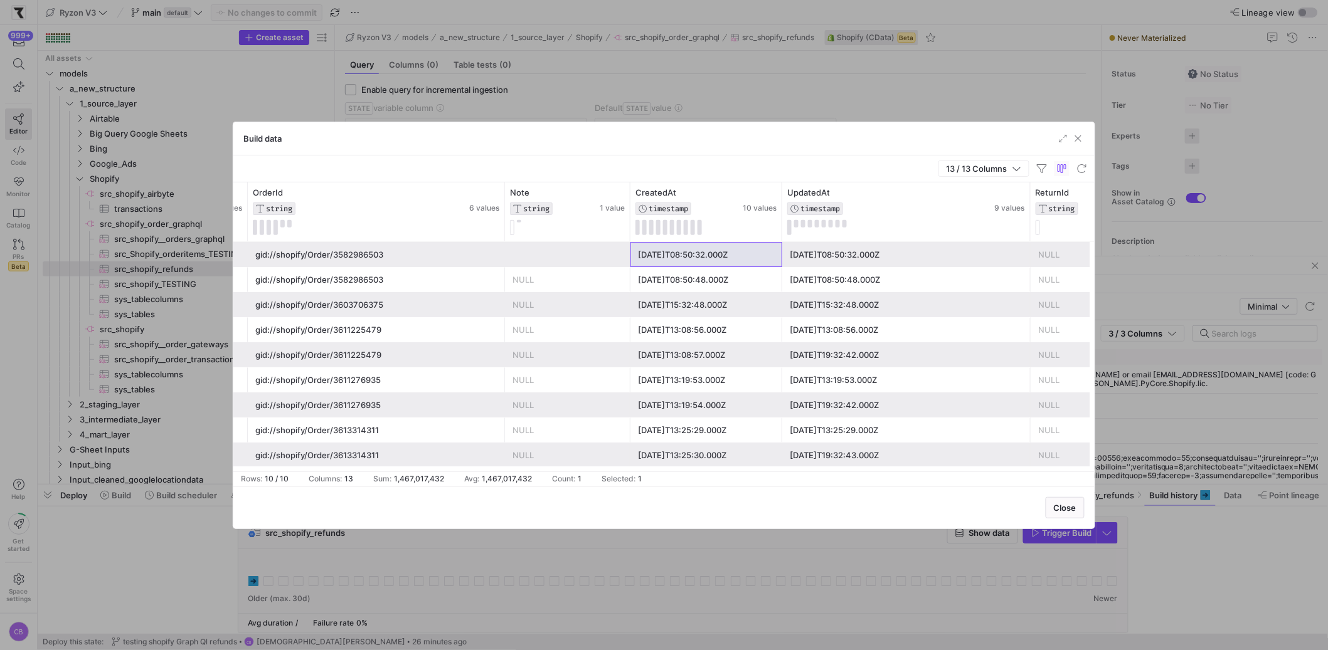
drag, startPoint x: 372, startPoint y: 219, endPoint x: 503, endPoint y: 290, distance: 149.0
click at [503, 290] on div "Id STRING 10 values LegacyResourceId STRING 10 values OrderId STRING 6 values N…" at bounding box center [663, 327] width 861 height 289
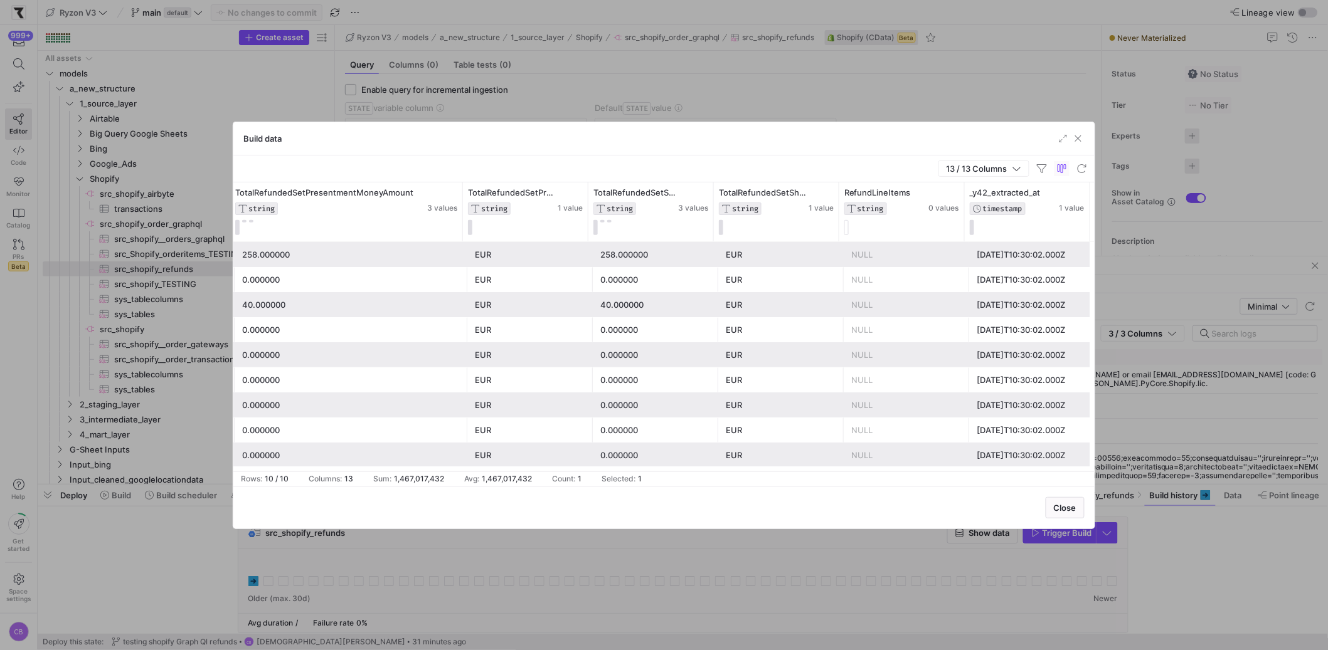
click at [1017, 304] on div "[DATE]T10:30:02.000Z" at bounding box center [1032, 305] width 110 height 24
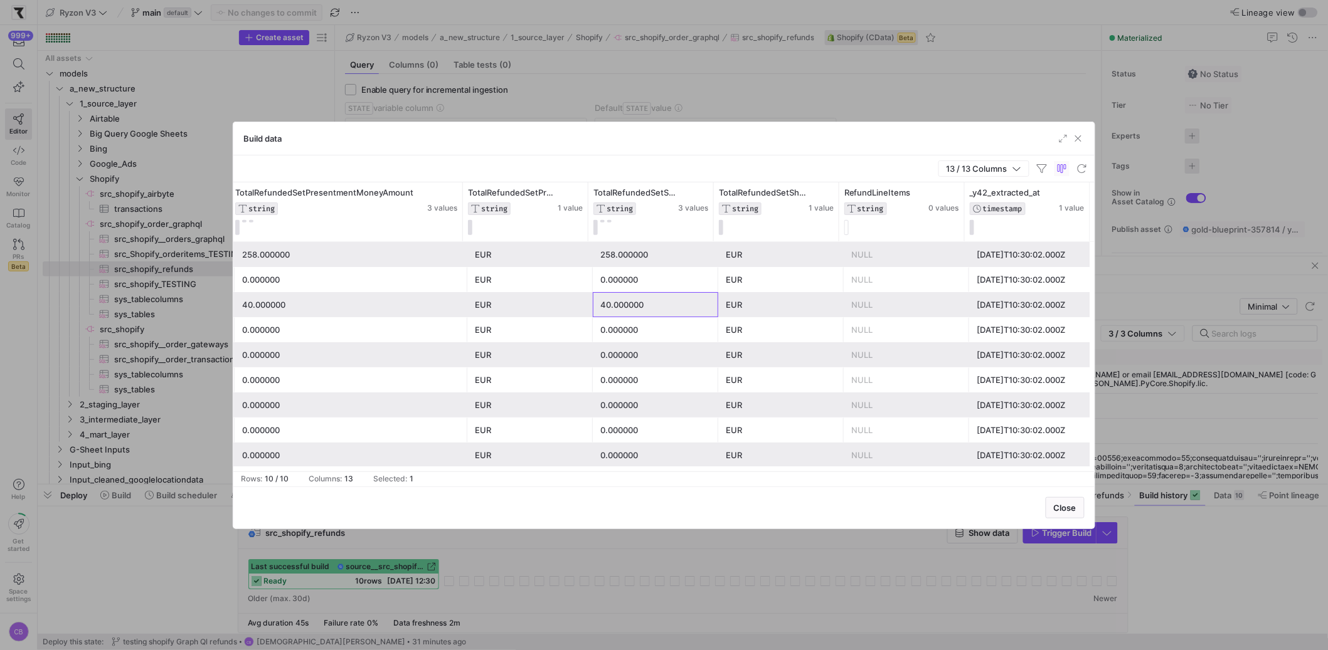
click at [655, 316] on div "40.000000" at bounding box center [655, 305] width 110 height 24
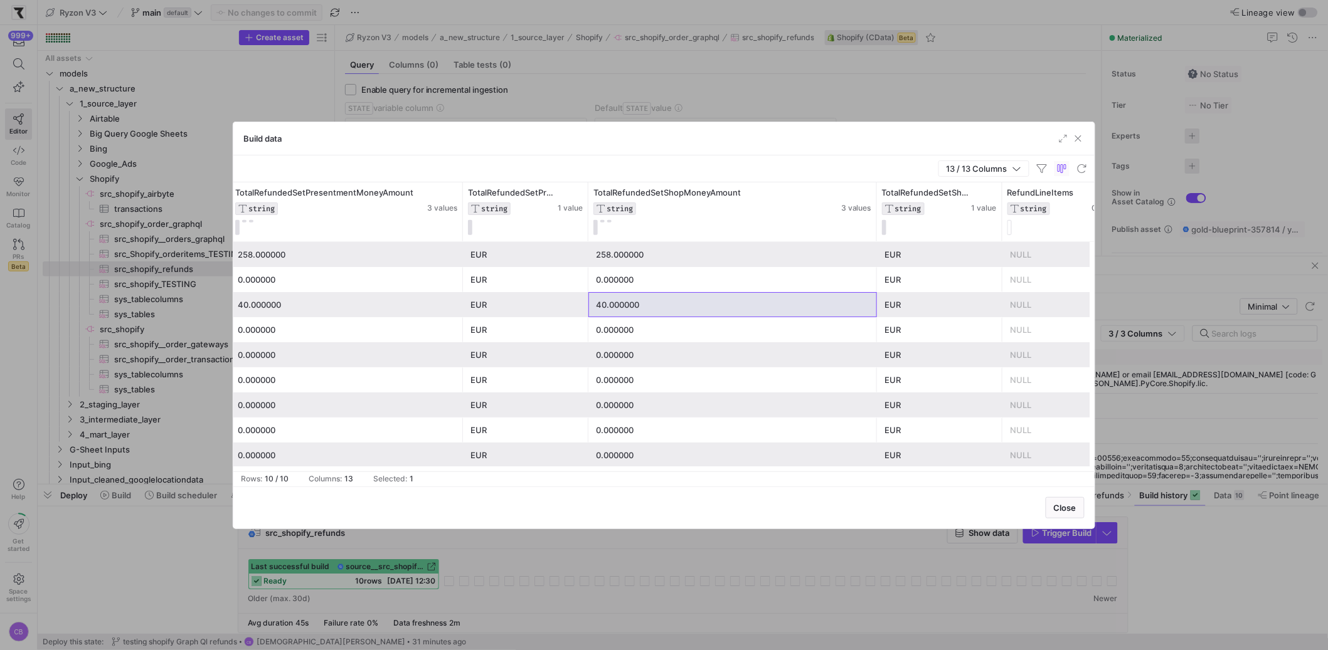
drag, startPoint x: 710, startPoint y: 228, endPoint x: 873, endPoint y: 267, distance: 167.5
click at [873, 267] on div "OrderId STRING 6 values ReturnId STRING 0 values TotalRefundedSetPresentmentMon…" at bounding box center [663, 327] width 861 height 289
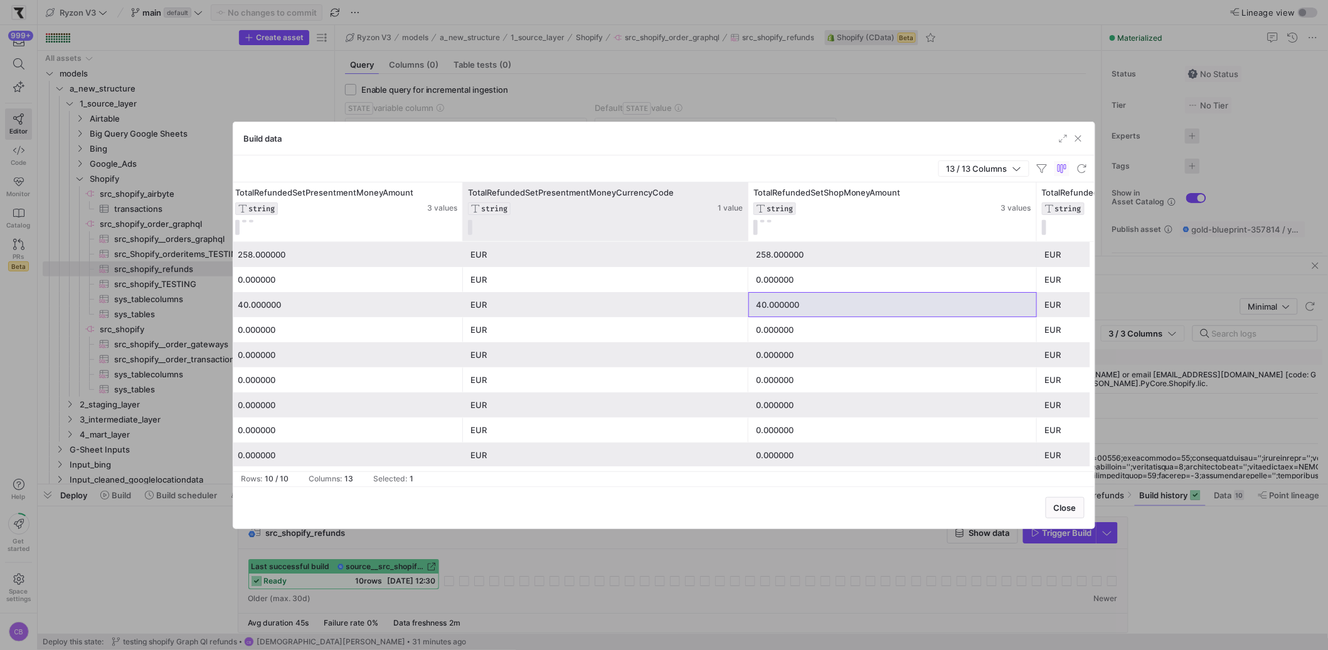
drag, startPoint x: 585, startPoint y: 206, endPoint x: 745, endPoint y: 235, distance: 162.4
click at [745, 235] on div at bounding box center [747, 212] width 5 height 59
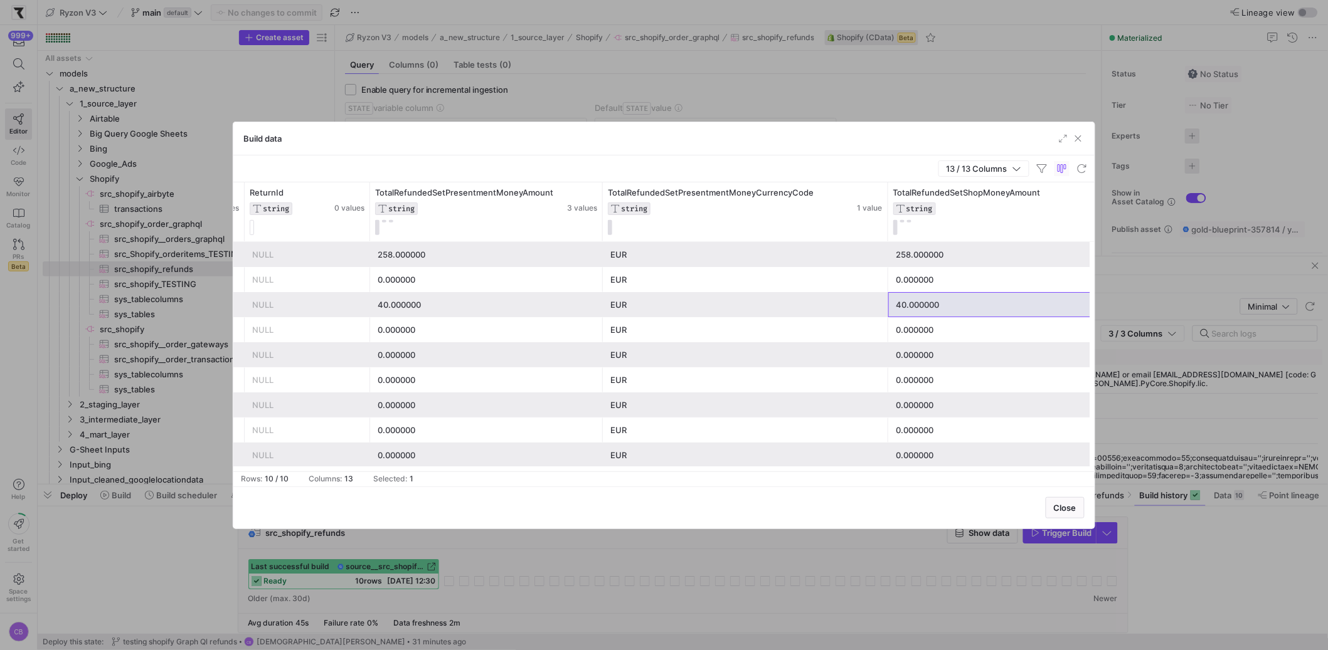
drag, startPoint x: 600, startPoint y: 213, endPoint x: 689, endPoint y: 240, distance: 93.2
click at [689, 240] on div "ReturnId STRING 0 values TotalRefundedSetPresentmentMoneyAmount STRING 3 values…" at bounding box center [380, 212] width 2345 height 59
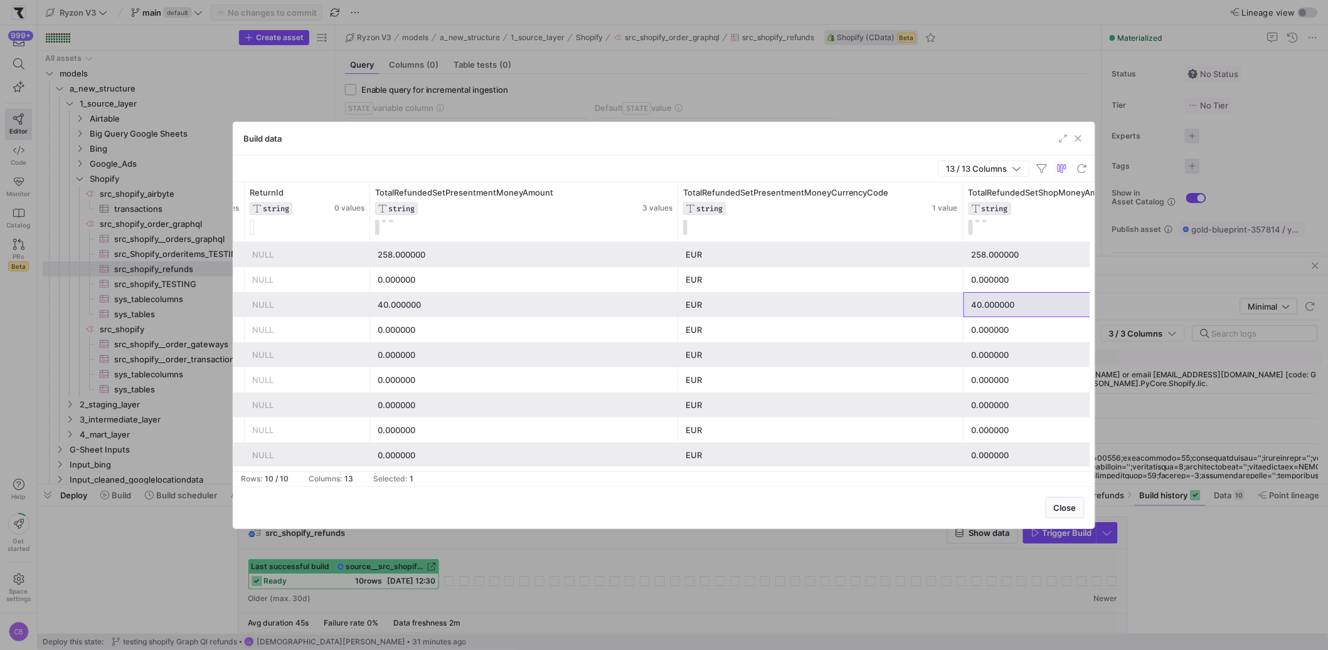
click at [413, 304] on div "40.000000" at bounding box center [524, 305] width 293 height 24
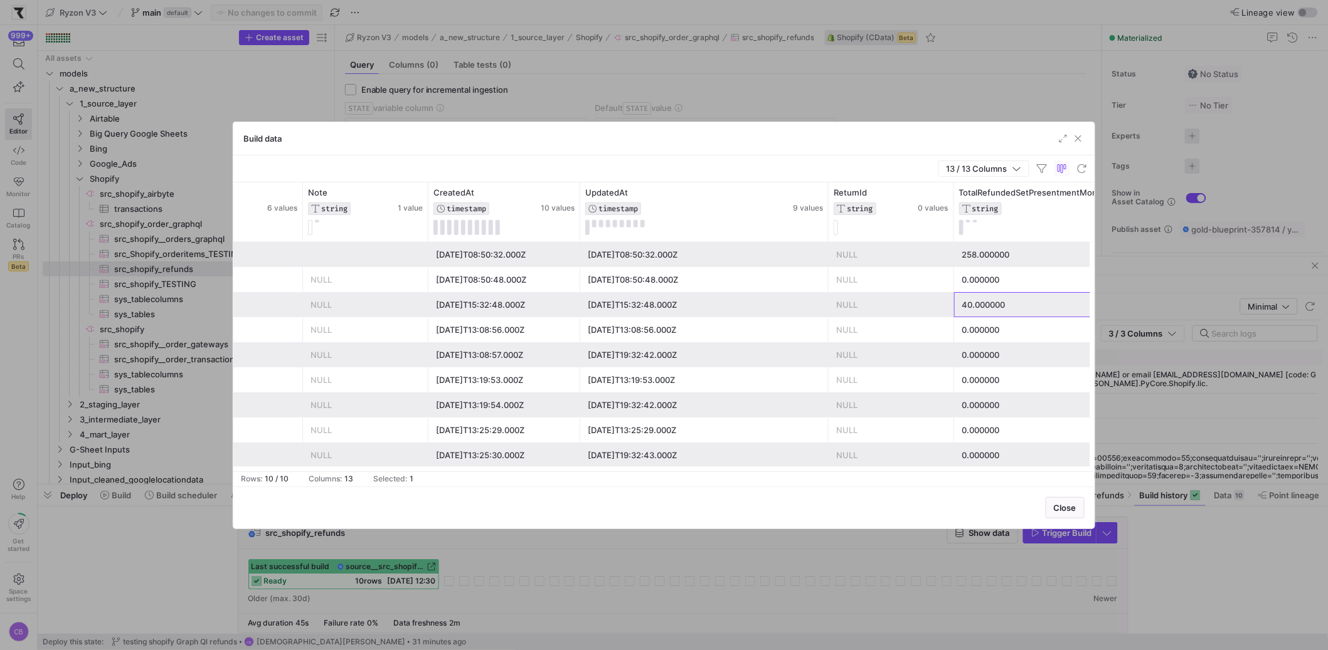
scroll to position [0, 368]
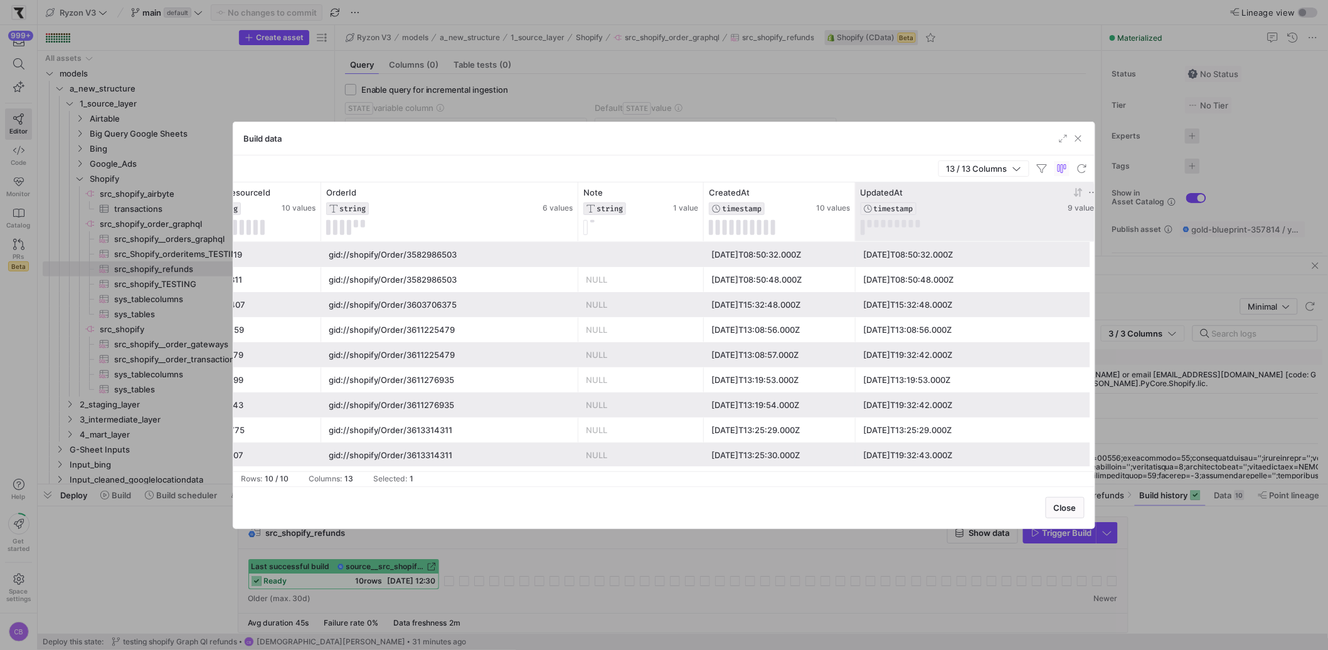
click at [893, 189] on span "UpdatedAt" at bounding box center [882, 193] width 43 height 10
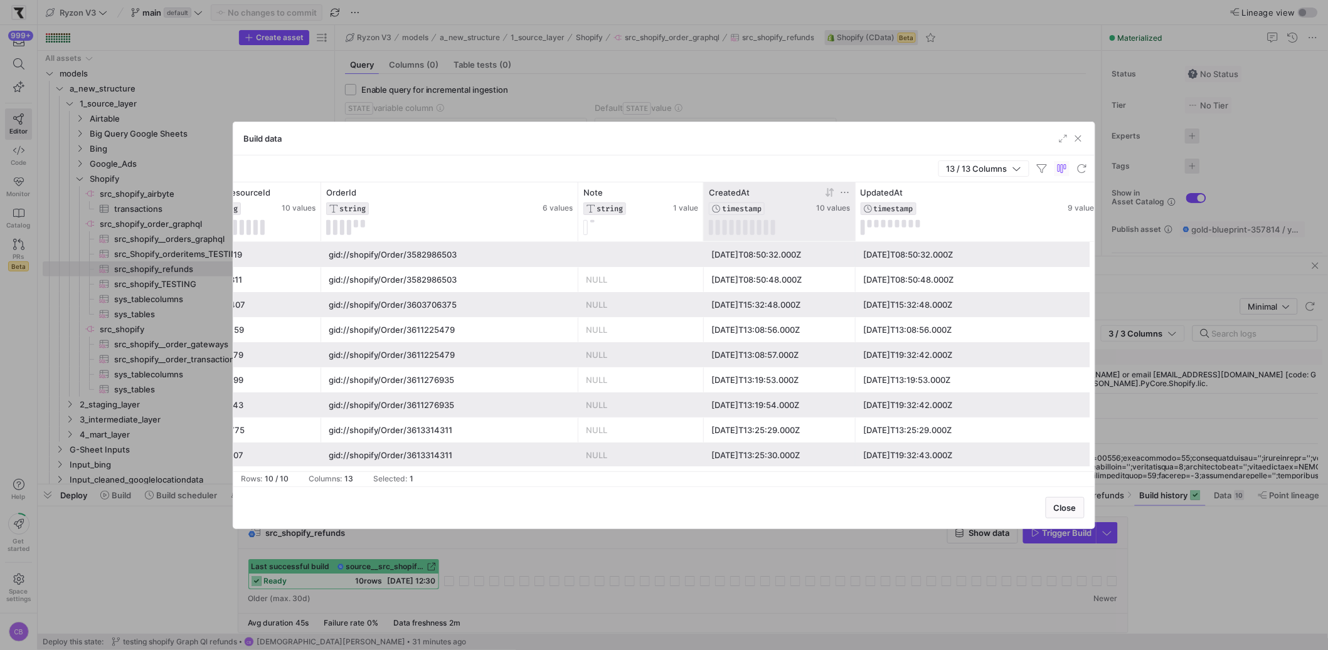
click at [727, 191] on span "CreatedAt" at bounding box center [729, 193] width 41 height 10
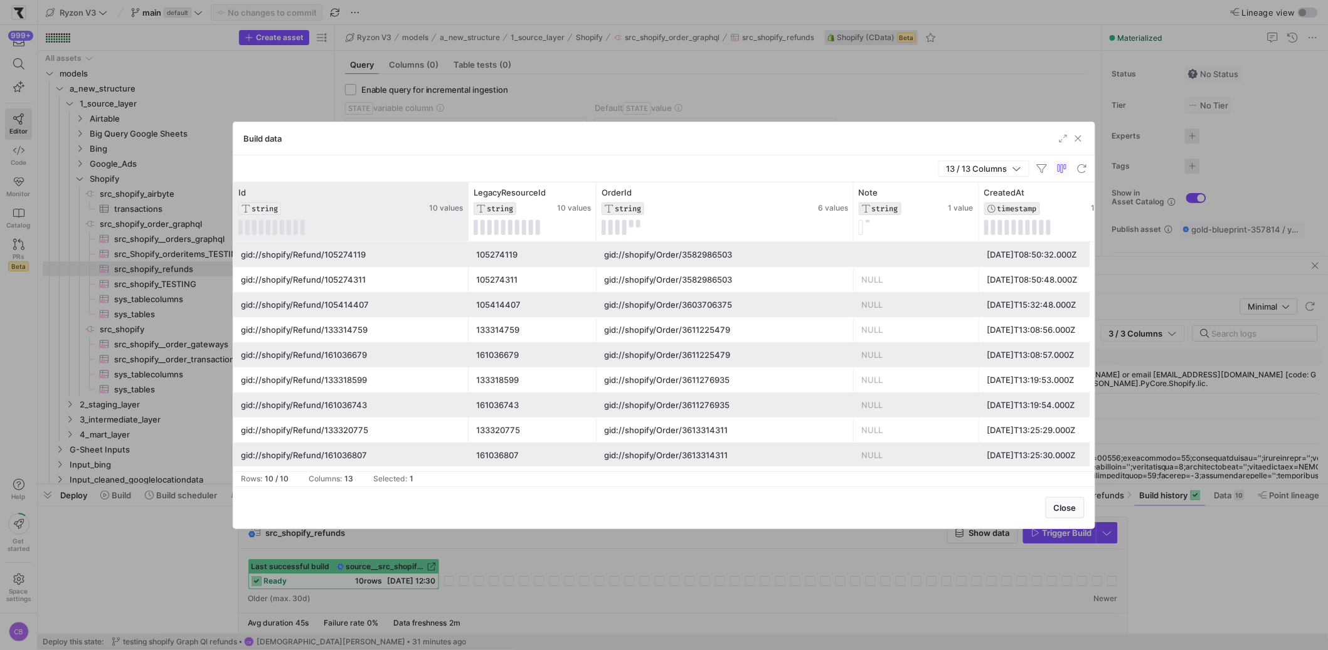
drag, startPoint x: 357, startPoint y: 223, endPoint x: 467, endPoint y: 231, distance: 110.0
click at [467, 231] on div at bounding box center [467, 212] width 5 height 59
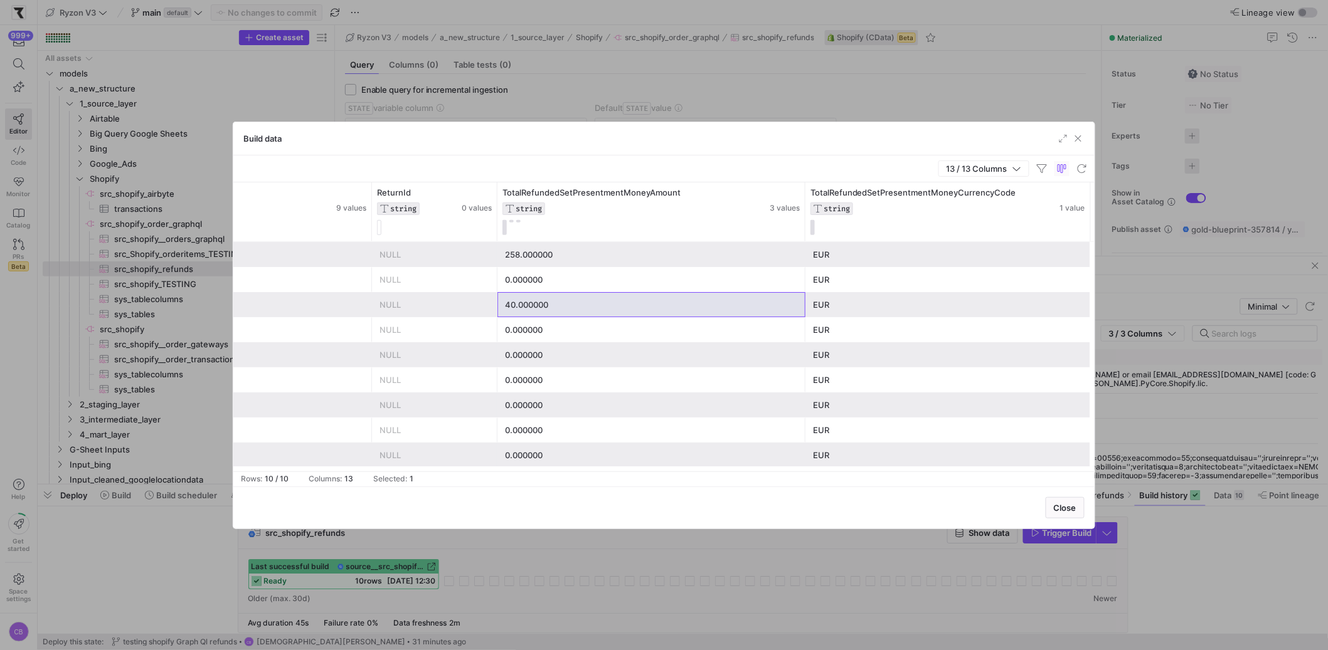
click at [870, 309] on div "EUR" at bounding box center [948, 305] width 270 height 24
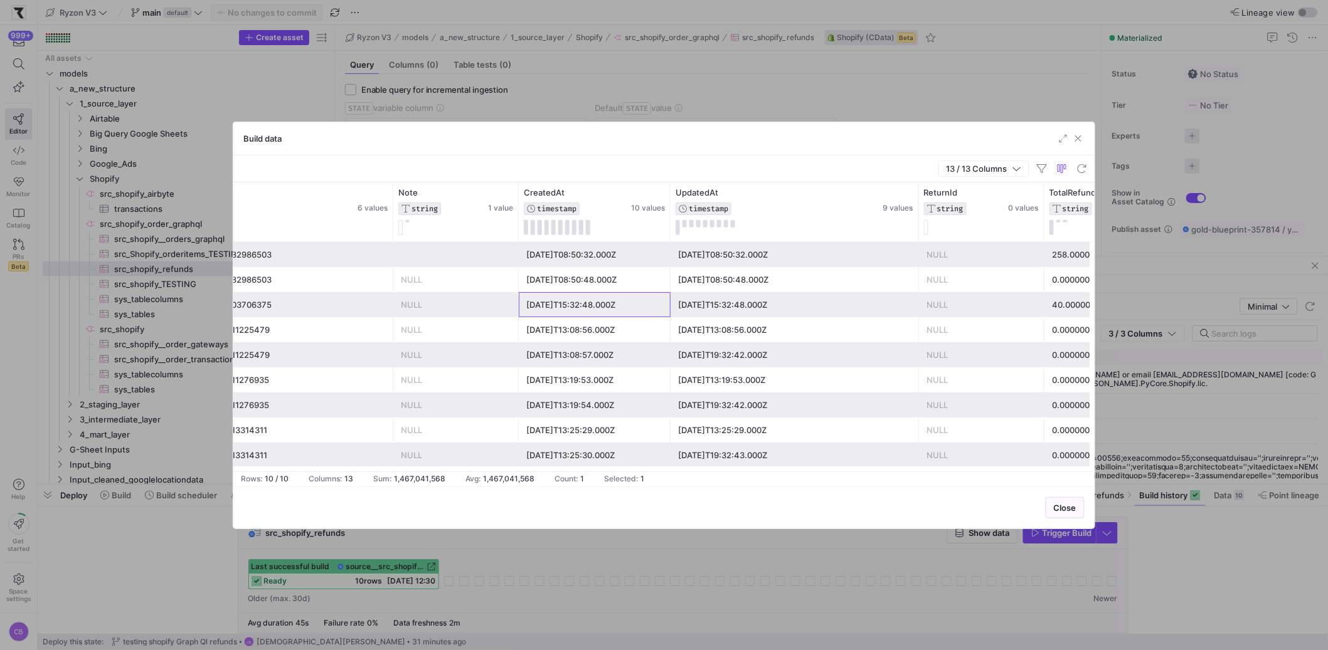
click at [566, 301] on div "[DATE]T15:32:48.000Z" at bounding box center [594, 305] width 137 height 24
click at [1083, 140] on span "button" at bounding box center [1078, 138] width 13 height 13
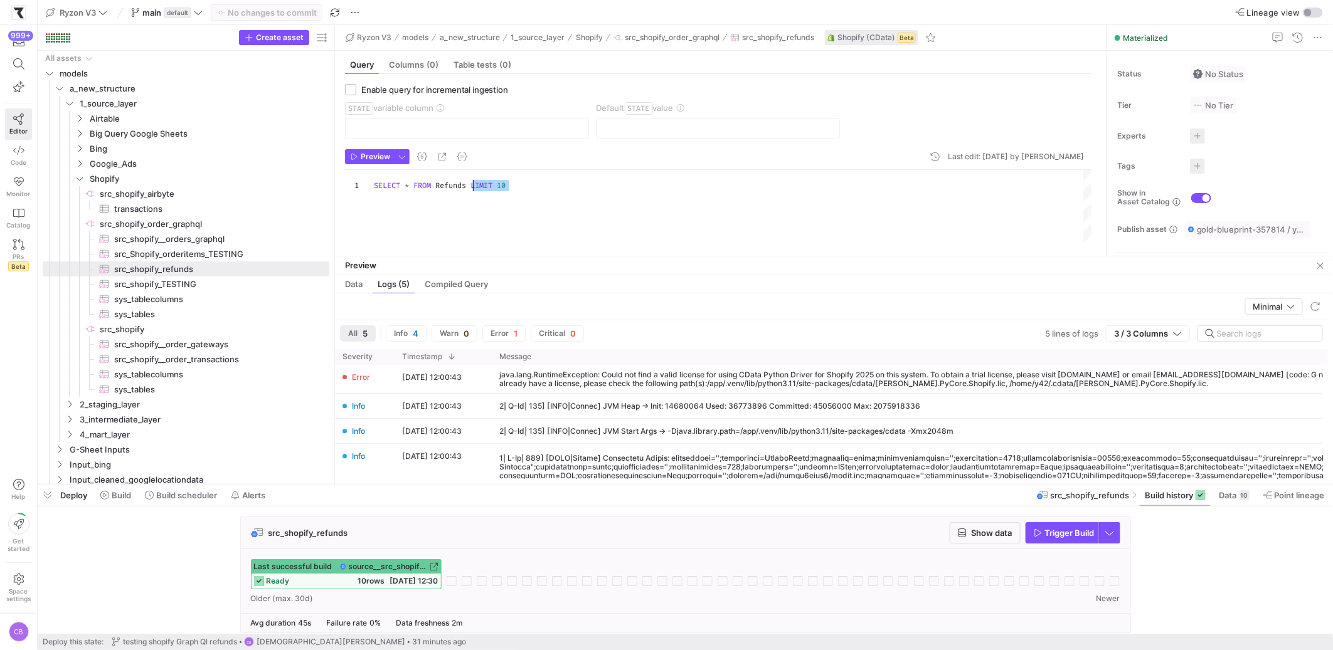
drag, startPoint x: 521, startPoint y: 181, endPoint x: 471, endPoint y: 179, distance: 50.2
click at [471, 179] on div "SELECT * FROM Refunds LIMIT 10" at bounding box center [733, 208] width 718 height 76
type textarea "SELECT * FROM Refunds CreatedAt > '[DATE]'"
click at [309, 9] on span "Commit & push (1)" at bounding box center [272, 13] width 72 height 10
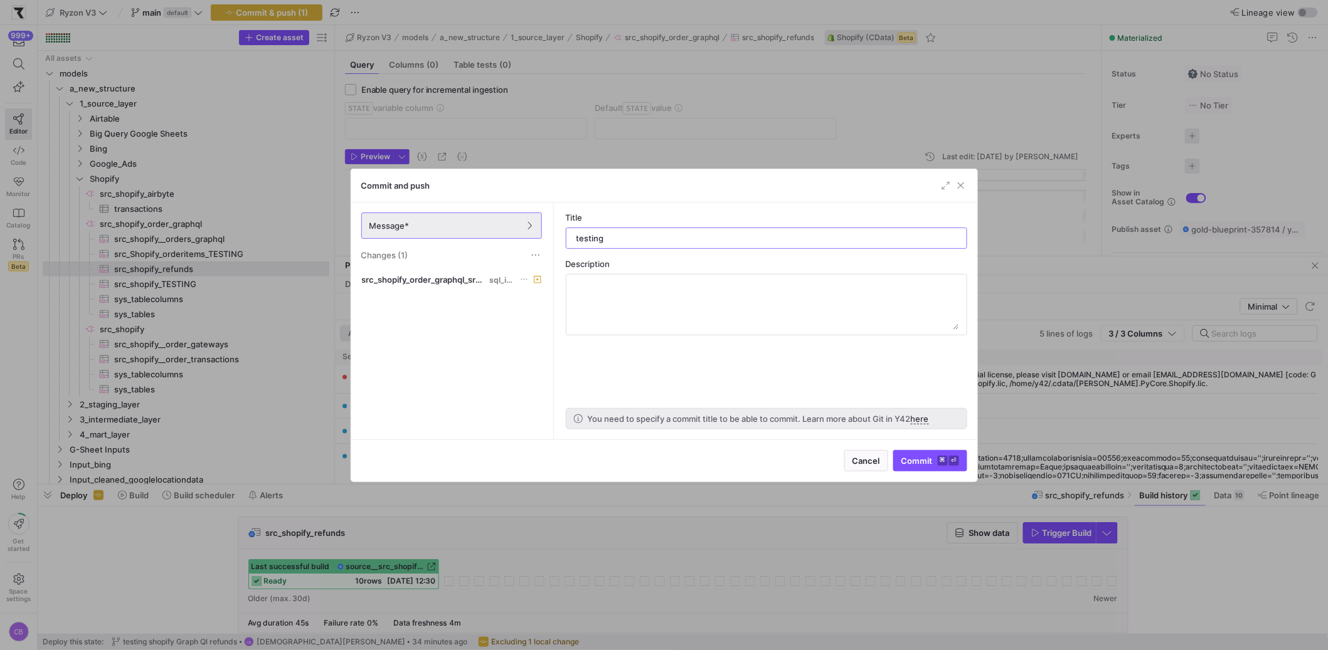
type input "testing"
click at [893, 457] on div "Cancel Commit ⌘ ⏎" at bounding box center [905, 460] width 123 height 21
click at [898, 459] on span "submit" at bounding box center [930, 461] width 73 height 20
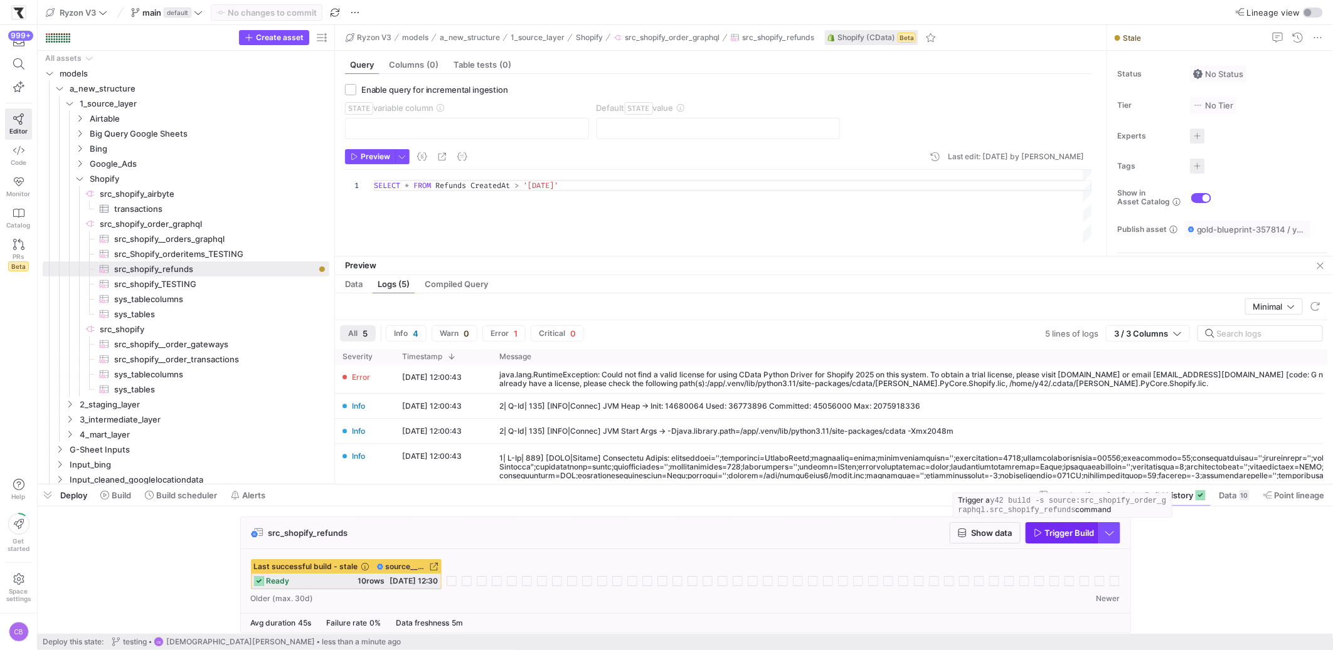
click at [1056, 531] on span "Trigger Build" at bounding box center [1070, 533] width 50 height 10
click at [994, 538] on span "Show data" at bounding box center [992, 533] width 41 height 10
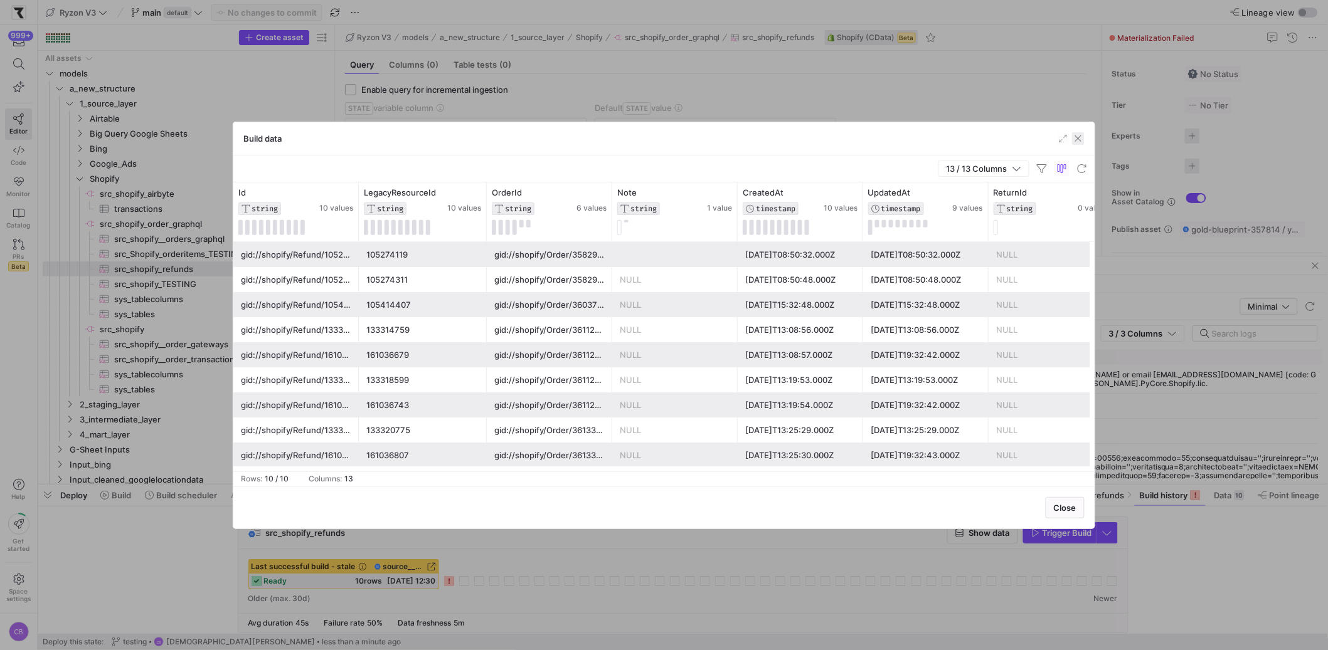
click at [1081, 133] on span "button" at bounding box center [1078, 138] width 13 height 13
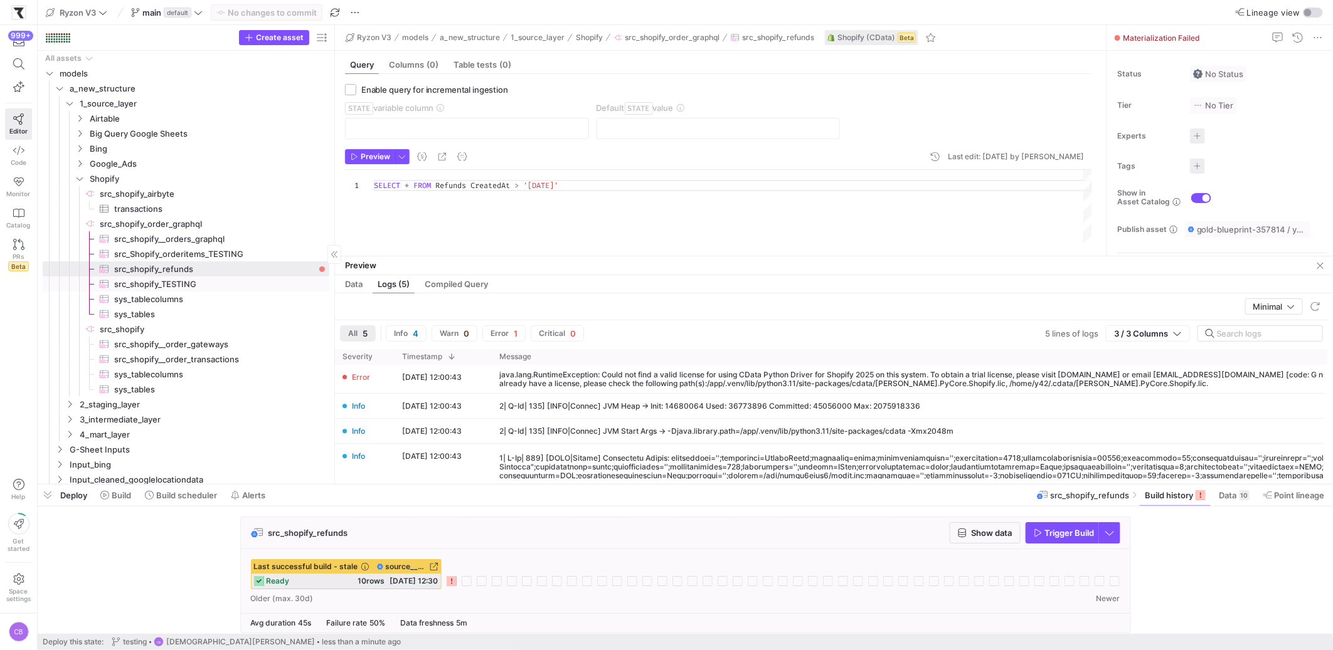
click at [204, 287] on span "src_shopify_TESTING​​​​​​​​​" at bounding box center [214, 284] width 201 height 14
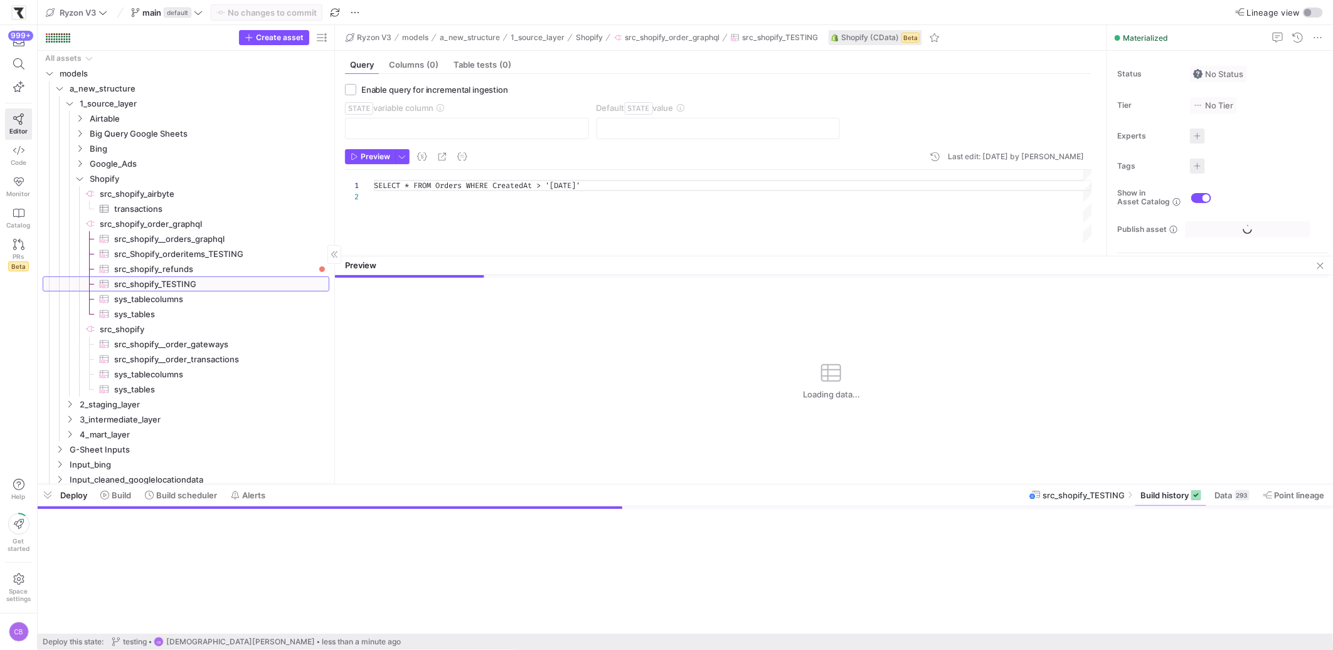
scroll to position [11, 0]
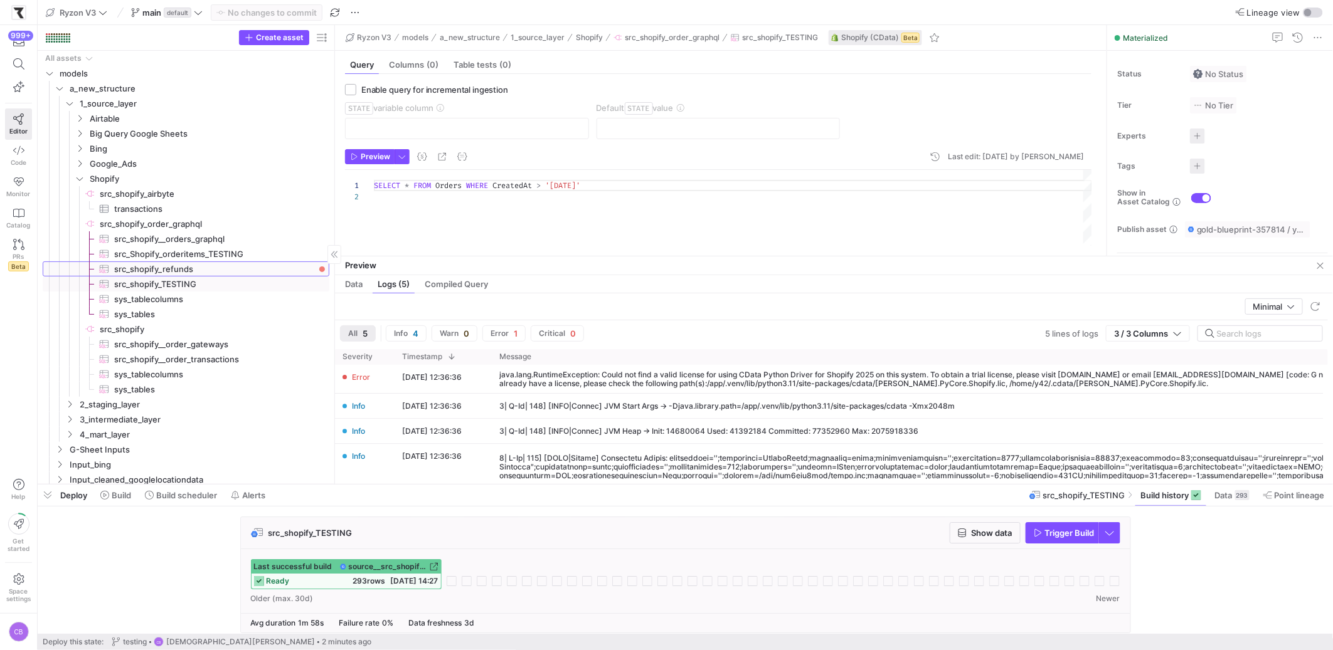
click at [204, 272] on span "src_shopify_refunds​​​​​​​​​" at bounding box center [214, 269] width 201 height 14
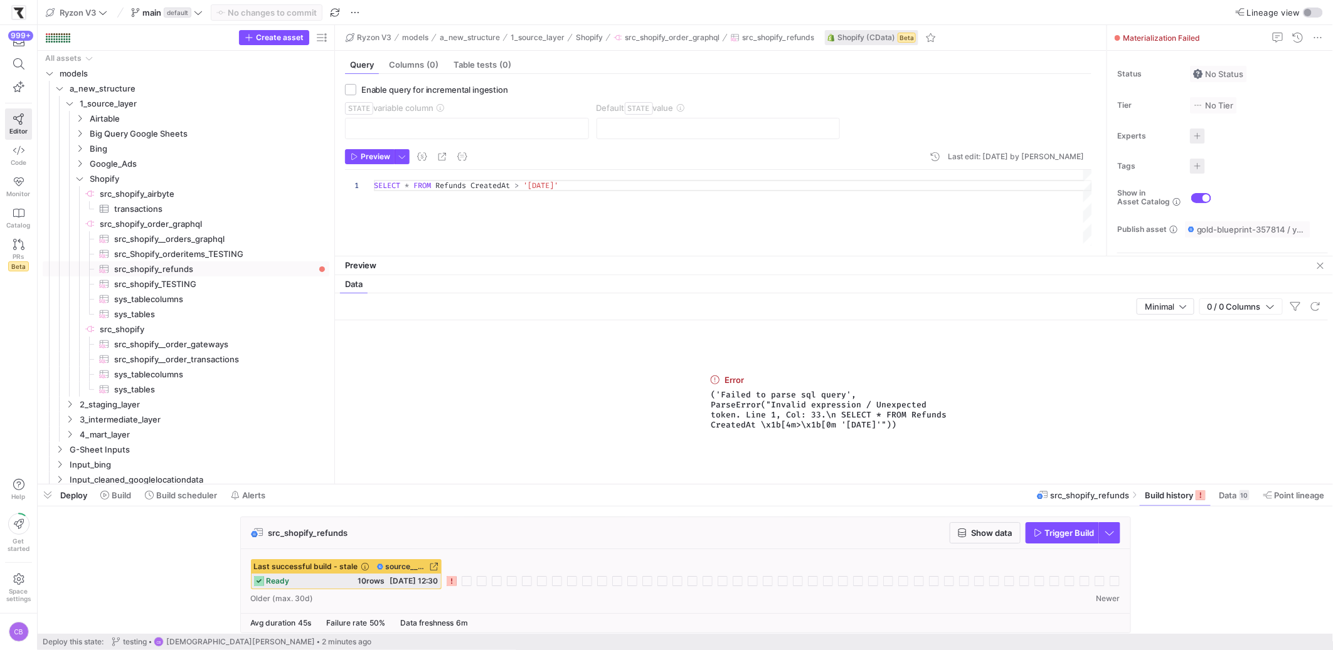
click at [471, 186] on div "SELECT * FROM Refunds CreatedAt > '[DATE]'" at bounding box center [733, 208] width 718 height 76
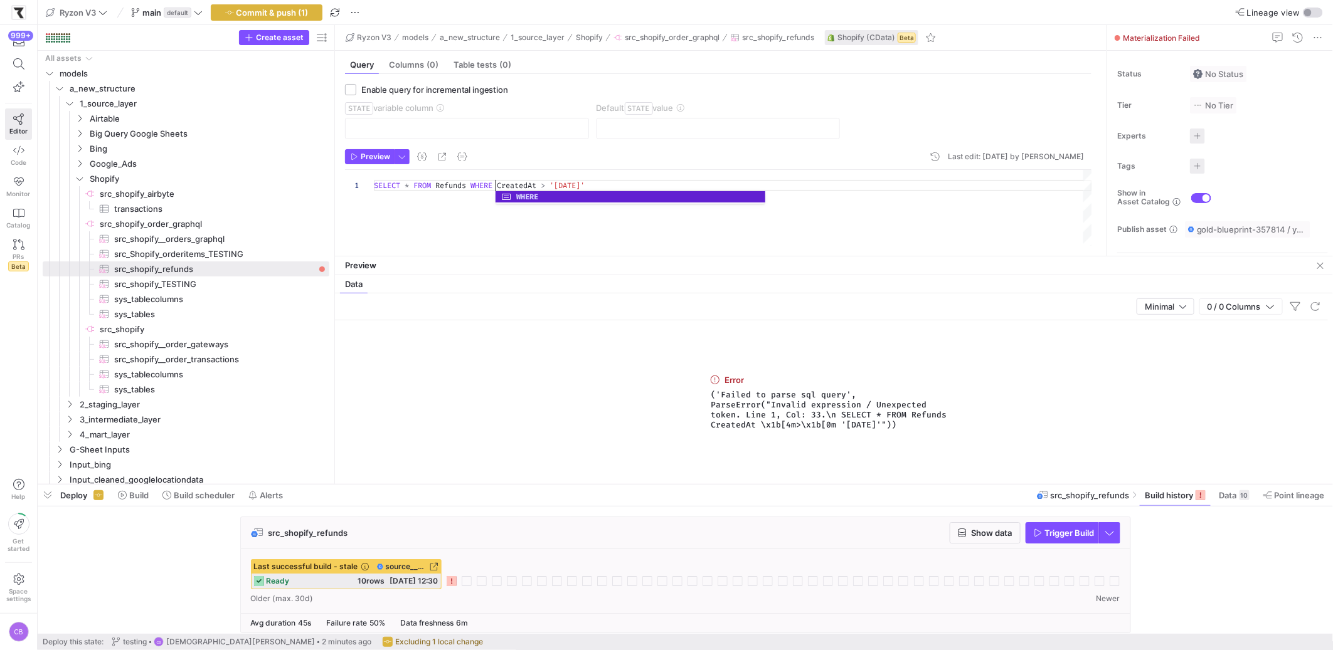
scroll to position [0, 122]
click at [703, 245] on div "SELECT * FROM Refunds WHERE CreatedAt > '[DATE]'" at bounding box center [733, 208] width 718 height 76
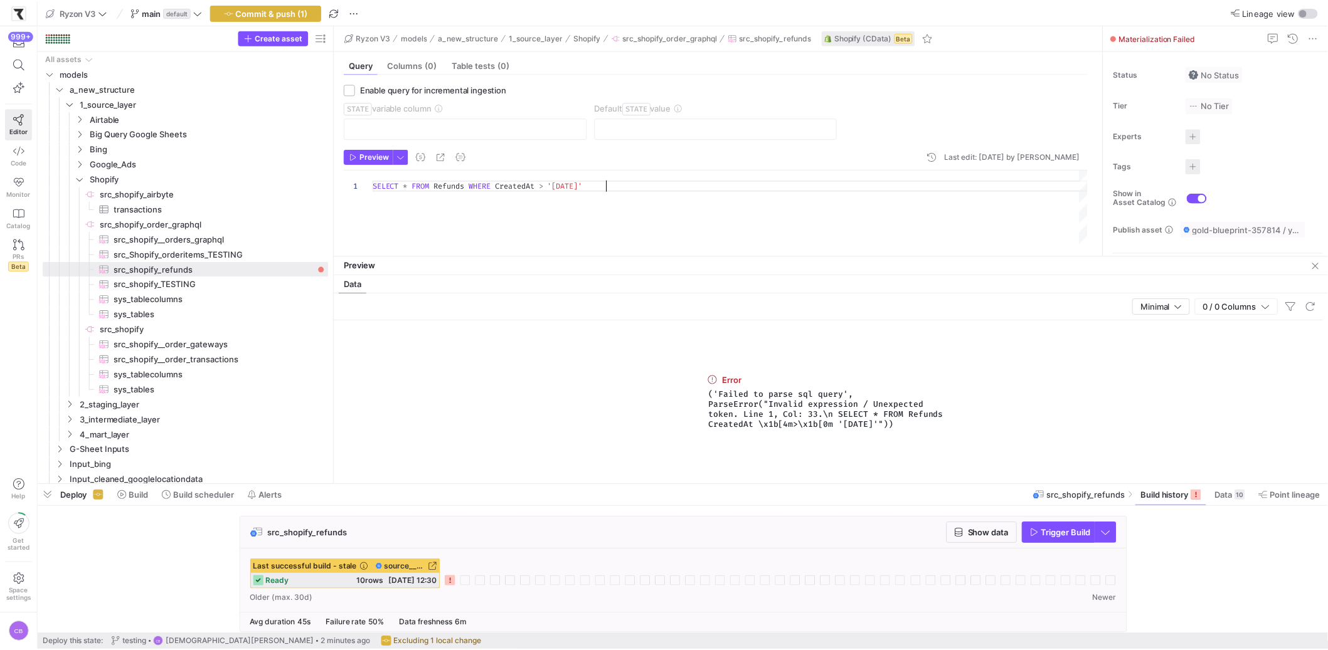
scroll to position [0, 234]
type textarea "SELECT * FROM Refunds WHERE CreatedAt > '[DATE]'"
click at [303, 8] on span "Commit & push (1)" at bounding box center [272, 13] width 72 height 10
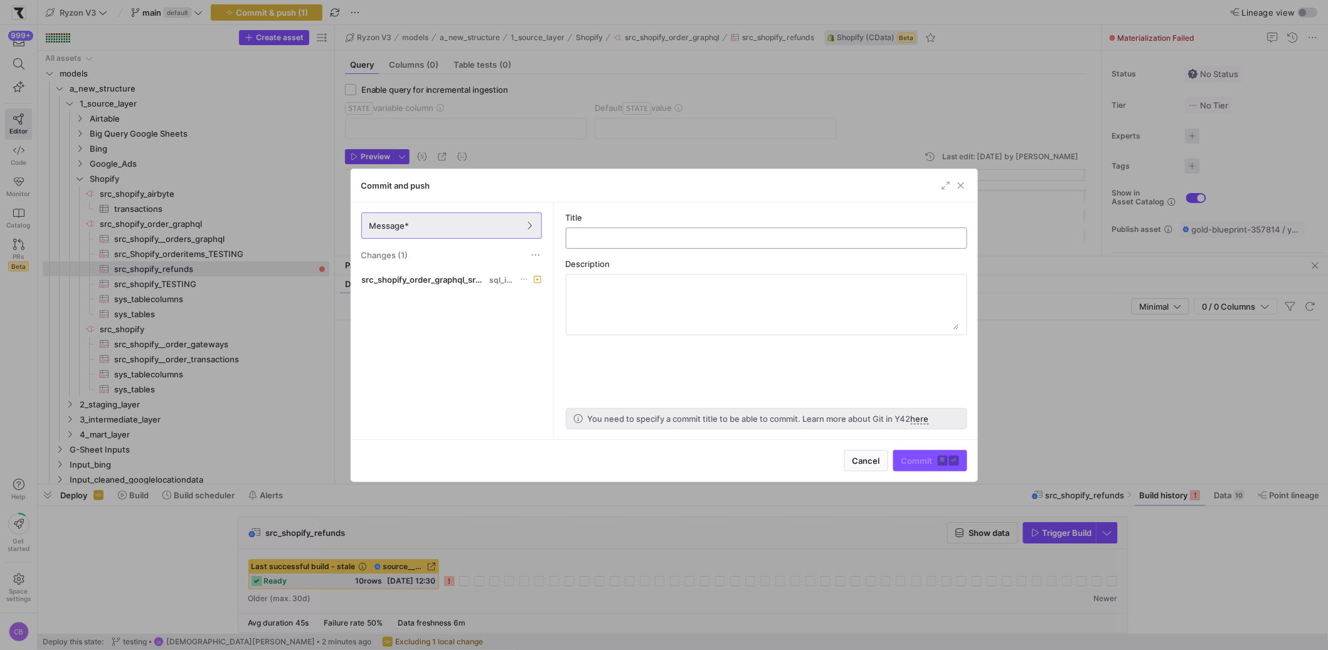
click at [596, 237] on input "text" at bounding box center [766, 238] width 380 height 10
type input "testing"
click at [916, 457] on span "Commit ⌘ ⏎" at bounding box center [930, 461] width 58 height 10
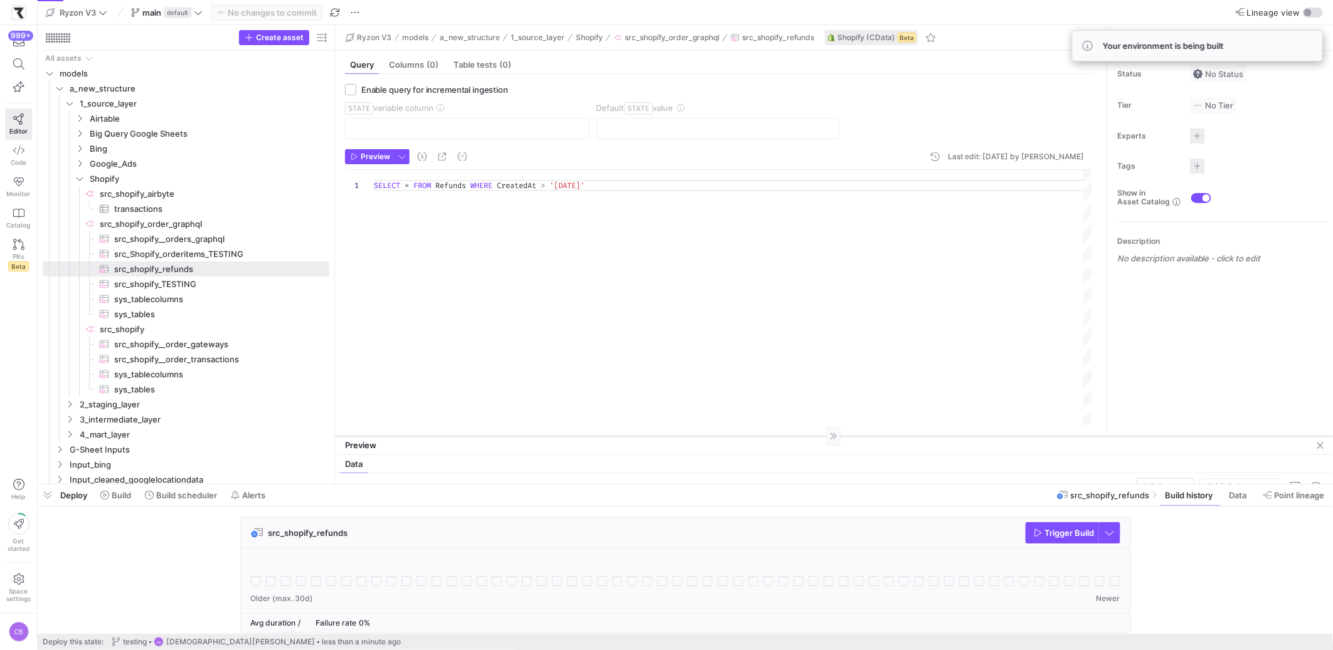
drag, startPoint x: 398, startPoint y: 256, endPoint x: 463, endPoint y: 436, distance: 191.5
click at [463, 436] on div at bounding box center [834, 436] width 998 height 1
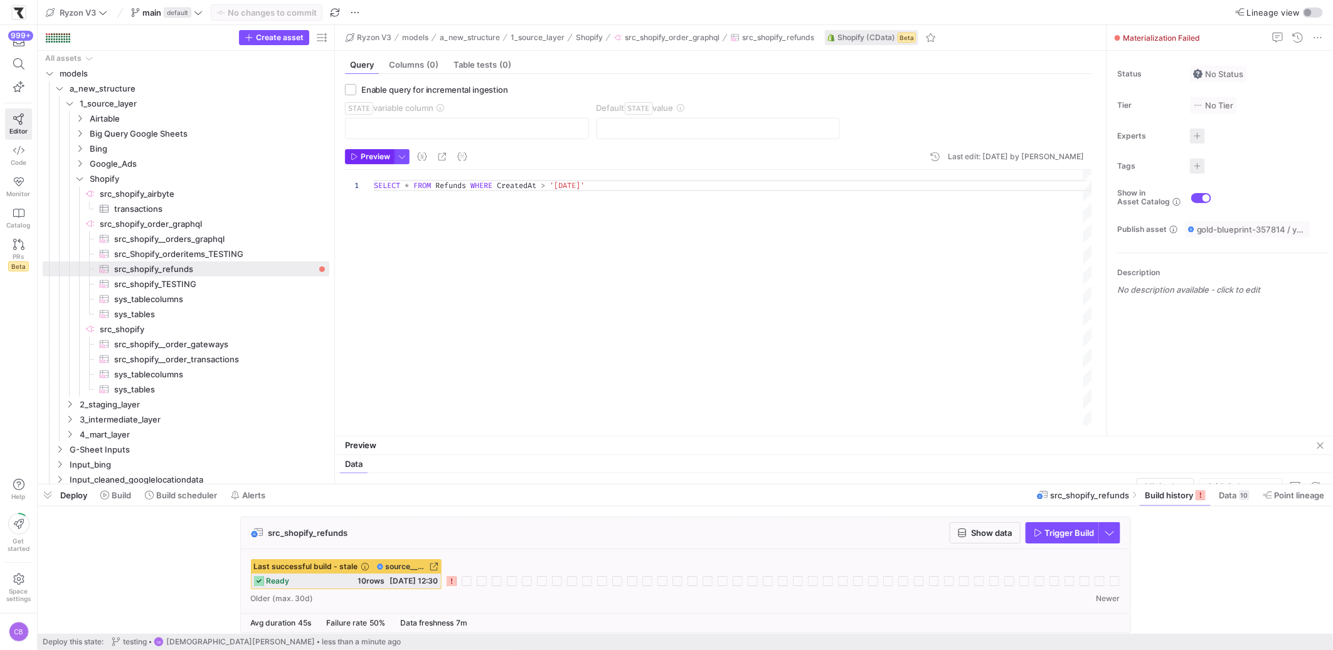
click at [359, 157] on span "Preview" at bounding box center [371, 156] width 40 height 9
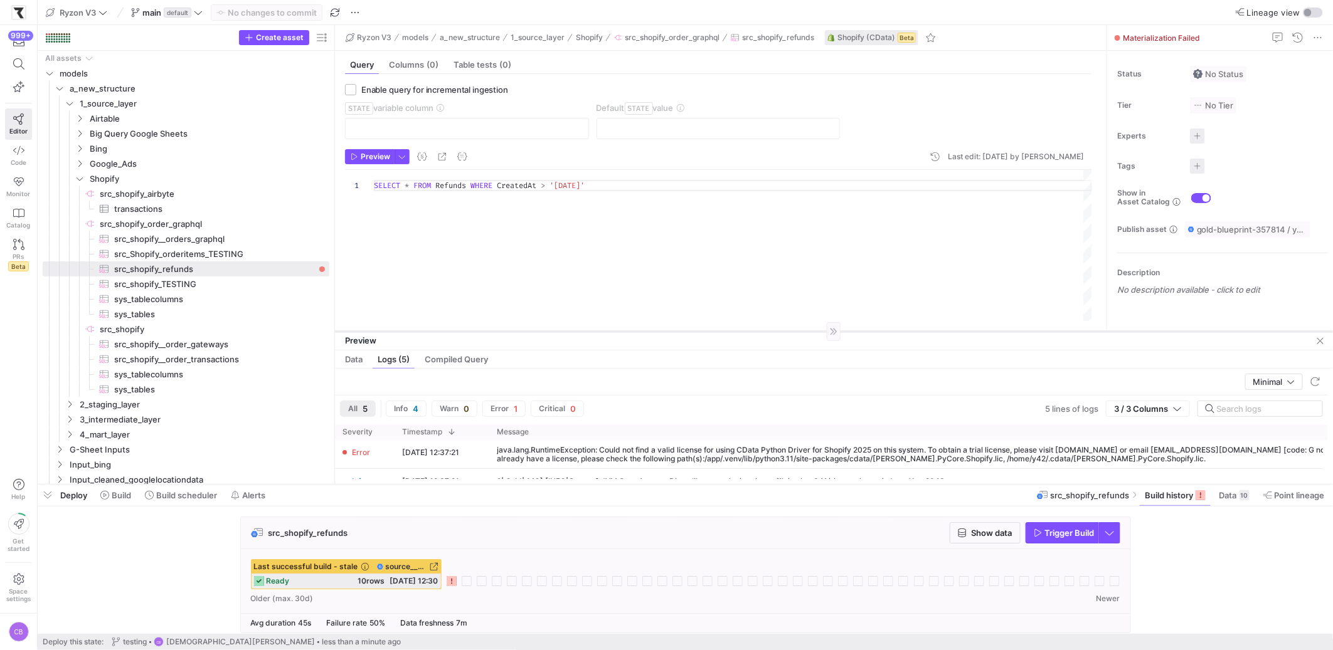
drag, startPoint x: 1010, startPoint y: 436, endPoint x: 1008, endPoint y: 317, distance: 118.6
click at [1008, 331] on div at bounding box center [834, 331] width 998 height 1
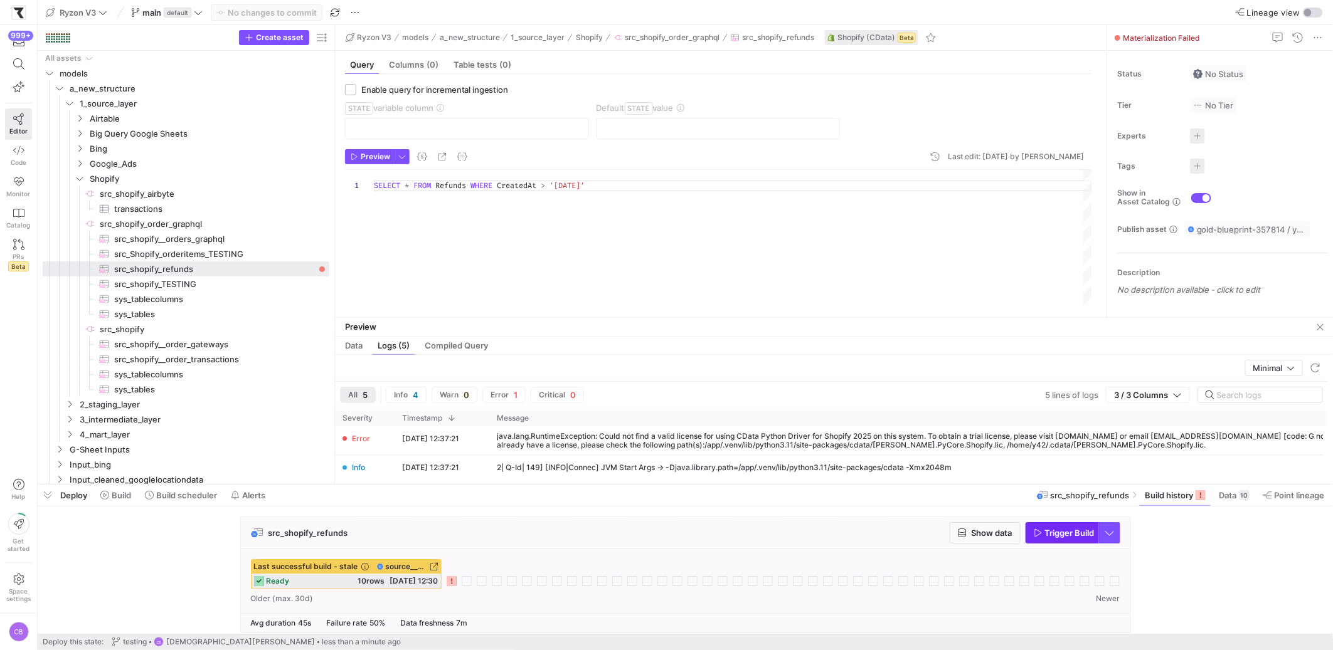
click at [1085, 536] on span "Trigger Build" at bounding box center [1070, 533] width 50 height 10
click at [1108, 536] on span "button" at bounding box center [1110, 533] width 20 height 20
click at [1185, 549] on div at bounding box center [666, 325] width 1333 height 650
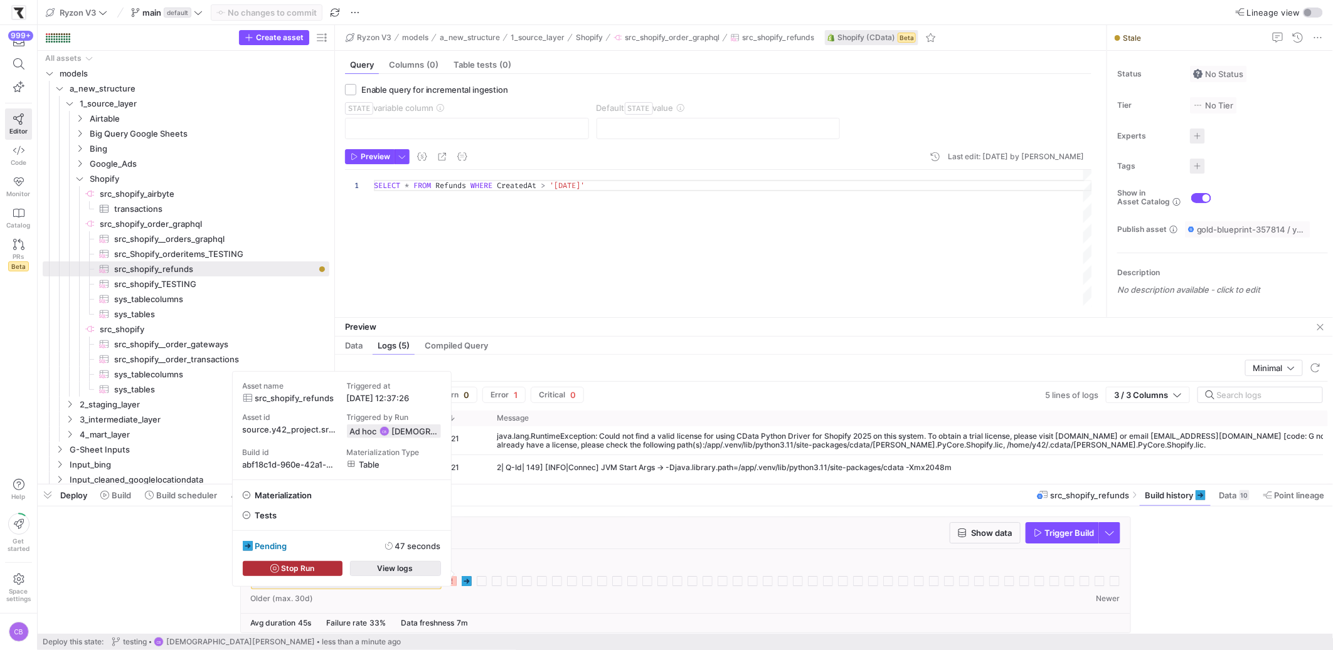
click at [432, 571] on span "button" at bounding box center [396, 569] width 90 height 14
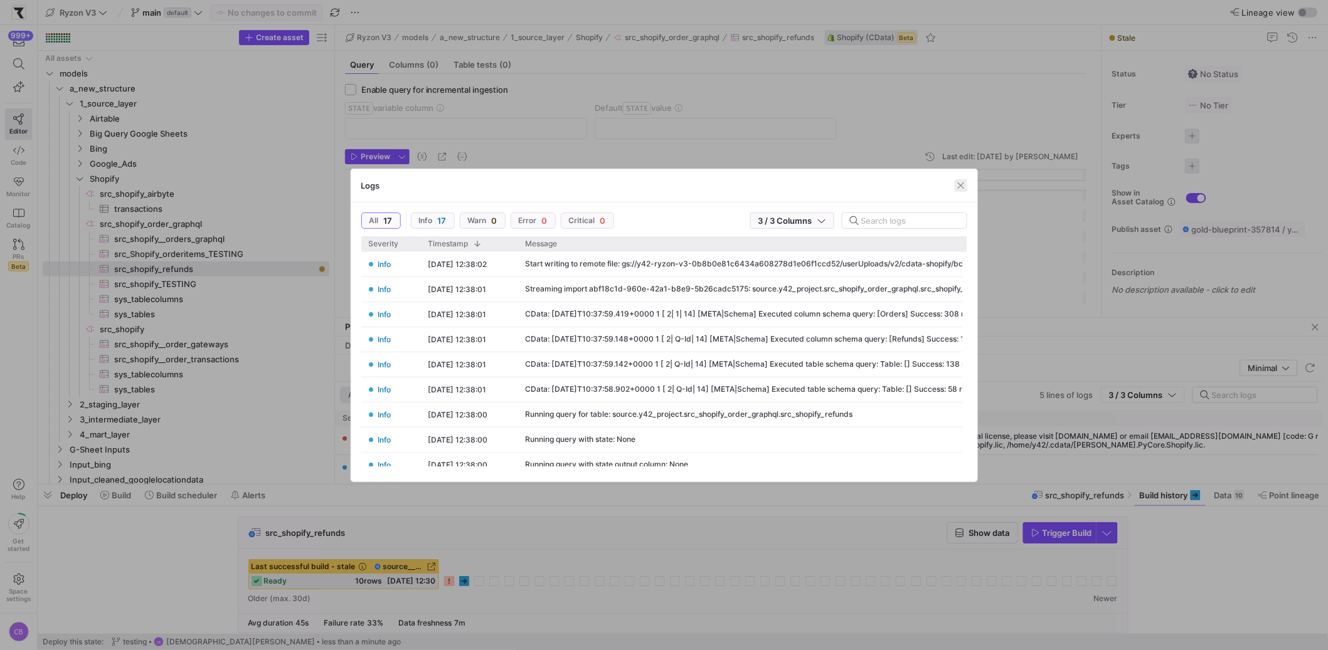
click at [962, 187] on span "button" at bounding box center [961, 185] width 13 height 13
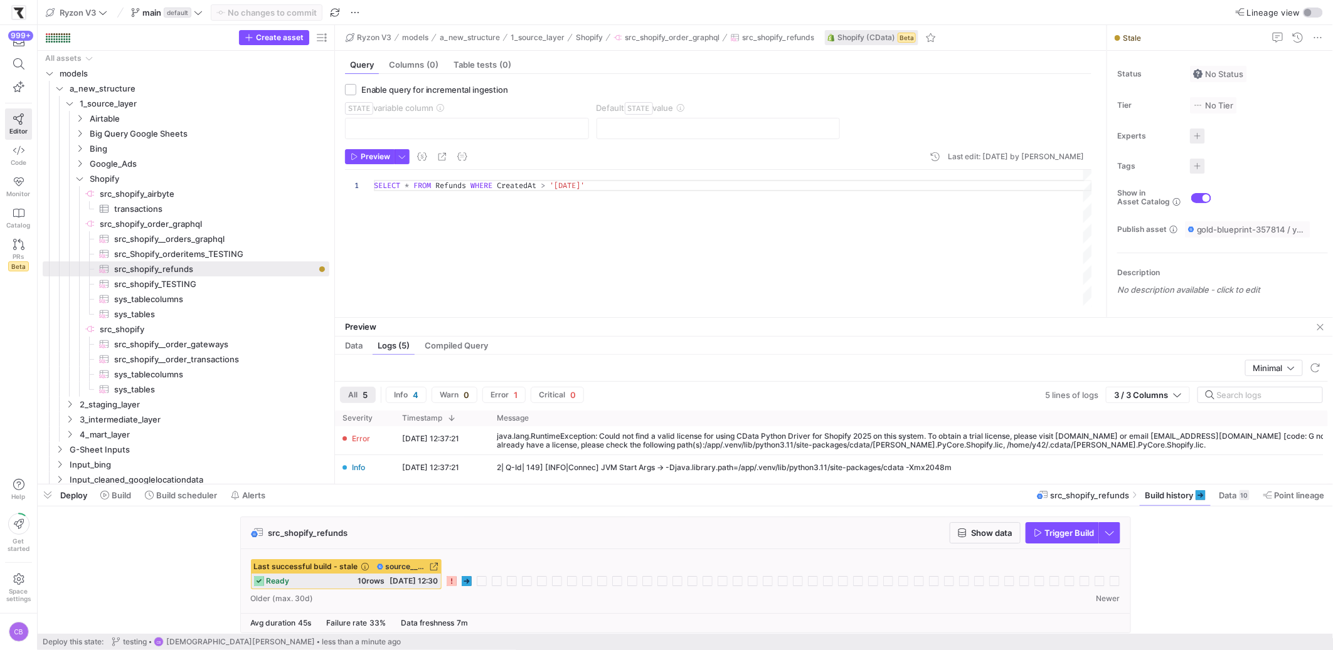
click at [526, 558] on div "Last successful build - stale source__src_shopify_order_graphql__src_shopify_re…" at bounding box center [685, 581] width 889 height 64
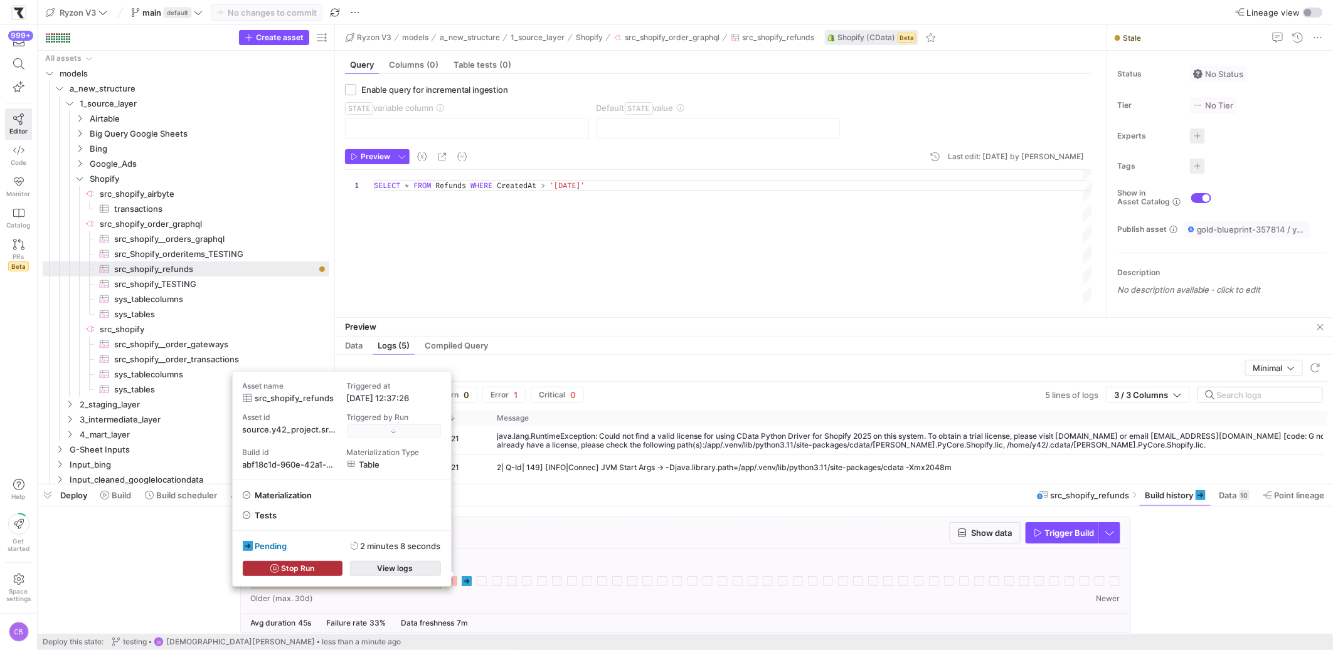
click at [430, 570] on span "button" at bounding box center [396, 569] width 90 height 14
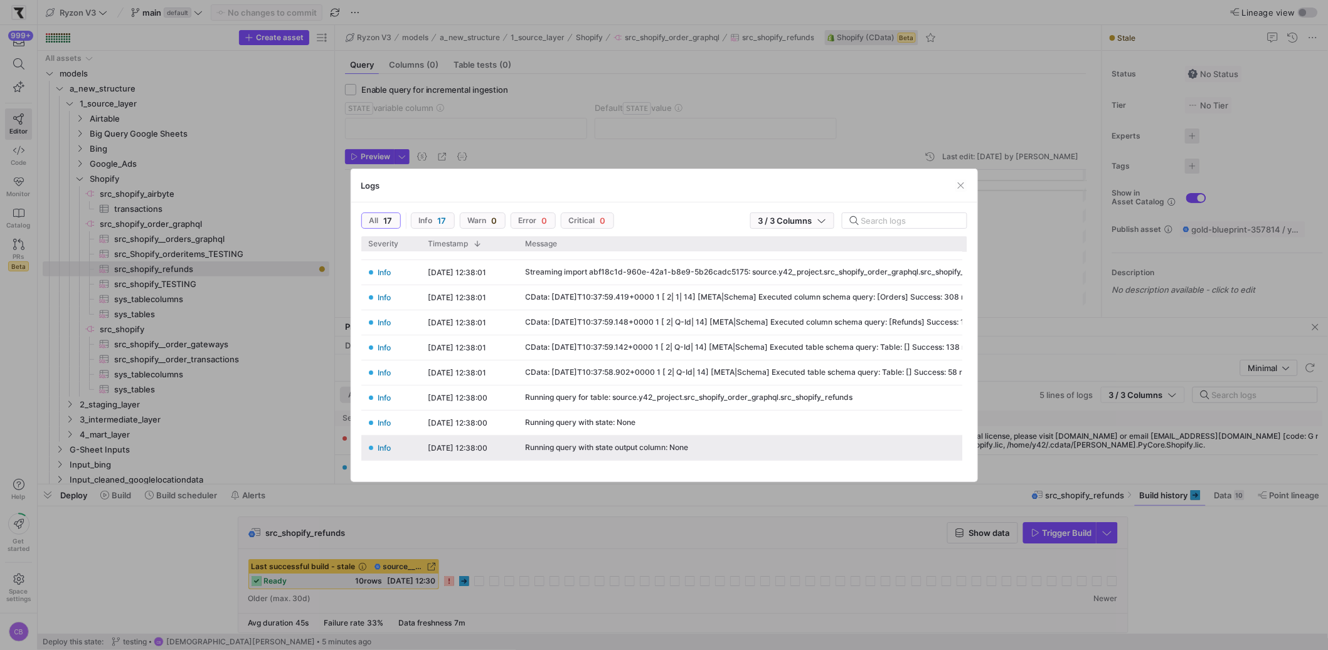
scroll to position [0, 0]
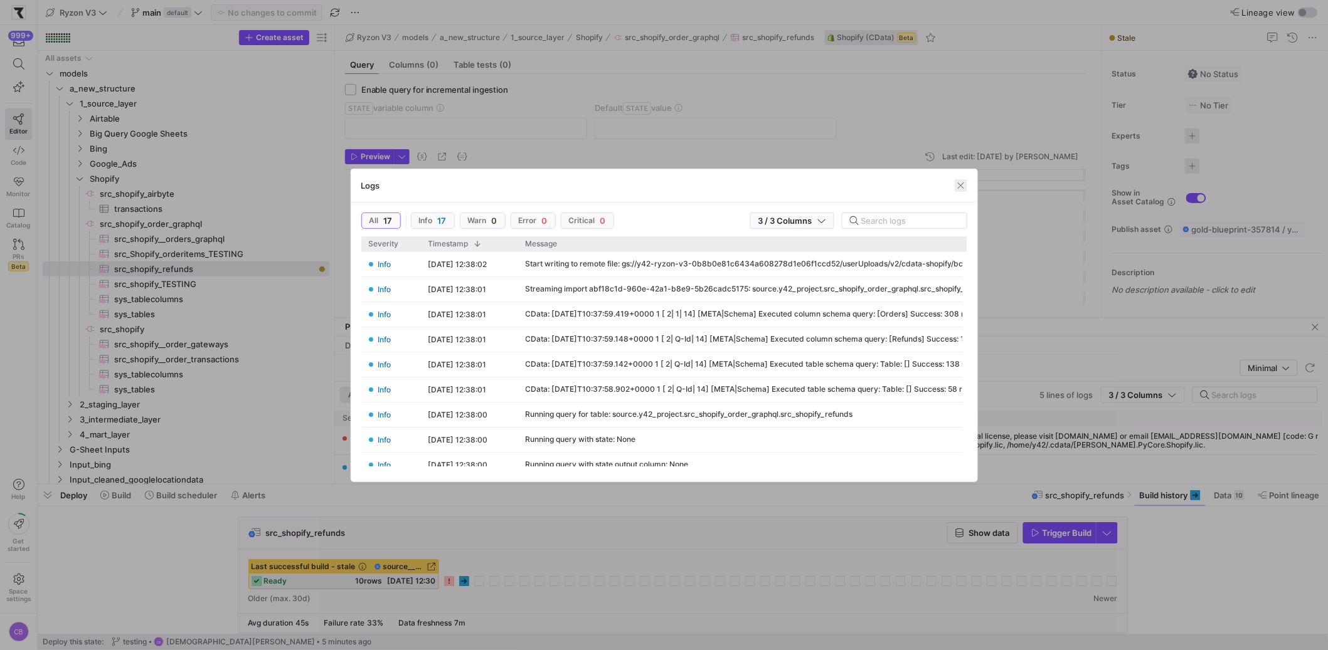
click at [962, 185] on span "button" at bounding box center [961, 185] width 13 height 13
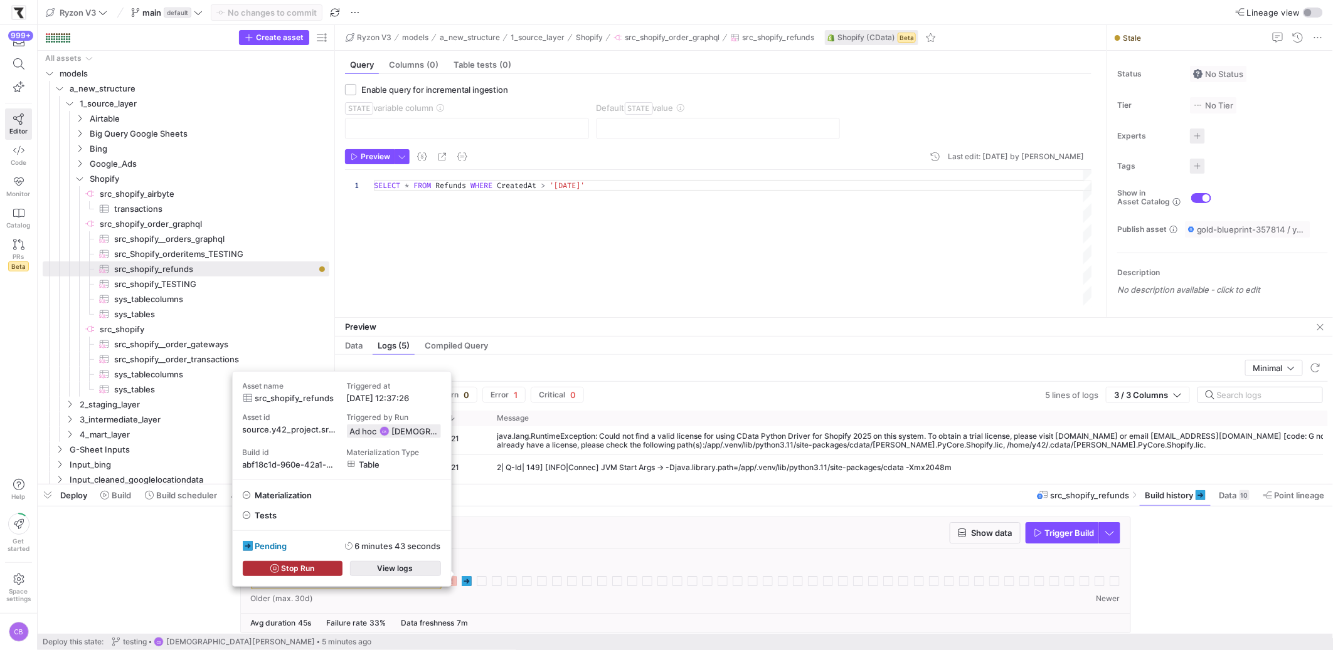
click at [401, 565] on span "View logs" at bounding box center [396, 568] width 36 height 9
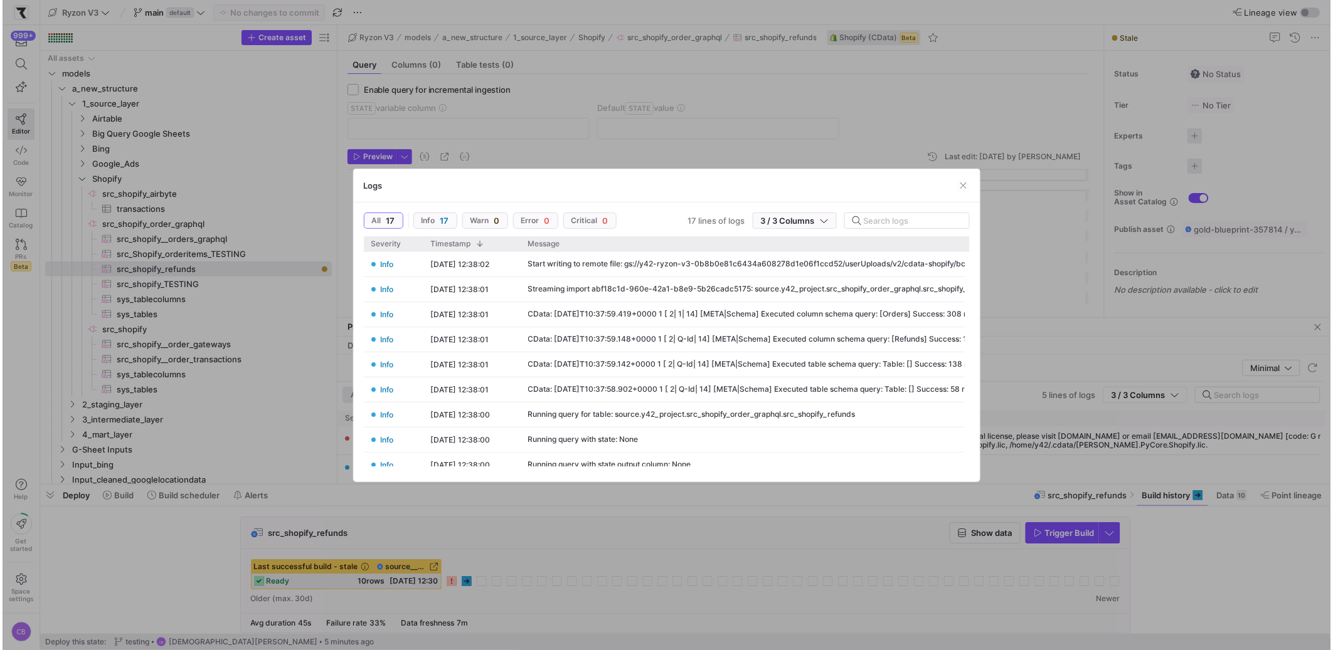
scroll to position [303, 0]
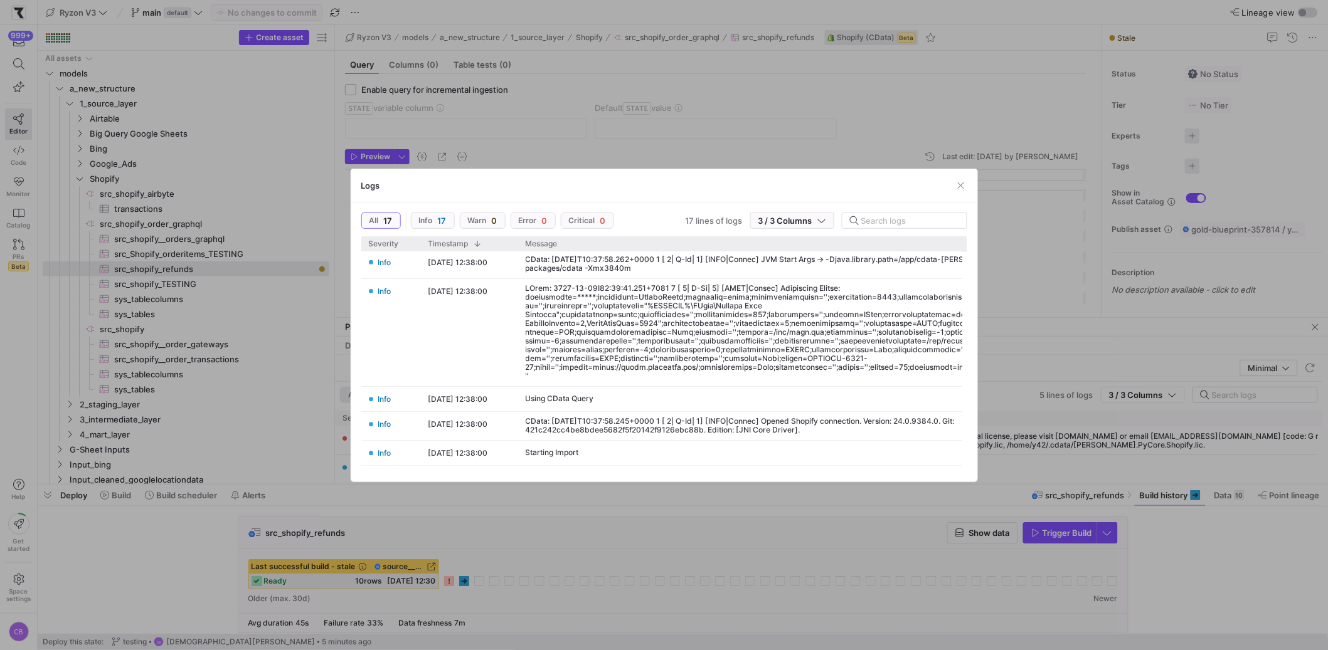
click at [529, 571] on div at bounding box center [664, 325] width 1328 height 650
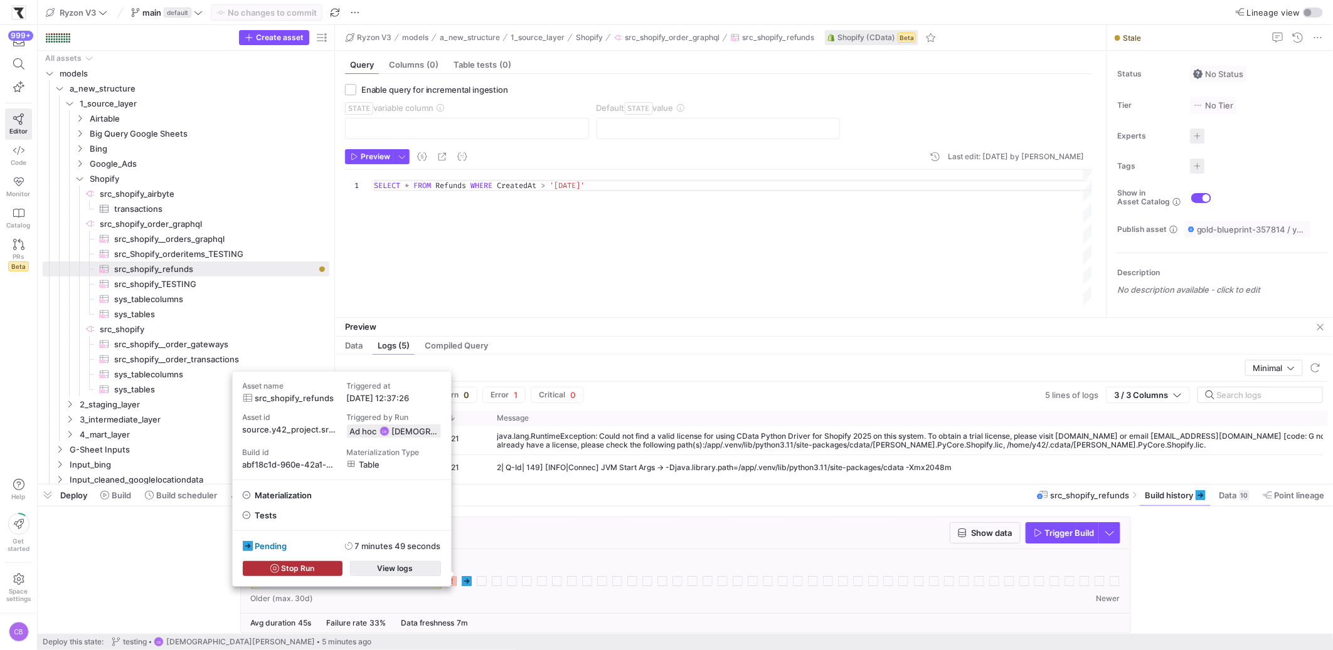
click at [398, 565] on span "View logs" at bounding box center [396, 568] width 36 height 9
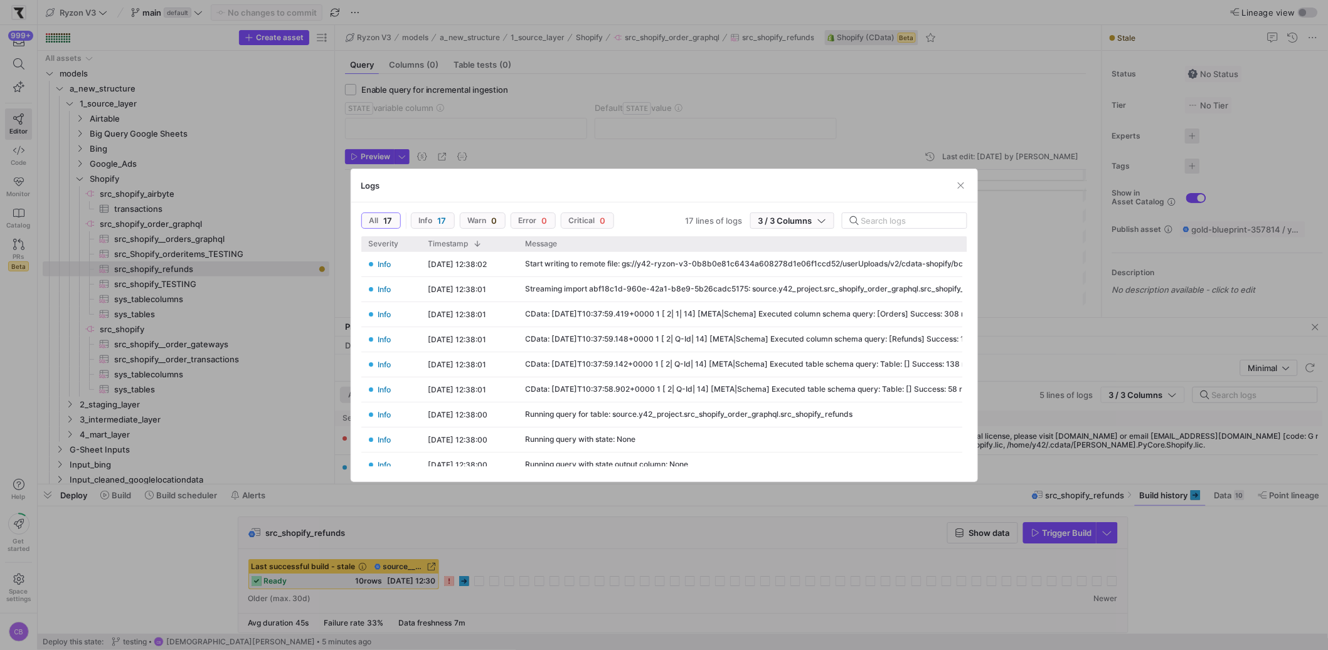
click at [299, 489] on div at bounding box center [664, 325] width 1328 height 650
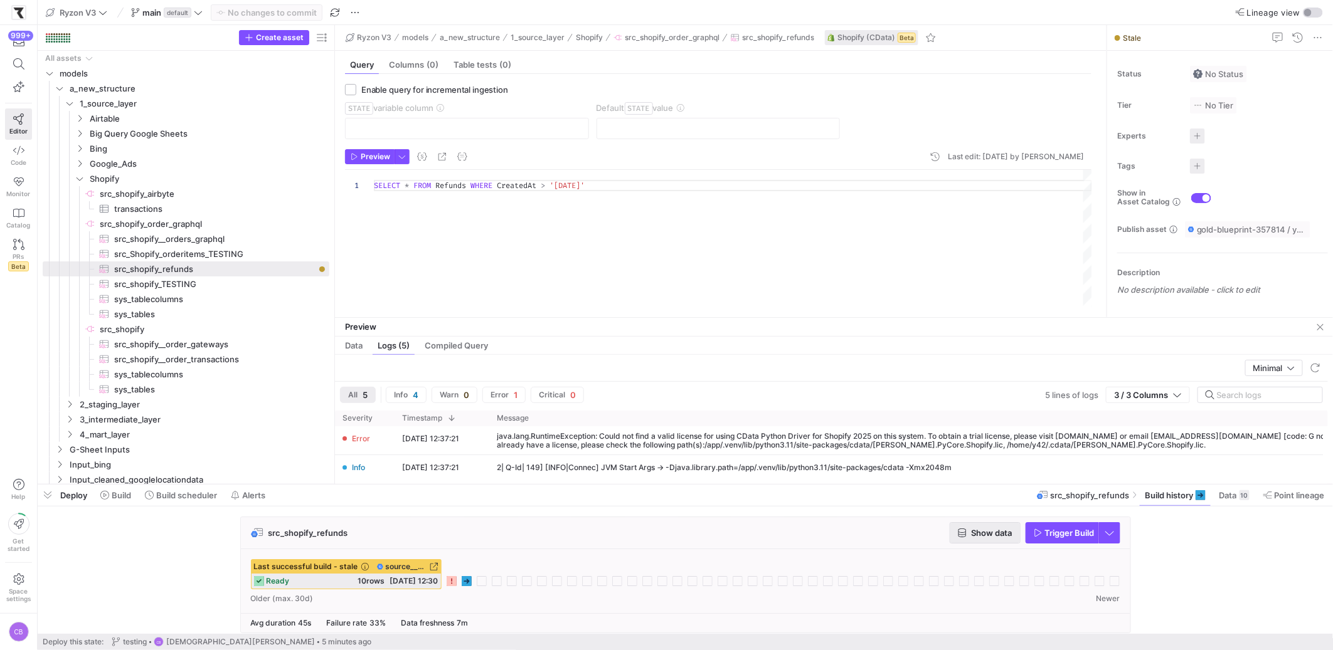
click at [1003, 530] on span "Show data" at bounding box center [992, 533] width 41 height 10
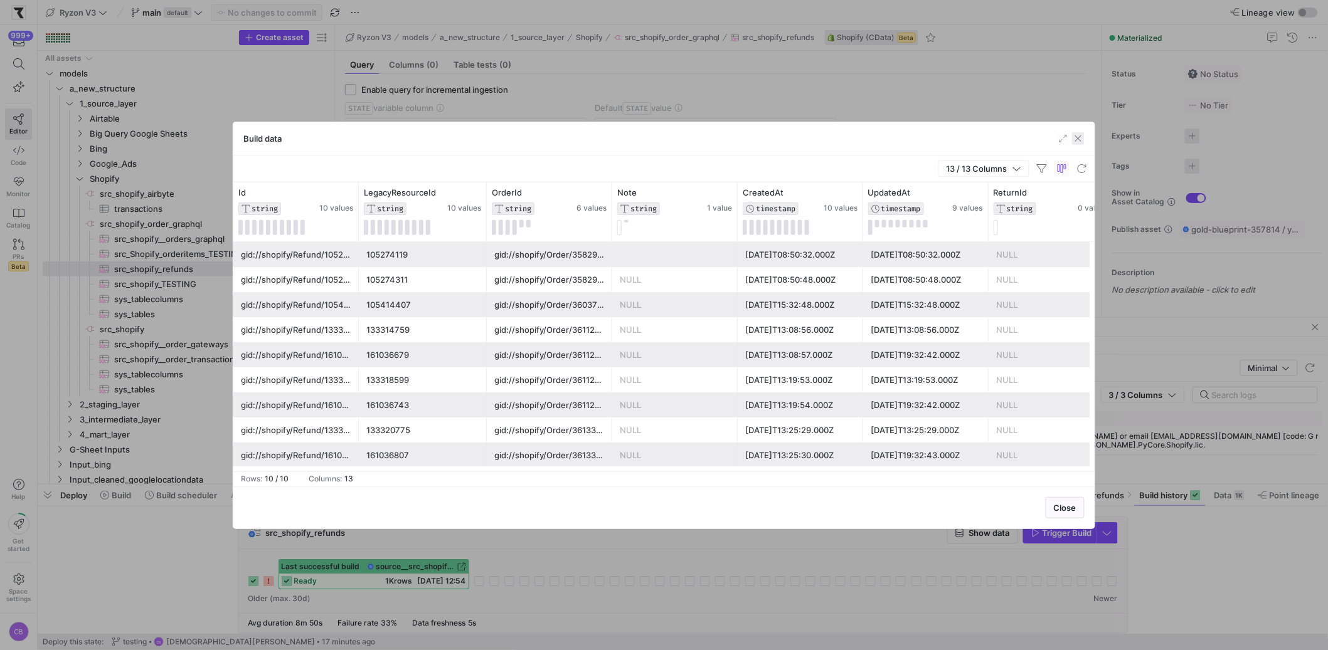
click at [1084, 135] on span "button" at bounding box center [1078, 138] width 13 height 13
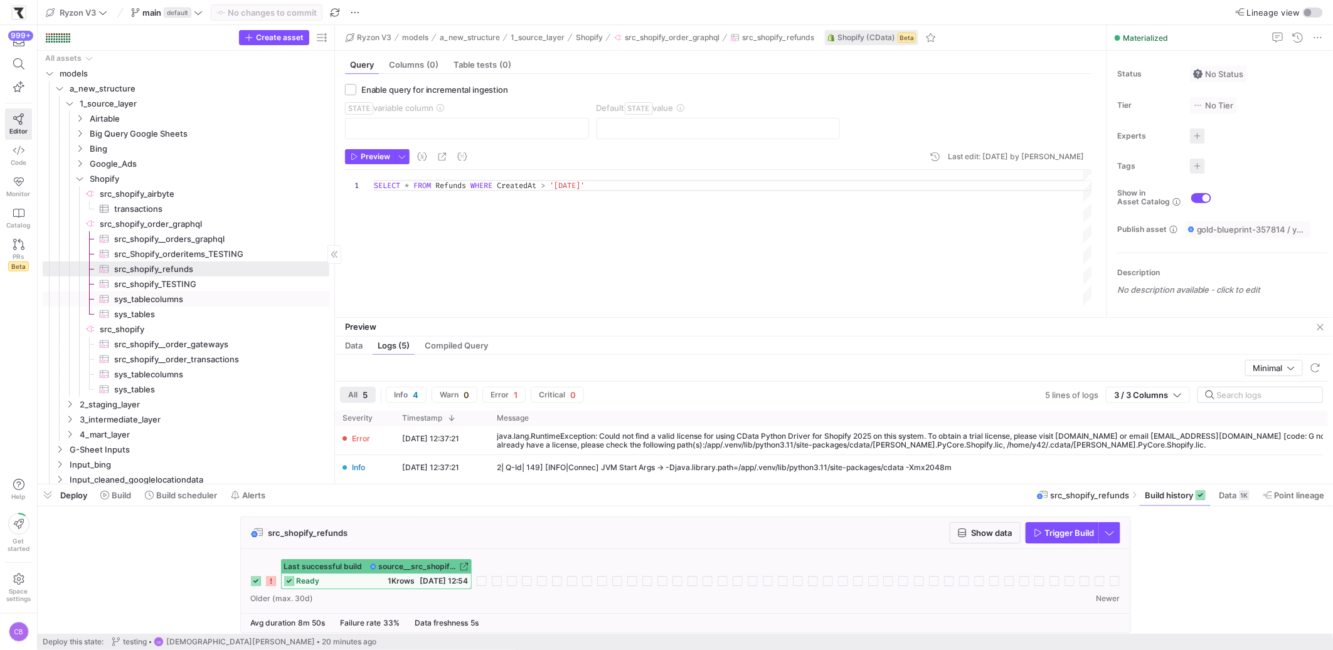
click at [154, 300] on span "sys_tablecolumns​​​​​​​​​" at bounding box center [214, 299] width 201 height 14
type textarea "SELECT * FROM sys_tablecolumns"
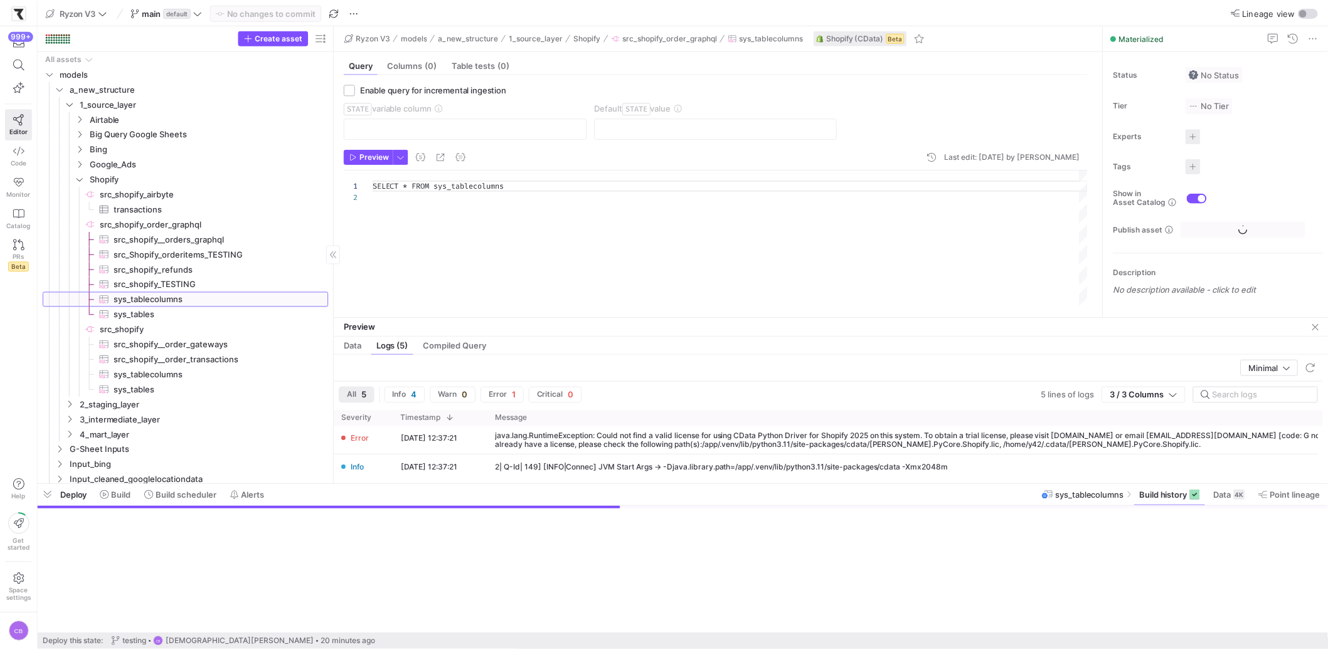
scroll to position [11, 0]
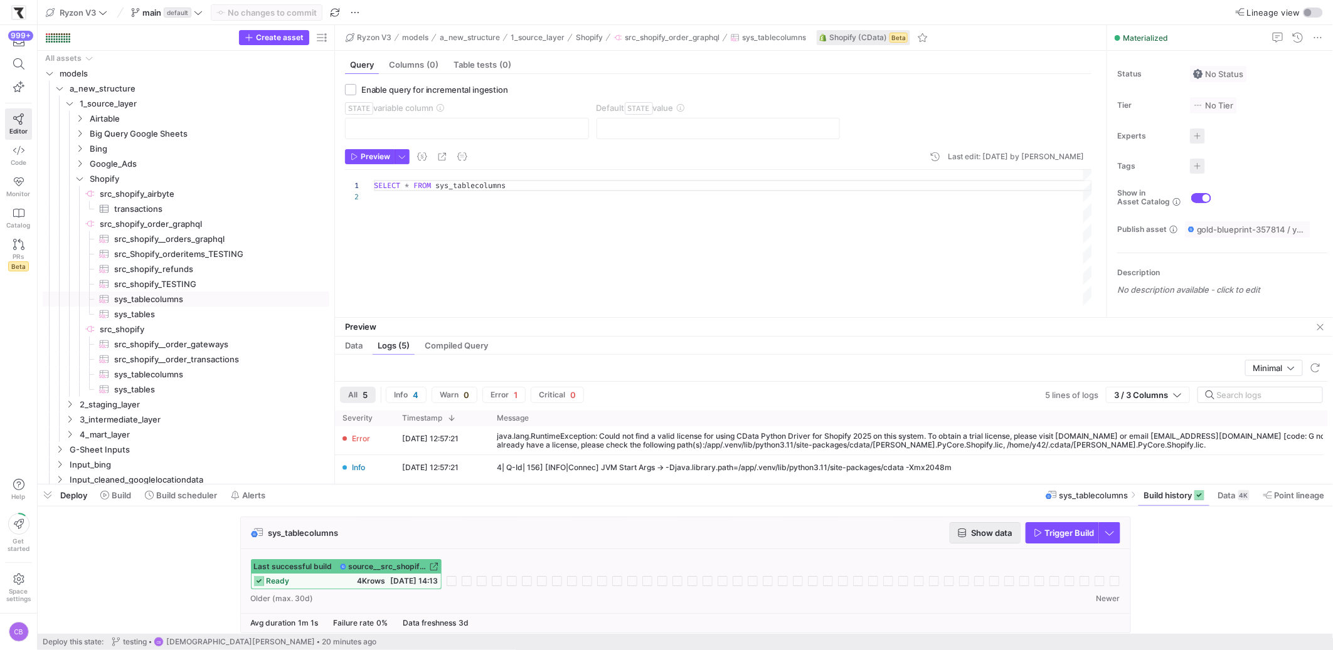
click at [983, 532] on span "Show data" at bounding box center [992, 533] width 41 height 10
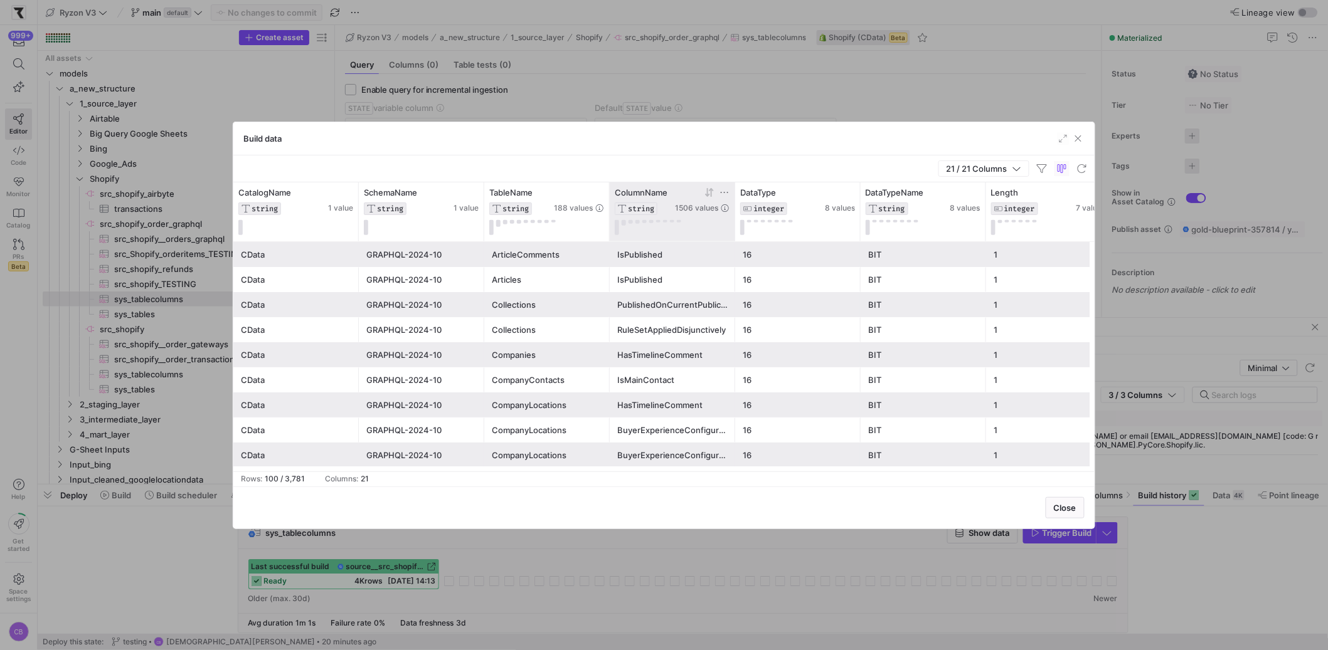
click at [724, 190] on icon at bounding box center [724, 193] width 10 height 10
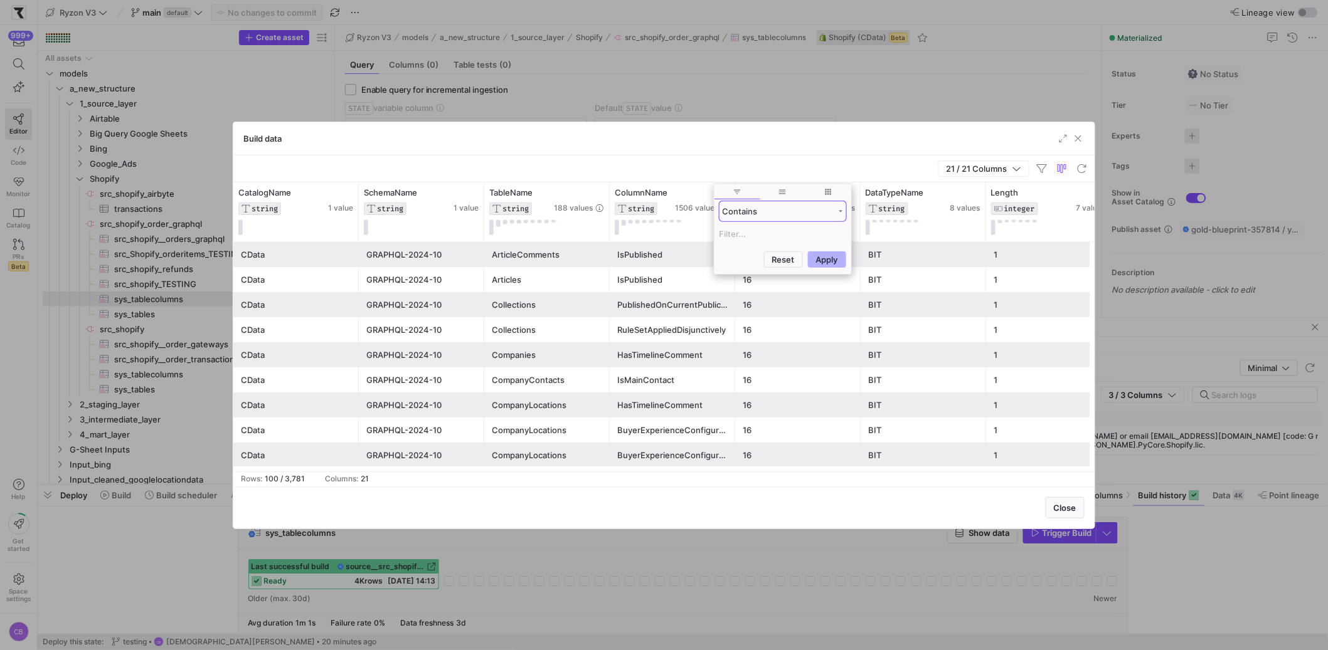
click at [733, 213] on div "Contains" at bounding box center [779, 211] width 112 height 10
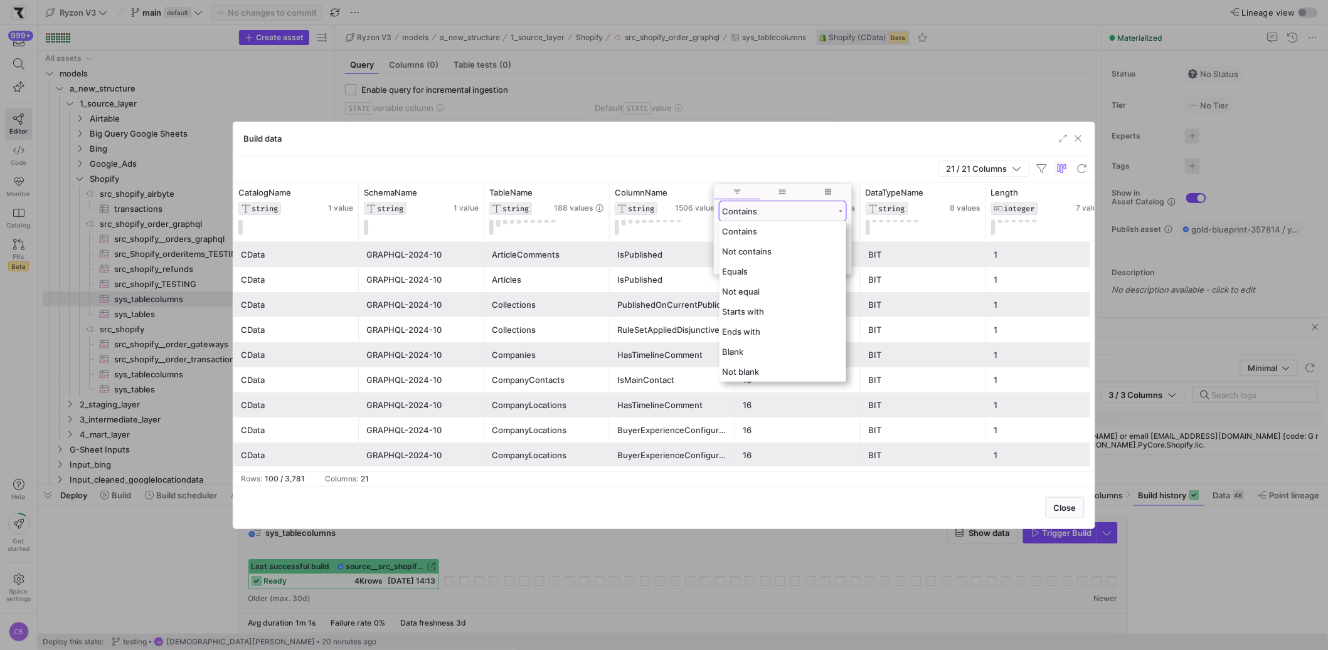
click at [745, 215] on div "Contains" at bounding box center [779, 211] width 112 height 10
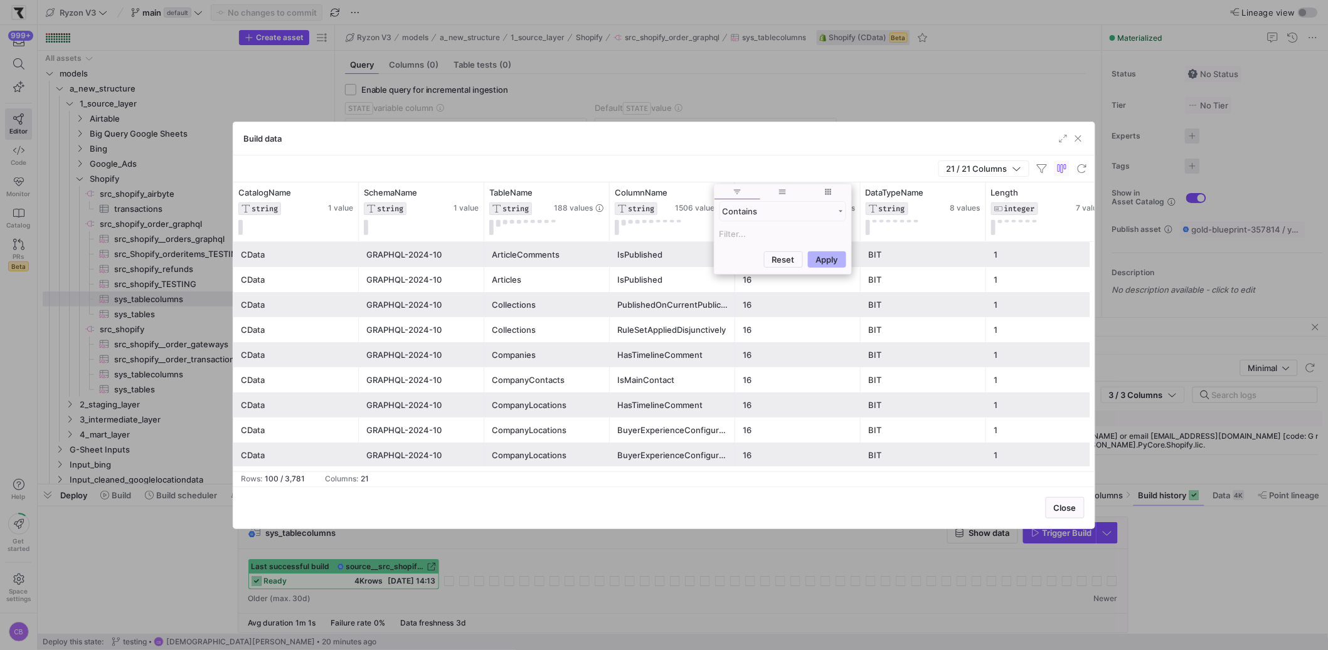
click at [749, 234] on input "Filter Value" at bounding box center [782, 233] width 127 height 15
type input "operti"
click at [808, 312] on button "Apply" at bounding box center [827, 320] width 38 height 16
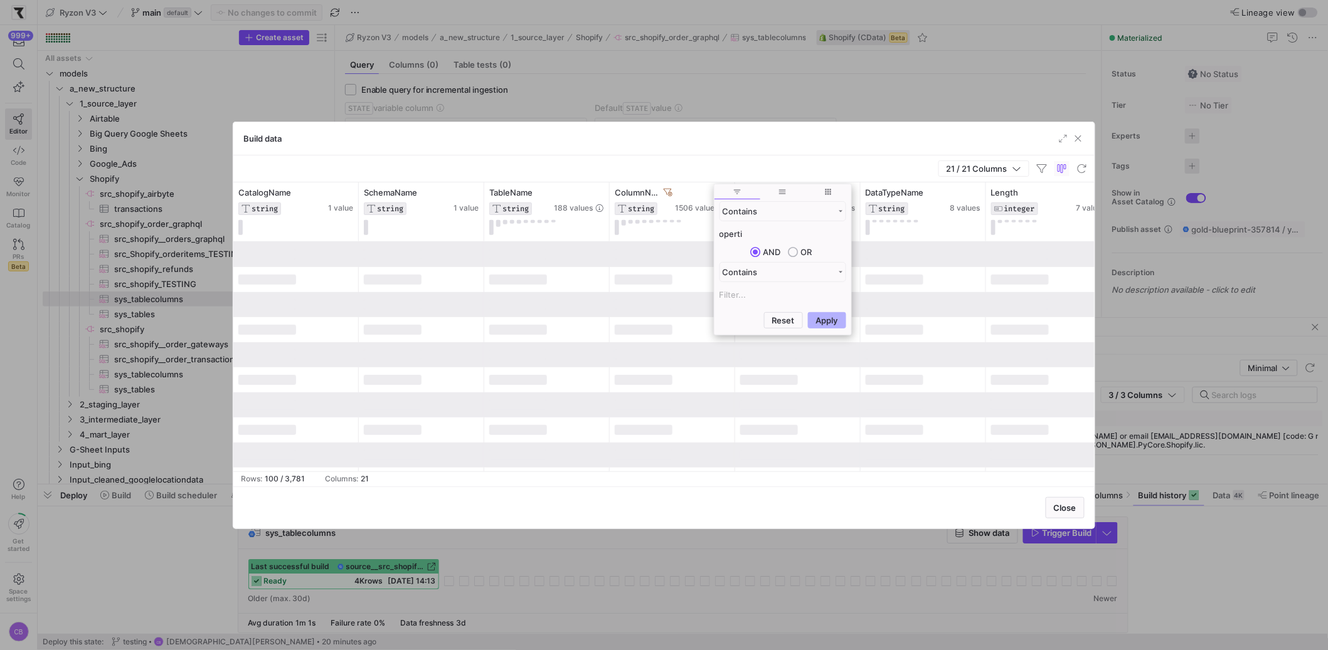
click at [719, 135] on div "Build data" at bounding box center [663, 138] width 861 height 33
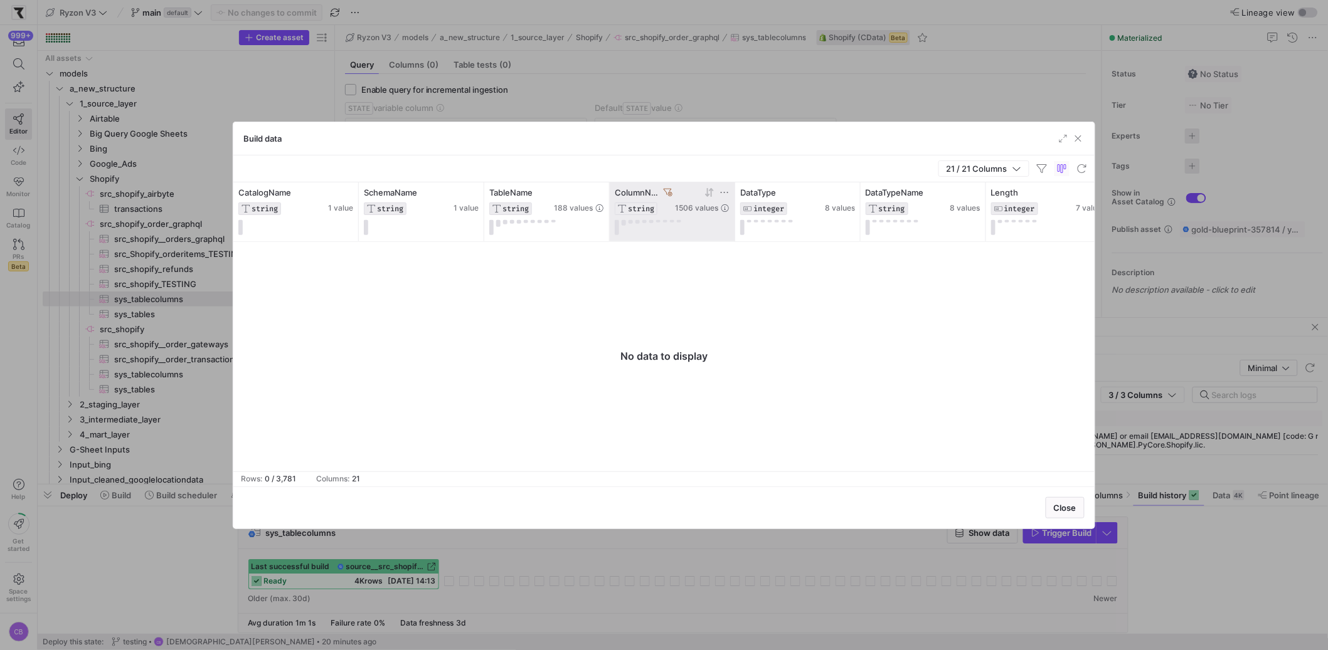
click at [665, 189] on icon at bounding box center [668, 192] width 9 height 8
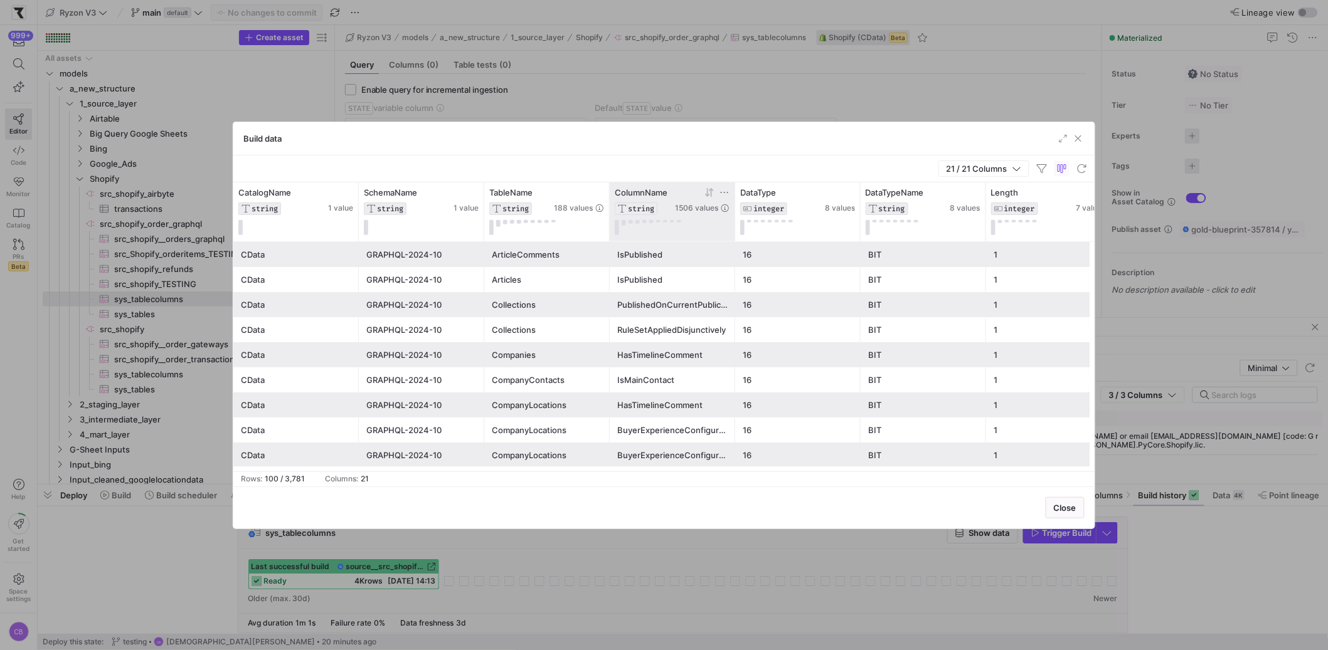
click at [725, 186] on div "ColumnName STRING 1506 values" at bounding box center [672, 212] width 125 height 59
click at [729, 190] on icon at bounding box center [724, 193] width 10 height 10
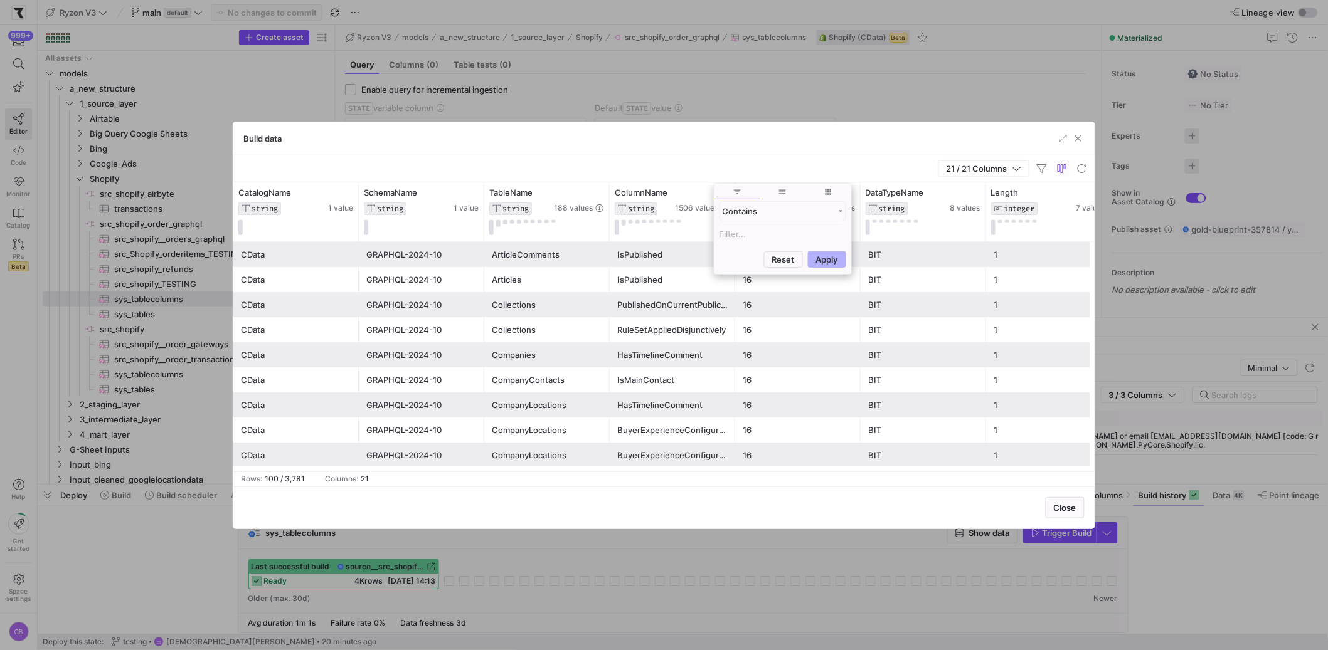
click at [747, 241] on input "Filter Value" at bounding box center [782, 233] width 127 height 15
type input "proper"
click at [808, 312] on button "Apply" at bounding box center [827, 320] width 38 height 16
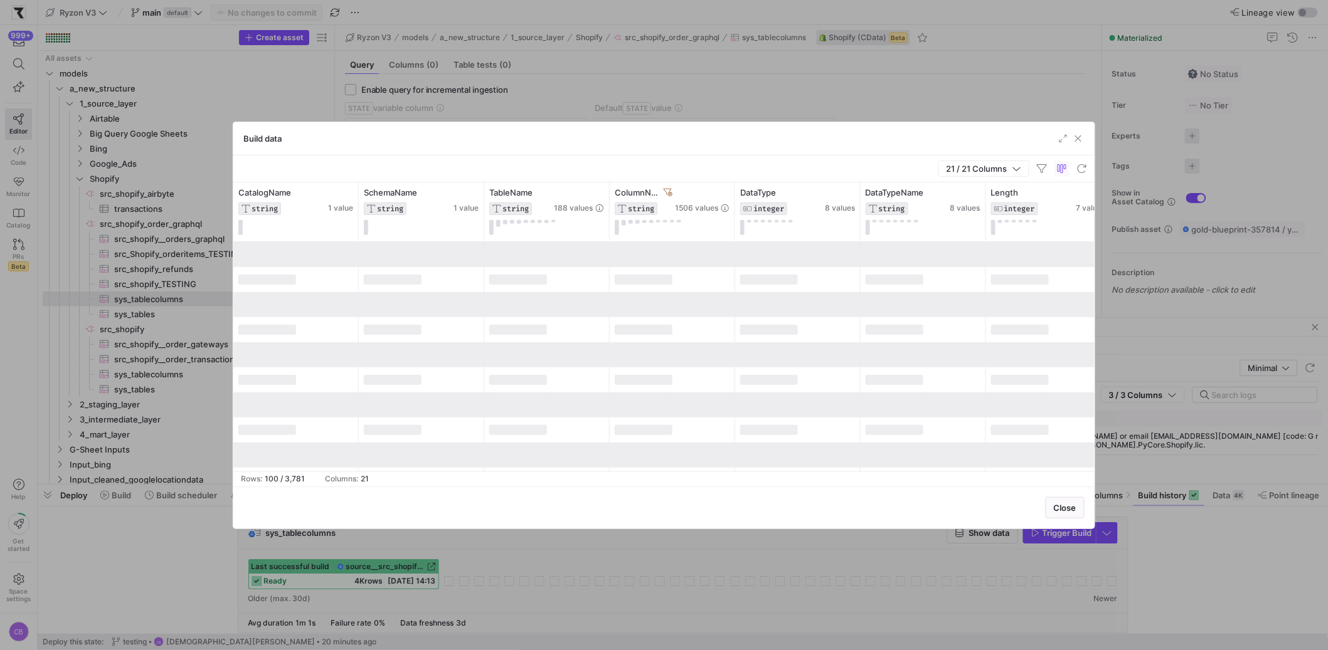
click at [723, 170] on div "21 / 21 Columns" at bounding box center [663, 169] width 861 height 27
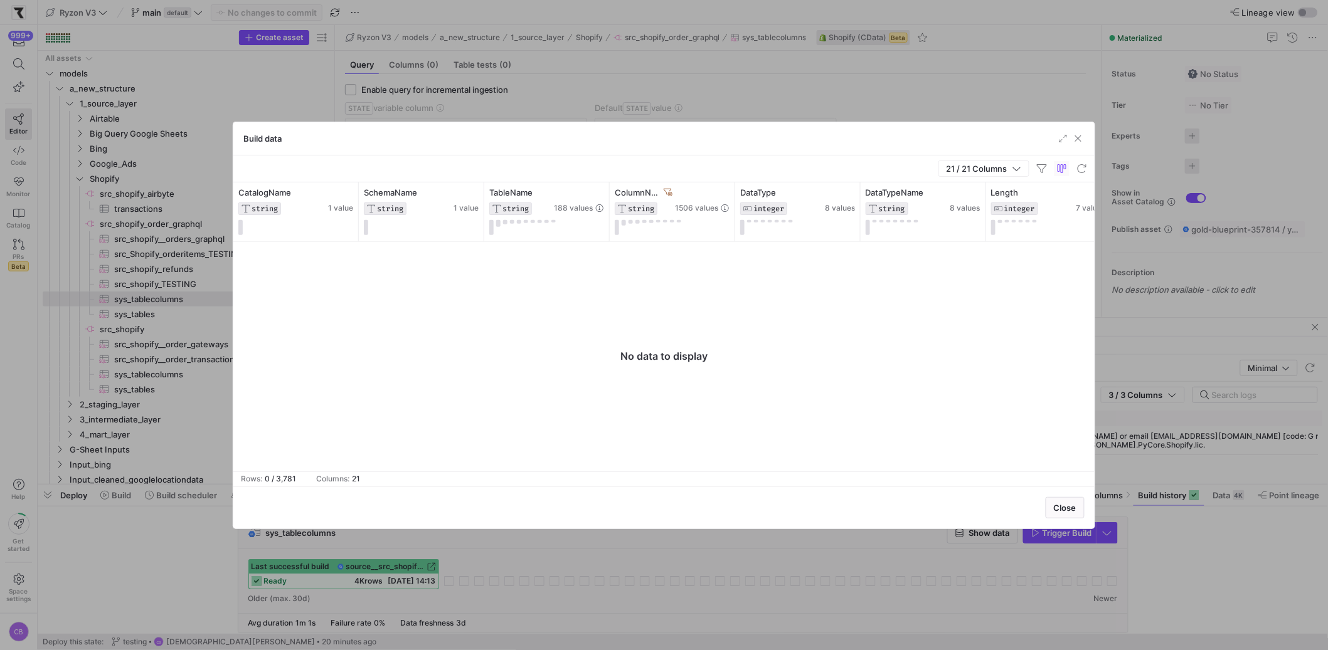
click at [687, 270] on div at bounding box center [663, 357] width 861 height 230
click at [668, 194] on icon at bounding box center [668, 192] width 9 height 8
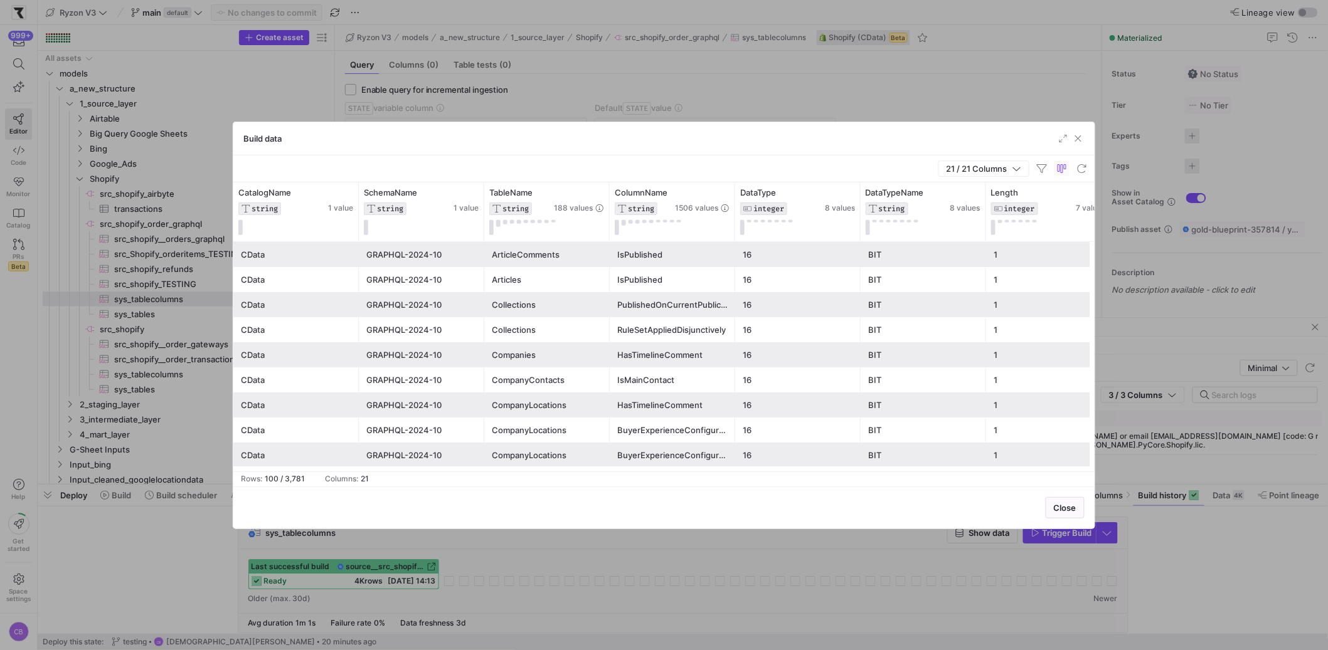
click at [515, 383] on div "CompanyContacts" at bounding box center [547, 380] width 110 height 24
click at [515, 384] on div "CompanyContacts" at bounding box center [547, 380] width 110 height 24
drag, startPoint x: 607, startPoint y: 206, endPoint x: 674, endPoint y: 196, distance: 67.9
click at [612, 199] on div at bounding box center [609, 212] width 5 height 59
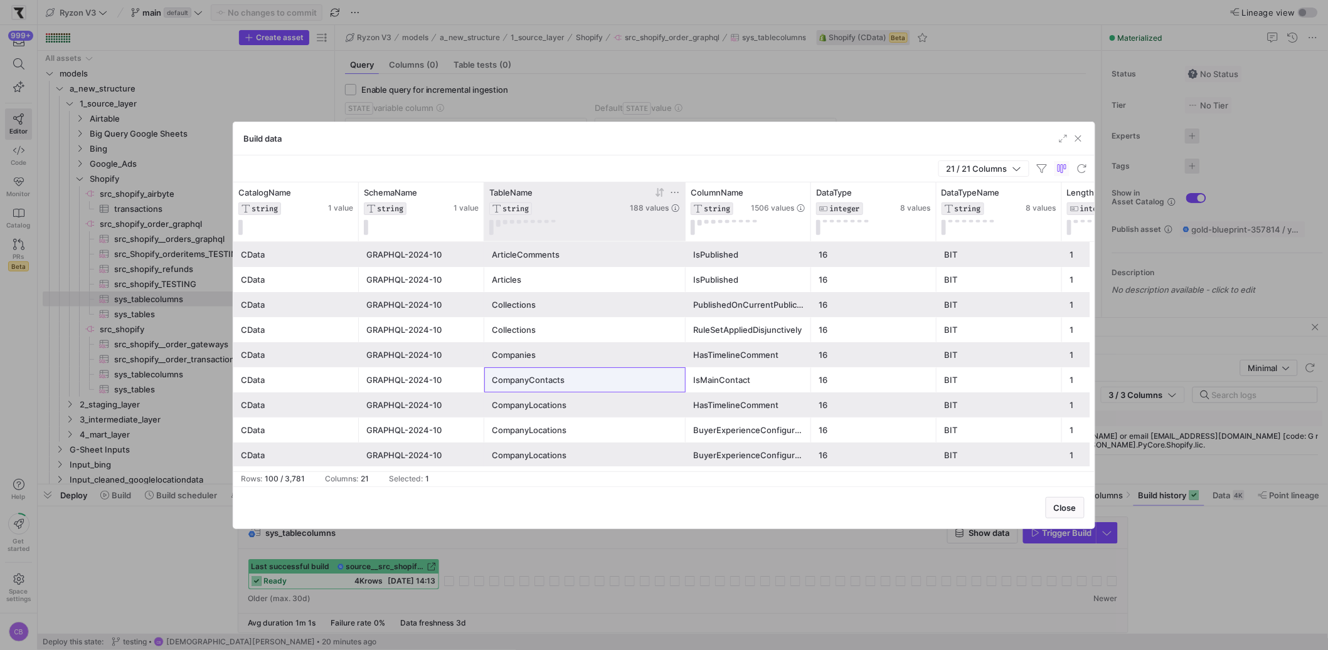
click at [672, 189] on icon at bounding box center [675, 193] width 10 height 10
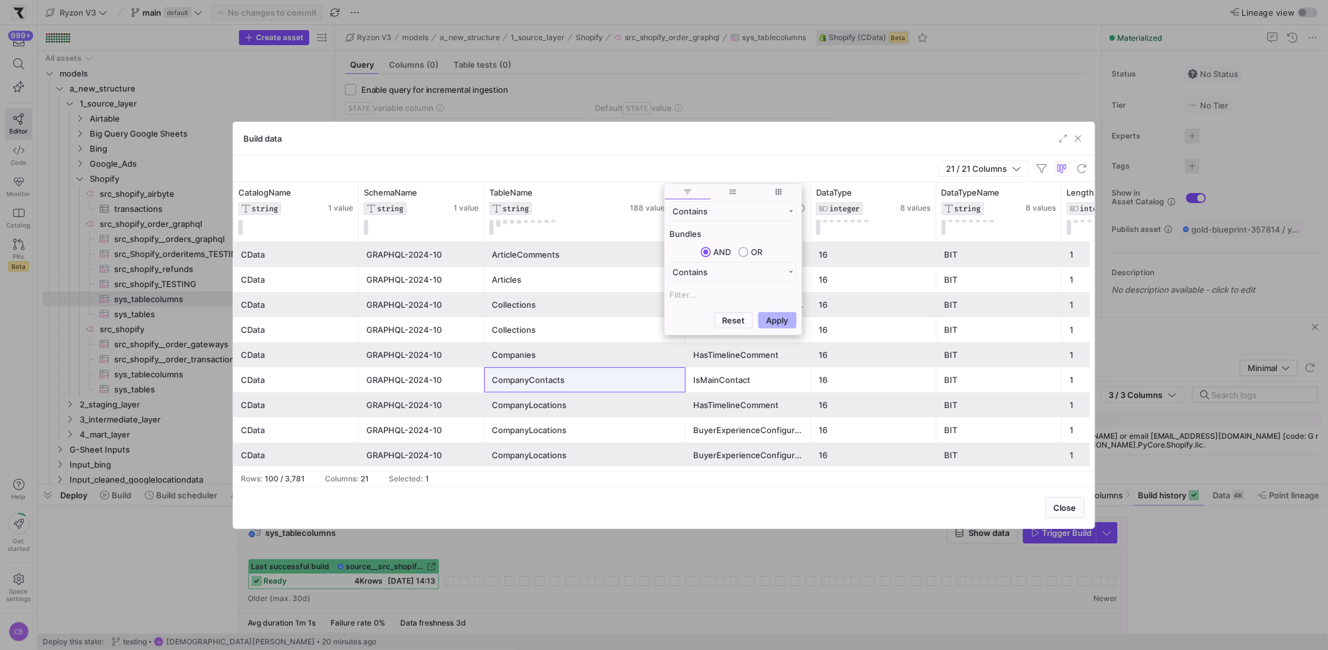
click at [758, 312] on button "Apply" at bounding box center [777, 320] width 38 height 16
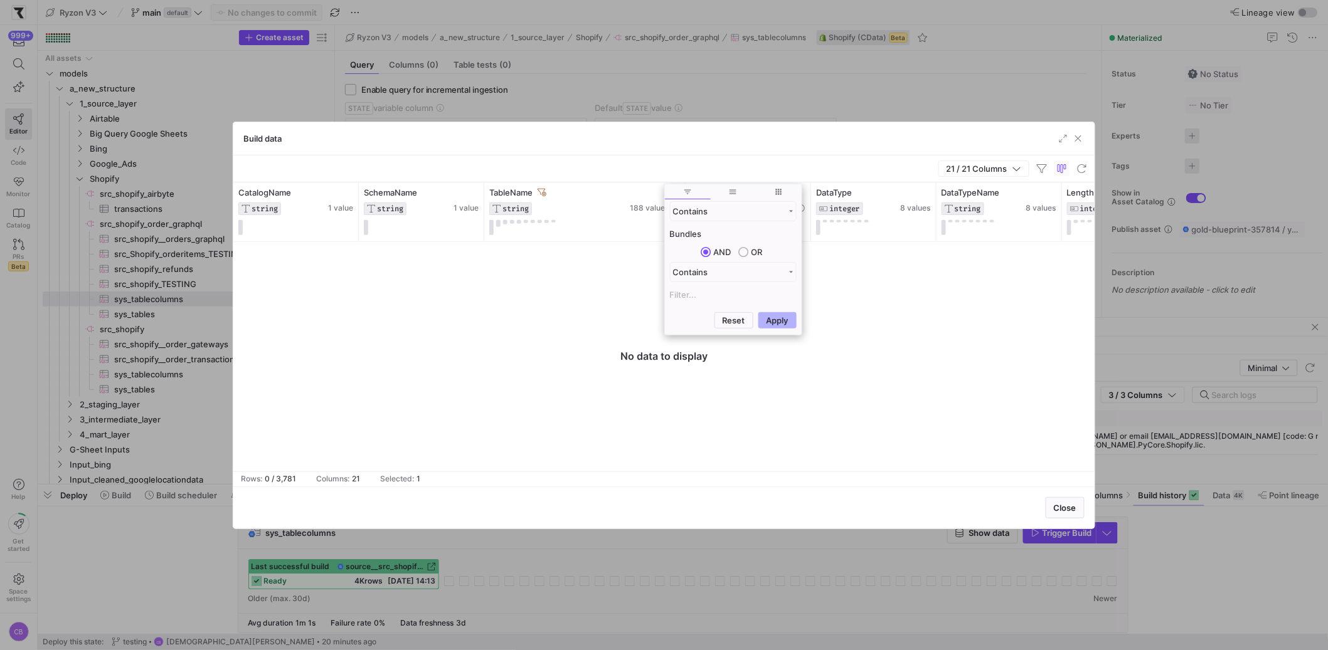
click at [671, 237] on input "Bundles" at bounding box center [733, 233] width 127 height 15
type input "undle"
click at [792, 324] on button "Apply" at bounding box center [777, 320] width 38 height 16
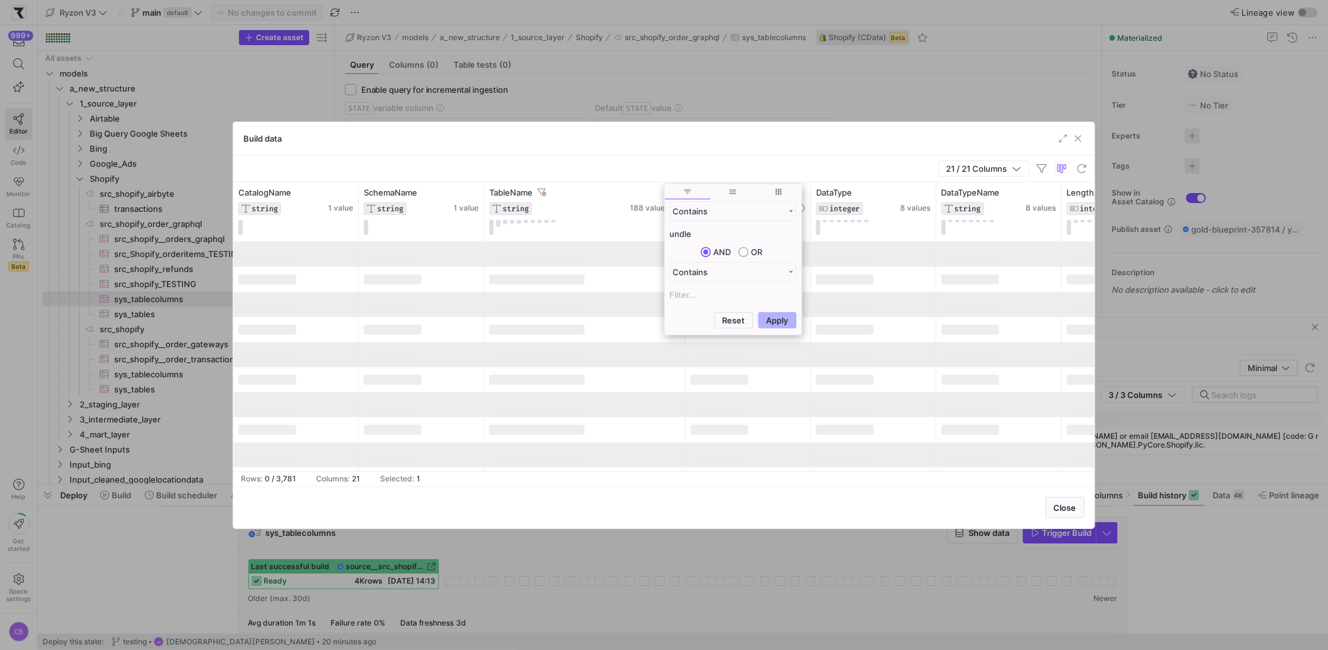
click at [700, 152] on div "Build data" at bounding box center [663, 138] width 861 height 33
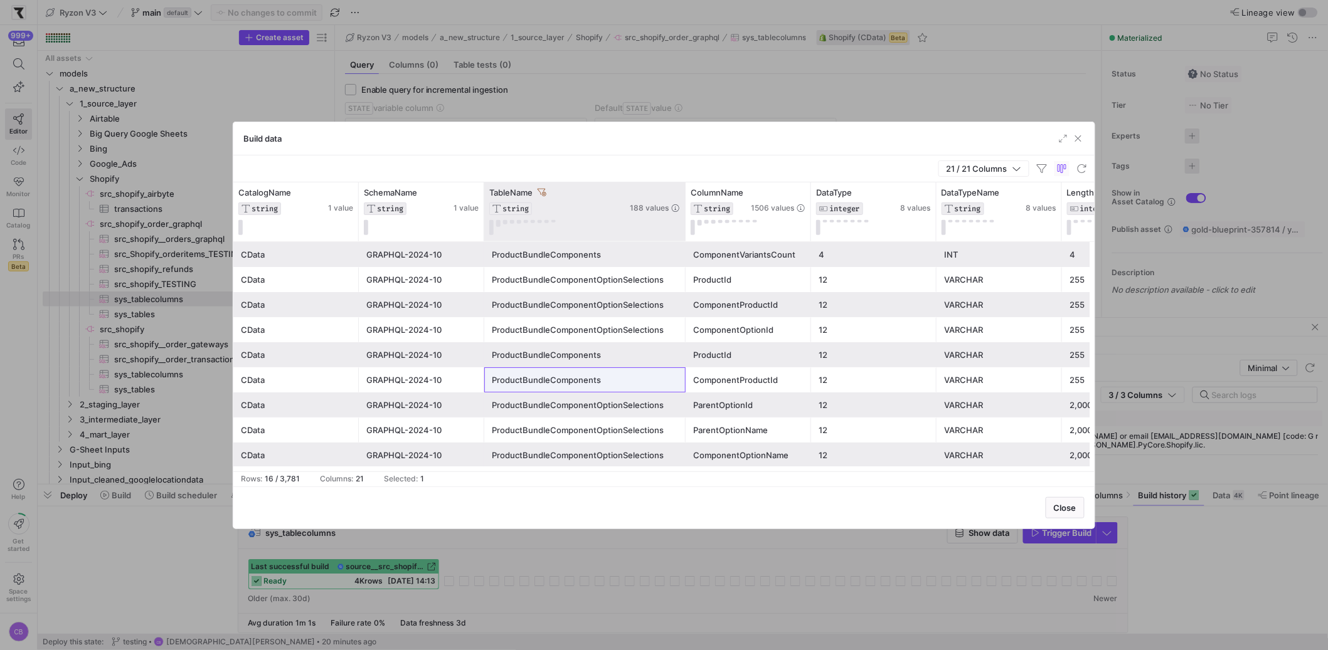
click at [684, 223] on div "TableName STRING 188 values" at bounding box center [584, 212] width 201 height 59
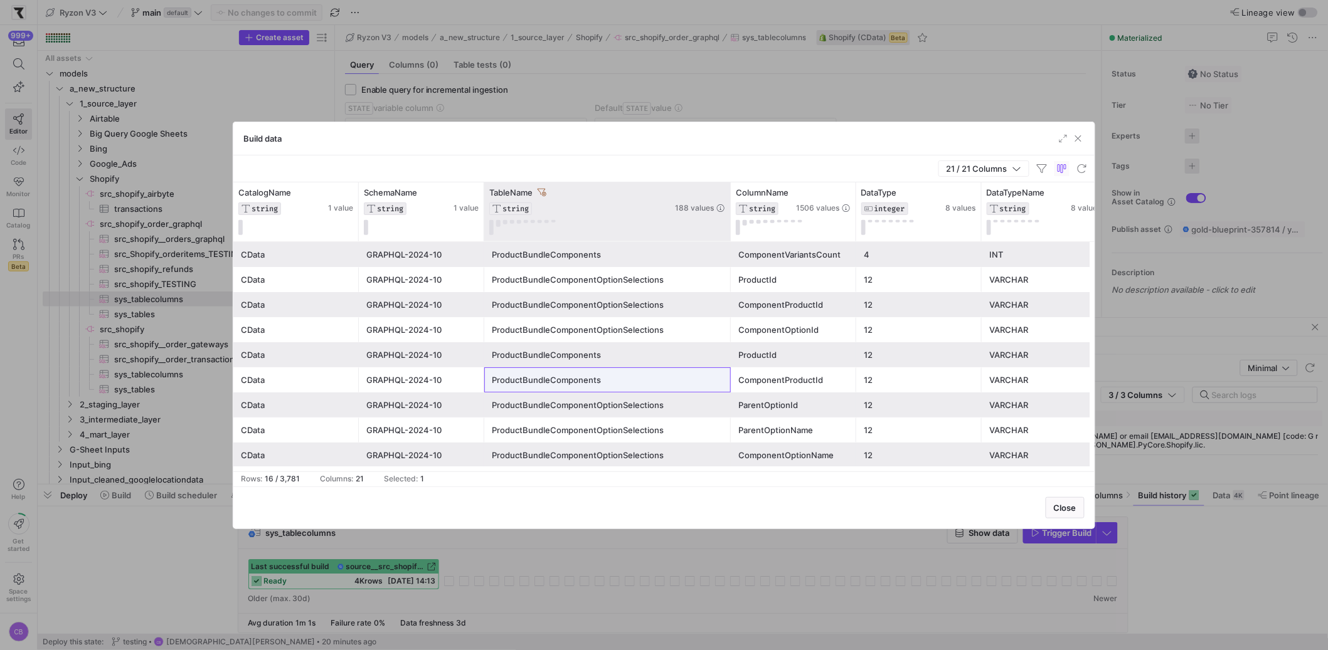
drag, startPoint x: 682, startPoint y: 225, endPoint x: 728, endPoint y: 225, distance: 45.2
click at [728, 225] on div at bounding box center [730, 212] width 5 height 59
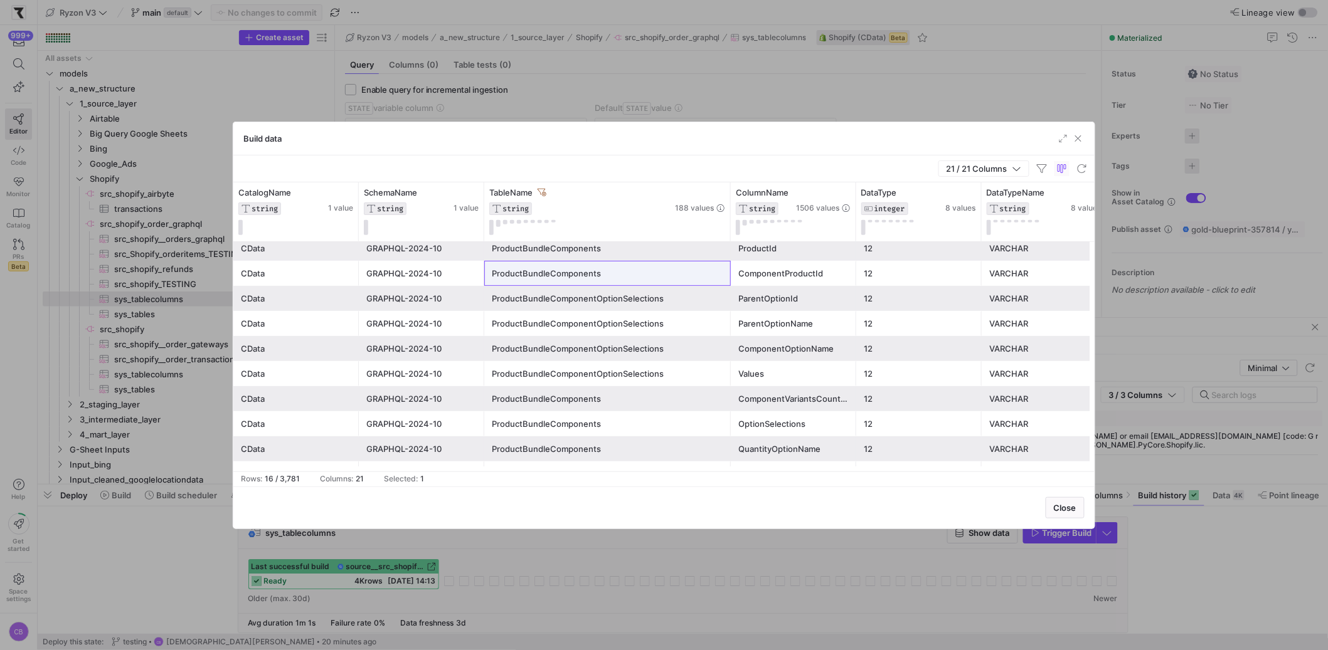
scroll to position [178, 0]
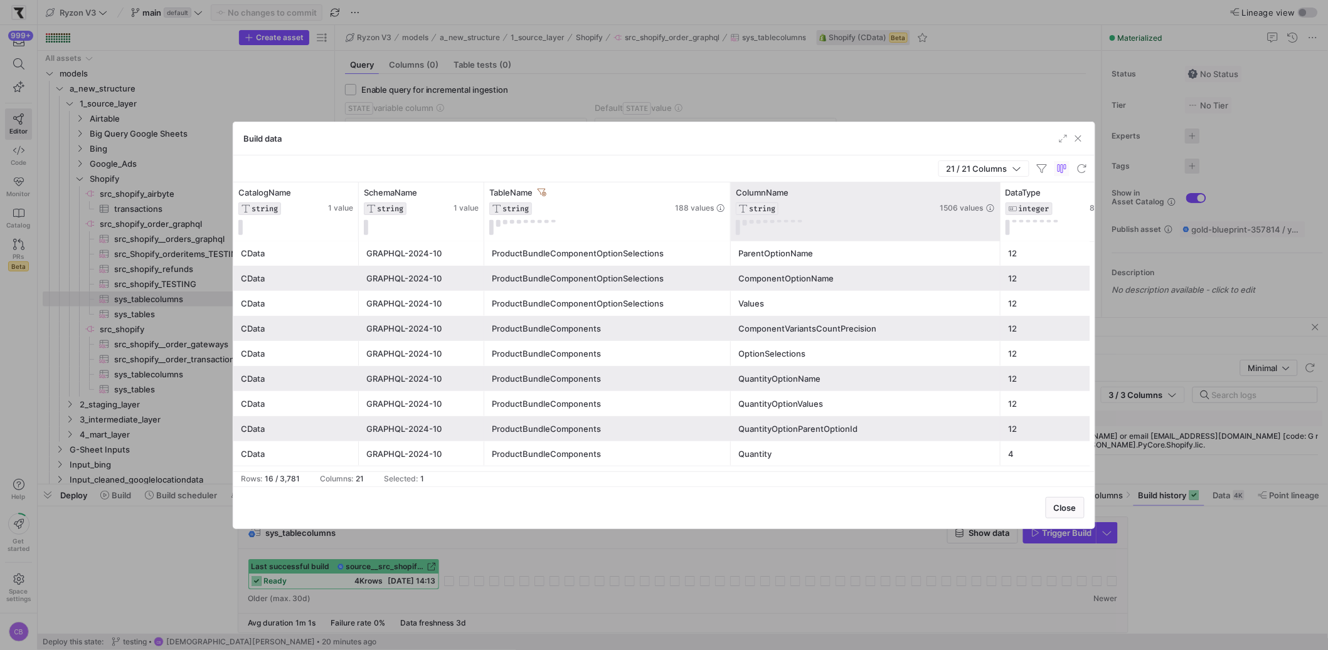
drag, startPoint x: 855, startPoint y: 225, endPoint x: 999, endPoint y: 227, distance: 144.3
click at [999, 227] on div at bounding box center [999, 212] width 5 height 59
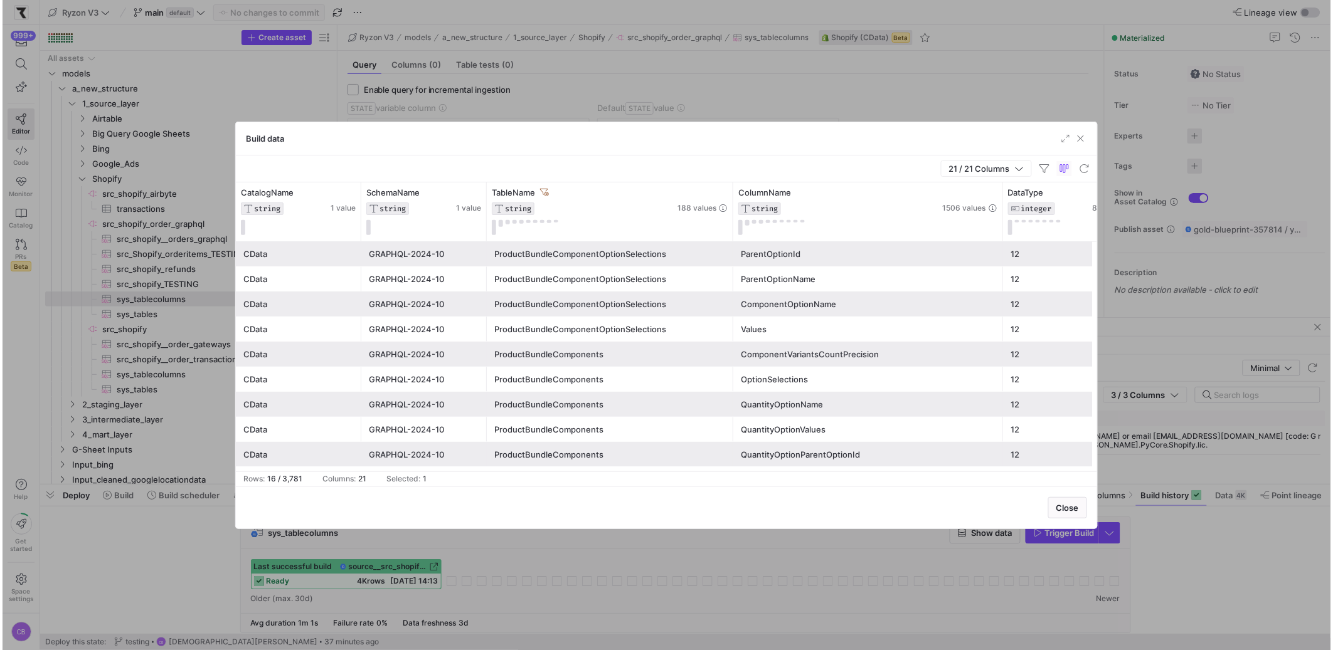
scroll to position [11, 0]
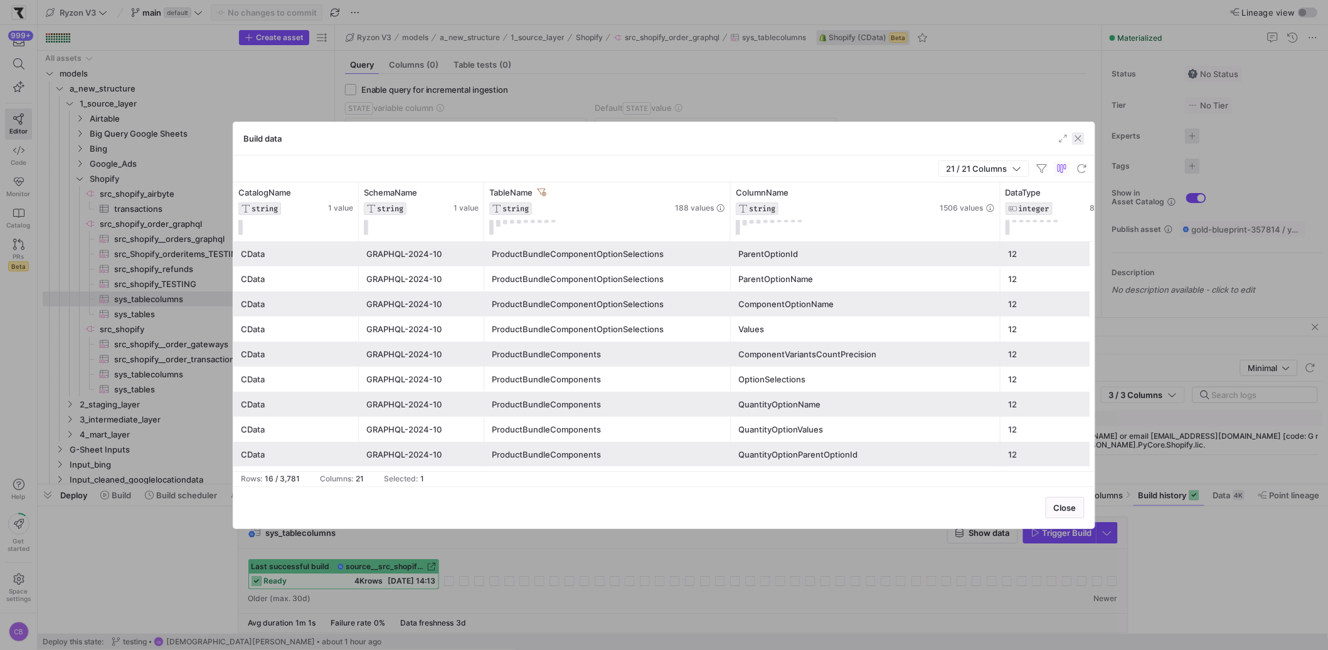
click at [1079, 140] on span "button" at bounding box center [1078, 138] width 13 height 13
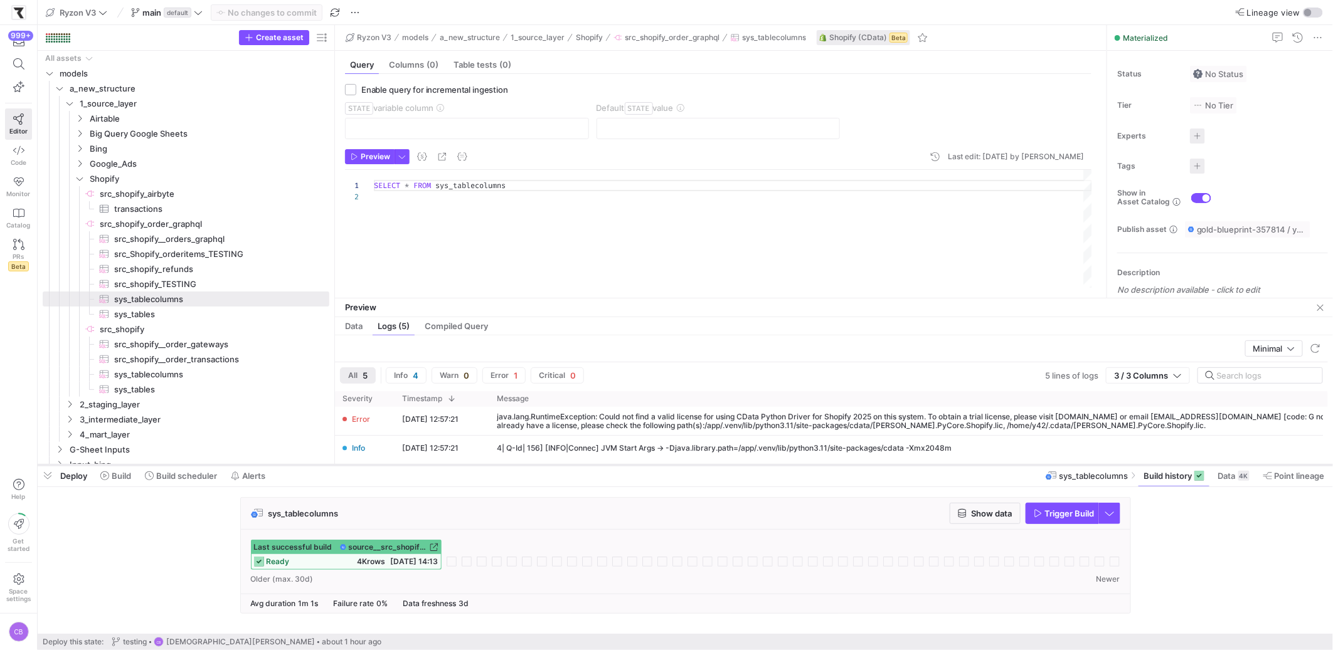
drag, startPoint x: 631, startPoint y: 486, endPoint x: 633, endPoint y: 467, distance: 19.6
click at [633, 467] on div at bounding box center [685, 465] width 1295 height 5
